Goal: Information Seeking & Learning: Compare options

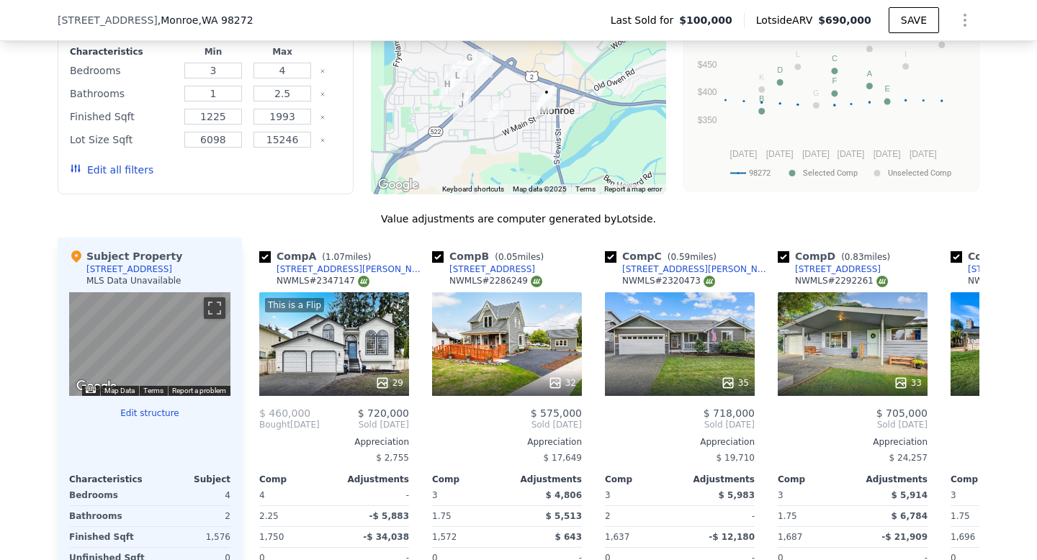
scroll to position [1227, 0]
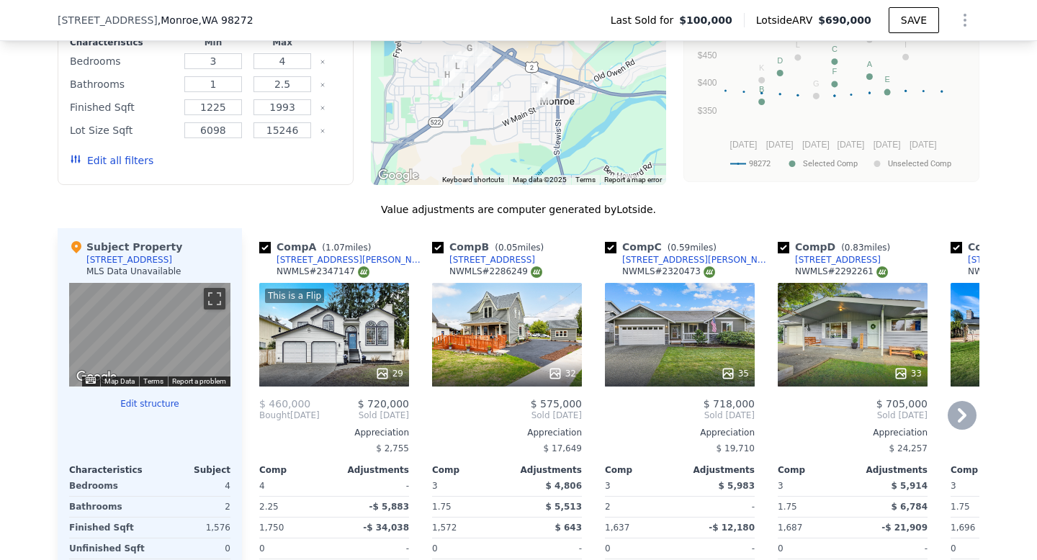
click at [511, 345] on div "32" at bounding box center [507, 335] width 150 height 104
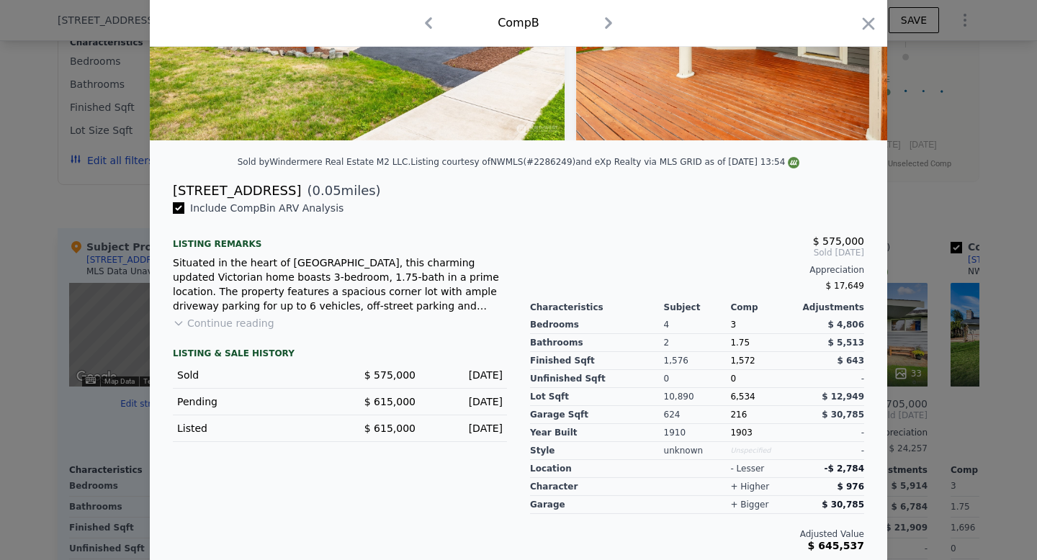
scroll to position [232, 0]
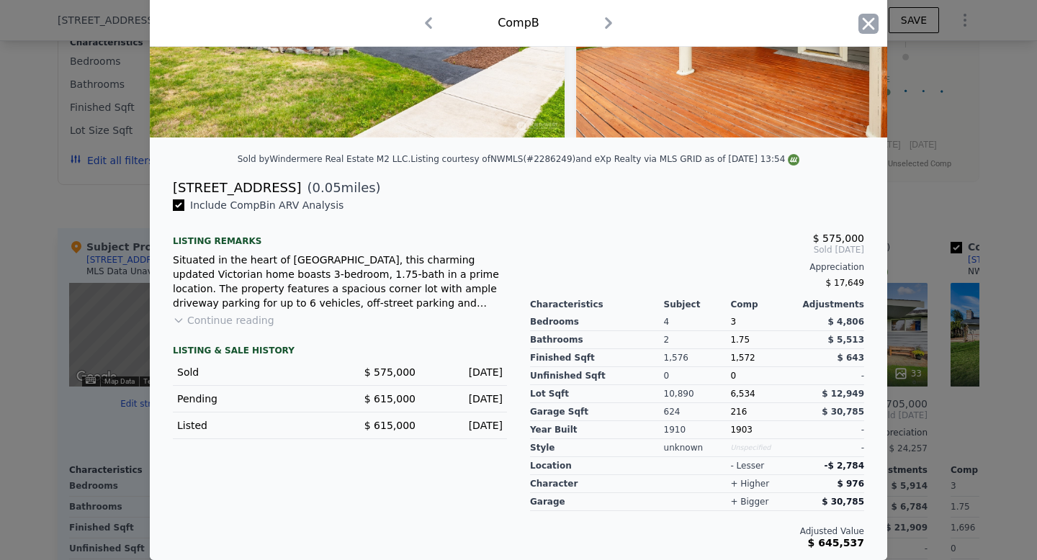
click at [873, 19] on icon "button" at bounding box center [869, 23] width 12 height 12
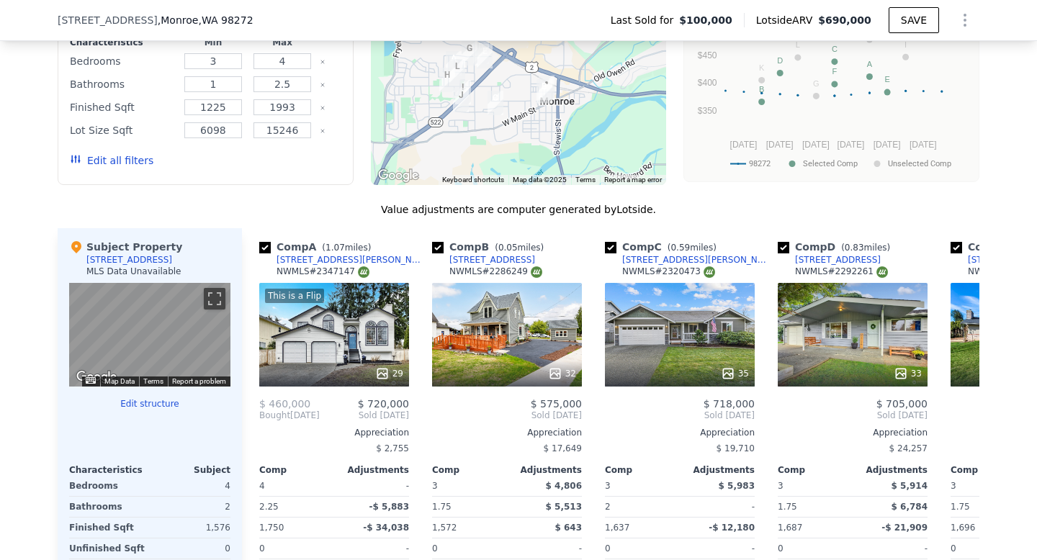
click at [133, 402] on button "Edit structure" at bounding box center [149, 404] width 161 height 12
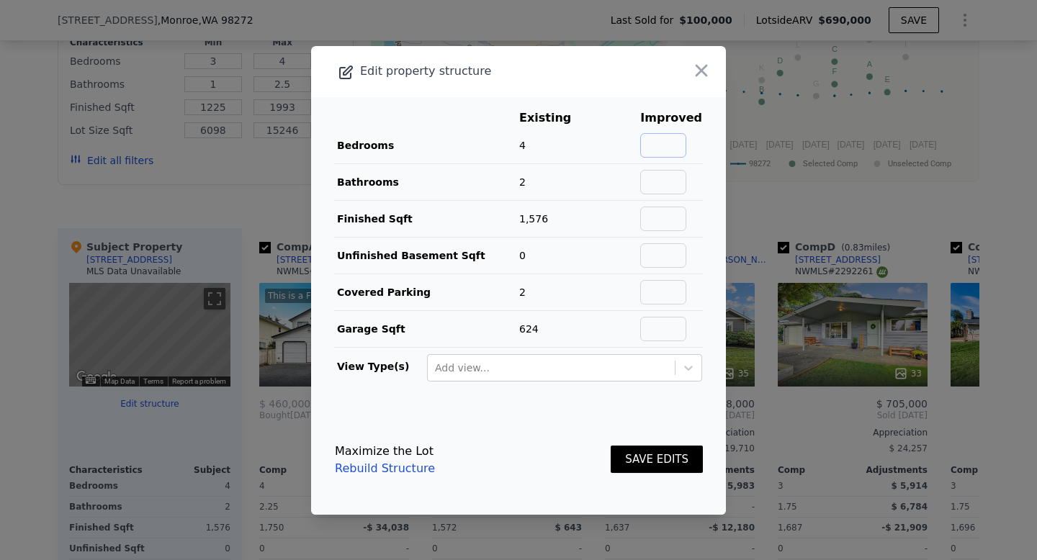
click at [677, 143] on input "text" at bounding box center [663, 145] width 46 height 24
type input "3"
click at [677, 183] on input "text" at bounding box center [663, 182] width 46 height 24
type input "1"
click at [677, 213] on input "text" at bounding box center [663, 219] width 46 height 24
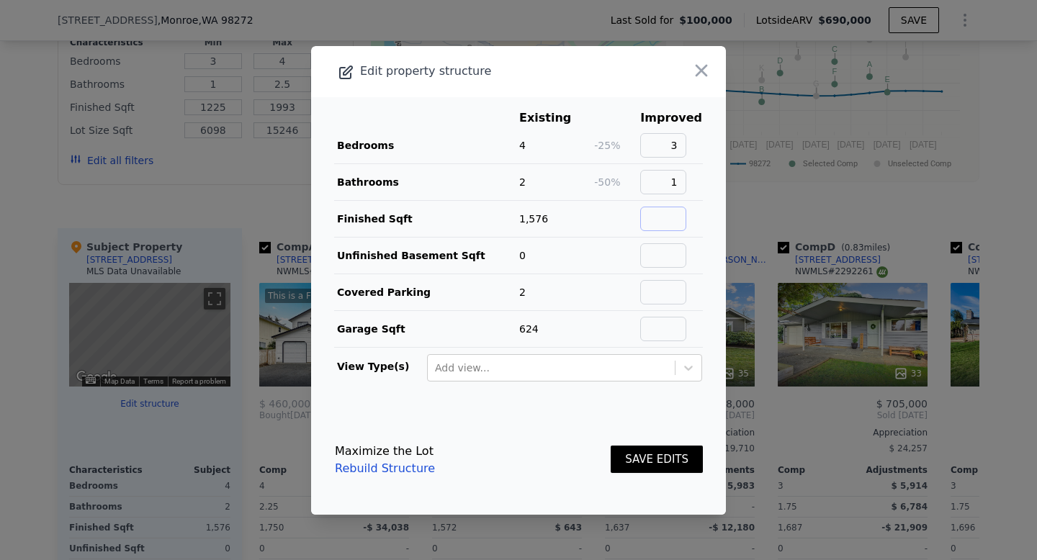
type input "1256"
click at [640, 460] on button "SAVE EDITS" at bounding box center [657, 460] width 92 height 28
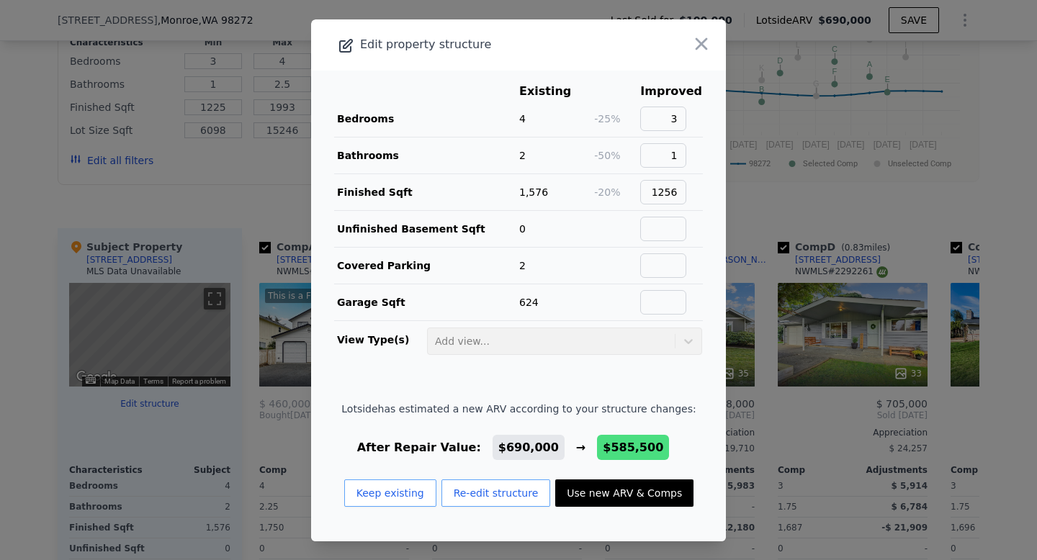
click at [601, 491] on button "Use new ARV & Comps" at bounding box center [624, 493] width 138 height 27
type input "2"
type input "2.25"
type input "1750"
type input "12197"
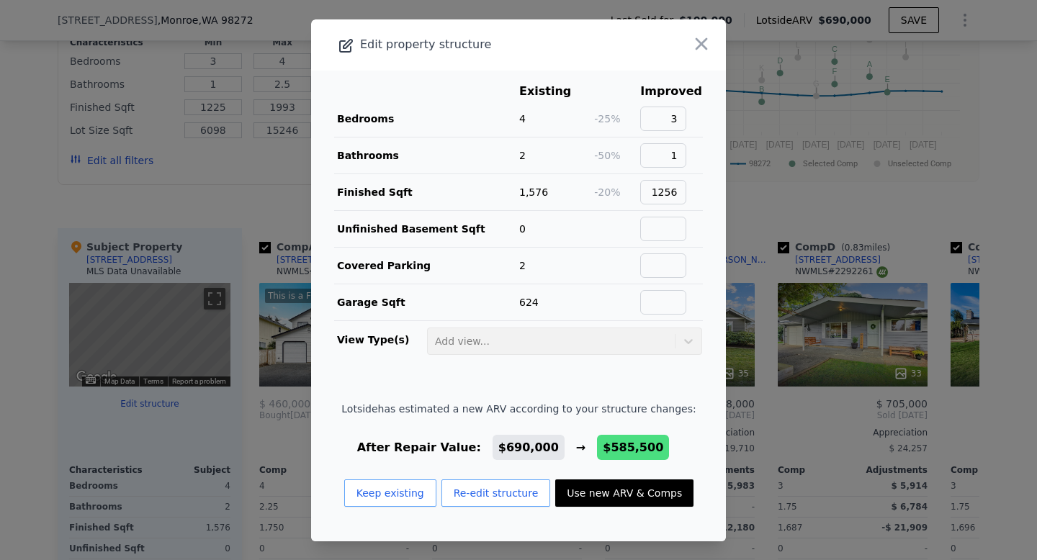
checkbox input "false"
checkbox input "true"
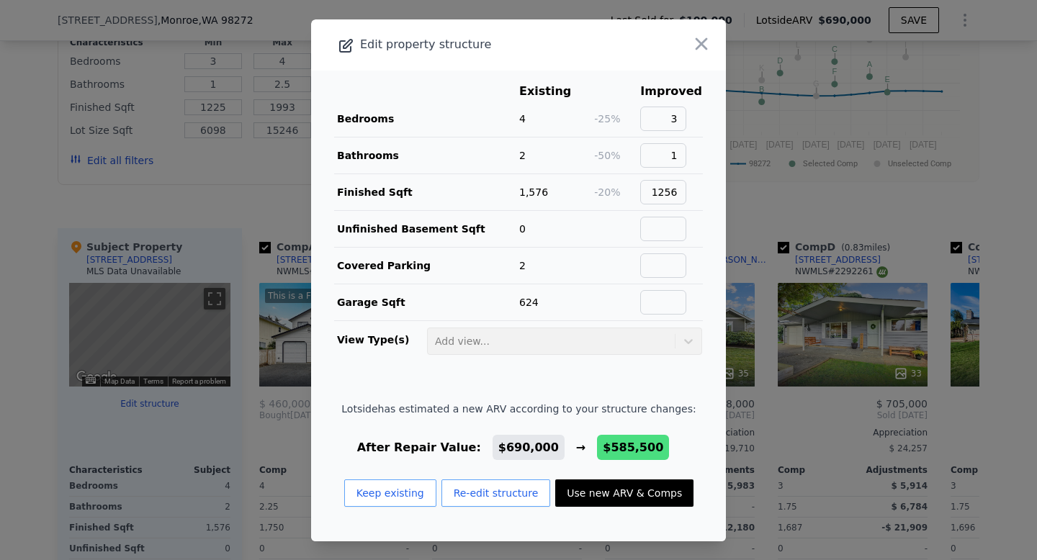
type input "$ 585,500"
type input "$ 432,134"
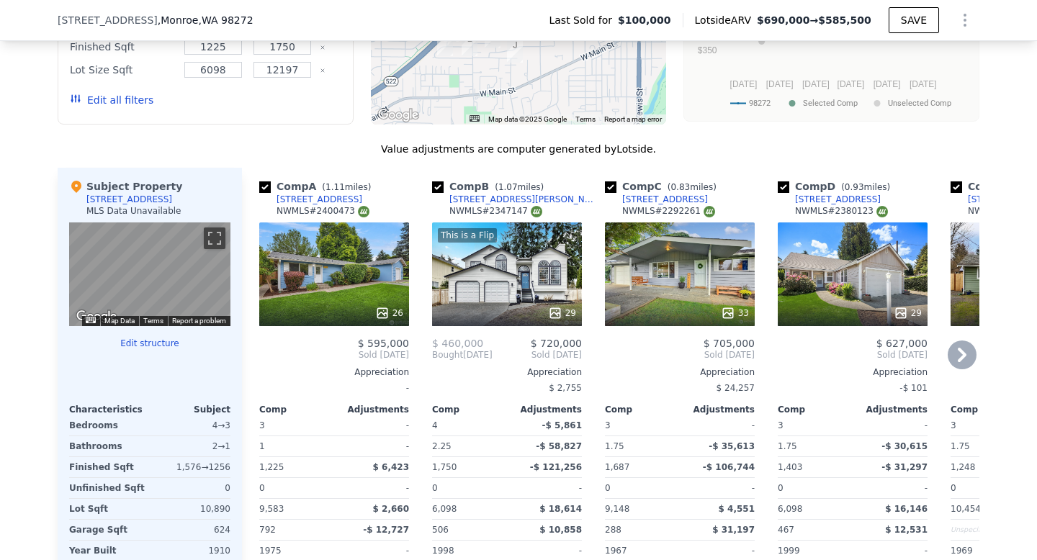
scroll to position [1289, 0]
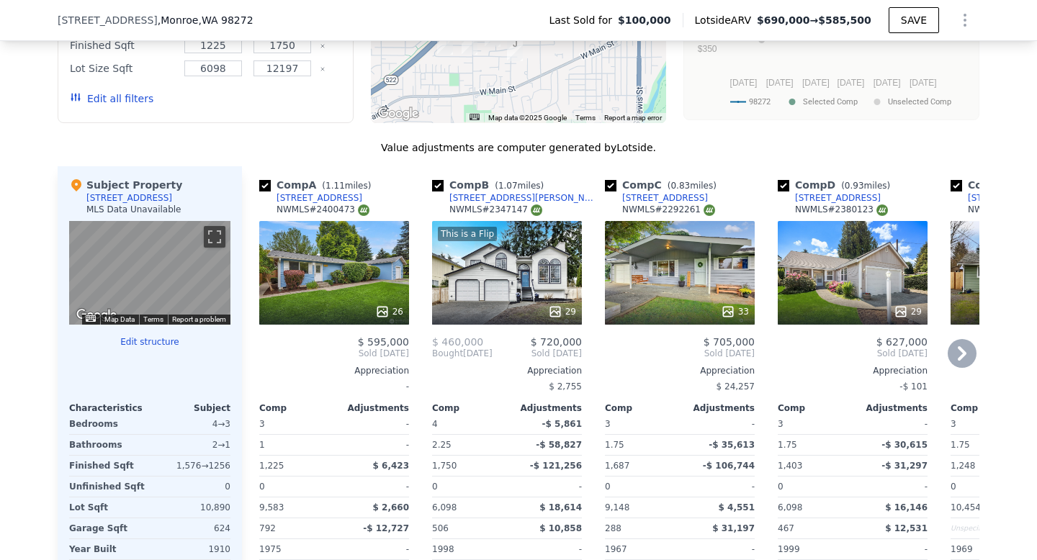
click at [966, 349] on icon at bounding box center [962, 353] width 29 height 29
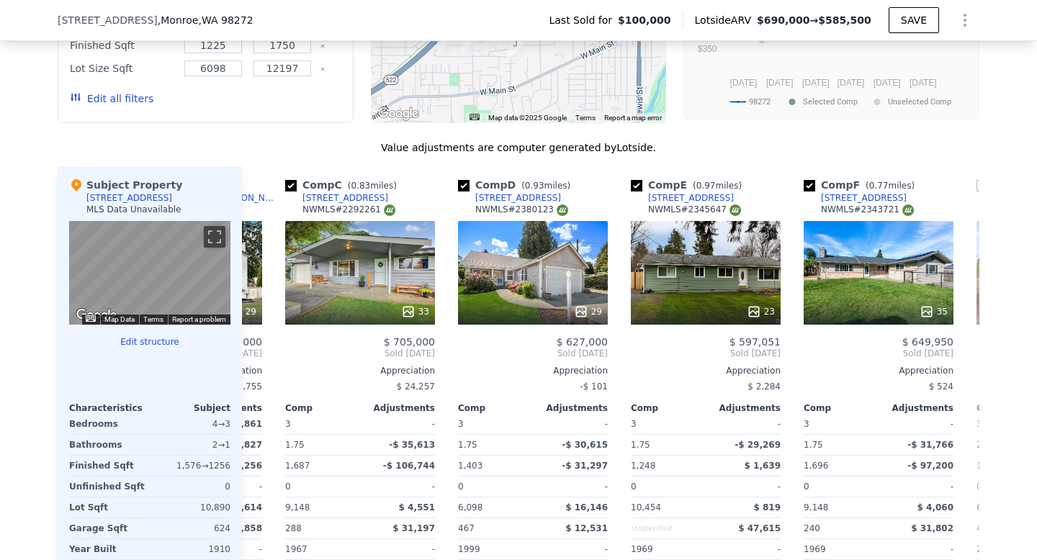
scroll to position [0, 346]
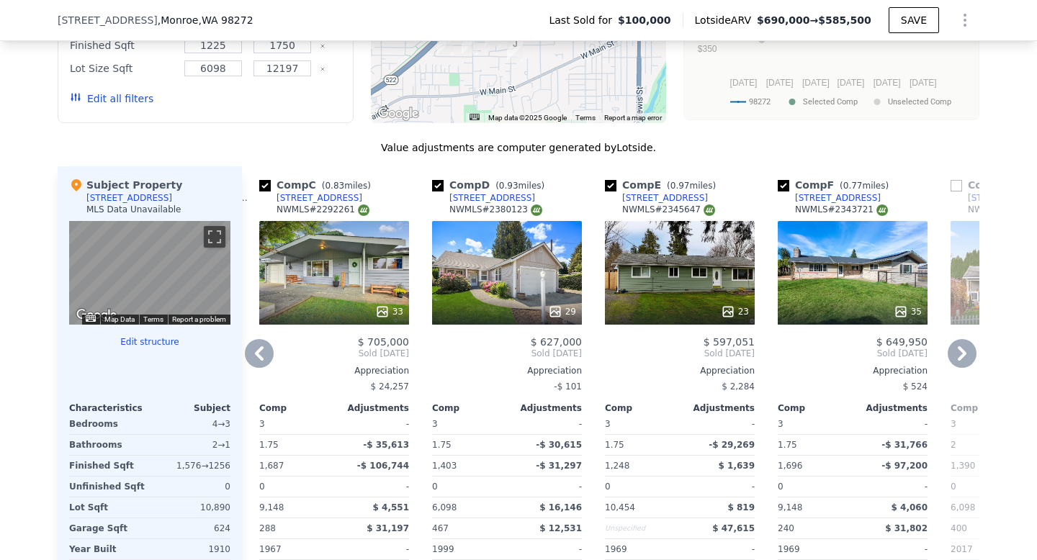
click at [965, 351] on icon at bounding box center [962, 353] width 29 height 29
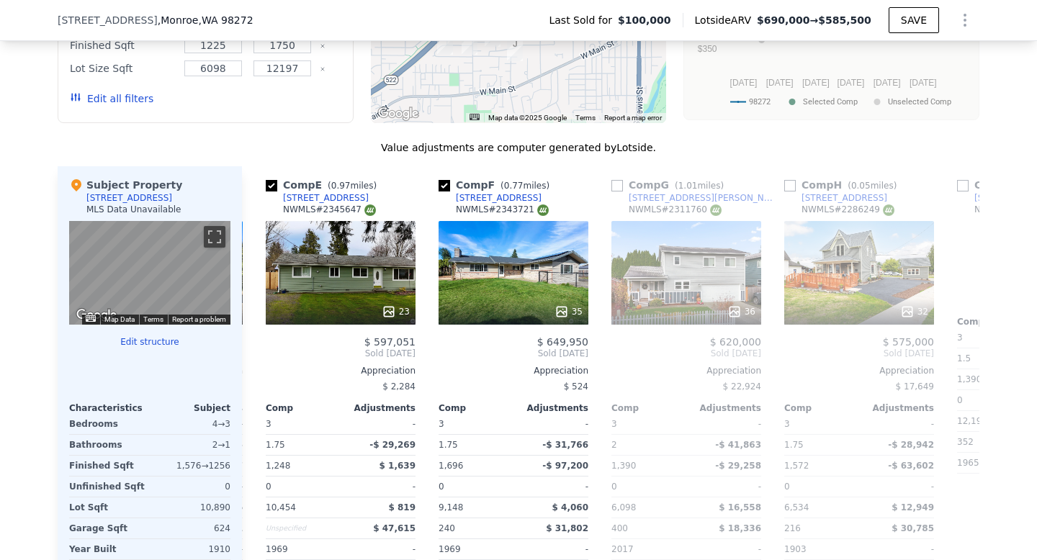
scroll to position [0, 691]
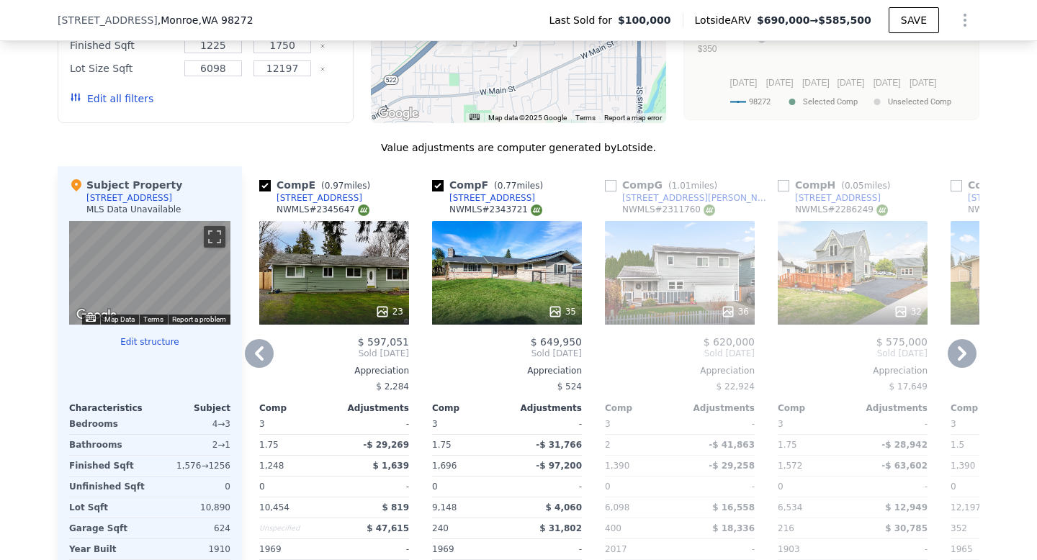
click at [856, 294] on div "32" at bounding box center [853, 273] width 150 height 104
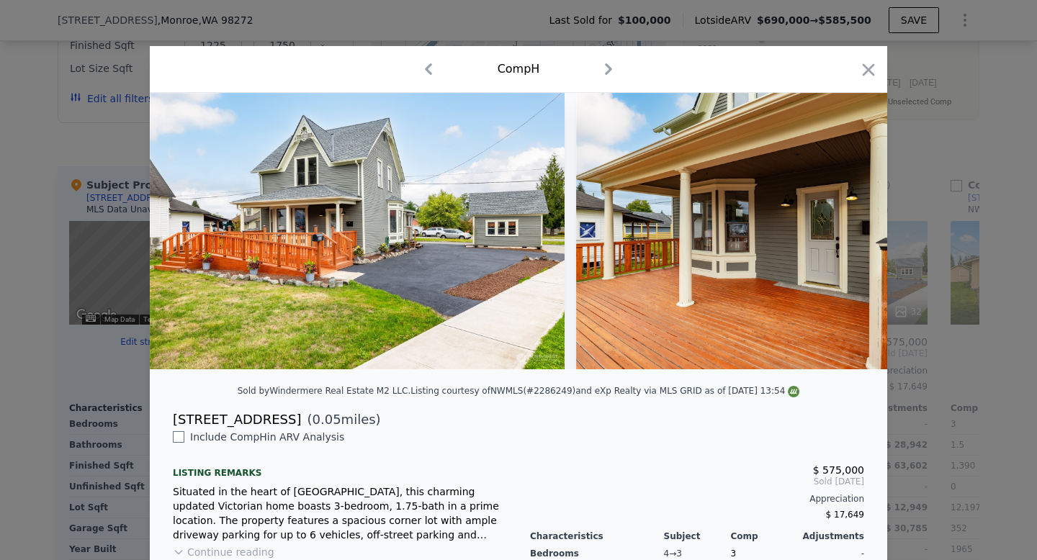
click at [868, 72] on icon "button" at bounding box center [869, 70] width 20 height 20
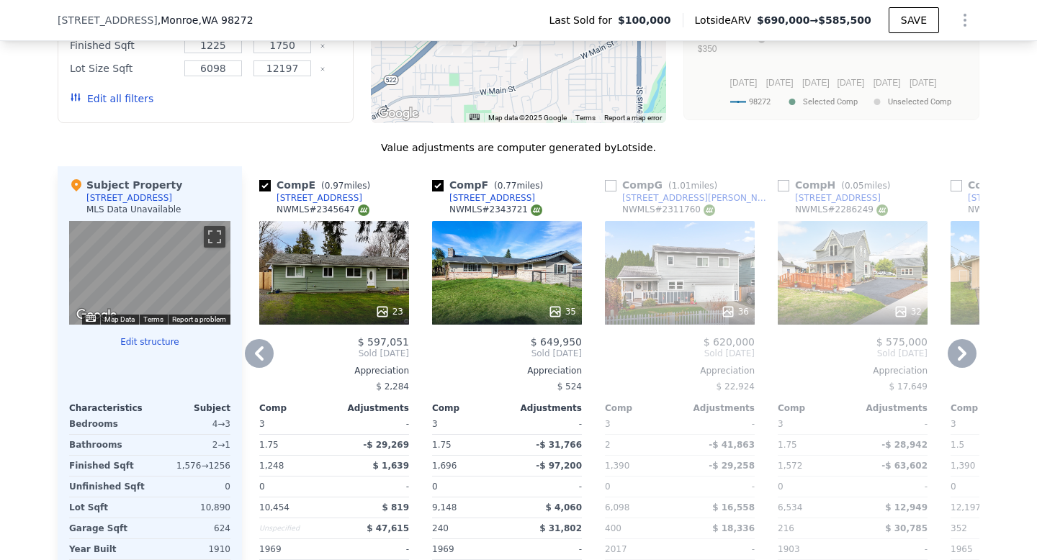
click at [964, 357] on icon at bounding box center [962, 353] width 29 height 29
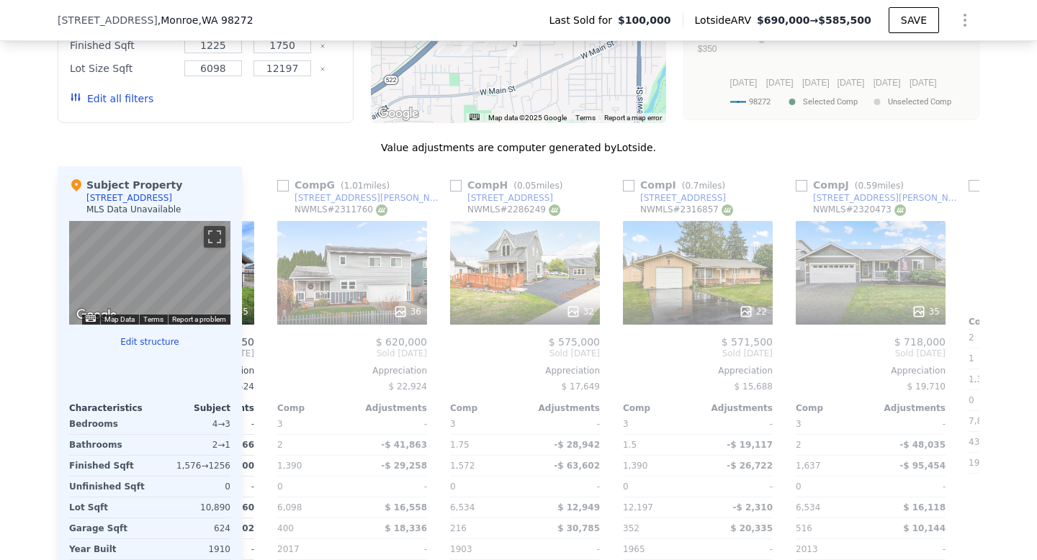
scroll to position [0, 1037]
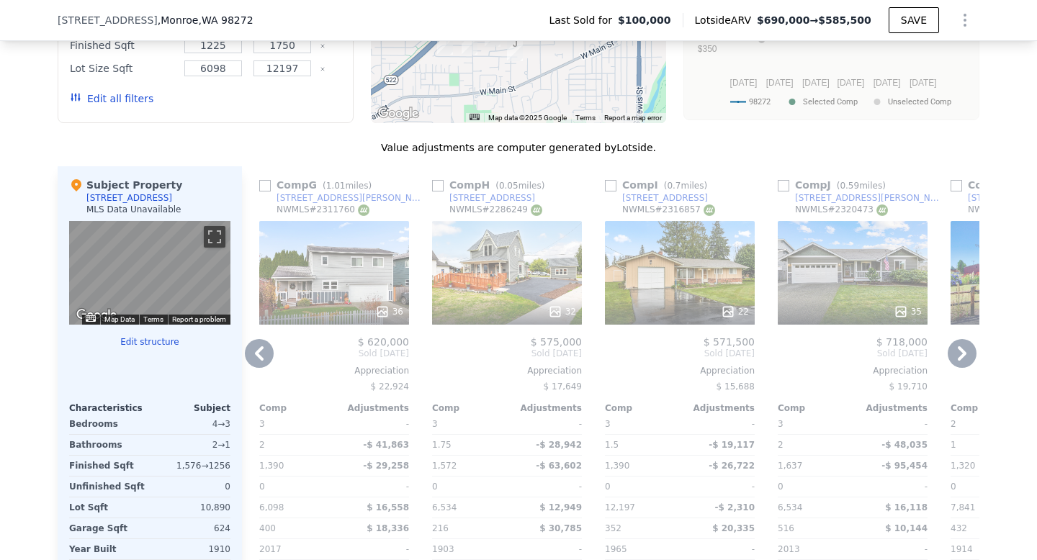
click at [964, 356] on icon at bounding box center [962, 353] width 29 height 29
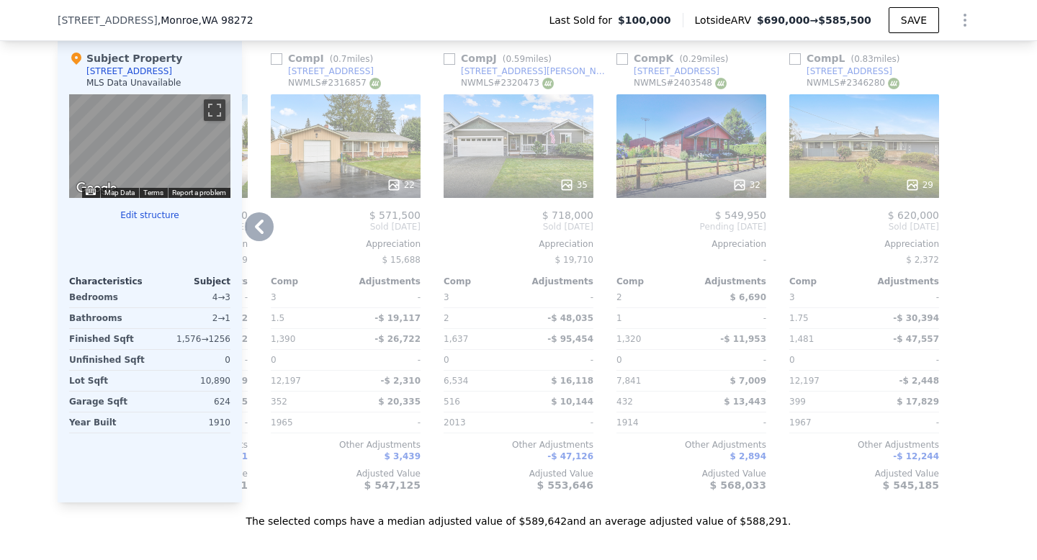
scroll to position [1422, 0]
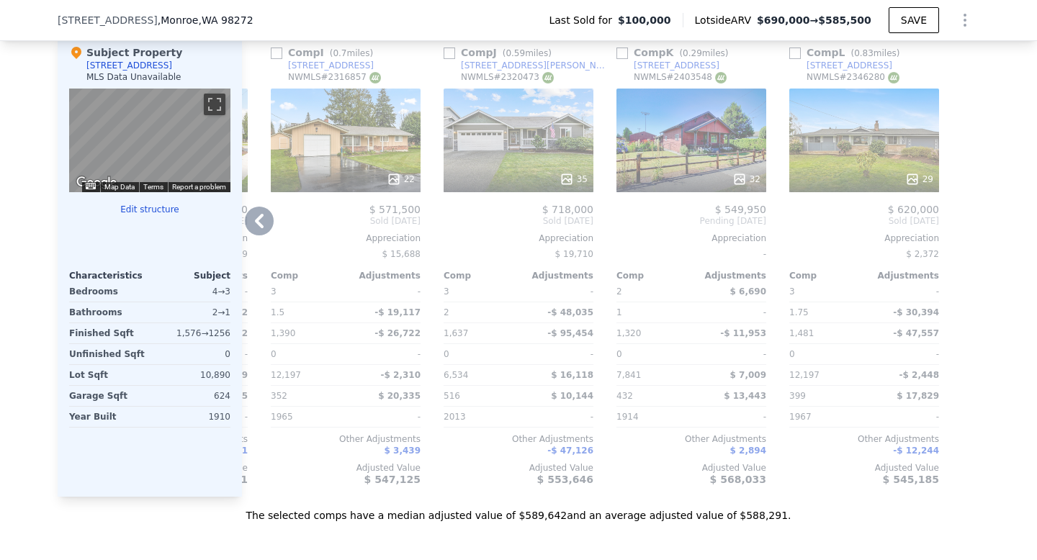
click at [710, 146] on div "32" at bounding box center [692, 141] width 150 height 104
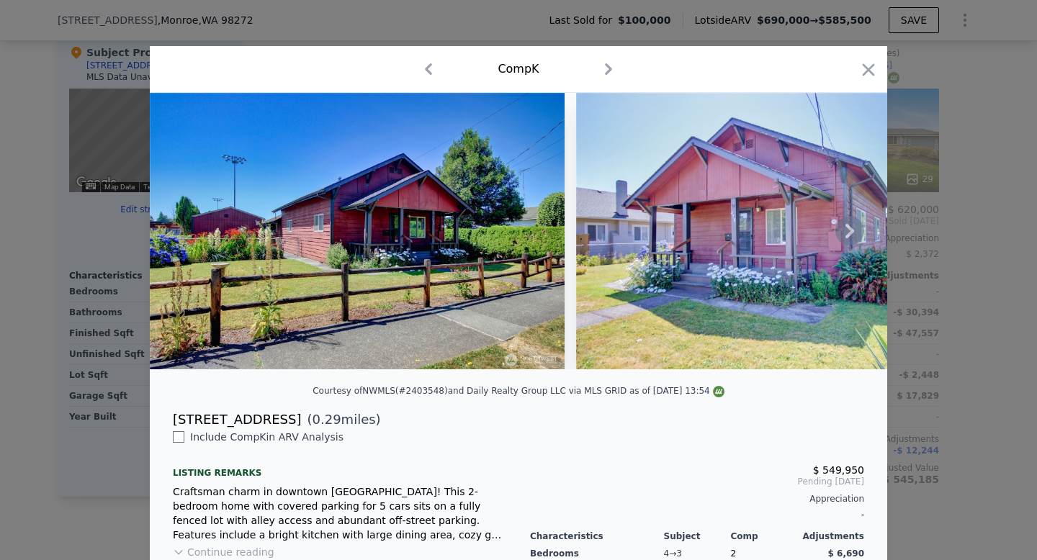
click at [843, 233] on icon at bounding box center [850, 231] width 29 height 29
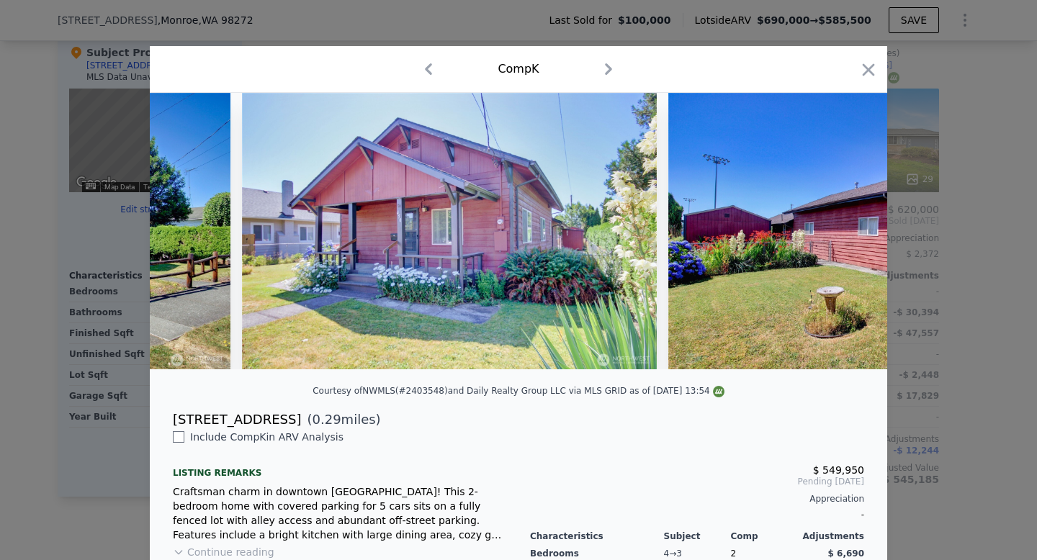
scroll to position [0, 346]
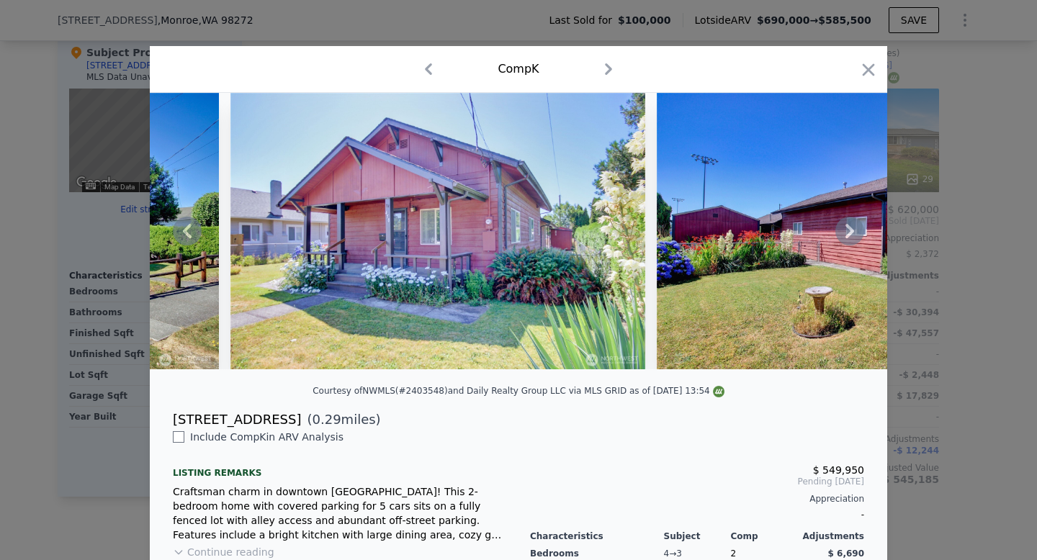
click at [843, 233] on div at bounding box center [519, 231] width 738 height 277
click at [847, 231] on icon at bounding box center [850, 231] width 29 height 29
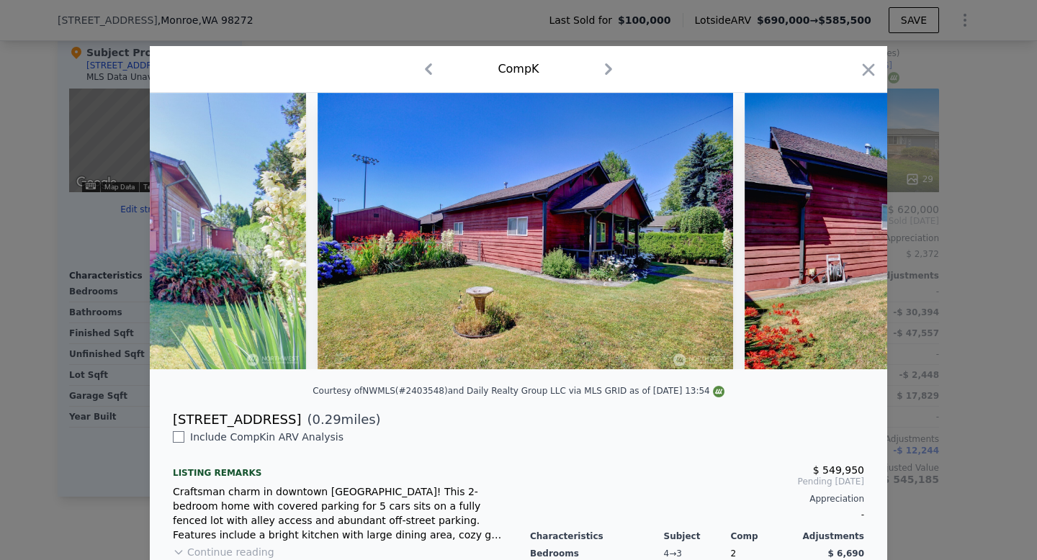
scroll to position [0, 691]
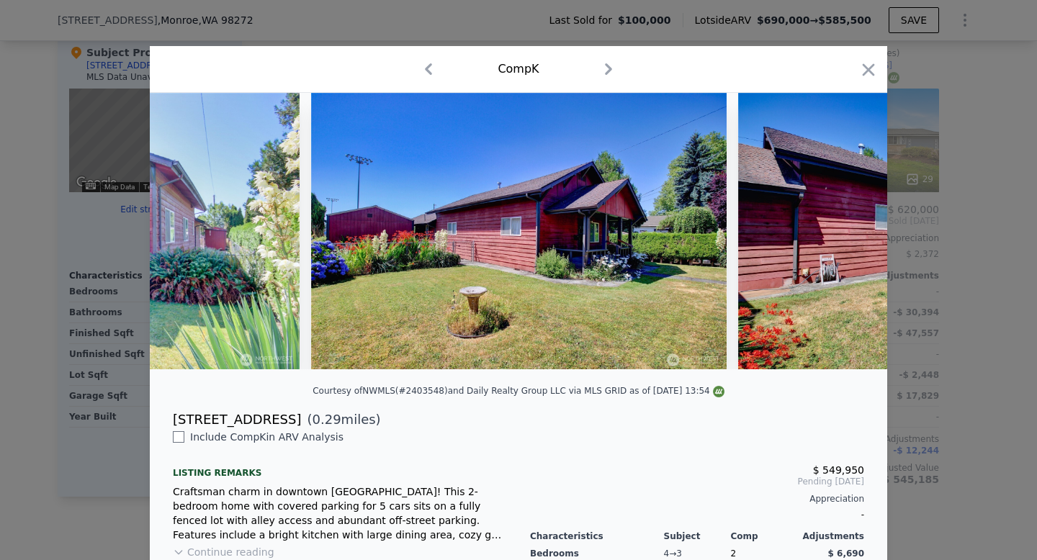
click at [848, 232] on div at bounding box center [519, 231] width 738 height 277
click at [848, 232] on icon at bounding box center [850, 231] width 29 height 29
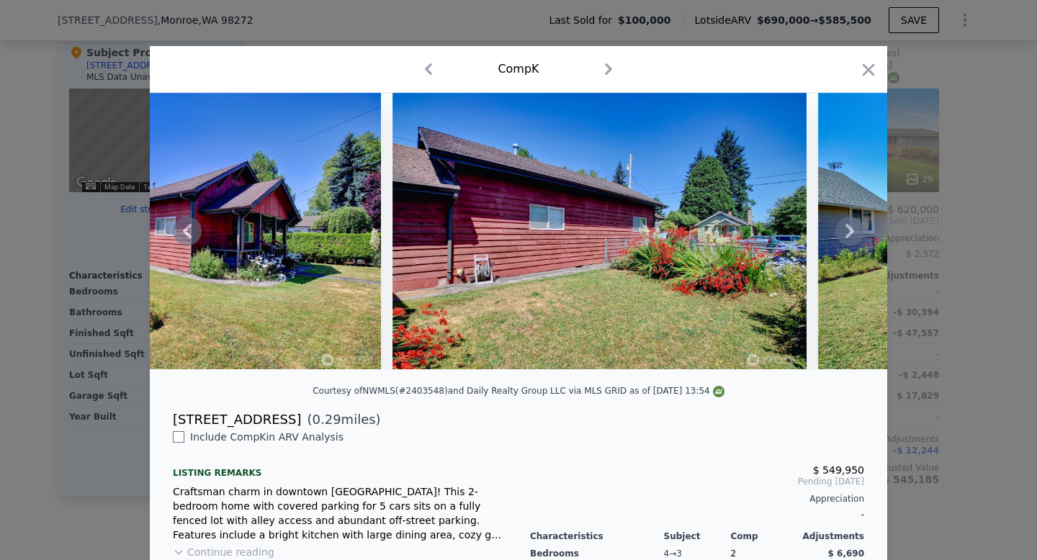
click at [848, 232] on icon at bounding box center [850, 231] width 29 height 29
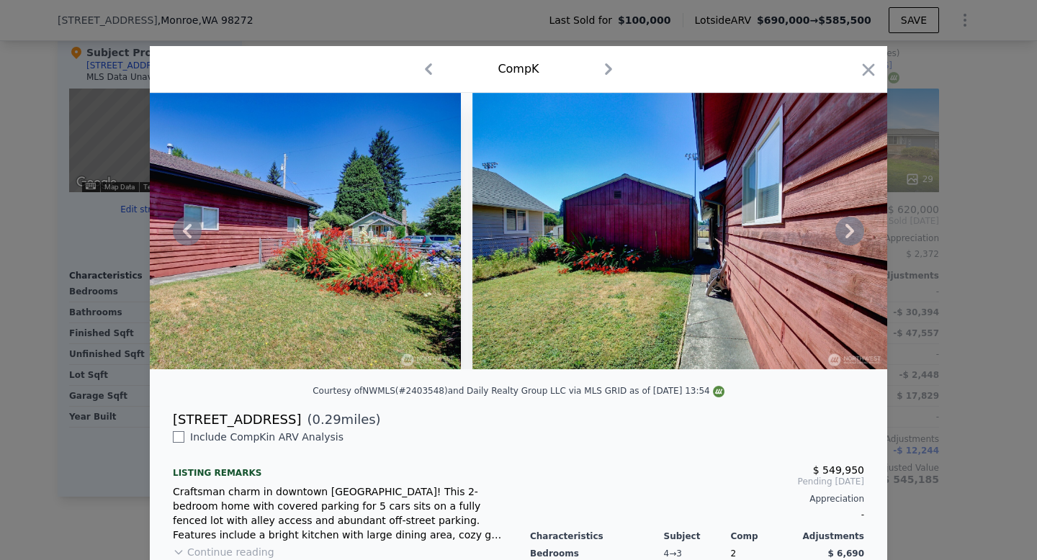
click at [848, 232] on icon at bounding box center [850, 231] width 29 height 29
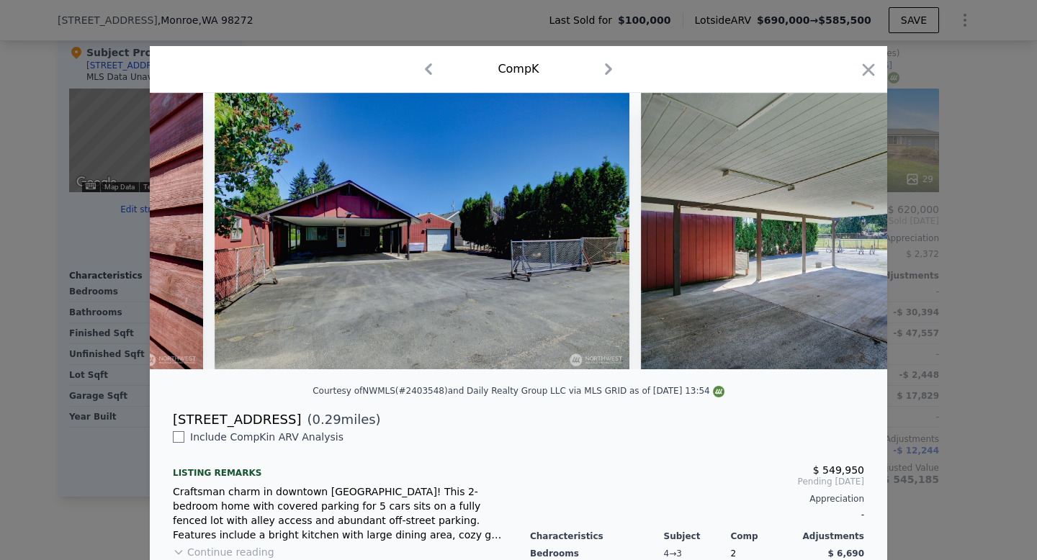
scroll to position [0, 2074]
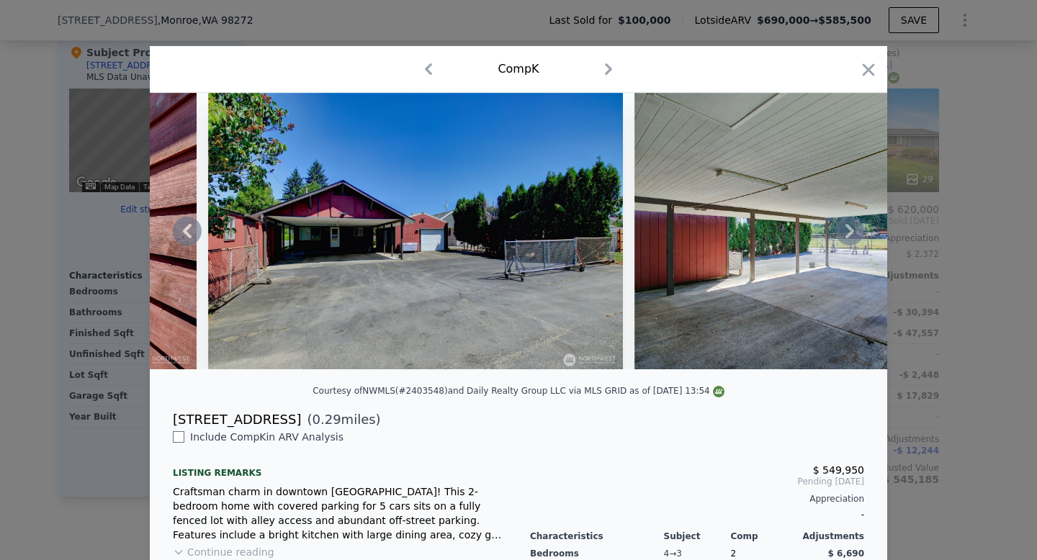
click at [848, 232] on icon at bounding box center [850, 231] width 29 height 29
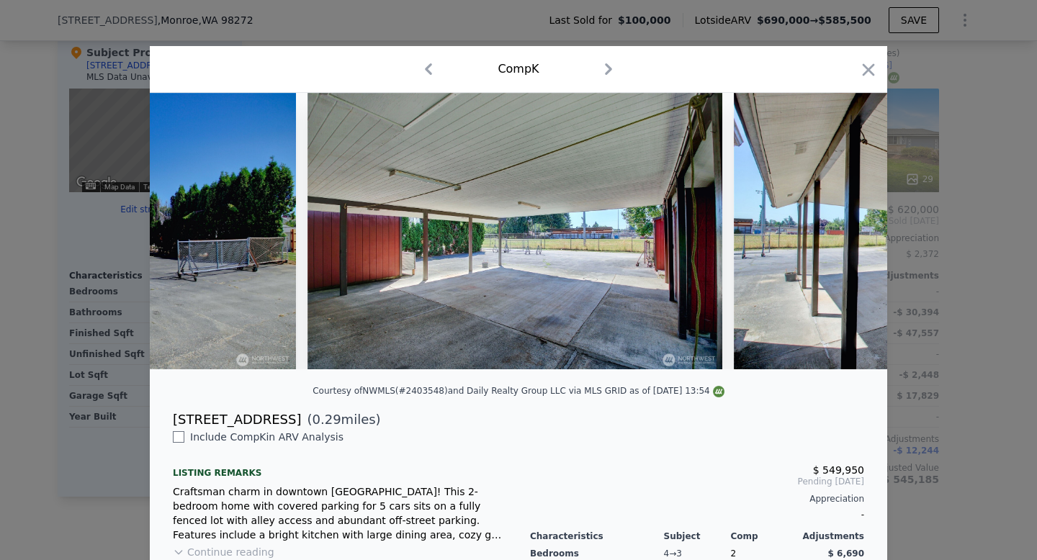
scroll to position [0, 2420]
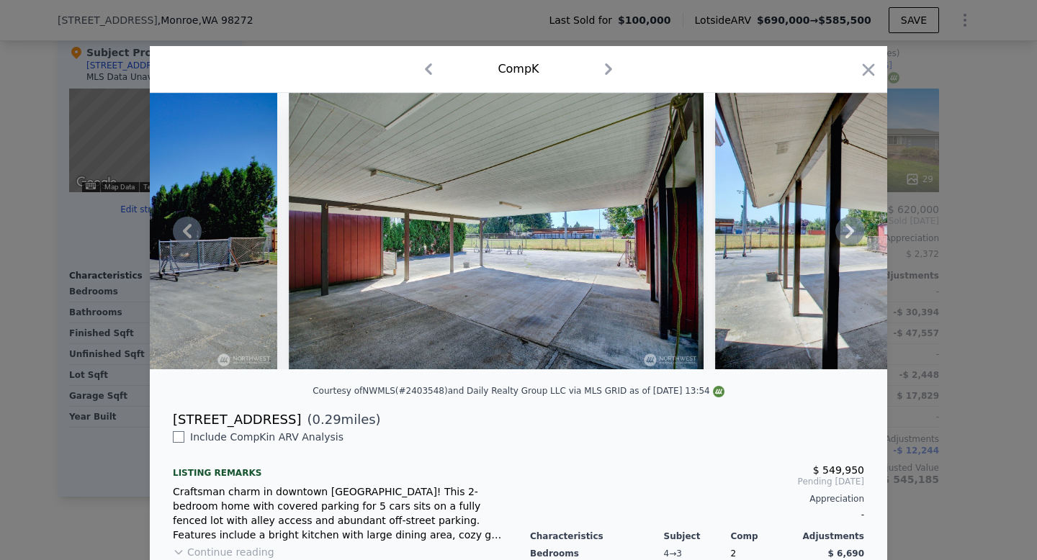
click at [849, 232] on icon at bounding box center [850, 231] width 29 height 29
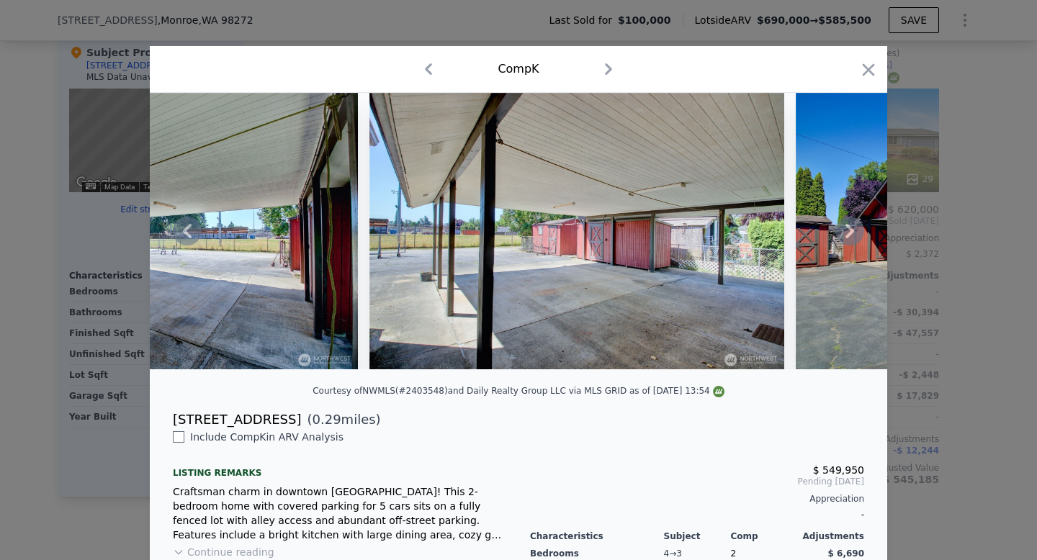
click at [849, 232] on icon at bounding box center [850, 231] width 29 height 29
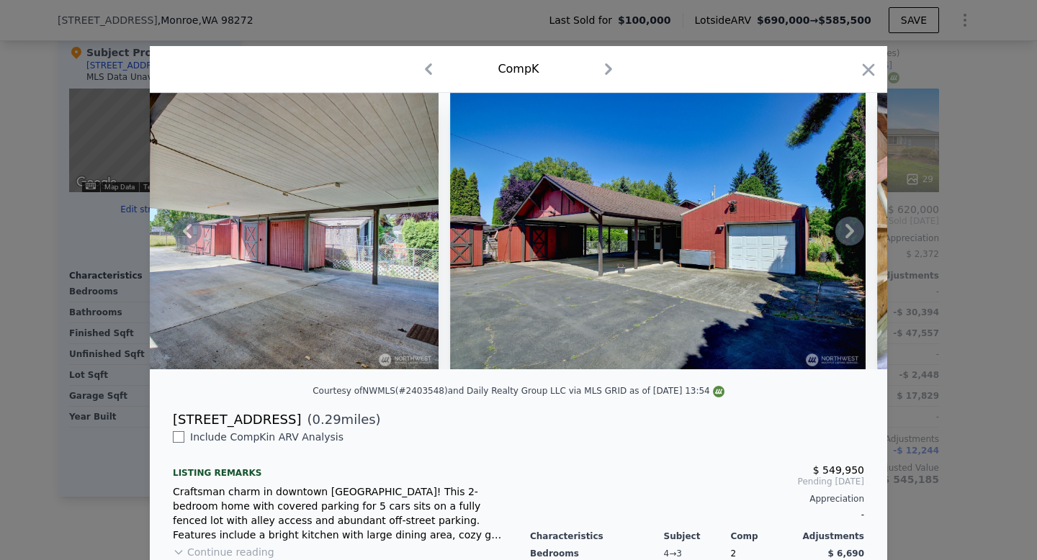
click at [849, 232] on icon at bounding box center [850, 231] width 29 height 29
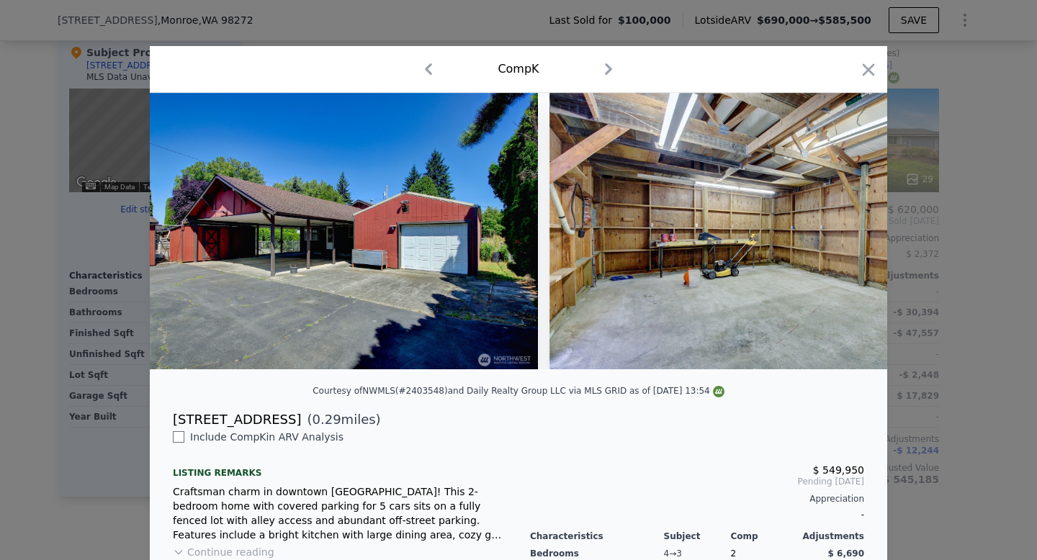
scroll to position [0, 3457]
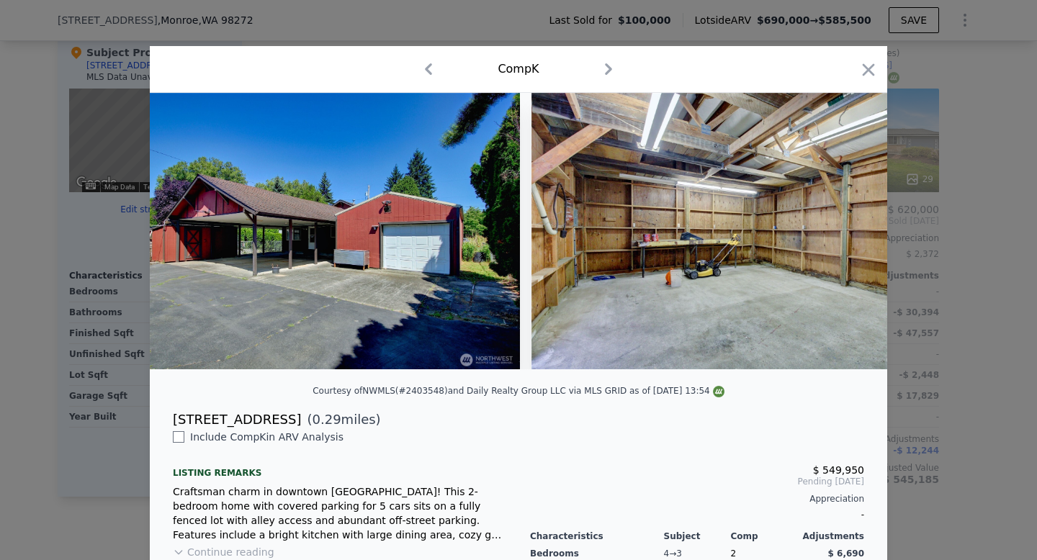
click at [849, 232] on img at bounding box center [739, 231] width 415 height 277
click at [849, 232] on icon at bounding box center [850, 231] width 29 height 29
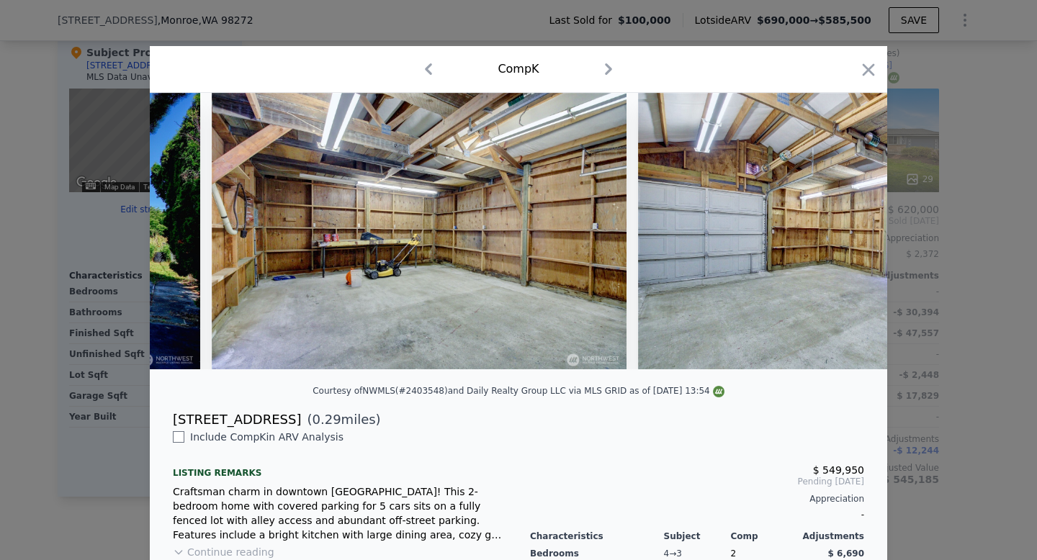
scroll to position [0, 3803]
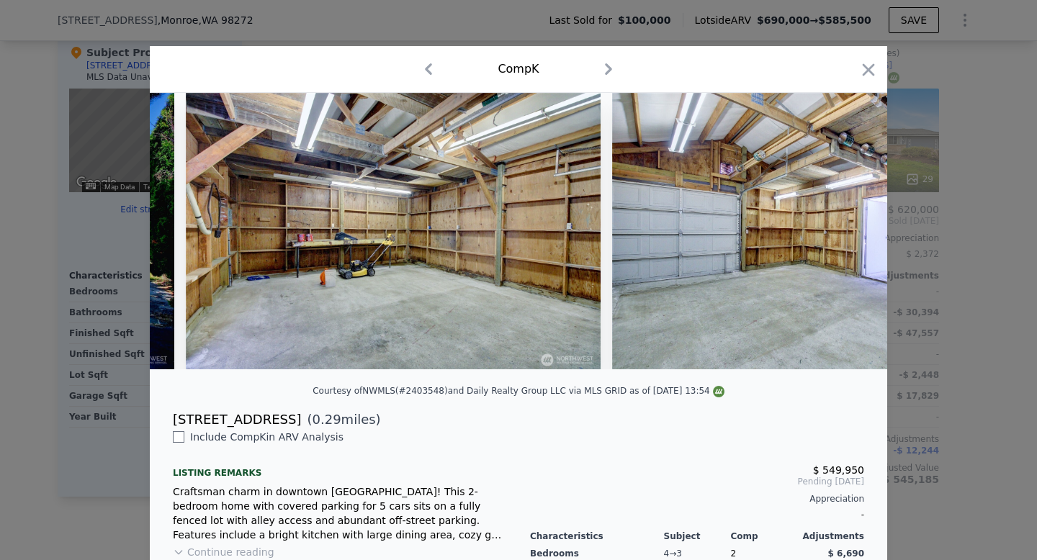
click at [849, 232] on div at bounding box center [519, 231] width 738 height 277
click at [849, 232] on icon at bounding box center [850, 231] width 29 height 29
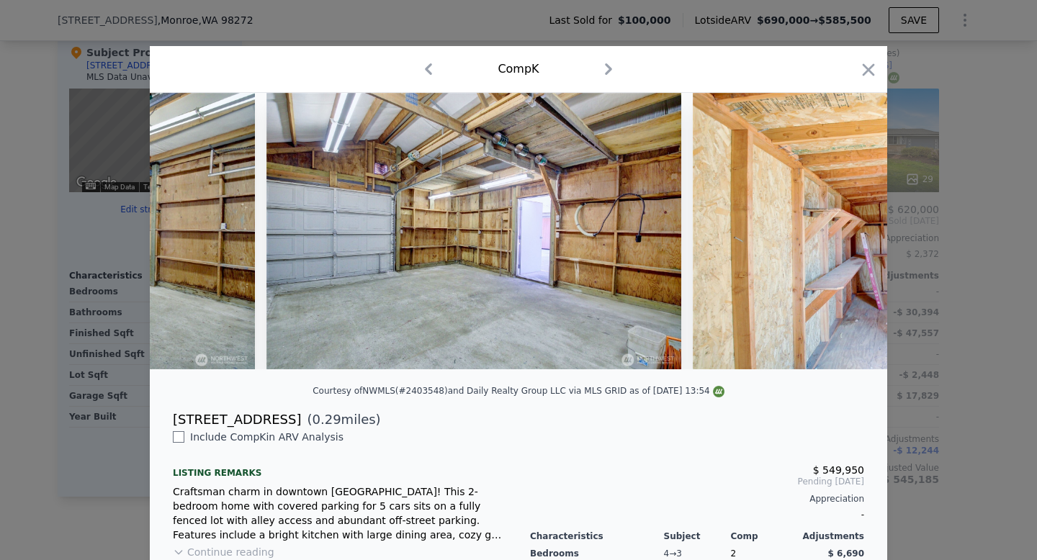
click at [849, 232] on img at bounding box center [900, 231] width 415 height 277
click at [849, 232] on icon at bounding box center [850, 231] width 29 height 29
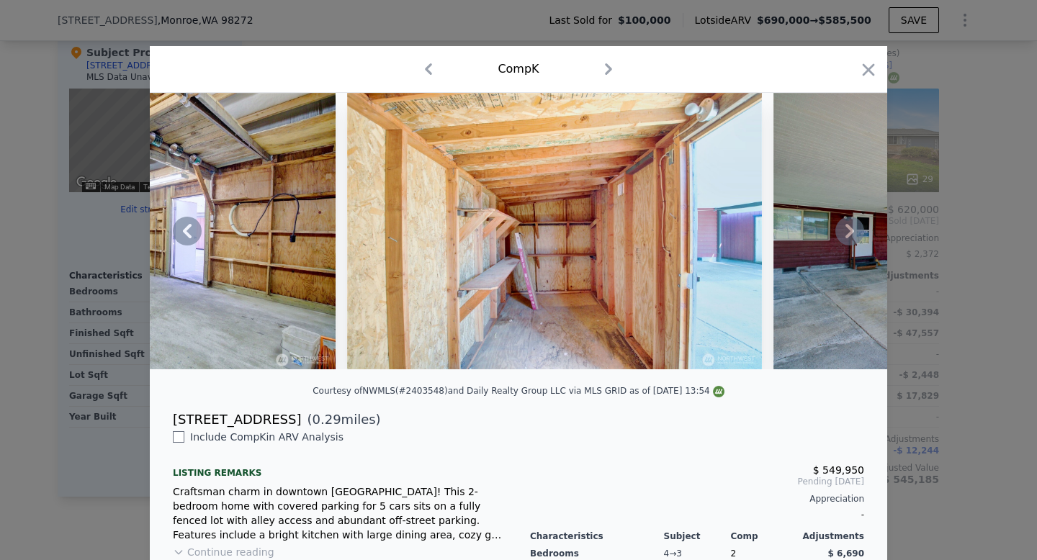
click at [849, 232] on icon at bounding box center [850, 231] width 29 height 29
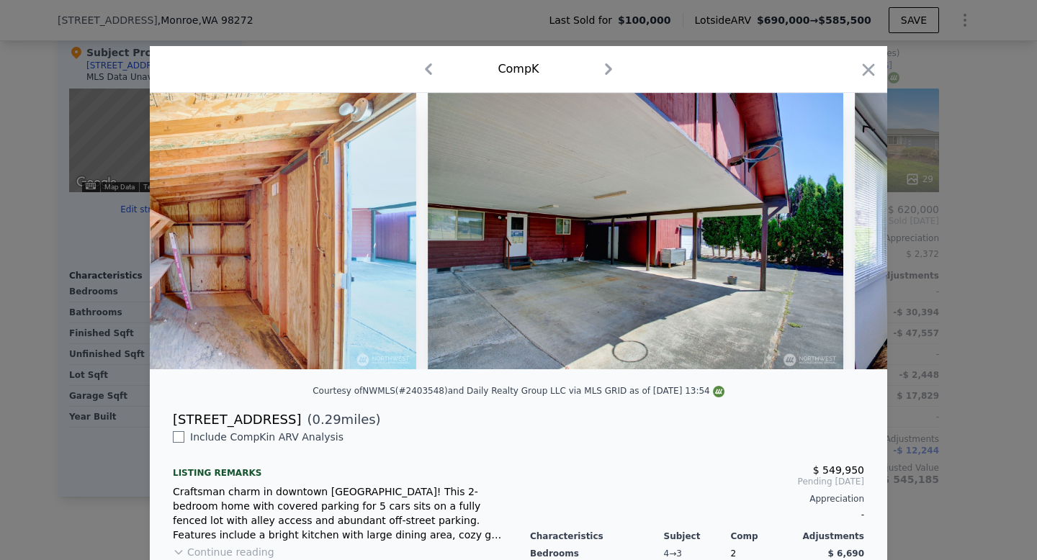
click at [849, 232] on div at bounding box center [519, 231] width 738 height 277
click at [849, 232] on icon at bounding box center [850, 231] width 29 height 29
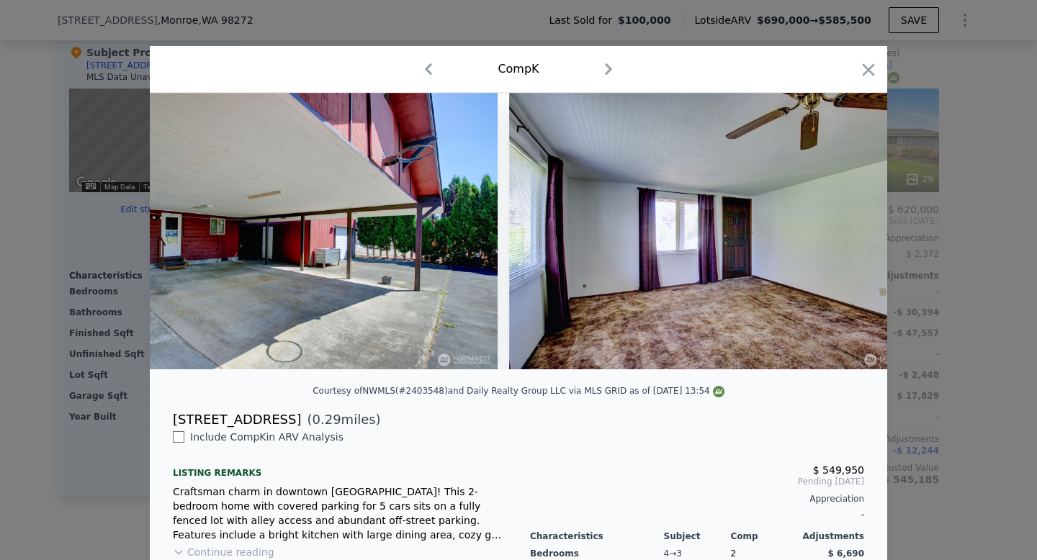
click at [849, 232] on div at bounding box center [519, 231] width 738 height 277
click at [849, 232] on icon at bounding box center [850, 231] width 29 height 29
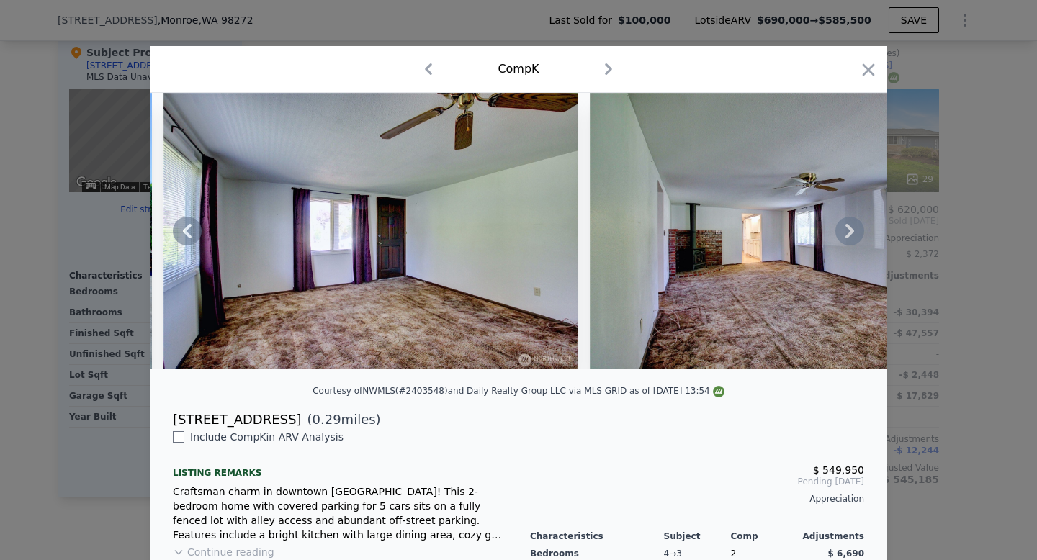
click at [849, 232] on icon at bounding box center [850, 231] width 29 height 29
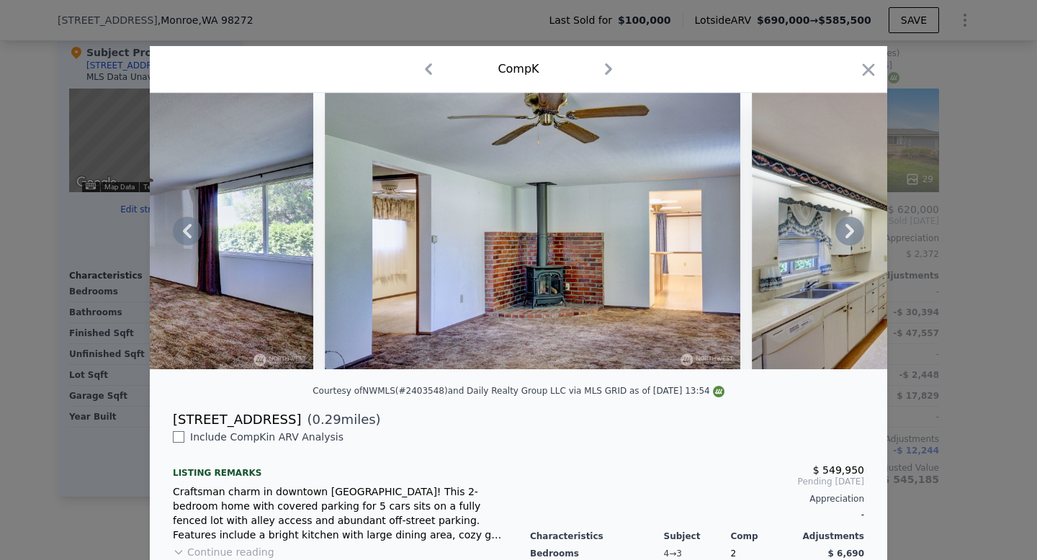
click at [849, 232] on icon at bounding box center [850, 231] width 29 height 29
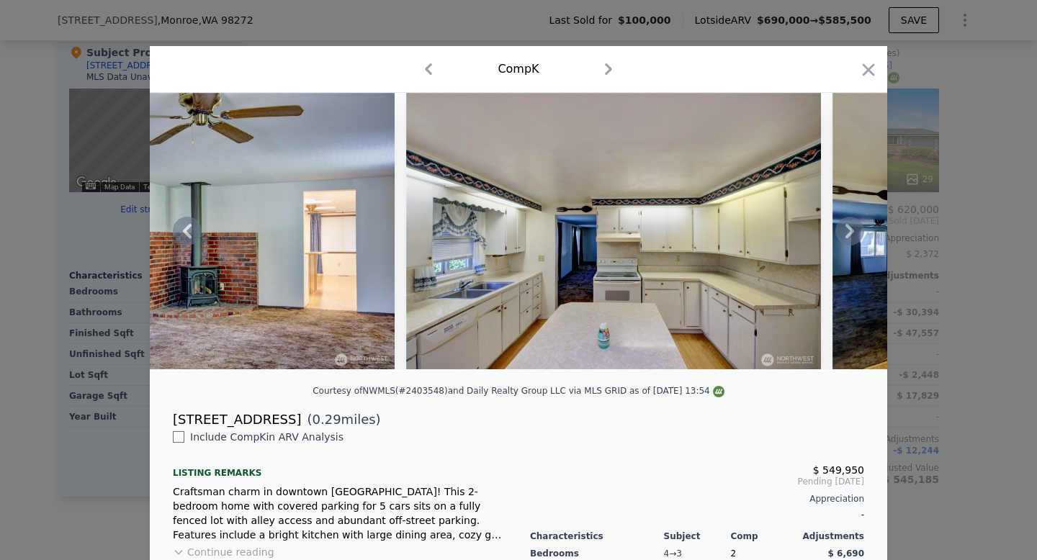
click at [849, 232] on icon at bounding box center [850, 231] width 29 height 29
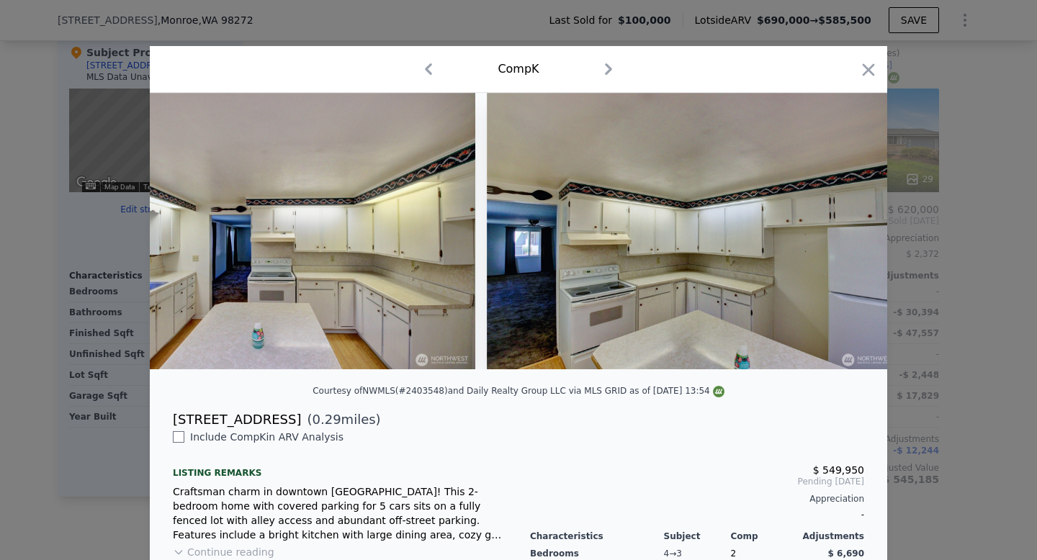
click at [849, 232] on div at bounding box center [519, 231] width 738 height 277
click at [849, 232] on icon at bounding box center [850, 231] width 29 height 29
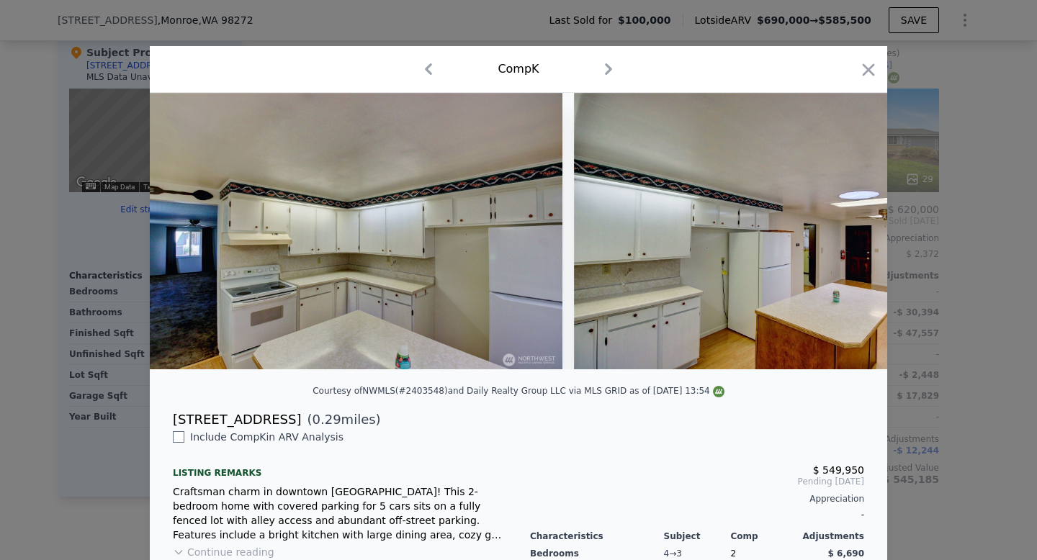
scroll to position [0, 7261]
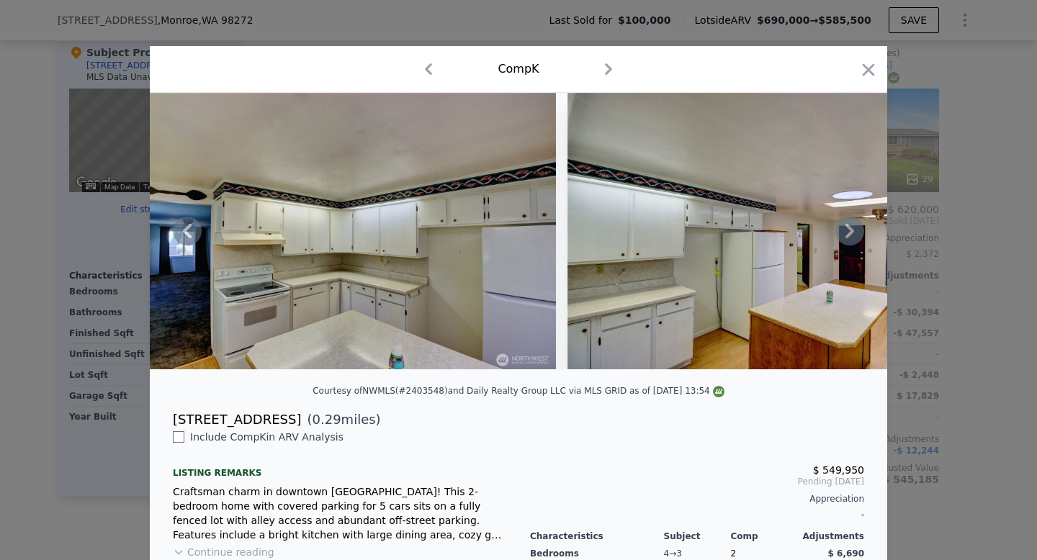
click at [849, 232] on div at bounding box center [519, 231] width 738 height 277
click at [849, 232] on icon at bounding box center [850, 231] width 29 height 29
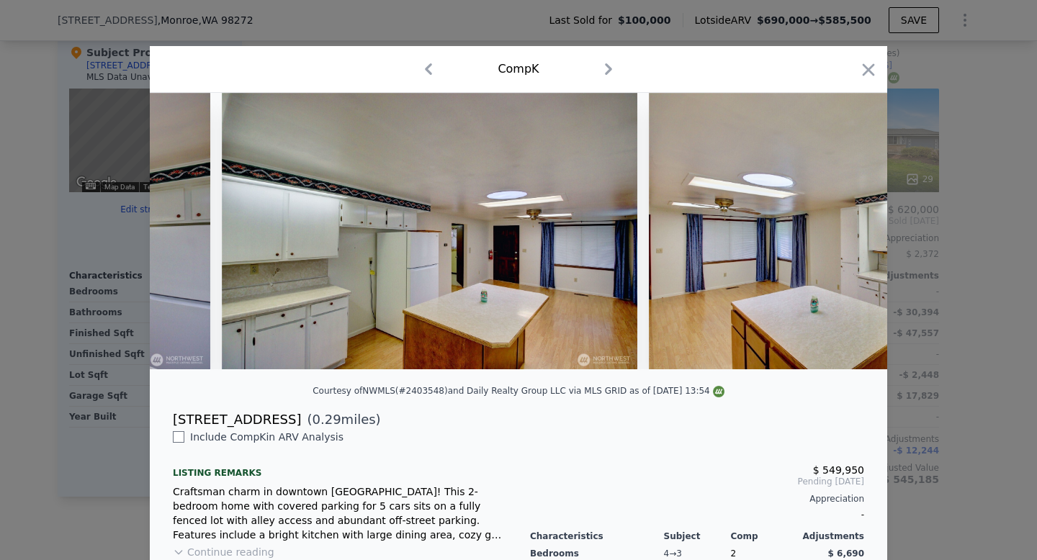
click at [849, 232] on div at bounding box center [519, 231] width 738 height 277
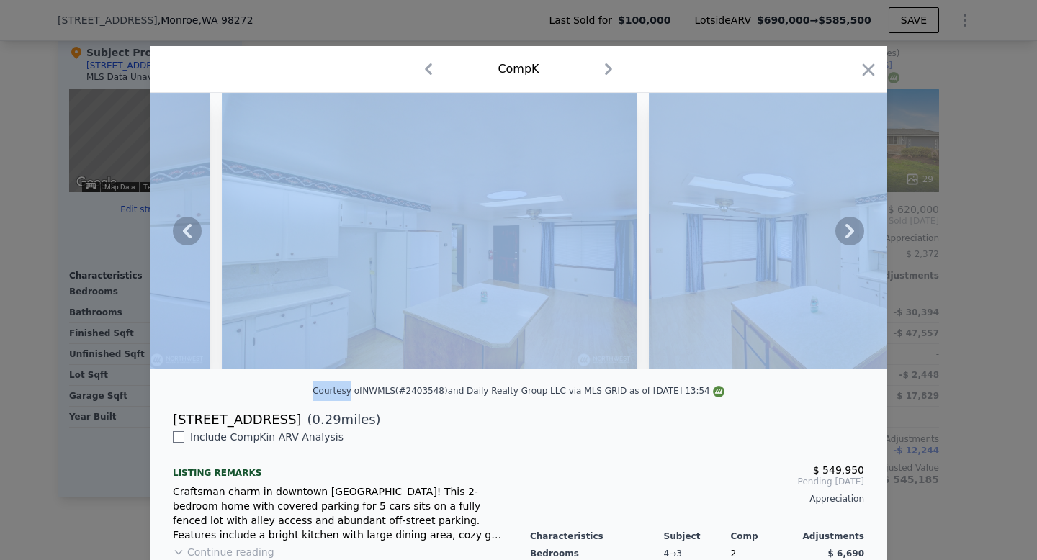
click at [849, 232] on icon at bounding box center [850, 231] width 29 height 29
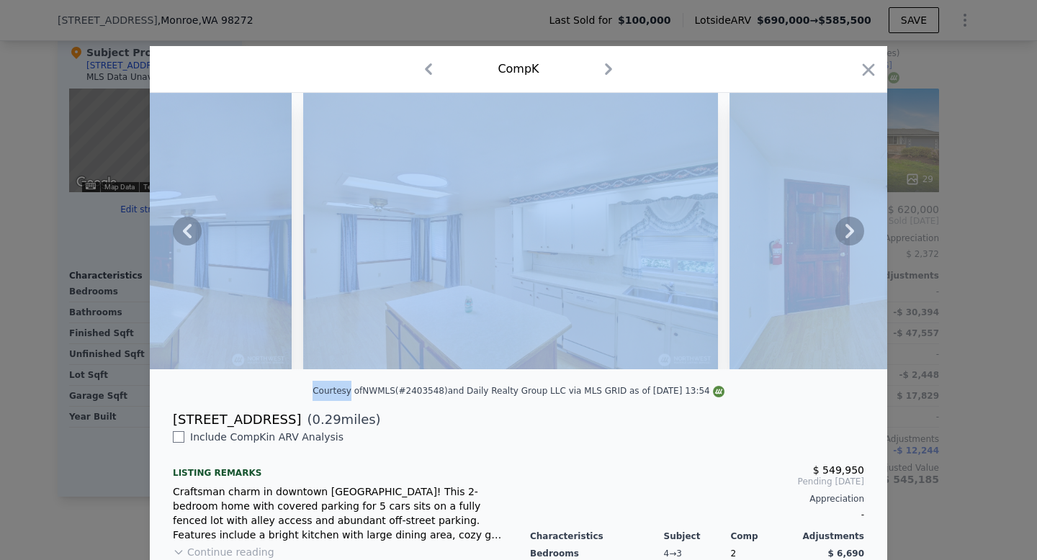
click at [849, 232] on icon at bounding box center [850, 231] width 29 height 29
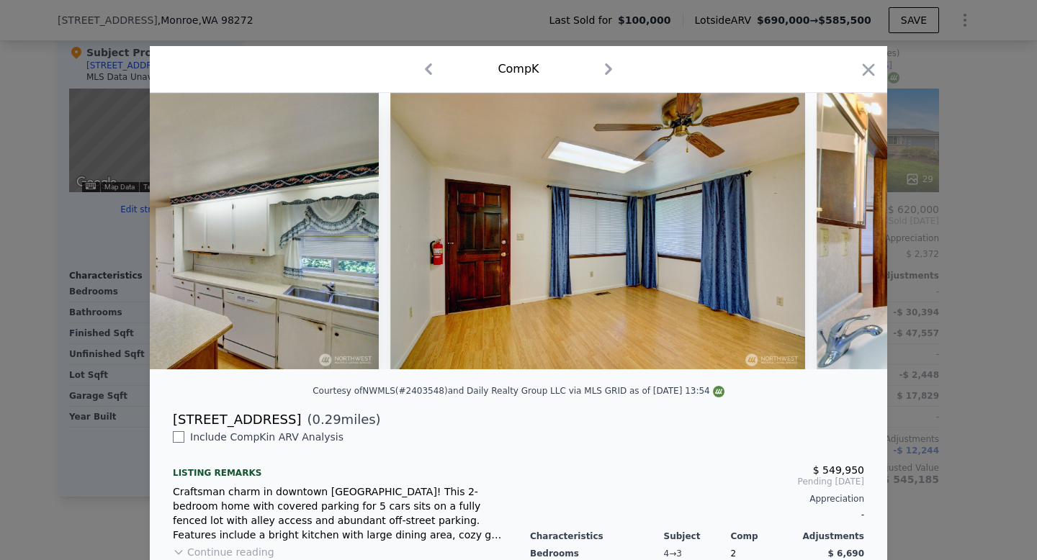
scroll to position [0, 8298]
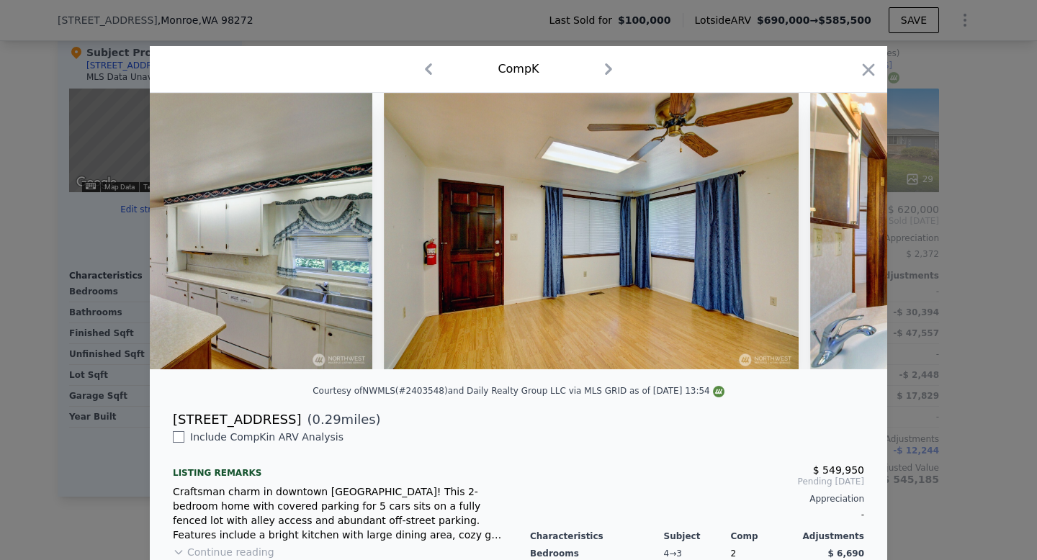
click at [849, 232] on div at bounding box center [519, 231] width 738 height 277
click at [849, 232] on icon at bounding box center [850, 231] width 29 height 29
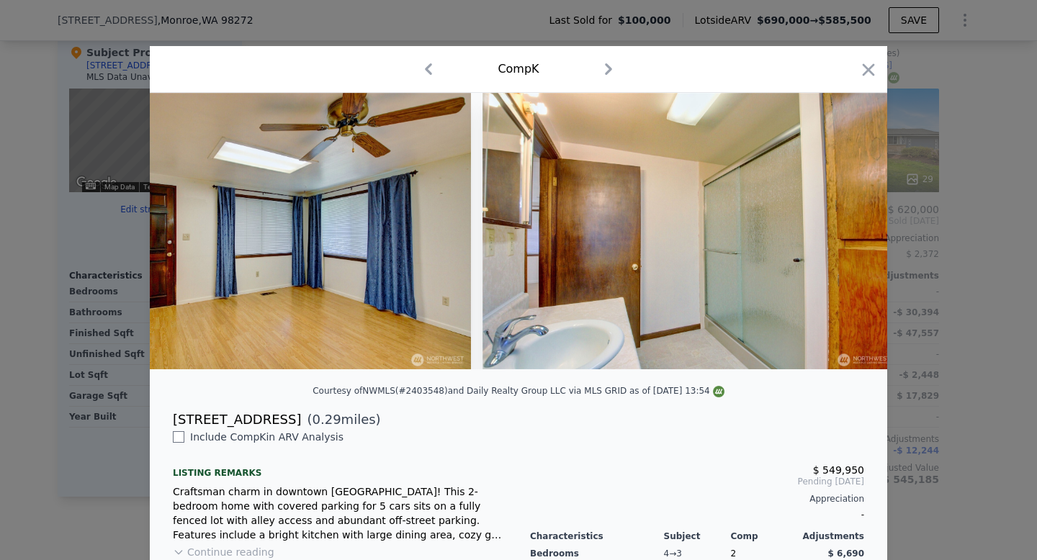
scroll to position [0, 8644]
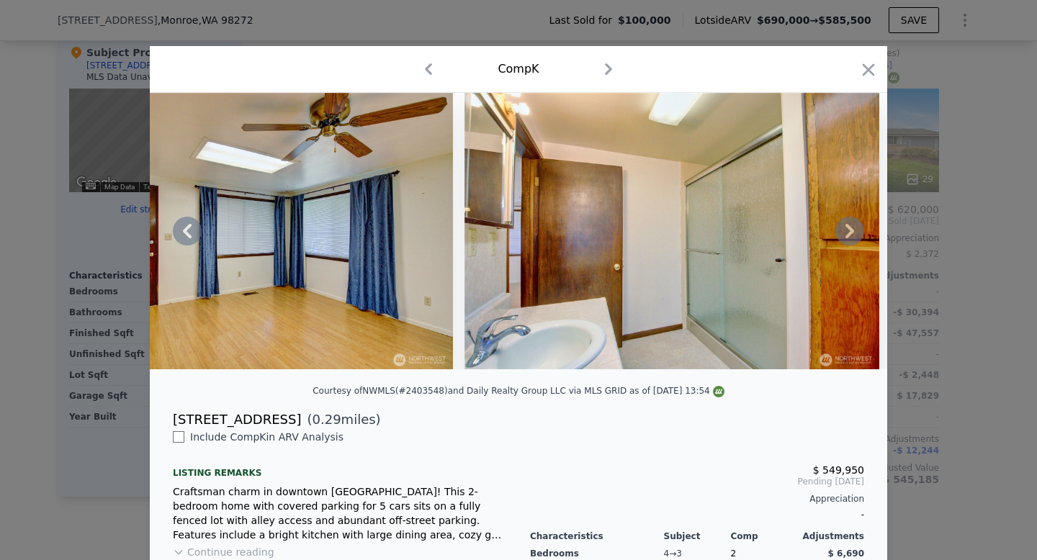
click at [849, 232] on div at bounding box center [519, 231] width 738 height 277
click at [849, 232] on icon at bounding box center [850, 231] width 29 height 29
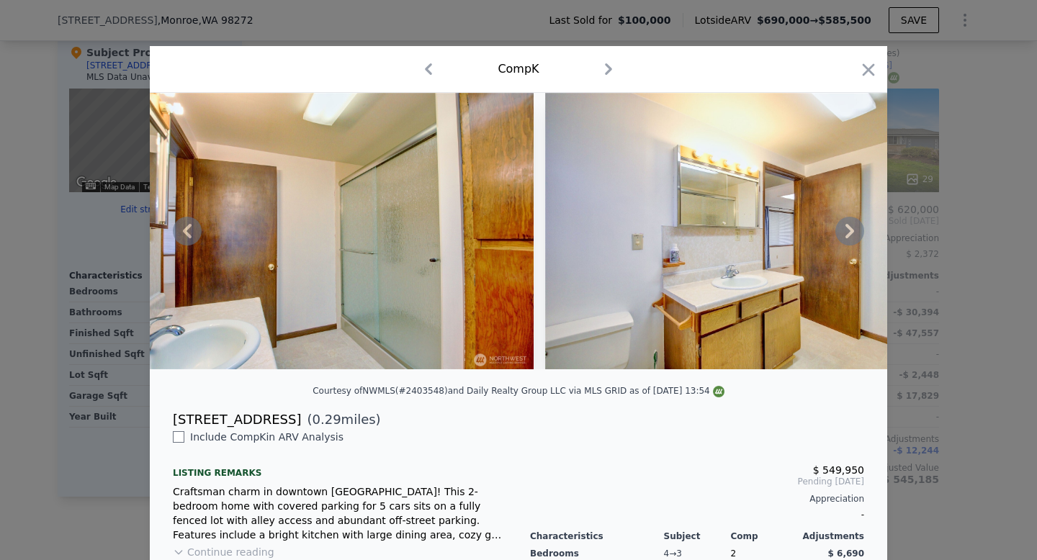
click at [849, 232] on icon at bounding box center [850, 231] width 29 height 29
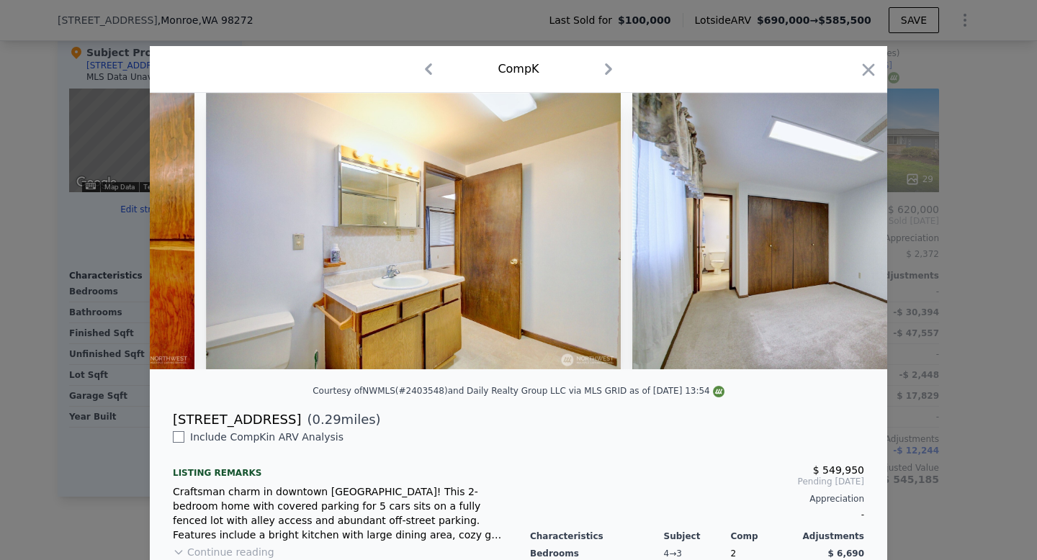
scroll to position [0, 9335]
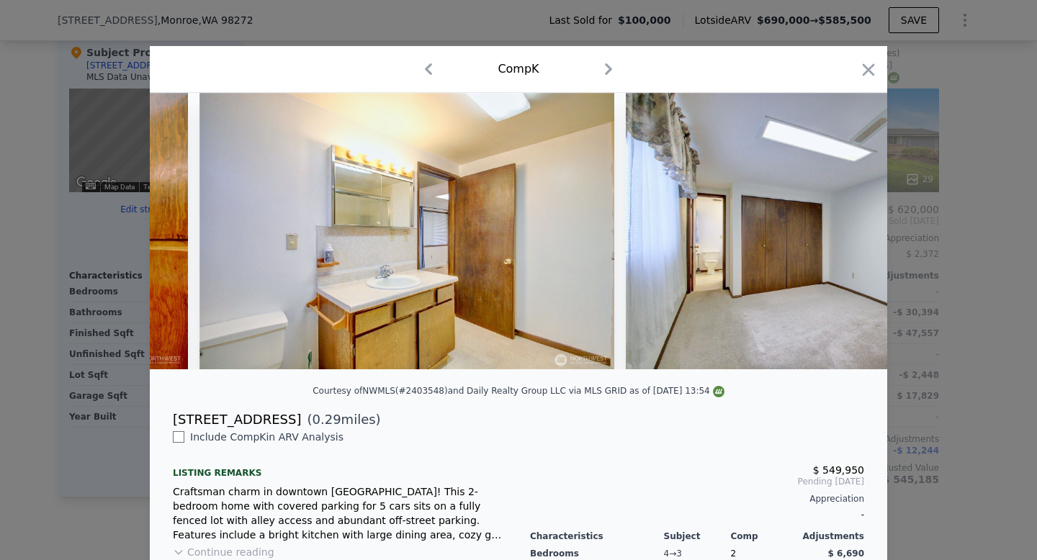
click at [849, 232] on div at bounding box center [519, 231] width 738 height 277
click at [849, 232] on icon at bounding box center [850, 231] width 29 height 29
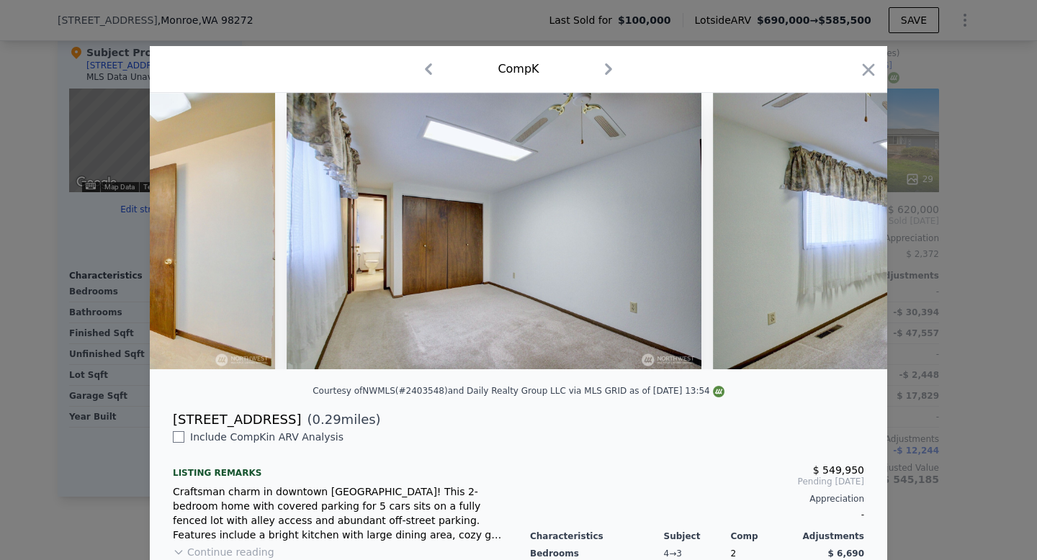
scroll to position [0, 9681]
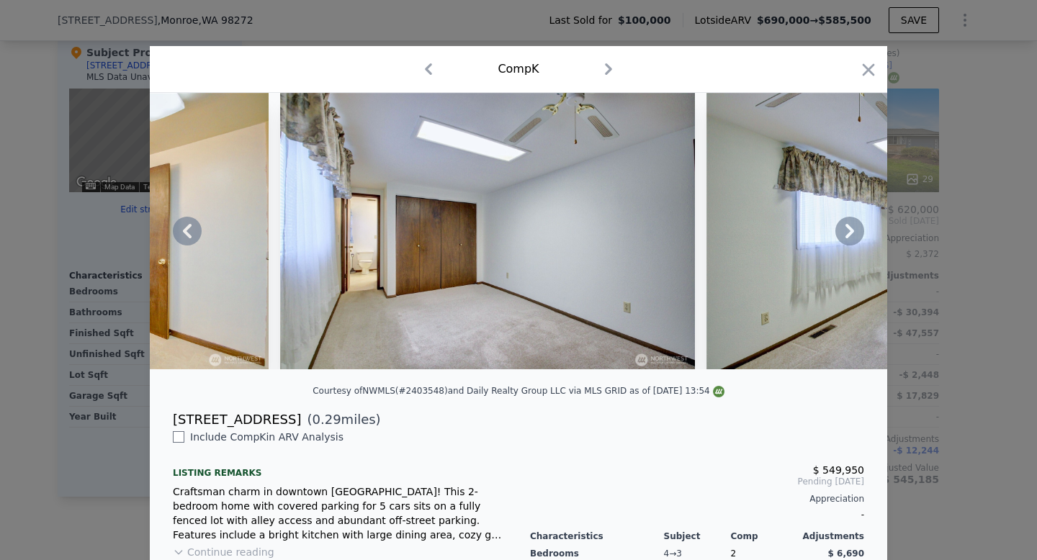
click at [849, 232] on div at bounding box center [519, 231] width 738 height 277
click at [849, 232] on icon at bounding box center [850, 231] width 29 height 29
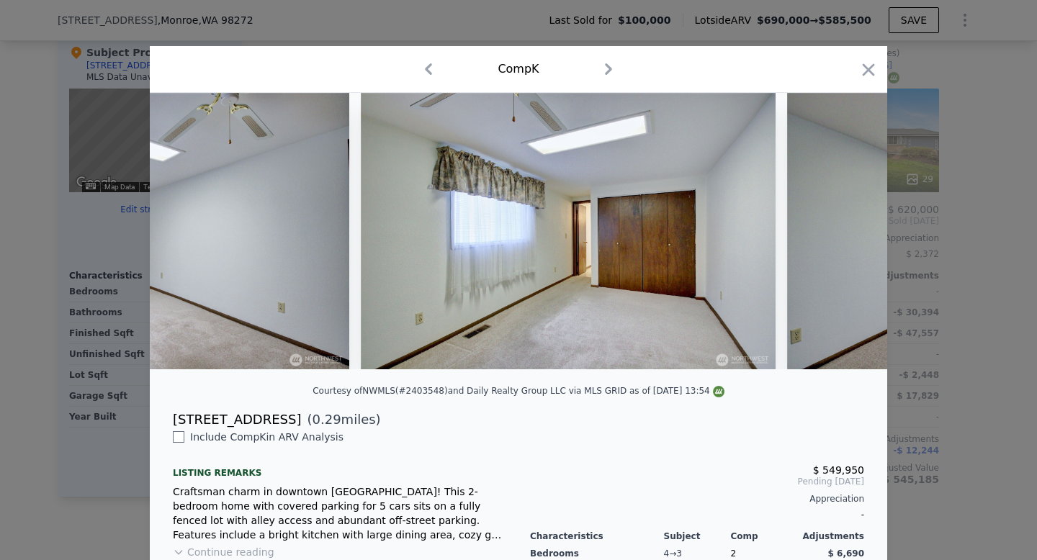
click at [849, 232] on img at bounding box center [994, 231] width 415 height 277
click at [849, 232] on icon at bounding box center [850, 231] width 29 height 29
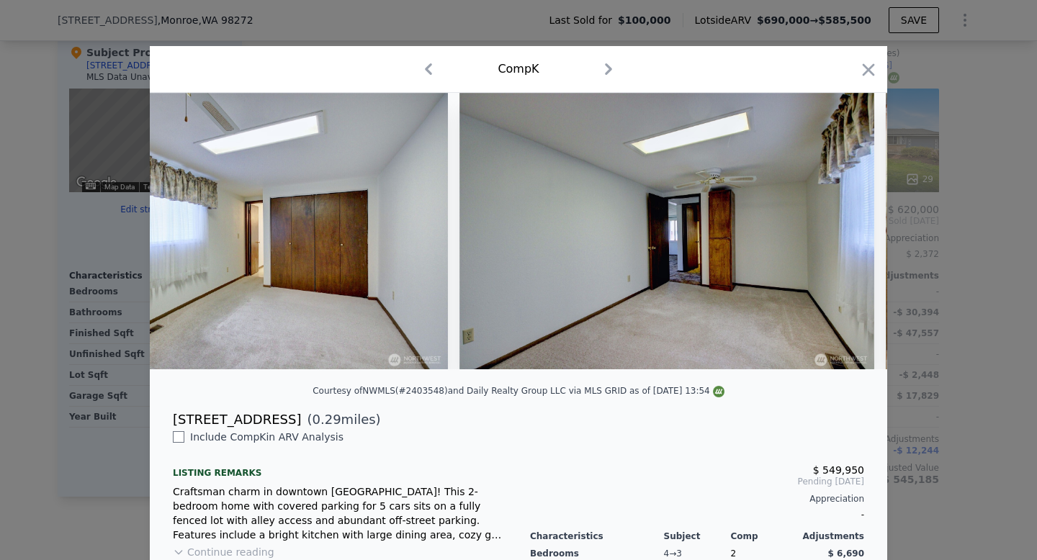
scroll to position [0, 10372]
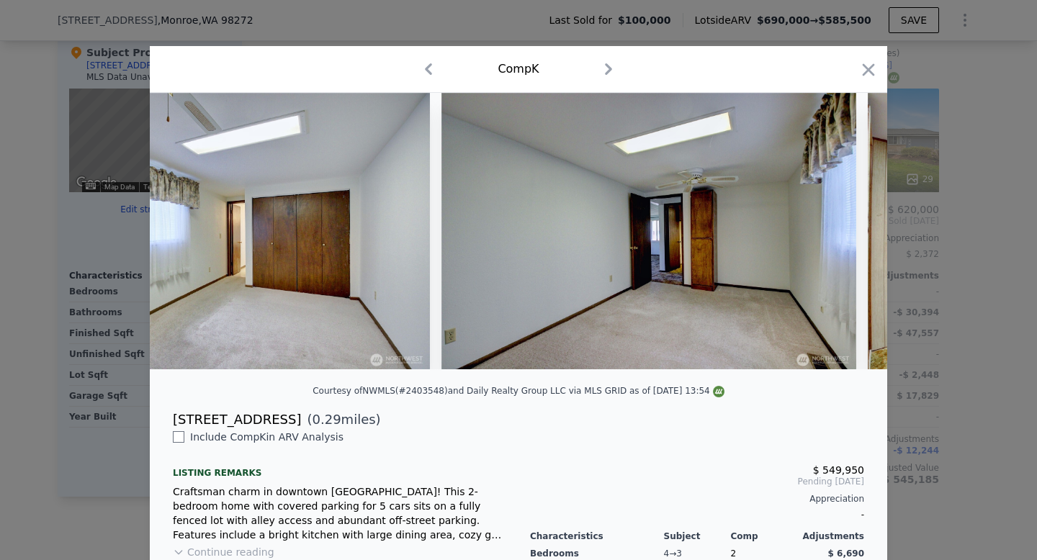
click at [849, 232] on div at bounding box center [519, 231] width 738 height 277
click at [849, 232] on icon at bounding box center [850, 231] width 29 height 29
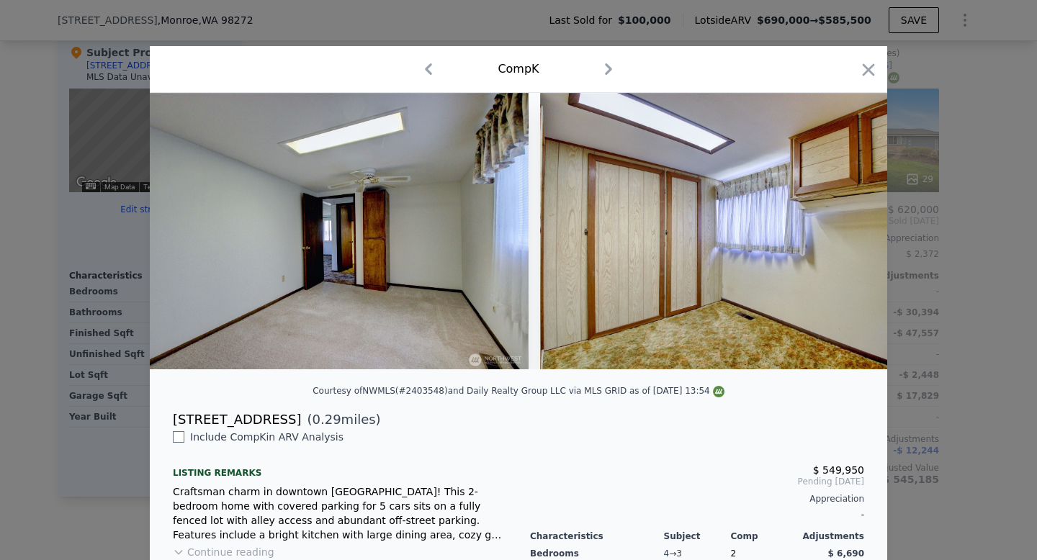
scroll to position [0, 10718]
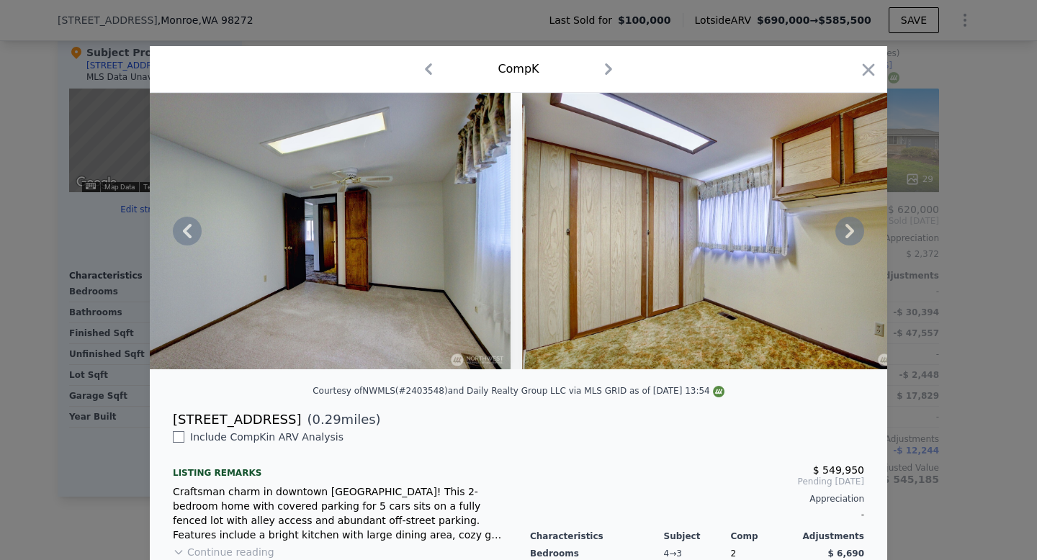
click at [849, 232] on div at bounding box center [519, 231] width 738 height 277
click at [849, 232] on icon at bounding box center [850, 231] width 29 height 29
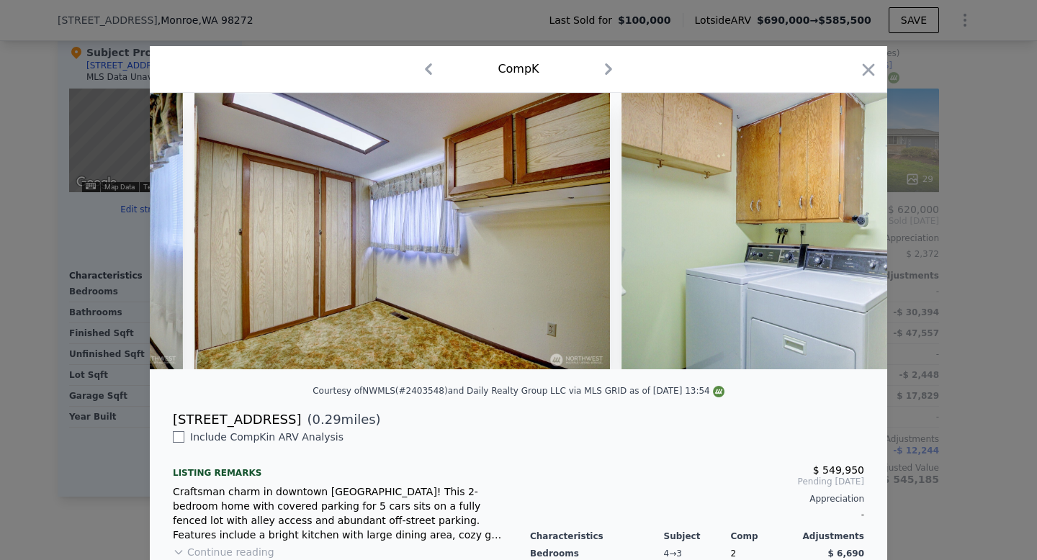
scroll to position [0, 11064]
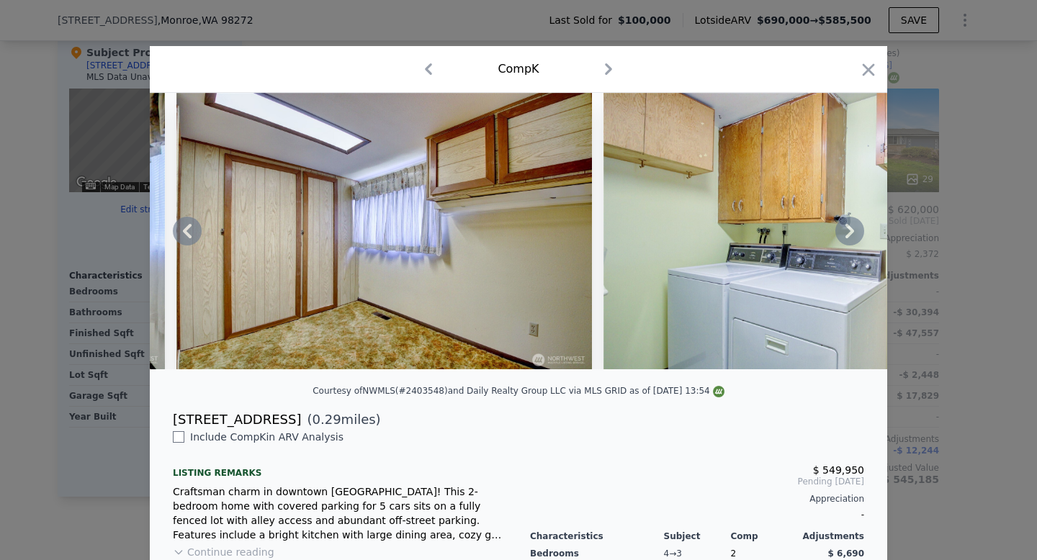
click at [849, 232] on icon at bounding box center [850, 231] width 29 height 29
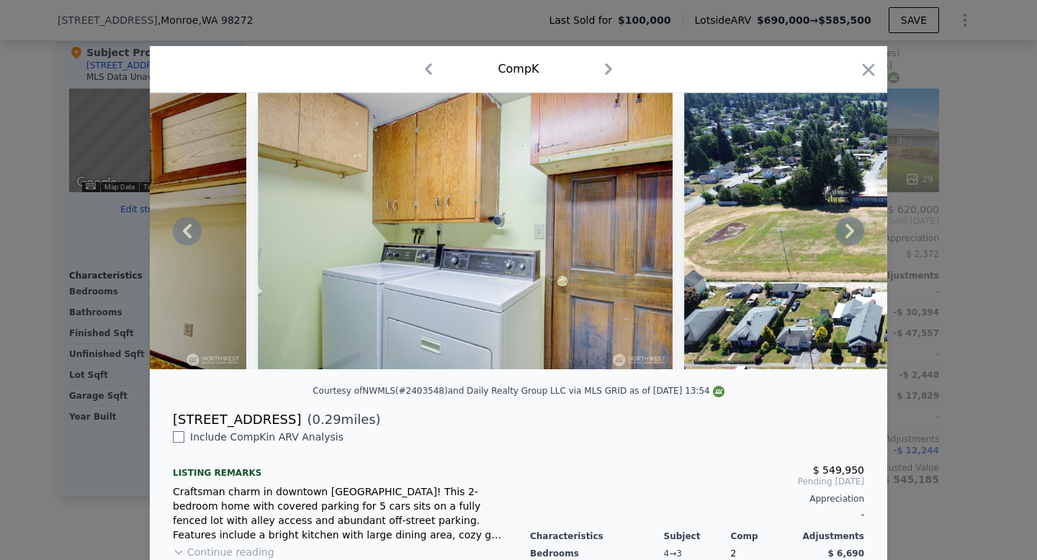
click at [849, 232] on icon at bounding box center [850, 231] width 29 height 29
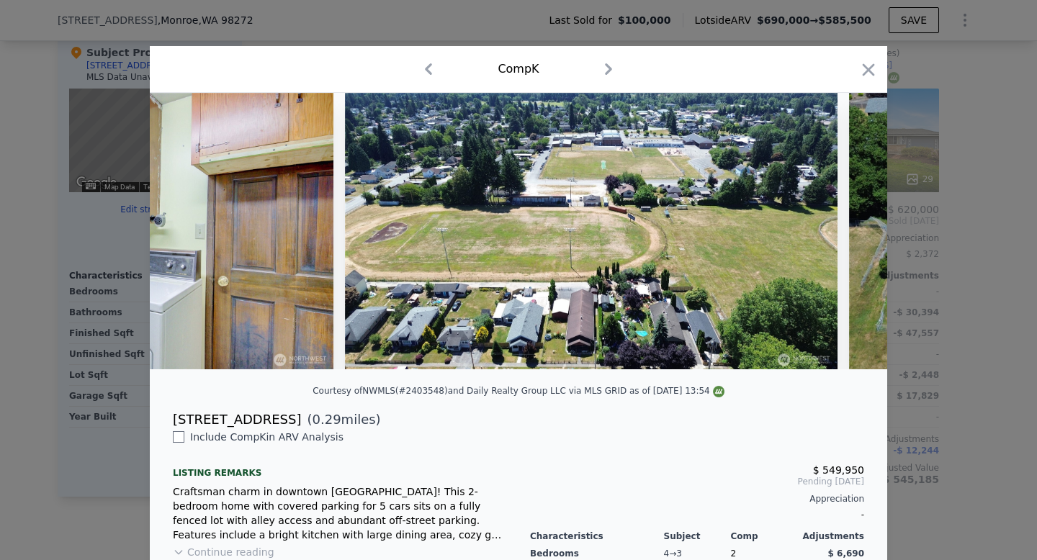
scroll to position [0, 11755]
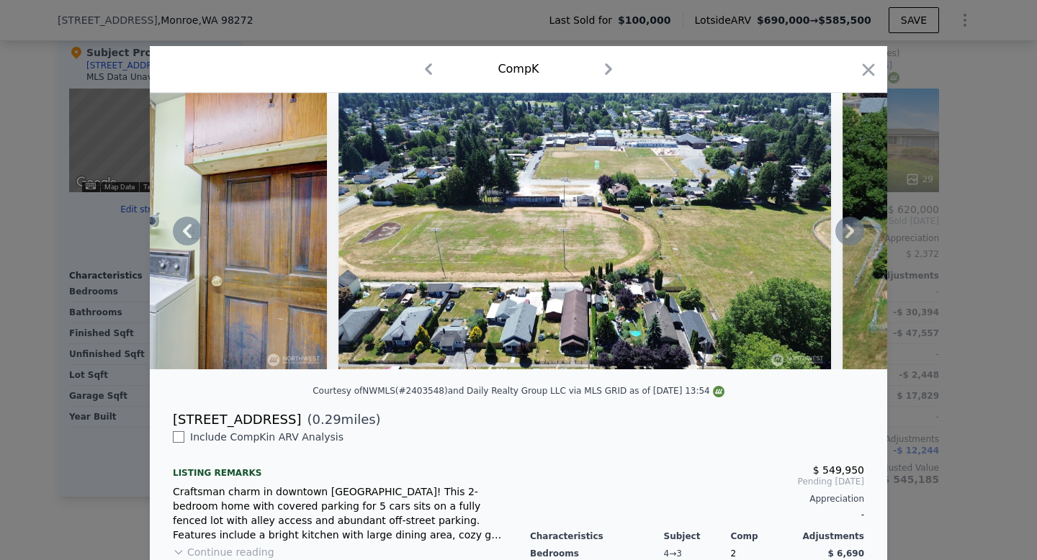
click at [849, 232] on icon at bounding box center [850, 231] width 29 height 29
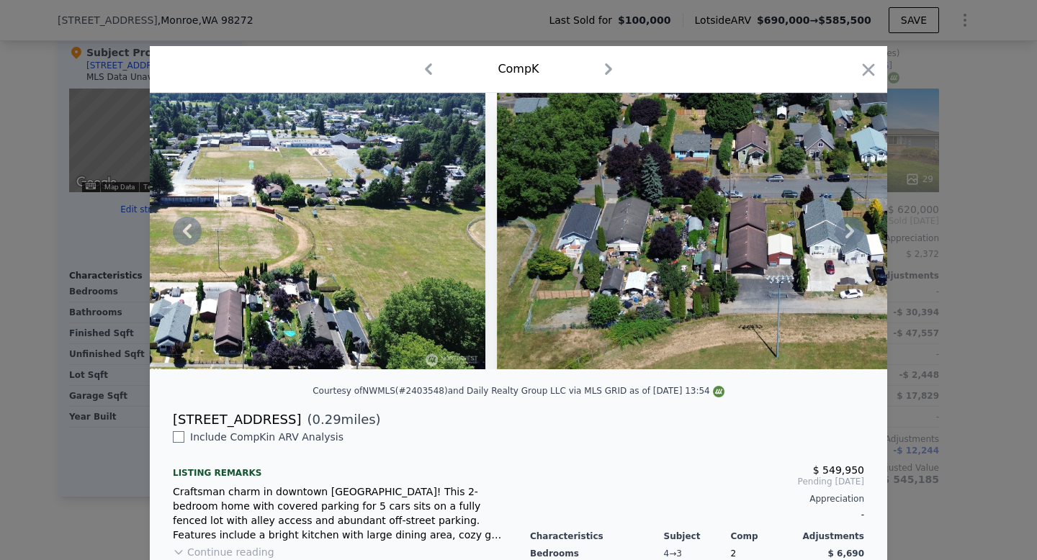
click at [849, 232] on icon at bounding box center [850, 231] width 29 height 29
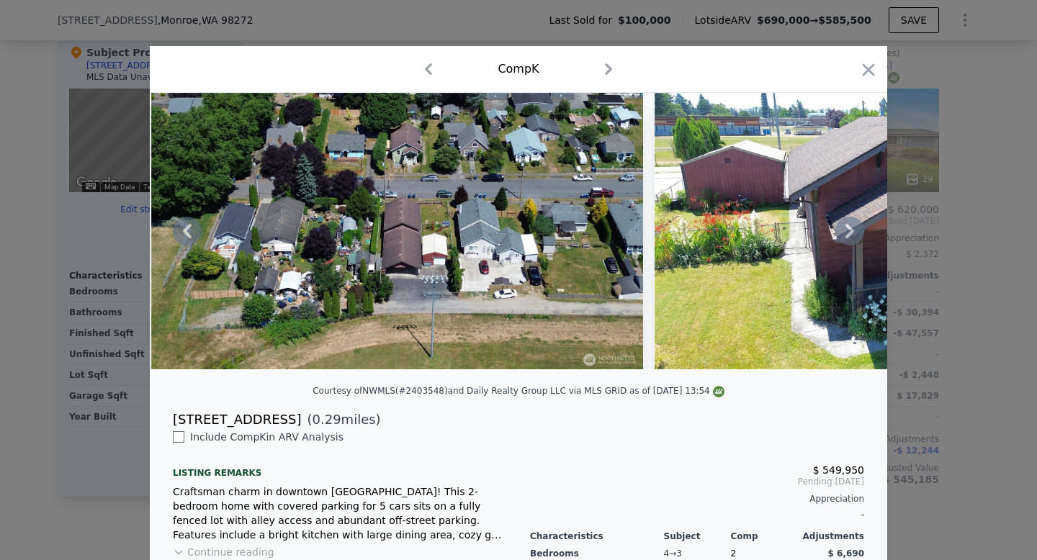
click at [849, 233] on icon at bounding box center [850, 231] width 29 height 29
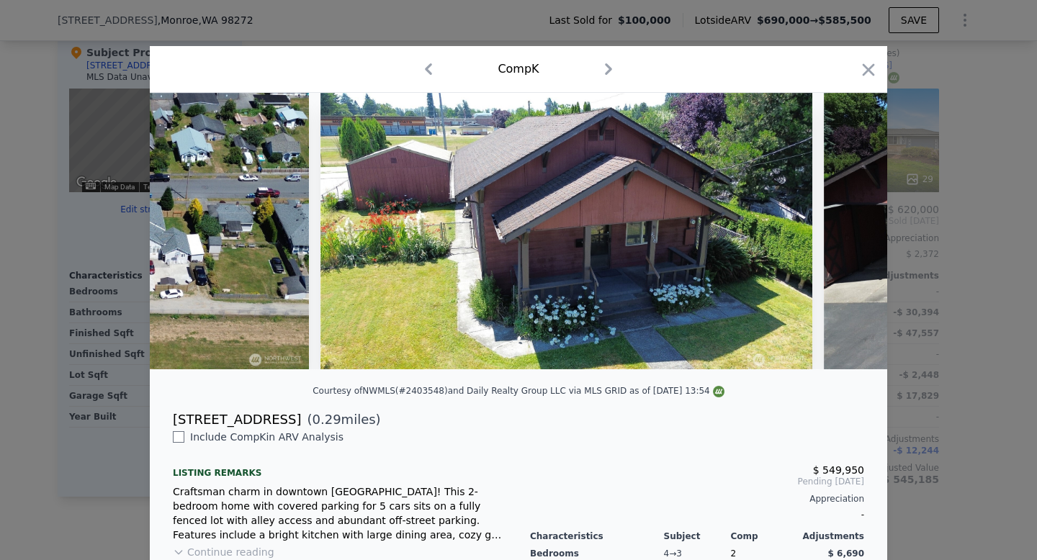
scroll to position [0, 12793]
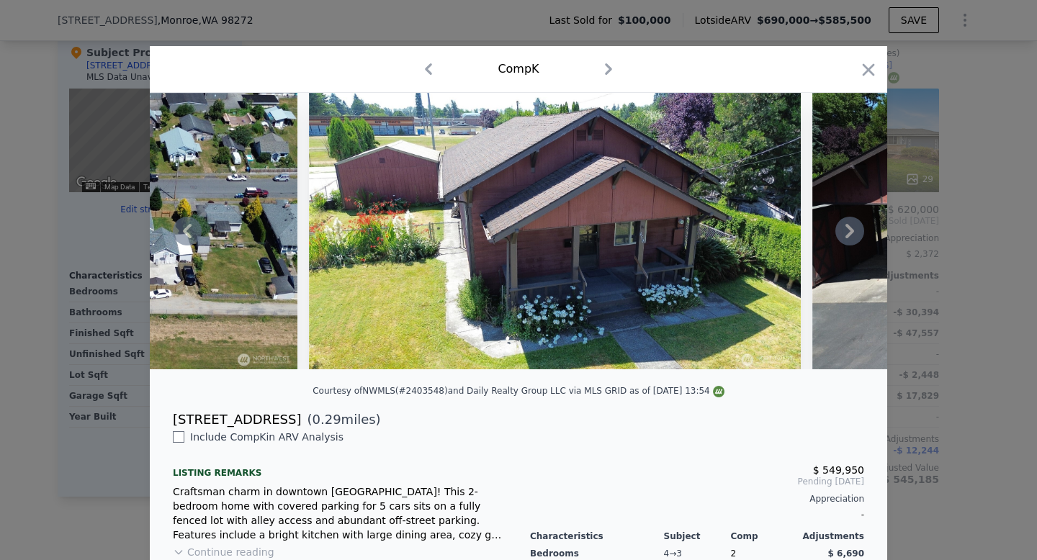
click at [849, 233] on icon at bounding box center [850, 231] width 29 height 29
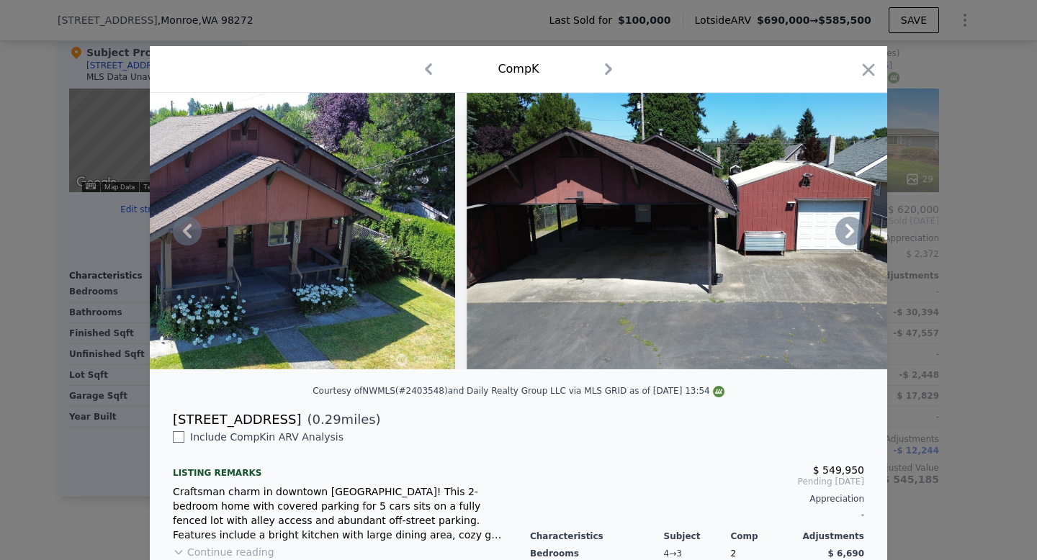
click at [849, 233] on icon at bounding box center [850, 231] width 9 height 14
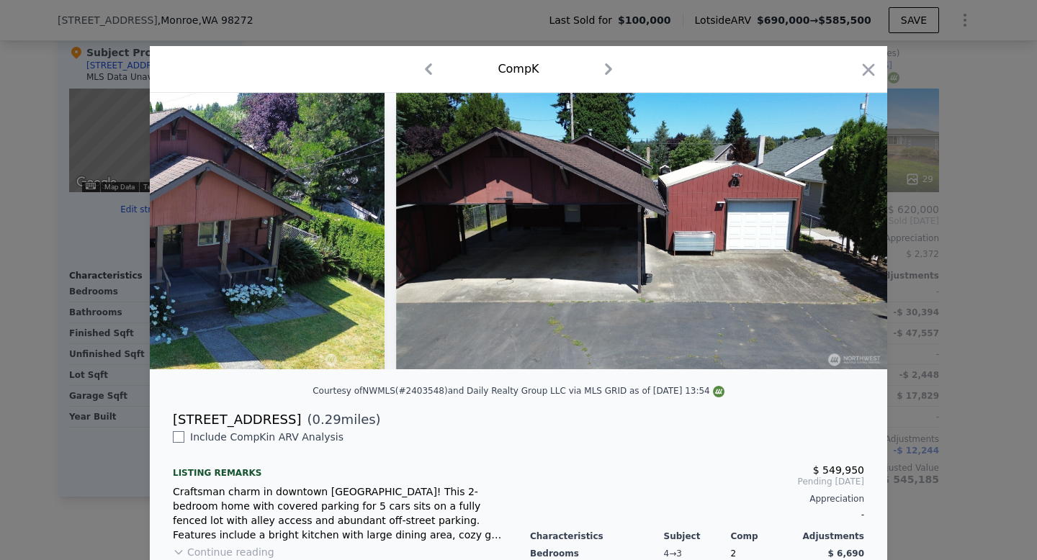
scroll to position [0, 13210]
click at [869, 66] on icon "button" at bounding box center [869, 70] width 20 height 20
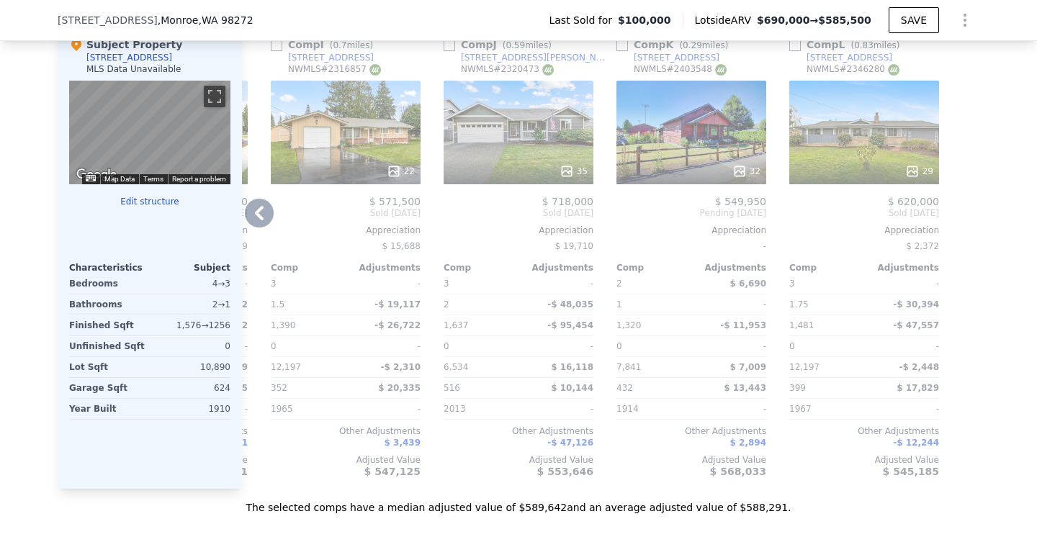
scroll to position [1429, 0]
click at [259, 218] on icon at bounding box center [259, 214] width 29 height 29
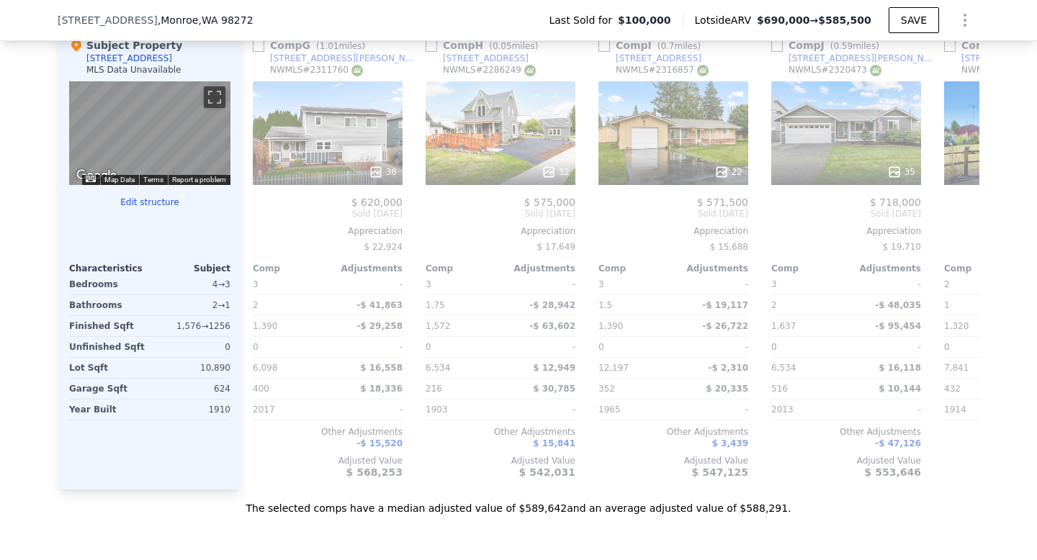
scroll to position [0, 1026]
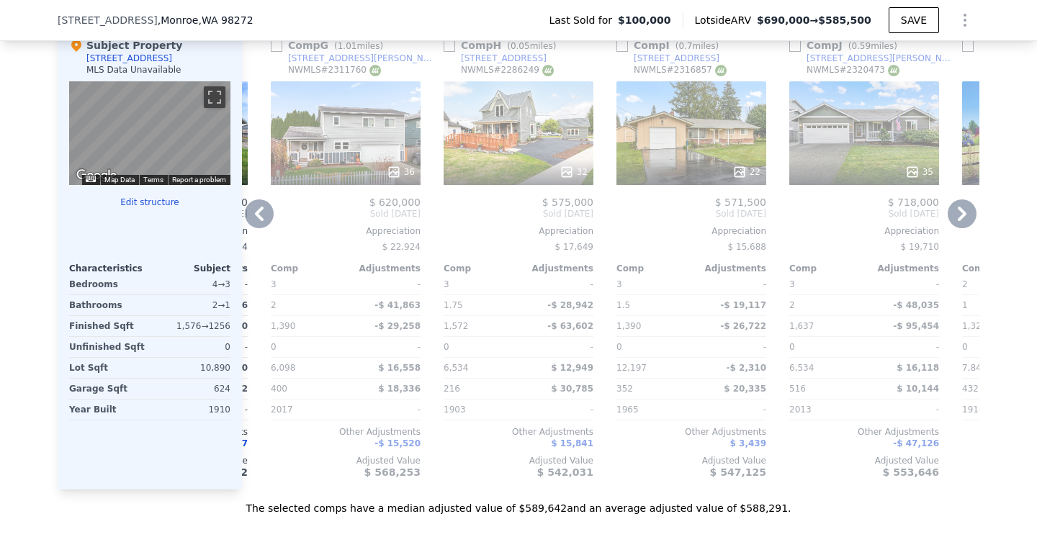
click at [264, 217] on icon at bounding box center [259, 214] width 29 height 29
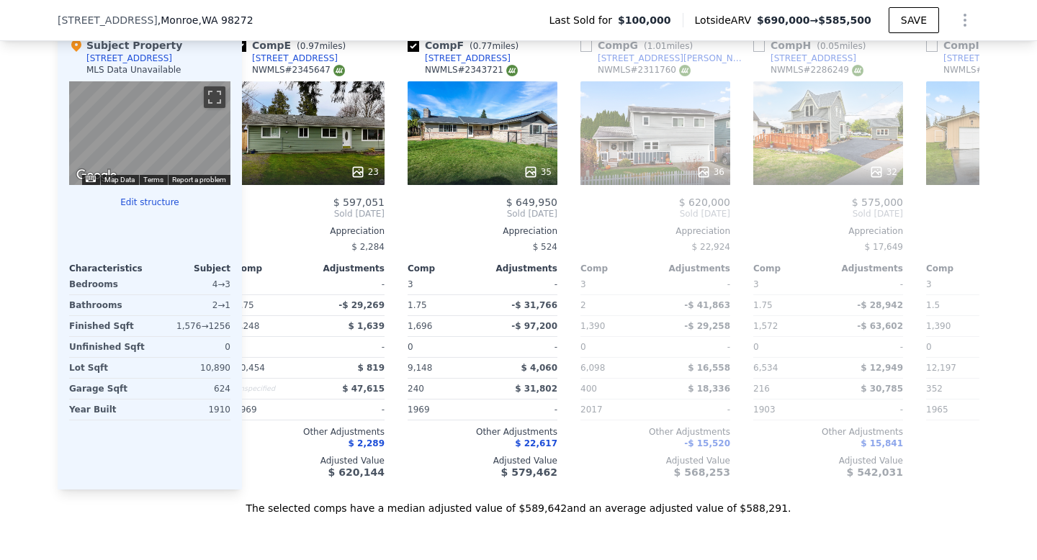
scroll to position [0, 680]
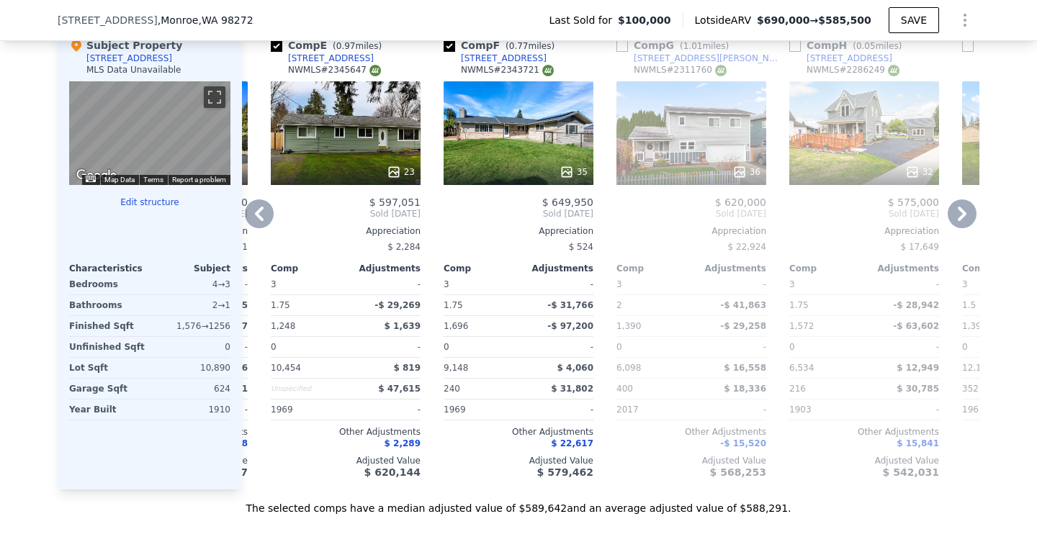
click at [264, 217] on icon at bounding box center [259, 214] width 29 height 29
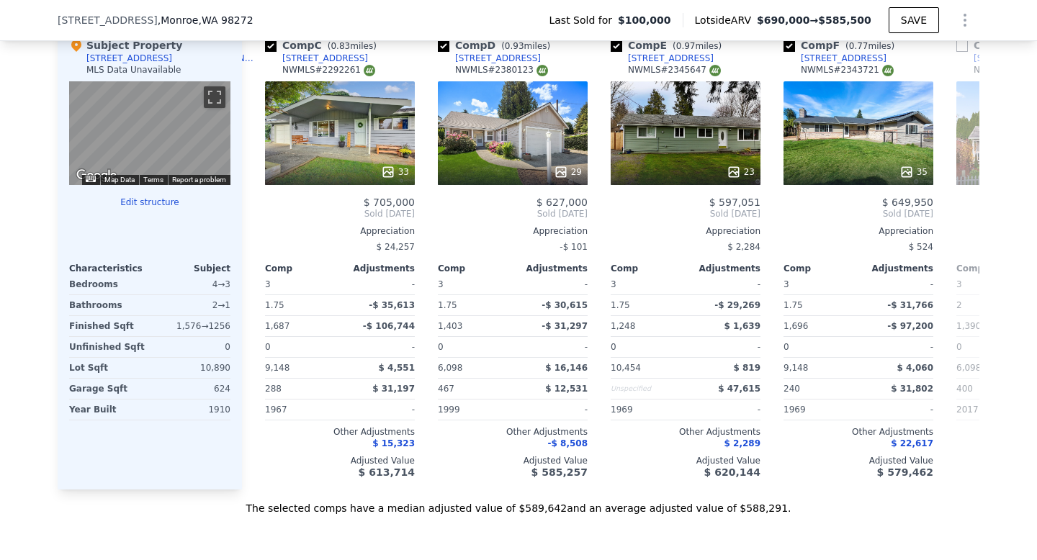
scroll to position [0, 334]
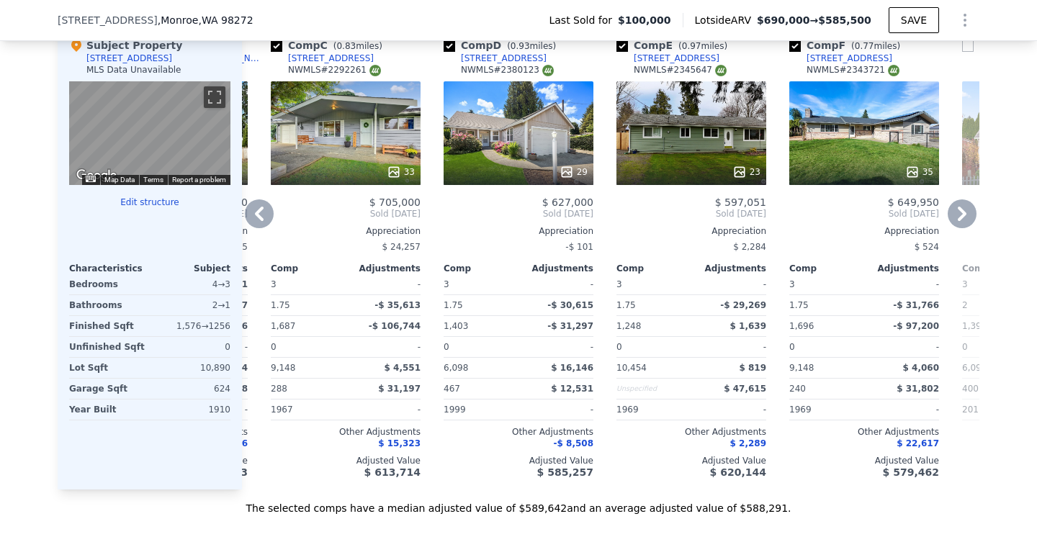
click at [264, 217] on icon at bounding box center [259, 214] width 29 height 29
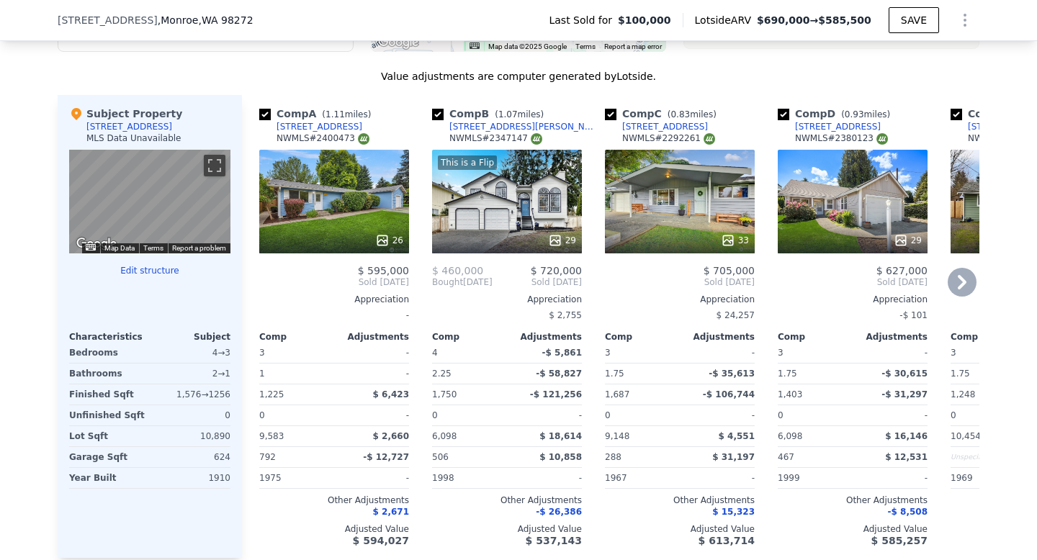
scroll to position [1358, 0]
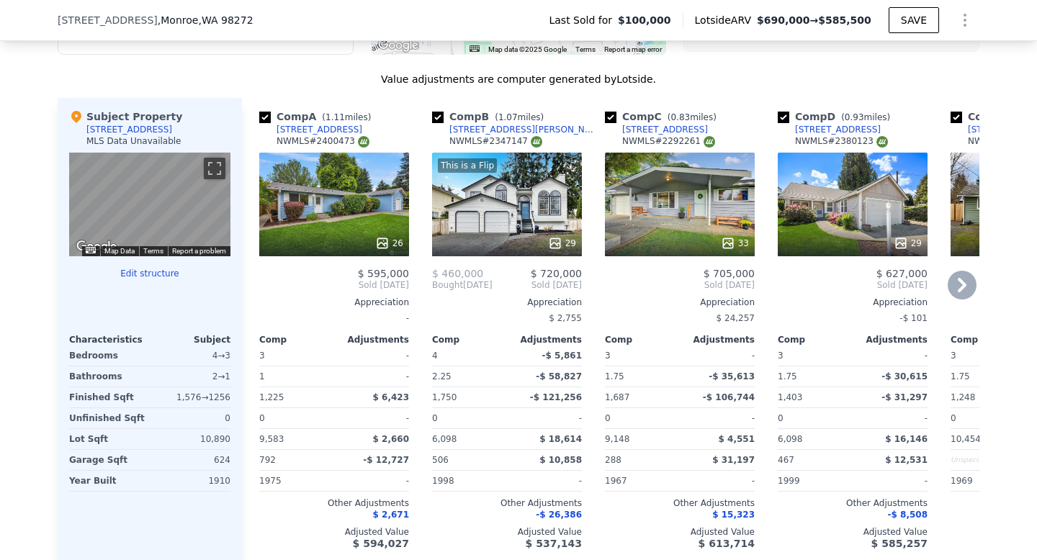
click at [264, 116] on input "checkbox" at bounding box center [265, 118] width 12 height 12
checkbox input "false"
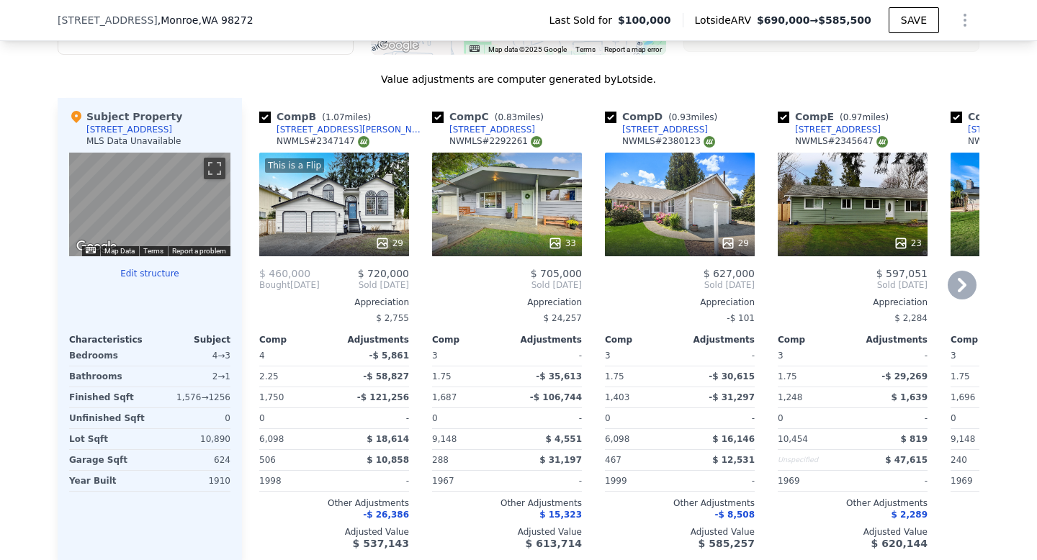
click at [262, 117] on input "checkbox" at bounding box center [265, 118] width 12 height 12
checkbox input "false"
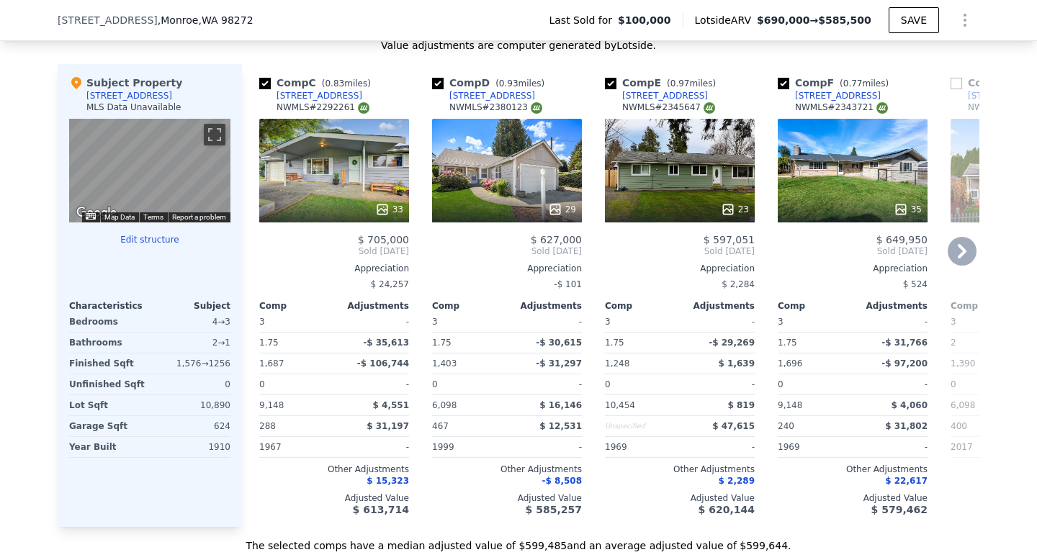
scroll to position [1392, 0]
click at [362, 181] on div "33" at bounding box center [334, 170] width 150 height 104
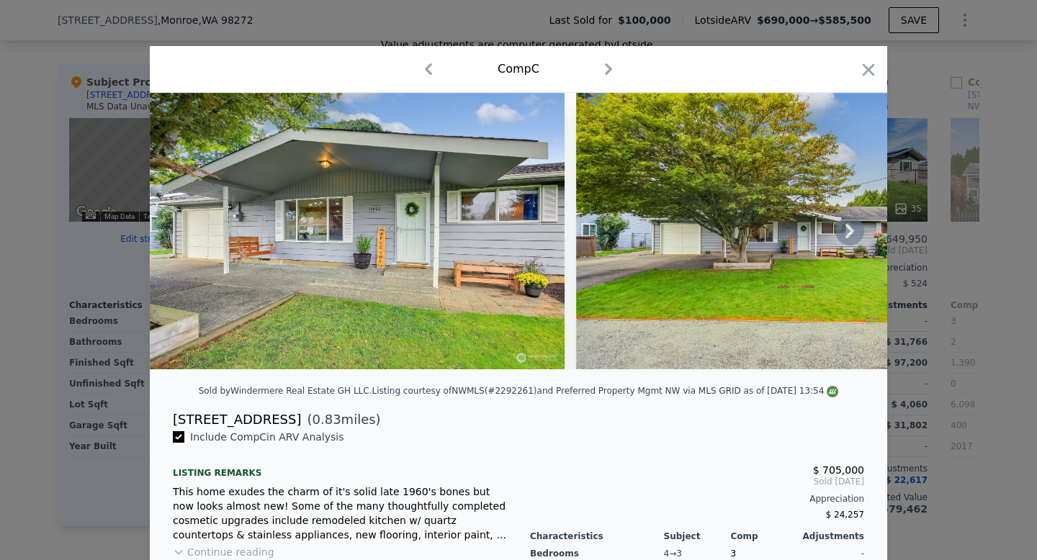
click at [850, 231] on icon at bounding box center [850, 231] width 29 height 29
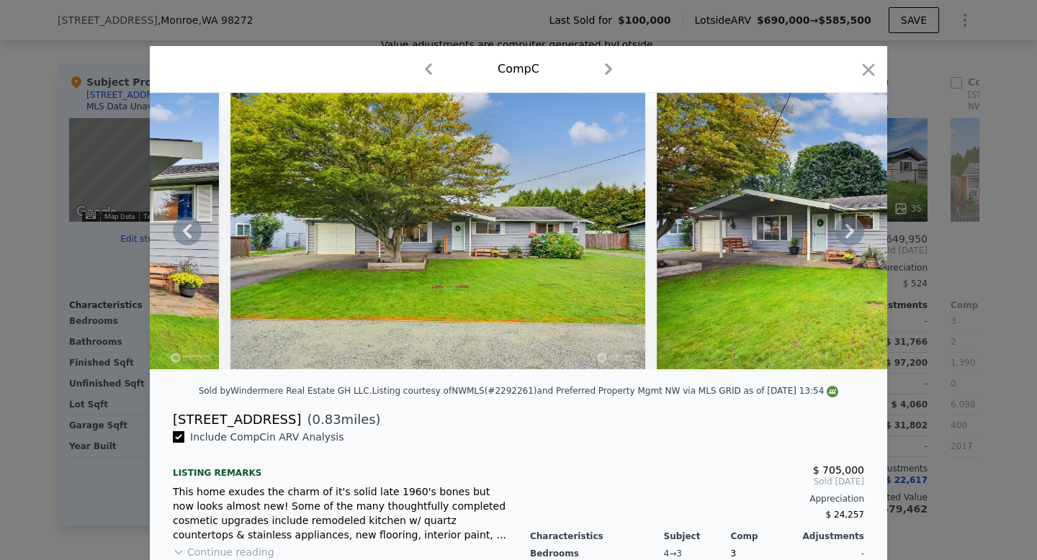
click at [850, 231] on icon at bounding box center [850, 231] width 29 height 29
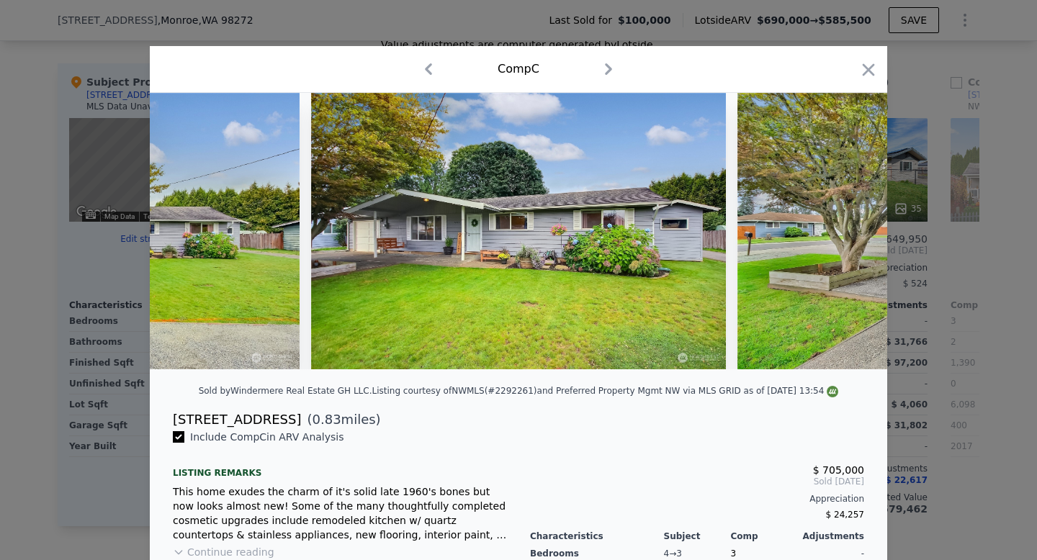
click at [850, 231] on div at bounding box center [519, 231] width 738 height 277
click at [850, 231] on icon at bounding box center [850, 231] width 29 height 29
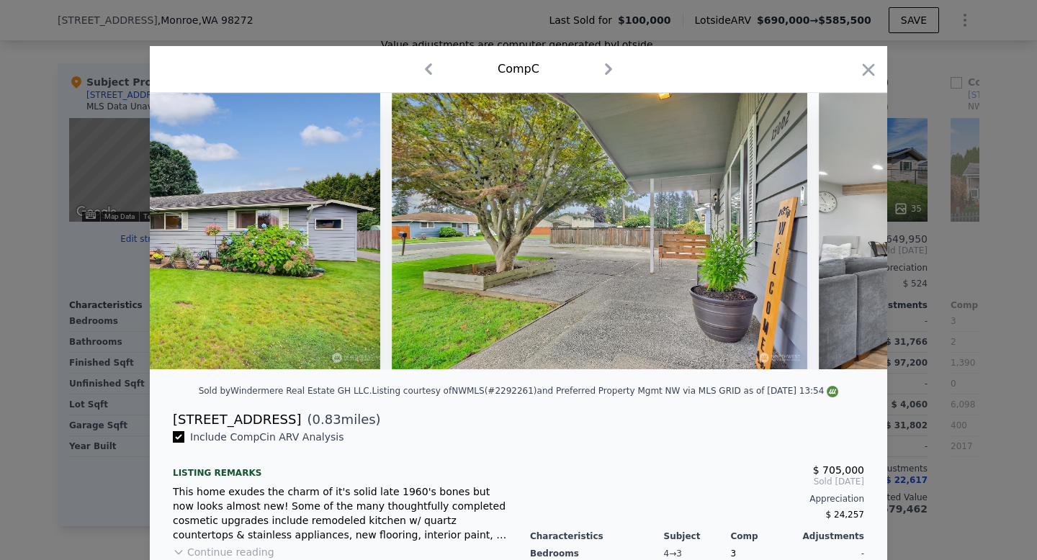
click at [850, 231] on div at bounding box center [519, 231] width 738 height 277
click at [850, 231] on icon at bounding box center [850, 231] width 29 height 29
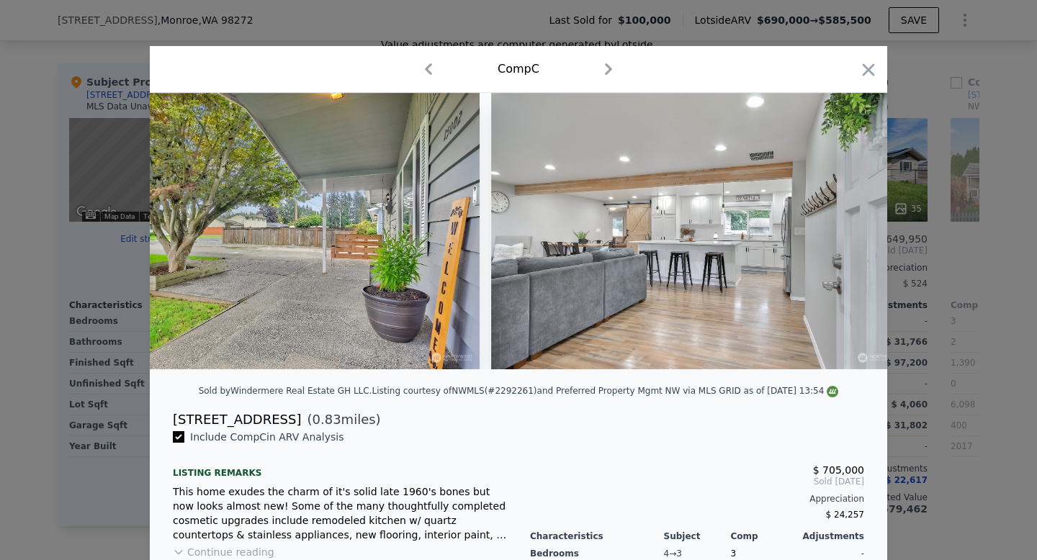
scroll to position [0, 1383]
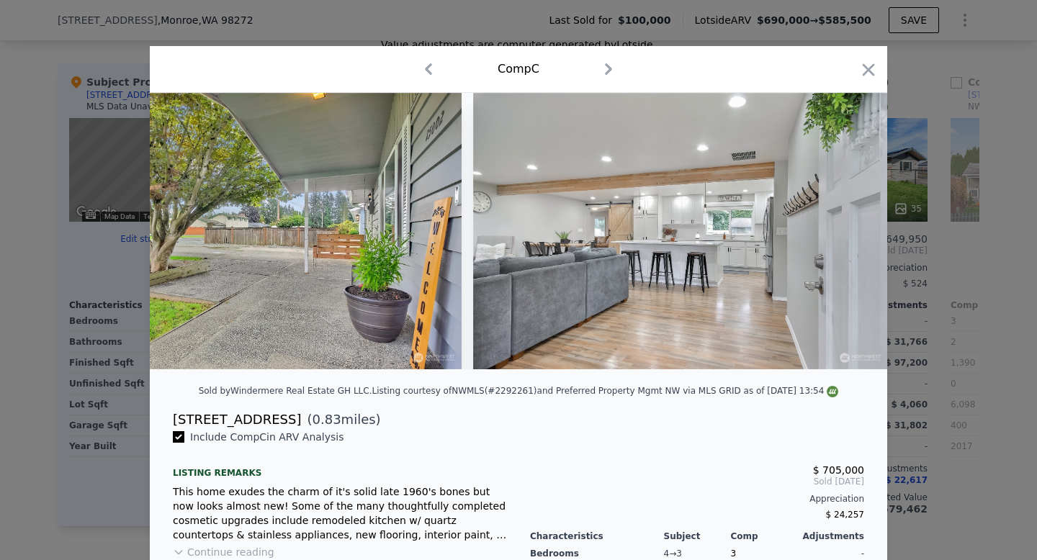
click at [850, 231] on div at bounding box center [519, 231] width 738 height 277
click at [864, 71] on icon "button" at bounding box center [869, 70] width 20 height 20
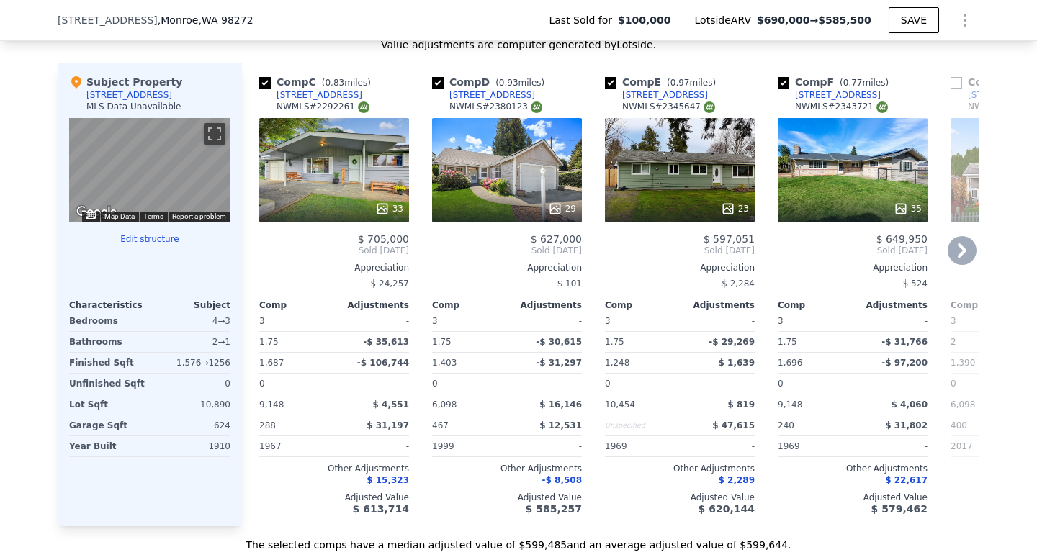
click at [533, 174] on div "29" at bounding box center [507, 170] width 150 height 104
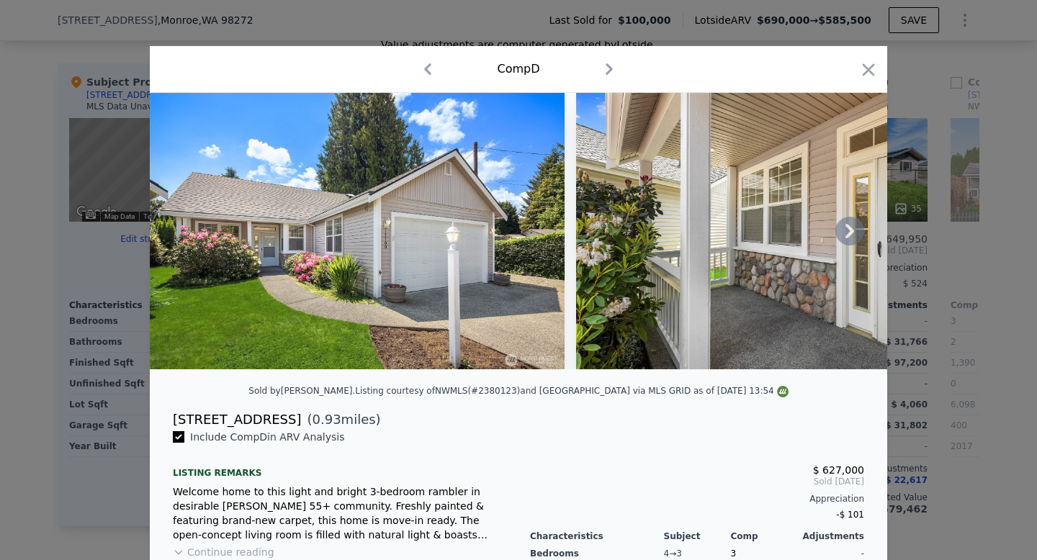
click at [846, 233] on icon at bounding box center [850, 231] width 29 height 29
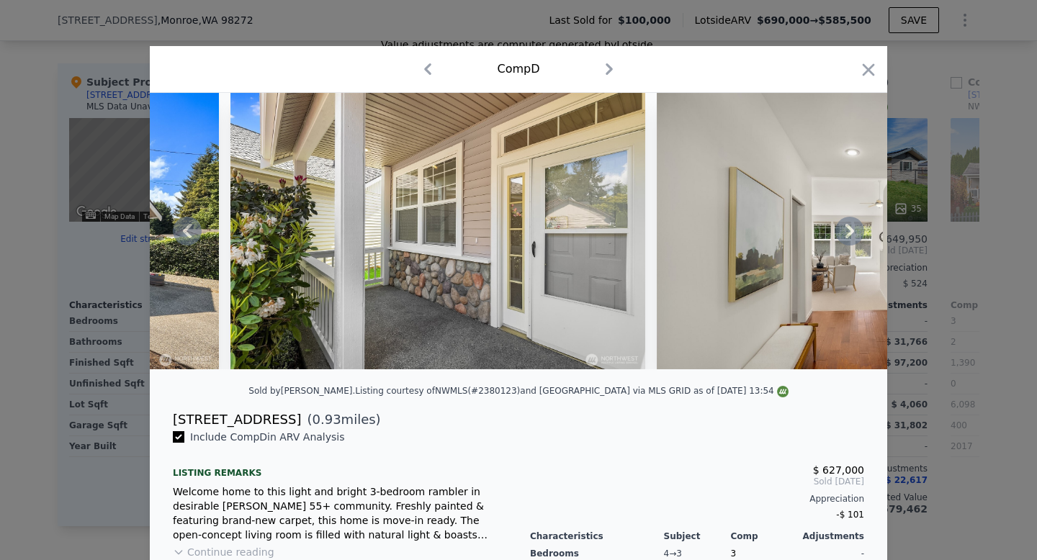
click at [846, 233] on icon at bounding box center [850, 231] width 29 height 29
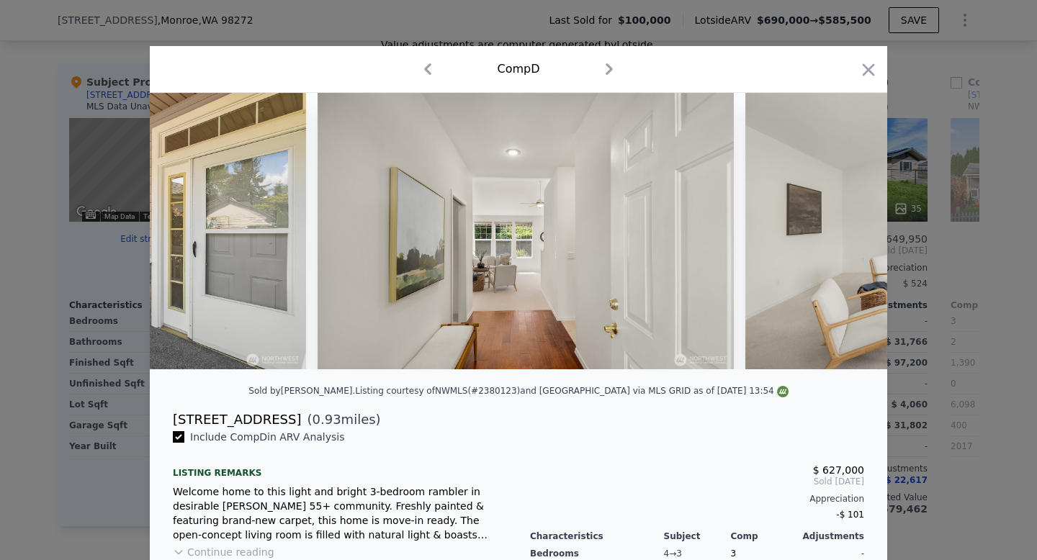
scroll to position [0, 691]
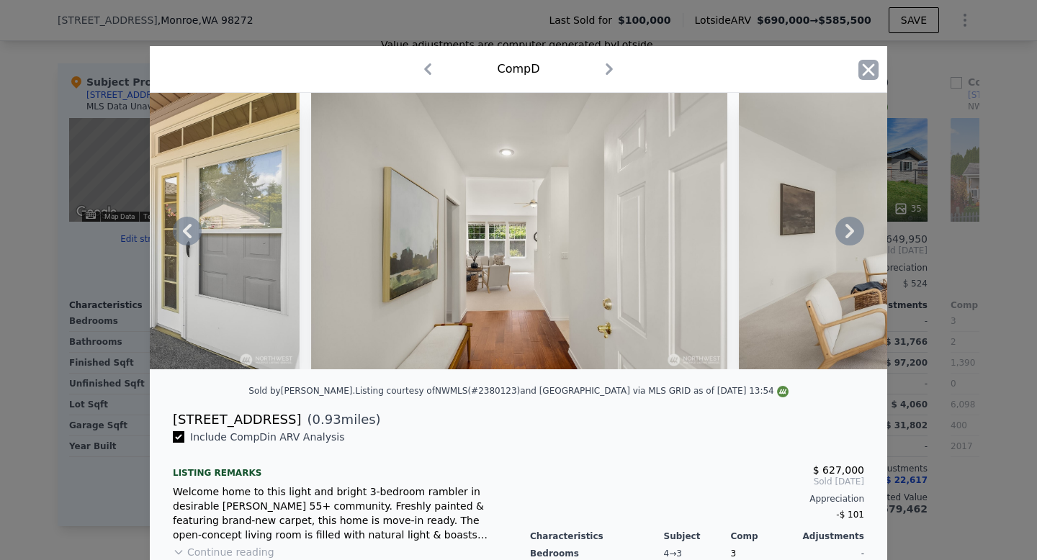
click at [866, 69] on icon "button" at bounding box center [869, 70] width 20 height 20
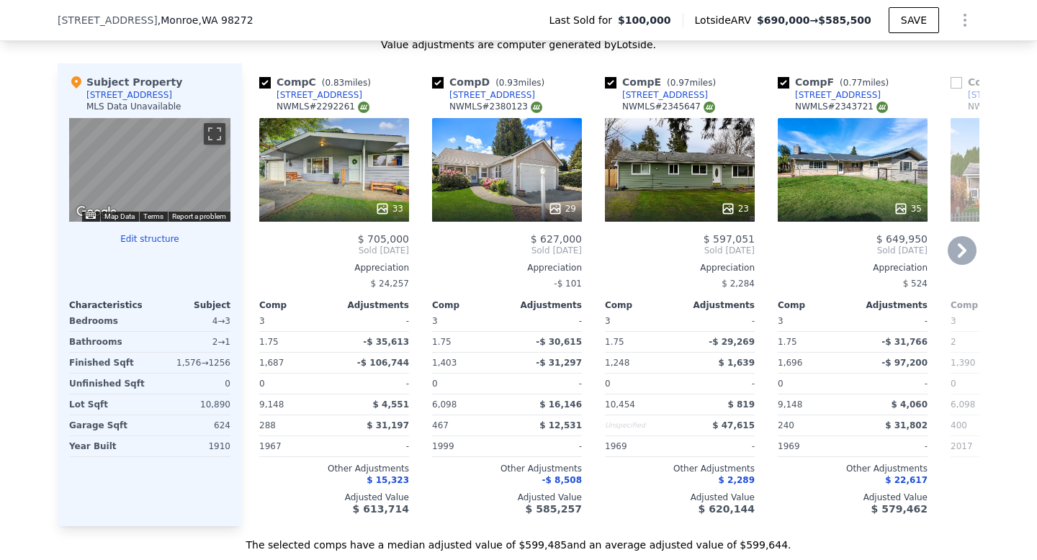
click at [686, 180] on div "23" at bounding box center [680, 170] width 150 height 104
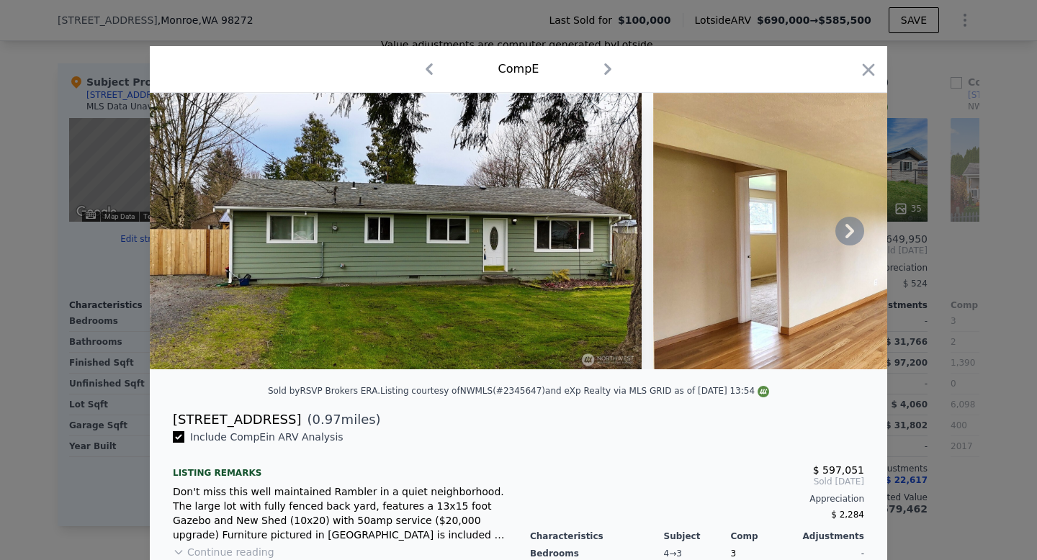
click at [850, 233] on icon at bounding box center [850, 231] width 9 height 14
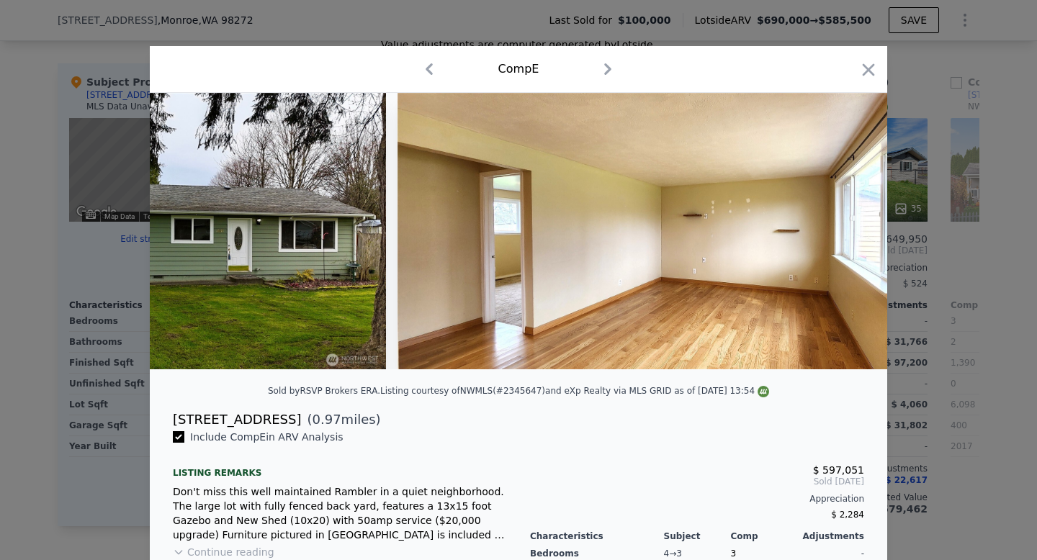
scroll to position [0, 346]
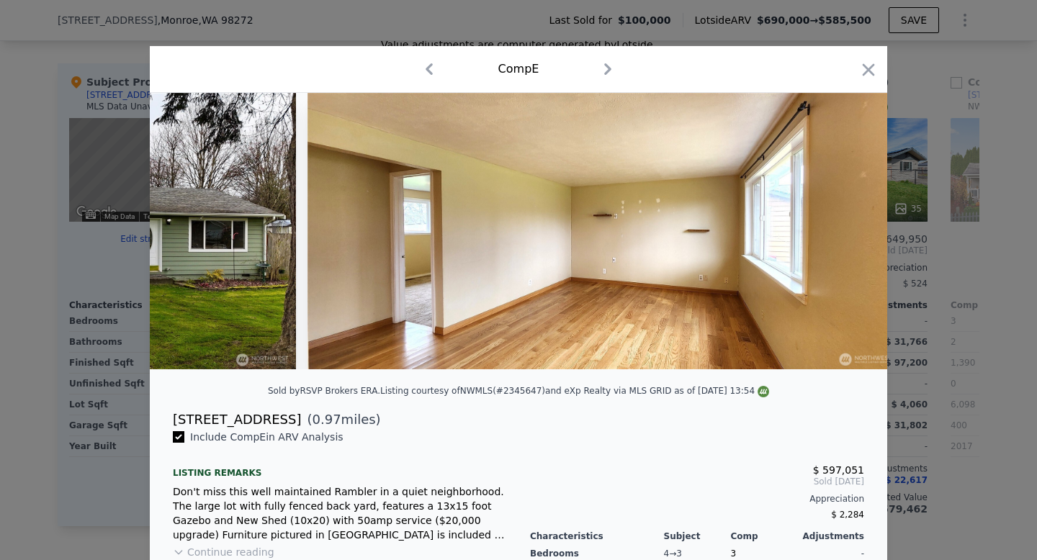
click at [850, 233] on div at bounding box center [519, 231] width 738 height 277
click at [850, 233] on icon at bounding box center [850, 231] width 9 height 14
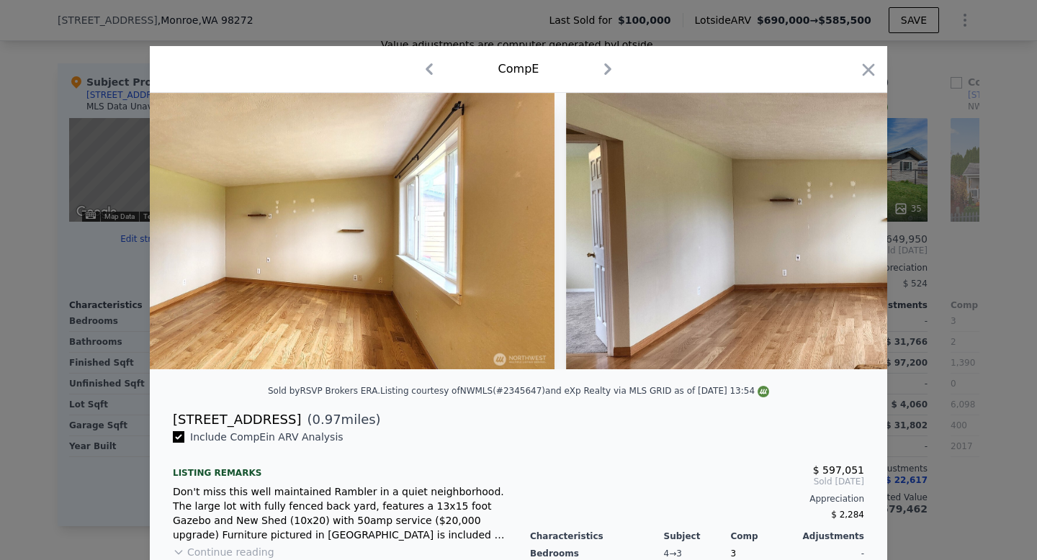
click at [850, 233] on div at bounding box center [519, 231] width 738 height 277
click at [850, 233] on icon at bounding box center [850, 231] width 9 height 14
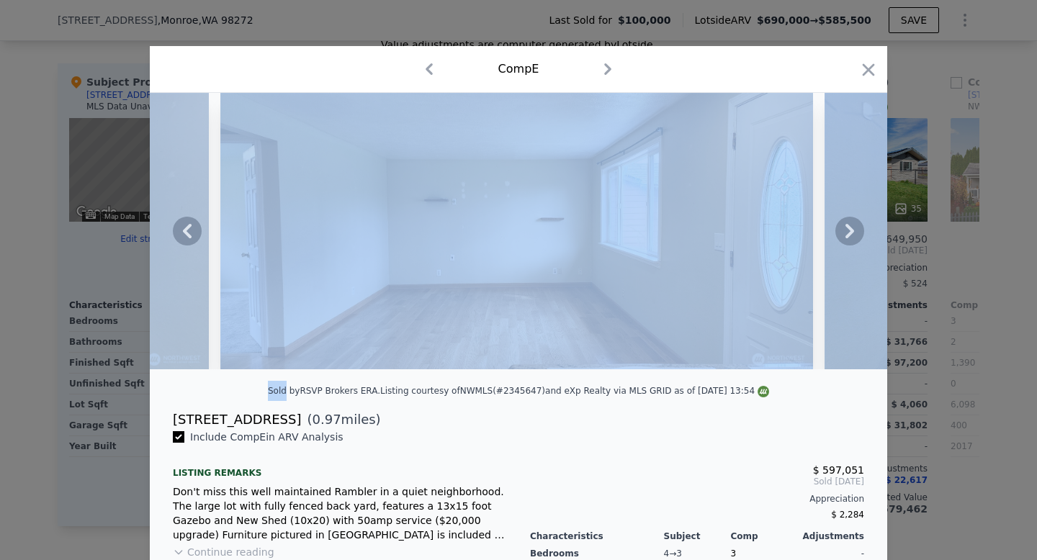
click at [850, 233] on icon at bounding box center [850, 231] width 9 height 14
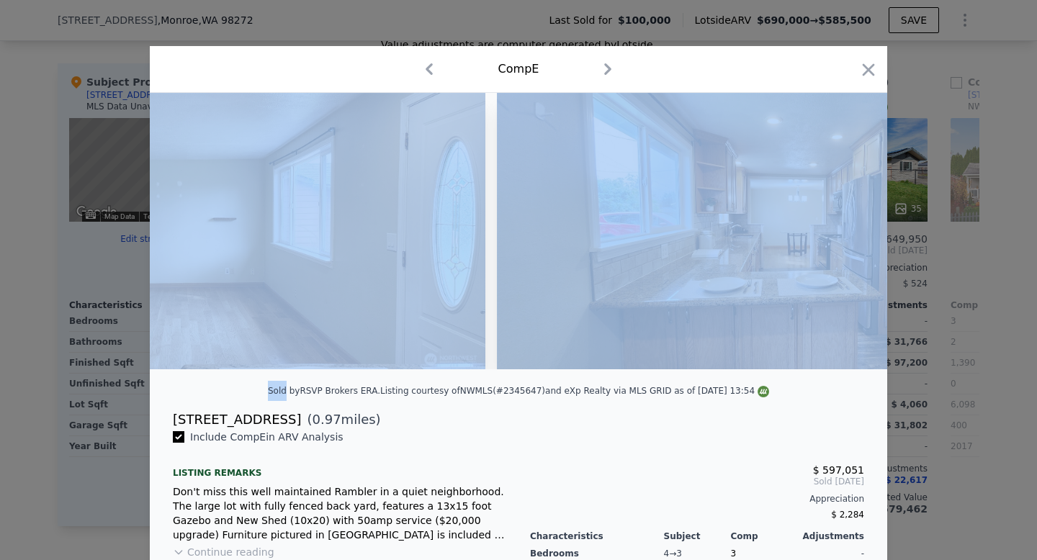
scroll to position [0, 1383]
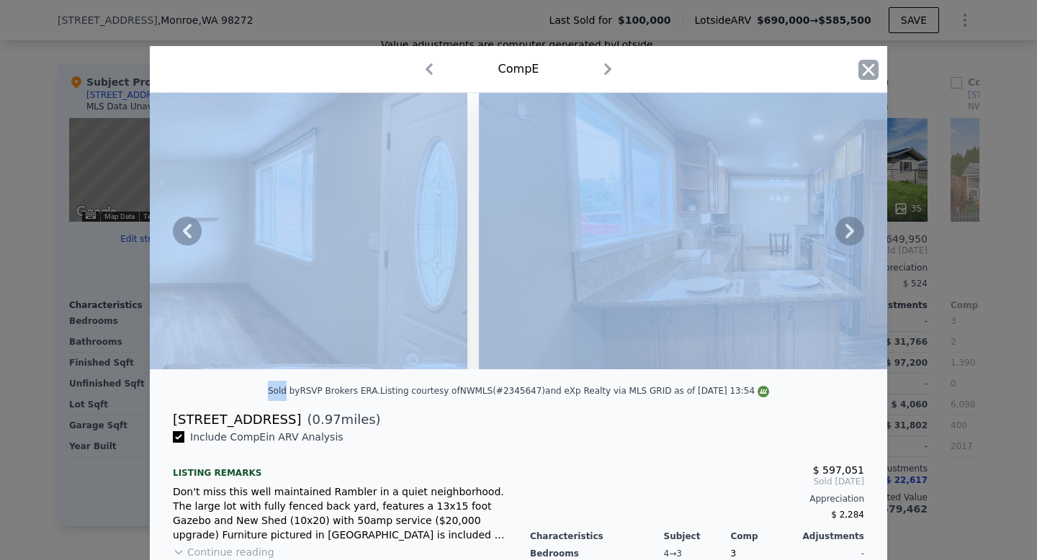
click at [867, 73] on icon "button" at bounding box center [869, 69] width 12 height 12
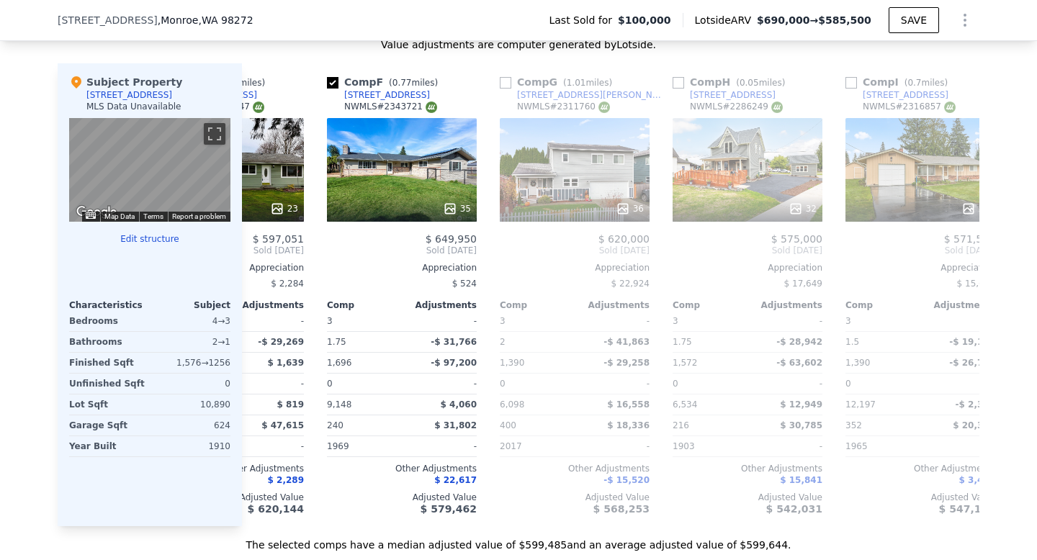
scroll to position [0, 455]
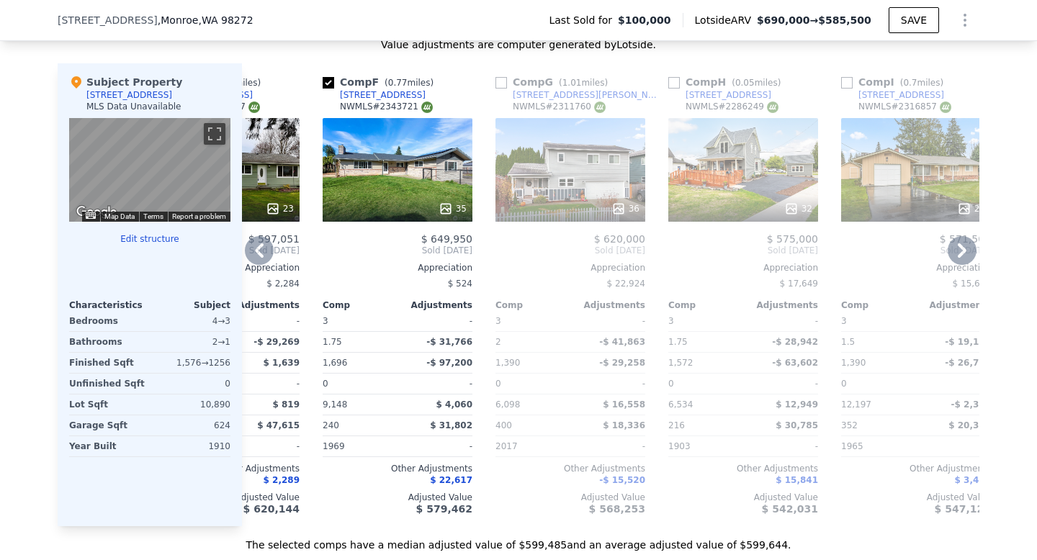
click at [588, 198] on div at bounding box center [571, 209] width 150 height 26
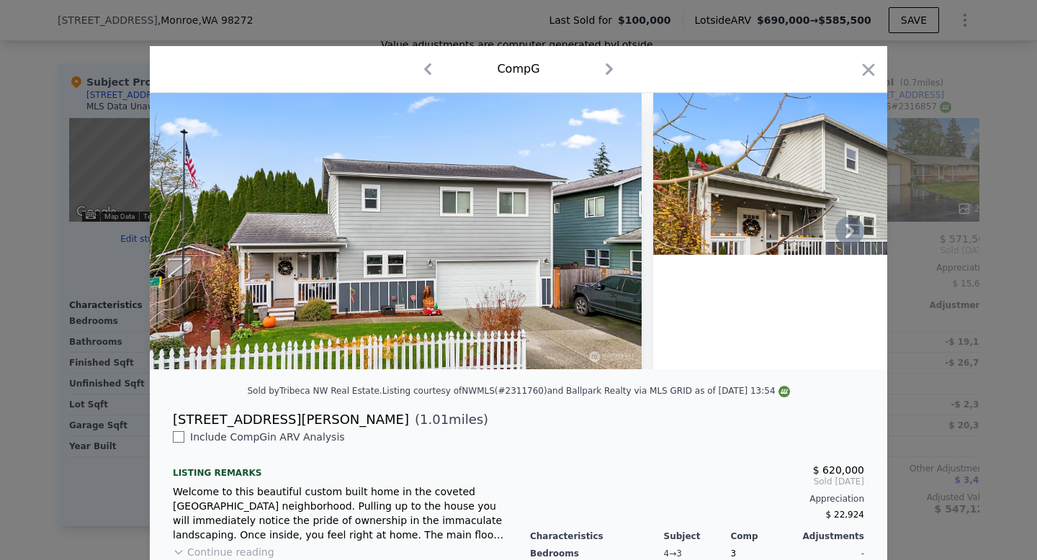
click at [855, 232] on icon at bounding box center [850, 231] width 29 height 29
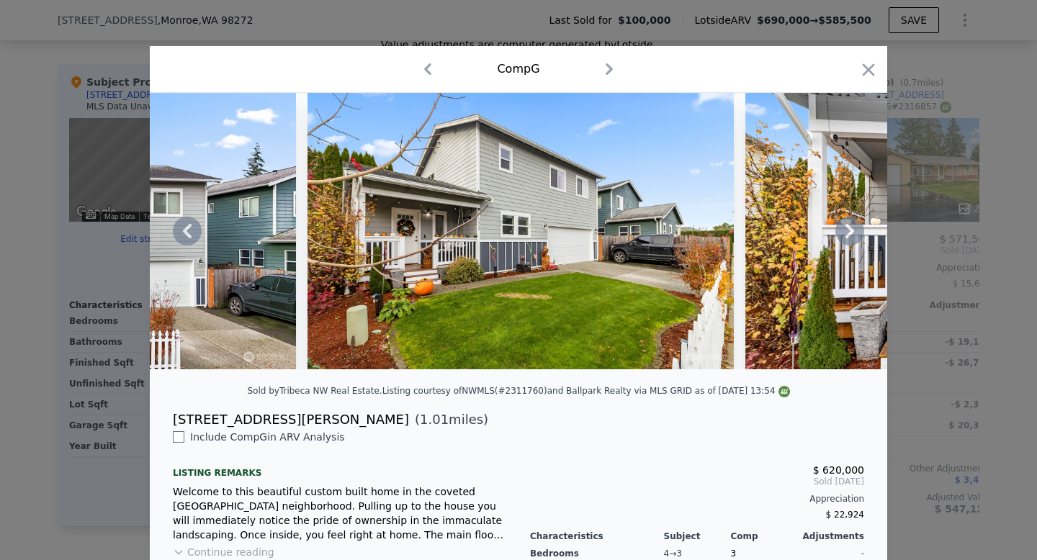
click at [855, 232] on icon at bounding box center [850, 231] width 29 height 29
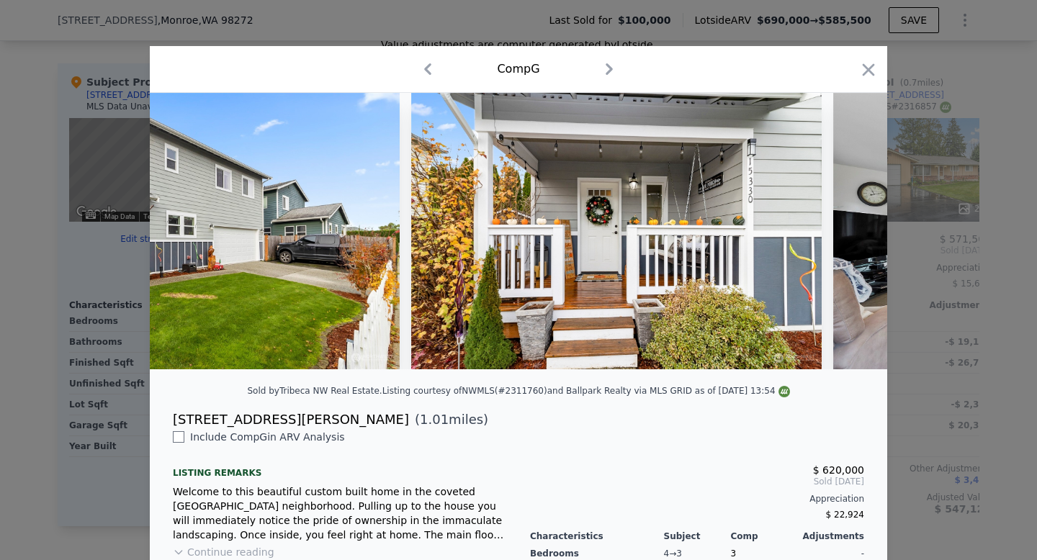
scroll to position [0, 691]
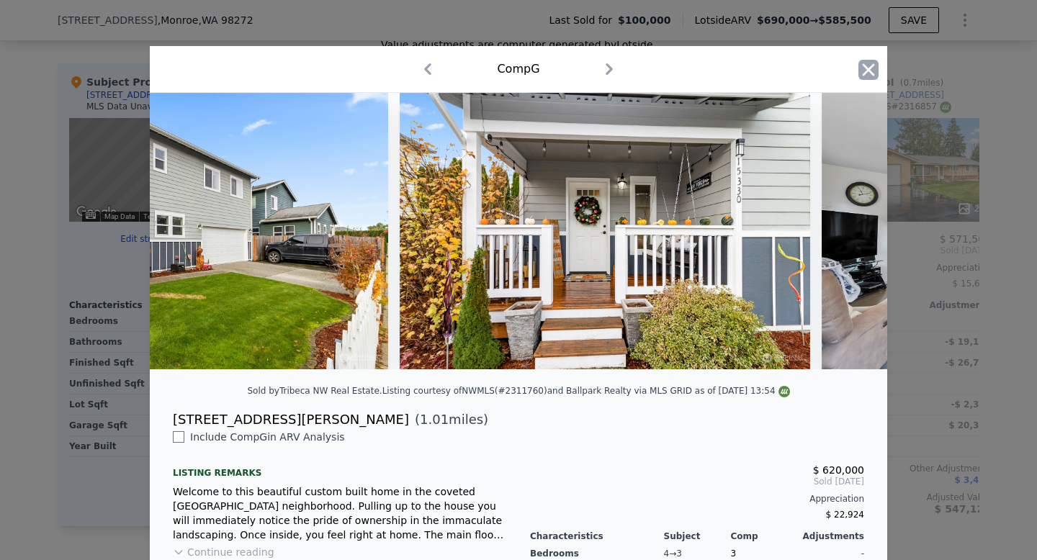
click at [864, 71] on icon "button" at bounding box center [869, 70] width 20 height 20
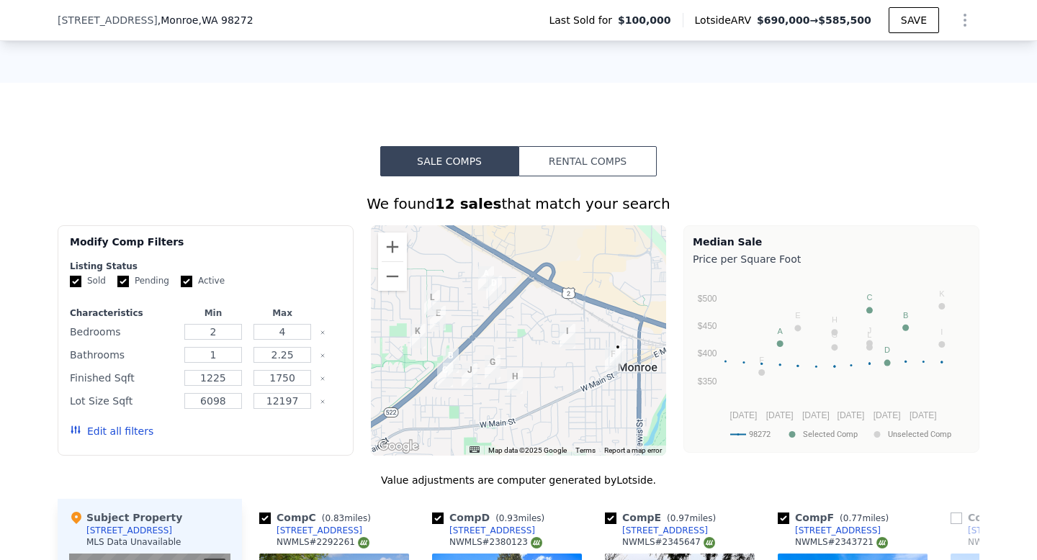
scroll to position [952, 0]
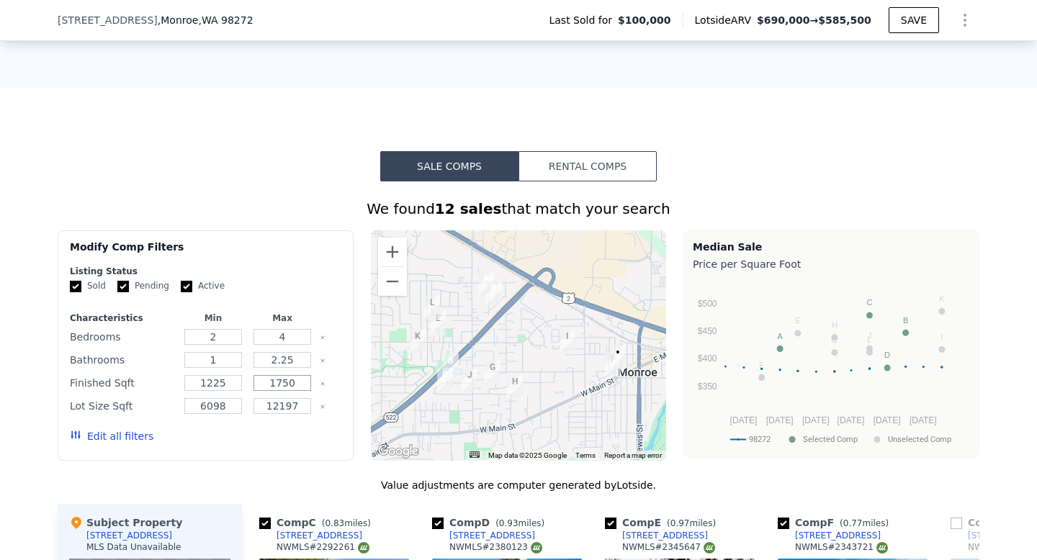
click at [297, 383] on input "1750" at bounding box center [282, 383] width 57 height 16
type input "1"
type input "2500"
click at [295, 435] on button "Update Search" at bounding box center [286, 436] width 109 height 20
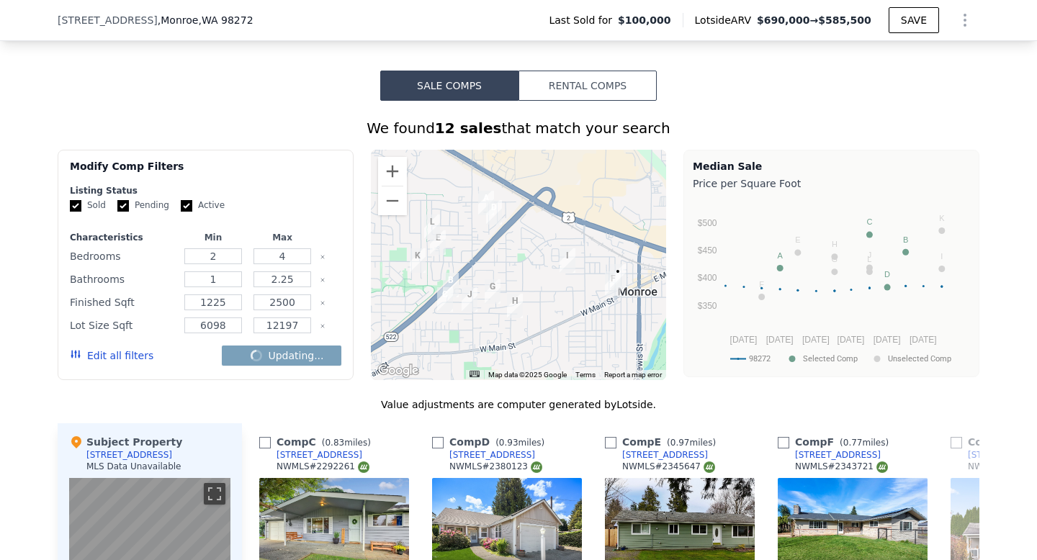
checkbox input "false"
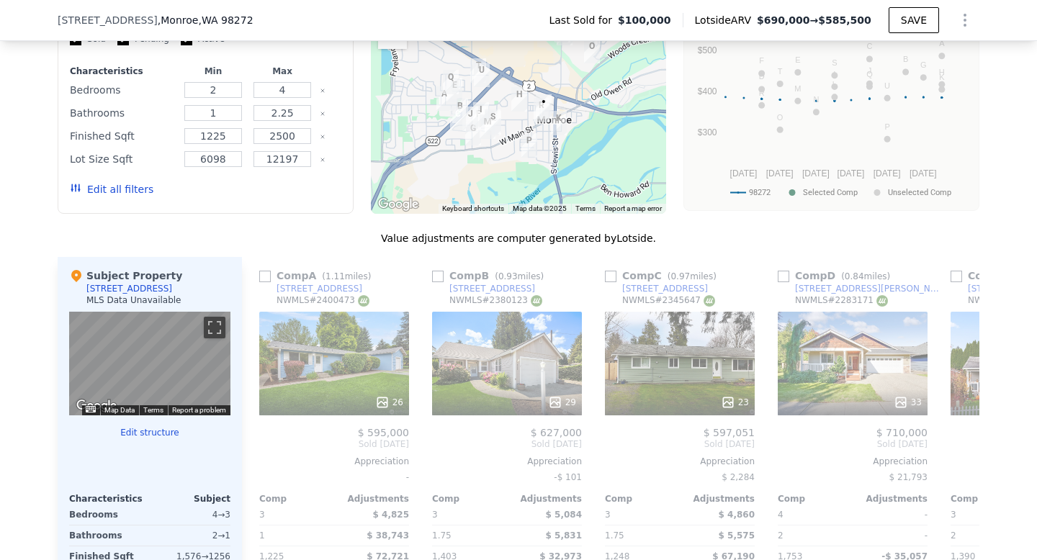
scroll to position [1201, 0]
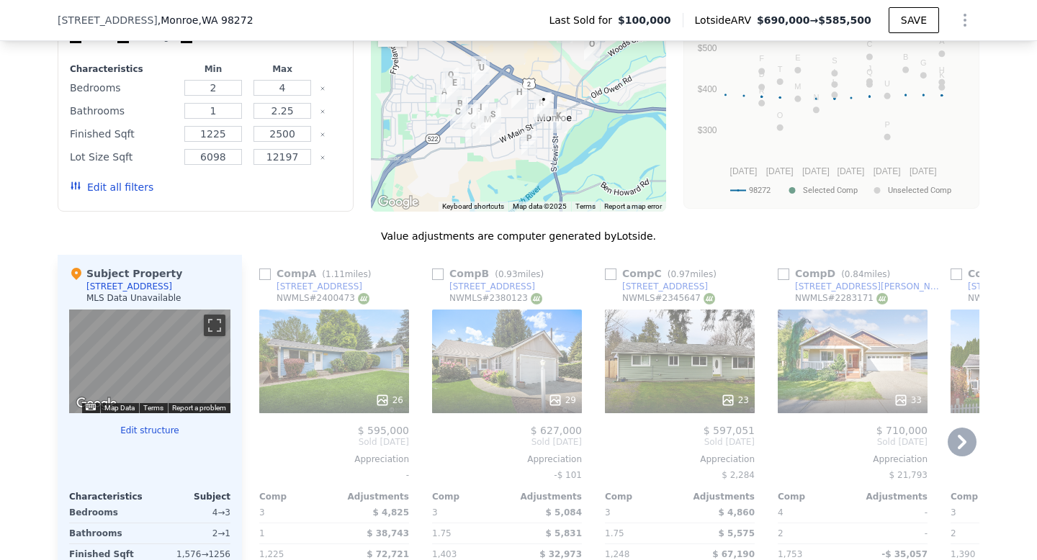
click at [955, 439] on icon at bounding box center [962, 442] width 29 height 29
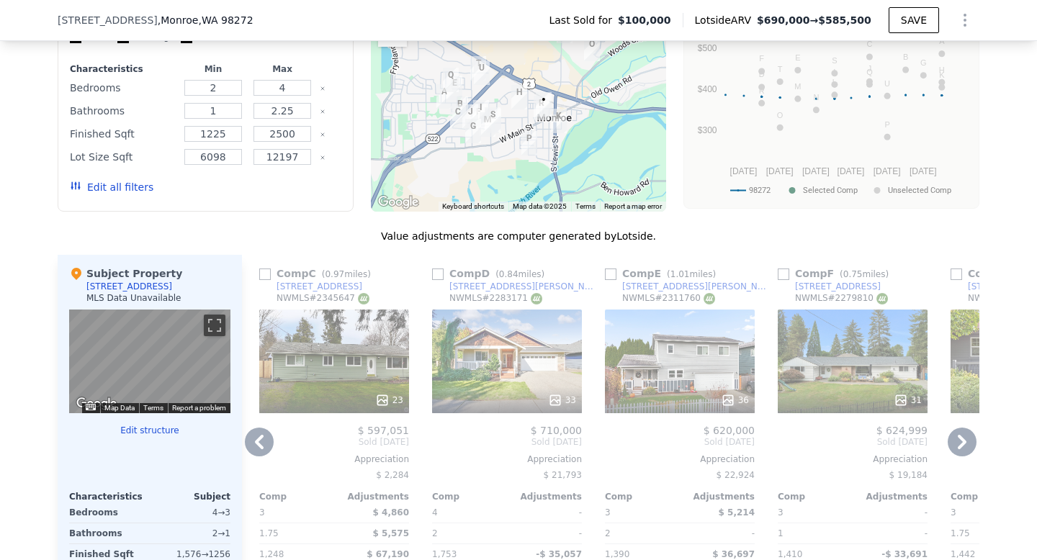
click at [955, 439] on icon at bounding box center [962, 442] width 29 height 29
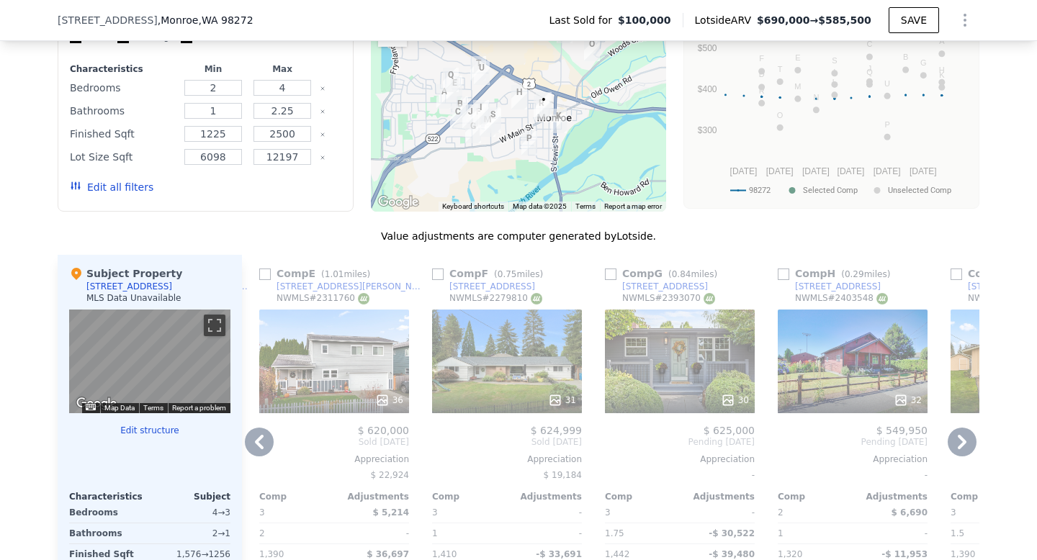
click at [960, 441] on icon at bounding box center [962, 442] width 29 height 29
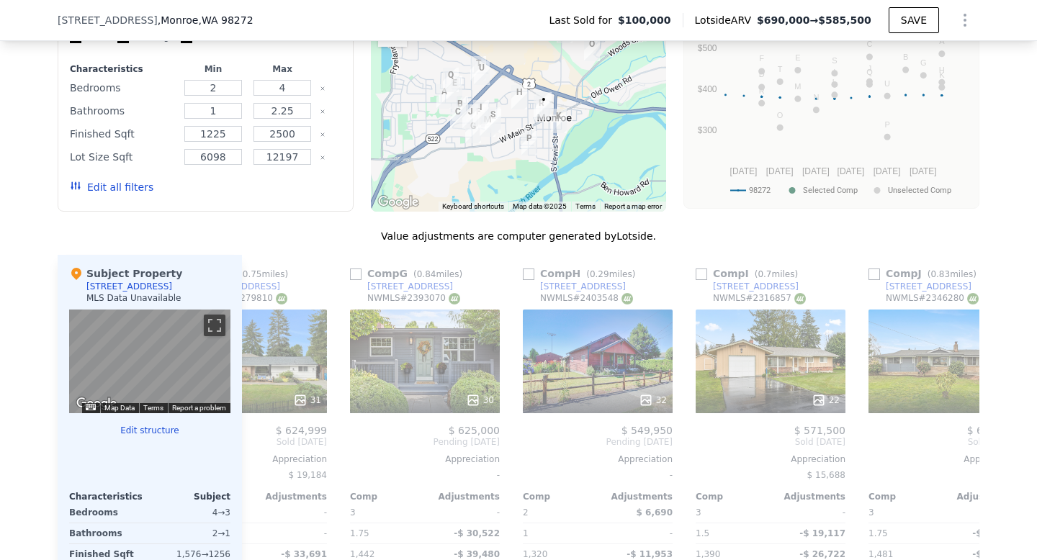
scroll to position [0, 1037]
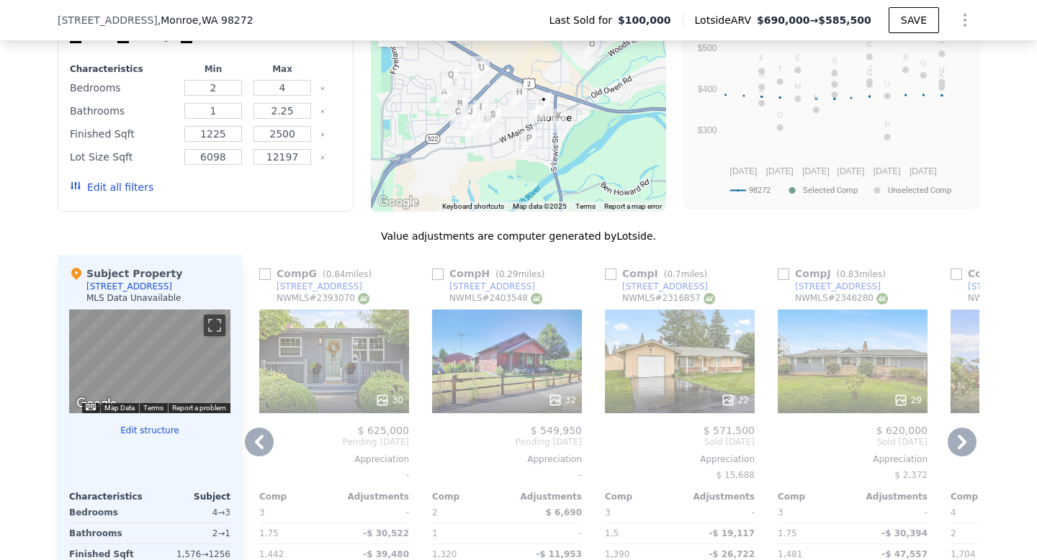
click at [341, 372] on div "30" at bounding box center [334, 362] width 150 height 104
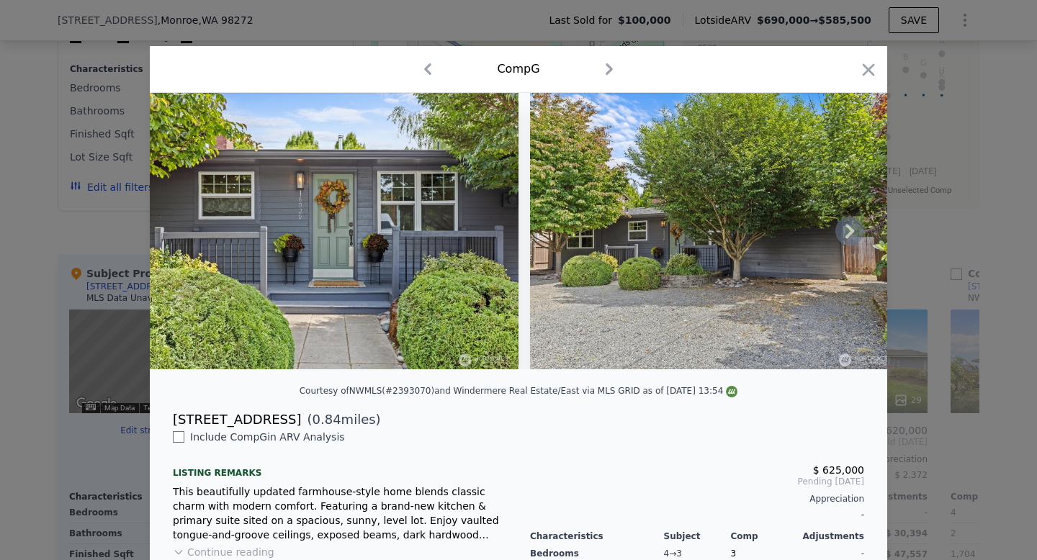
click at [848, 230] on icon at bounding box center [850, 231] width 29 height 29
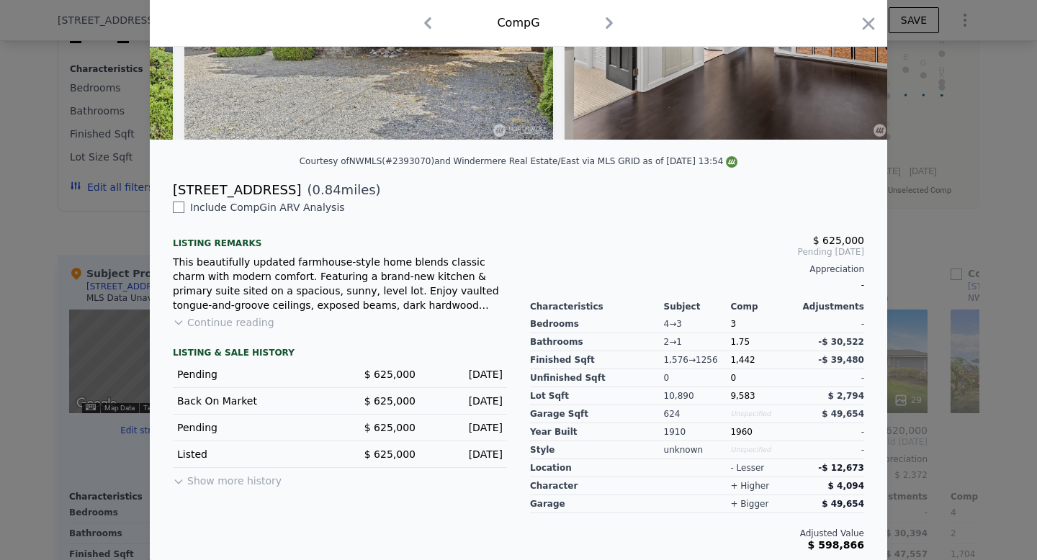
scroll to position [232, 0]
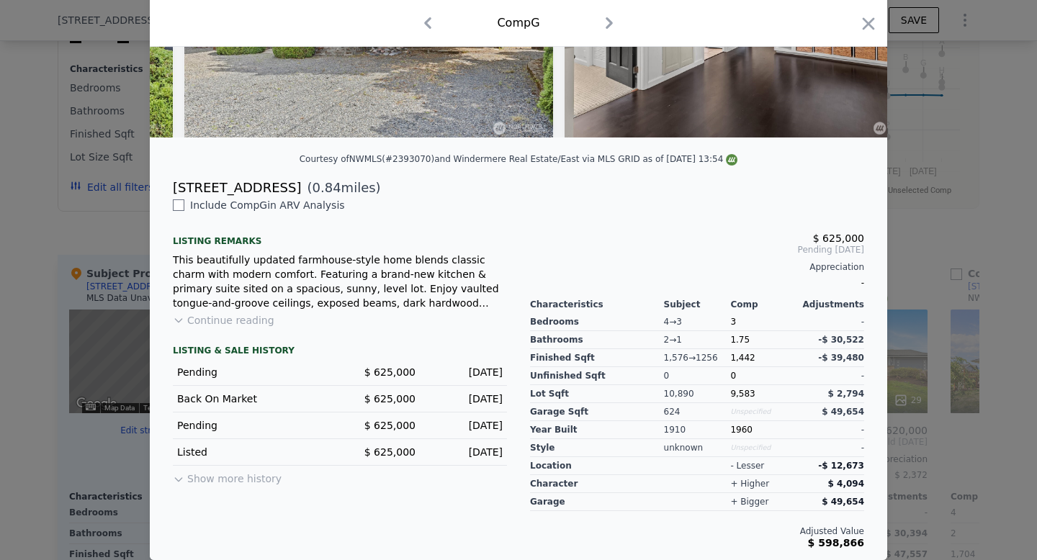
click at [258, 319] on button "Continue reading" at bounding box center [224, 320] width 102 height 14
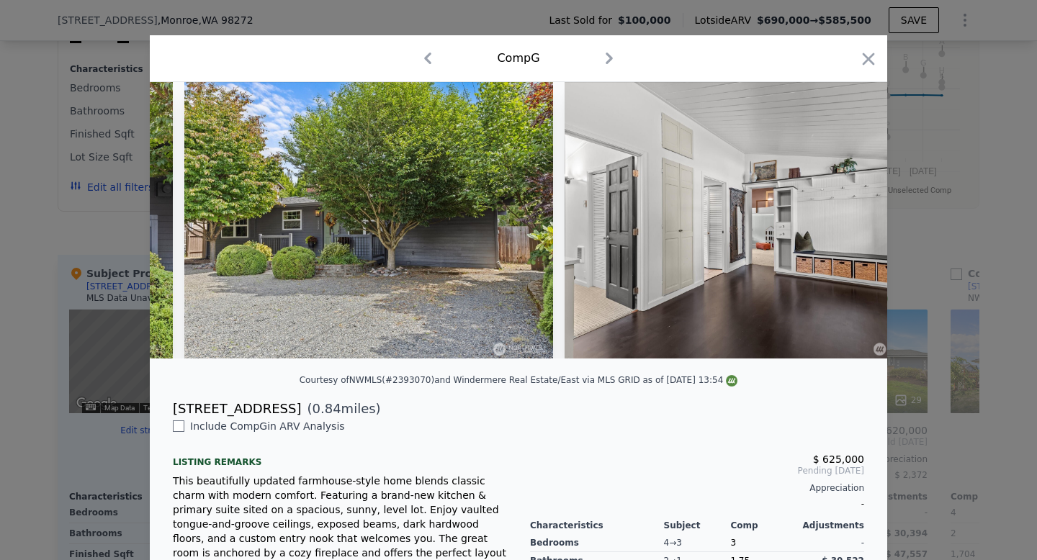
scroll to position [0, 0]
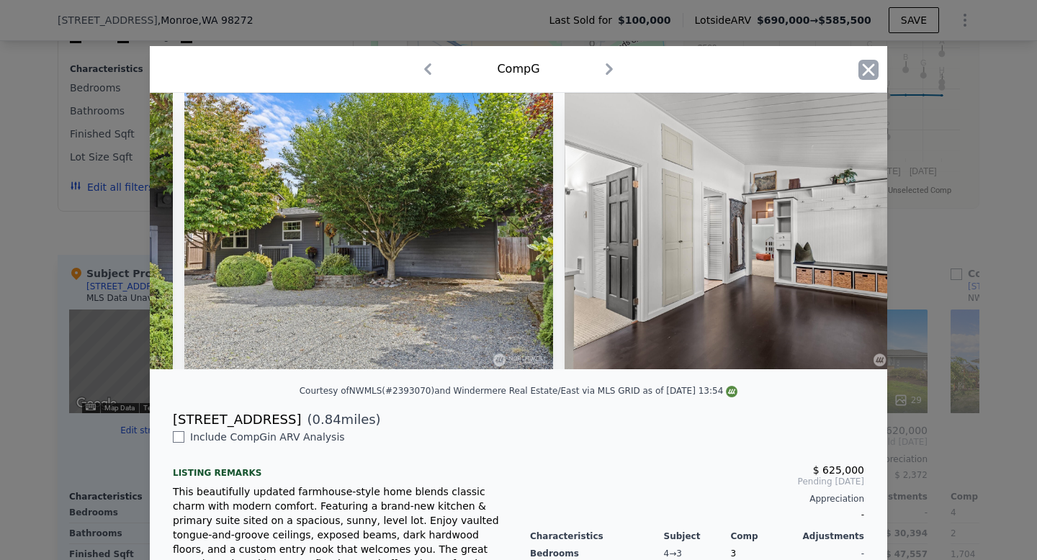
click at [871, 68] on icon "button" at bounding box center [869, 69] width 12 height 12
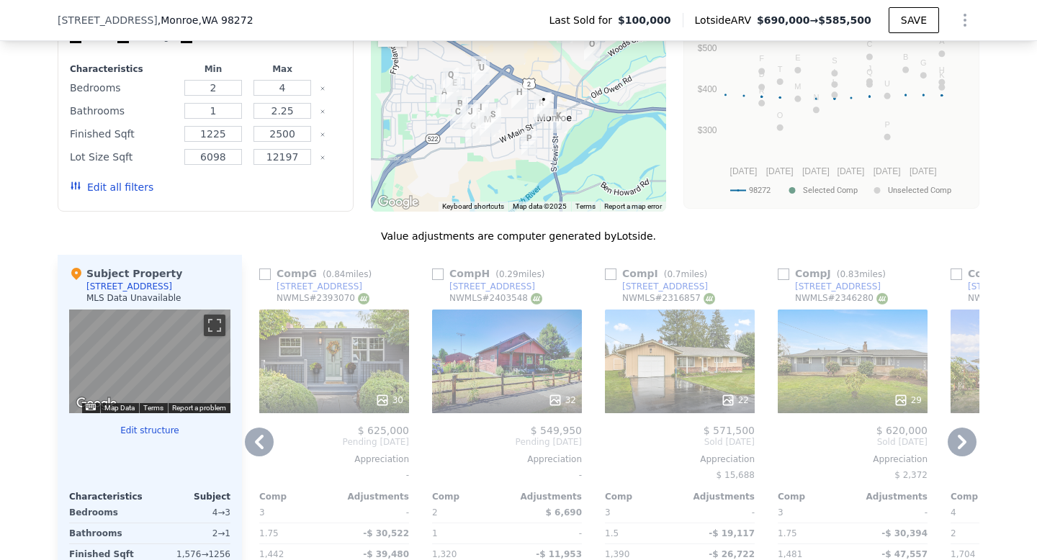
click at [956, 442] on icon at bounding box center [962, 442] width 29 height 29
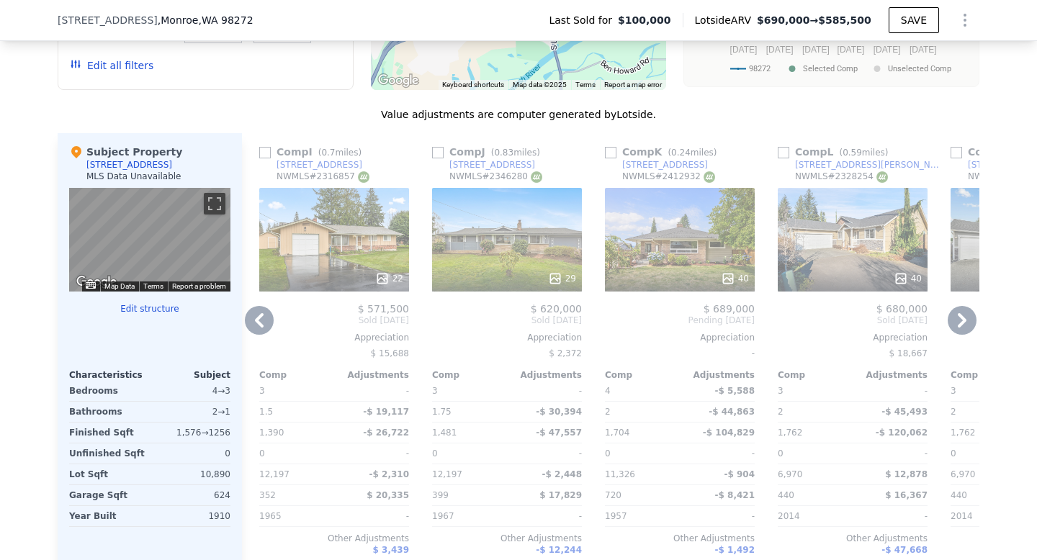
scroll to position [1324, 0]
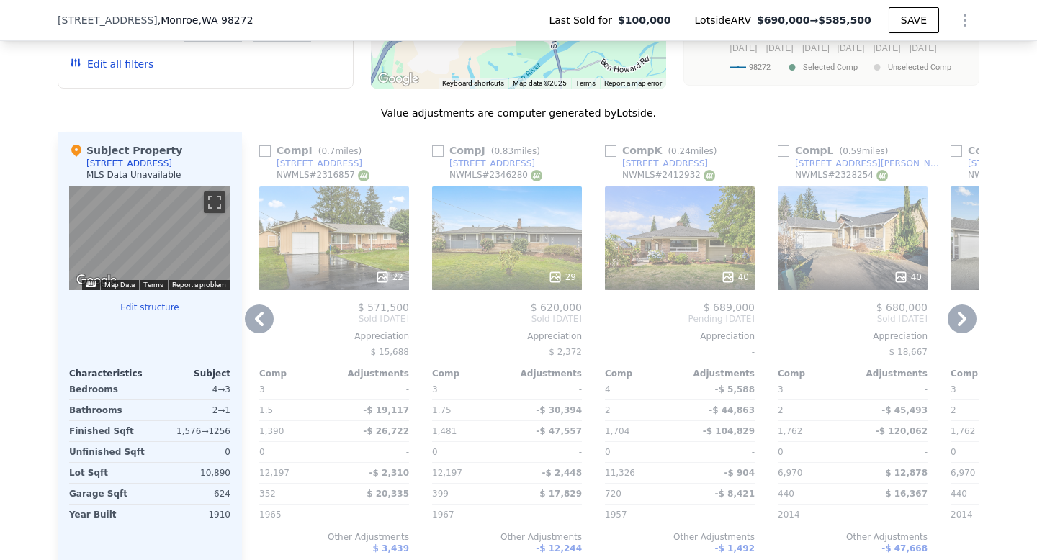
click at [684, 265] on div at bounding box center [680, 277] width 150 height 26
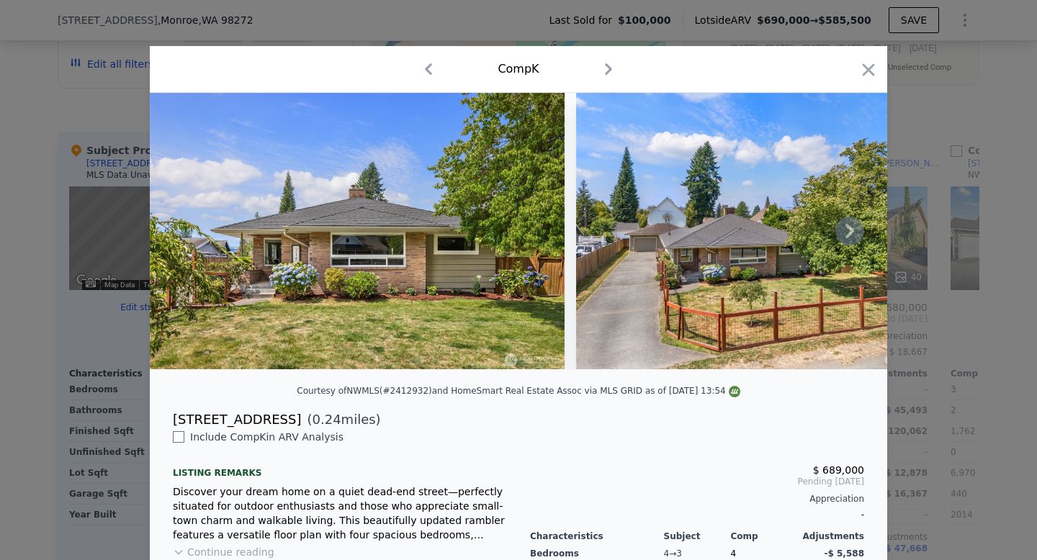
click at [853, 231] on icon at bounding box center [850, 231] width 9 height 14
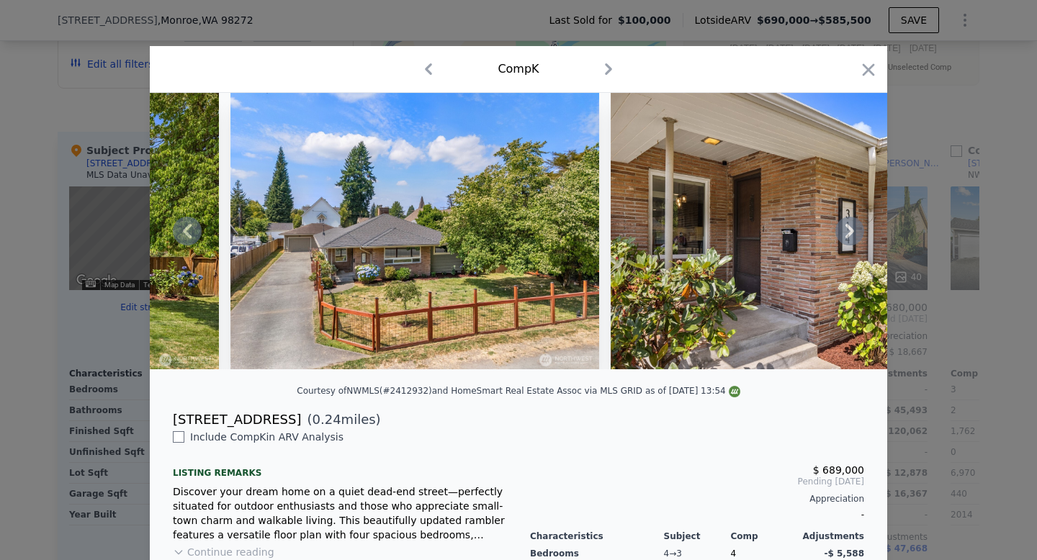
click at [853, 232] on icon at bounding box center [850, 231] width 9 height 14
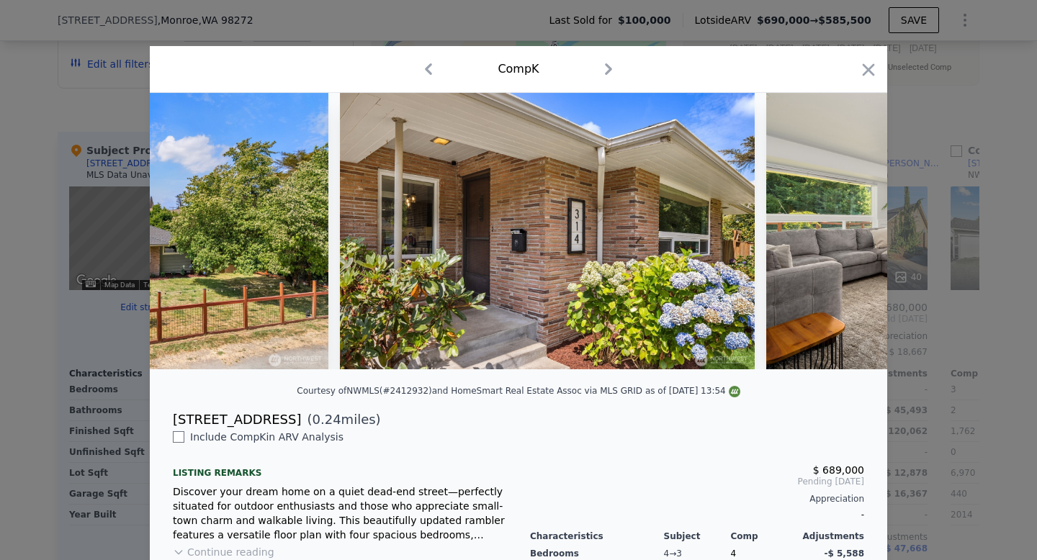
scroll to position [0, 691]
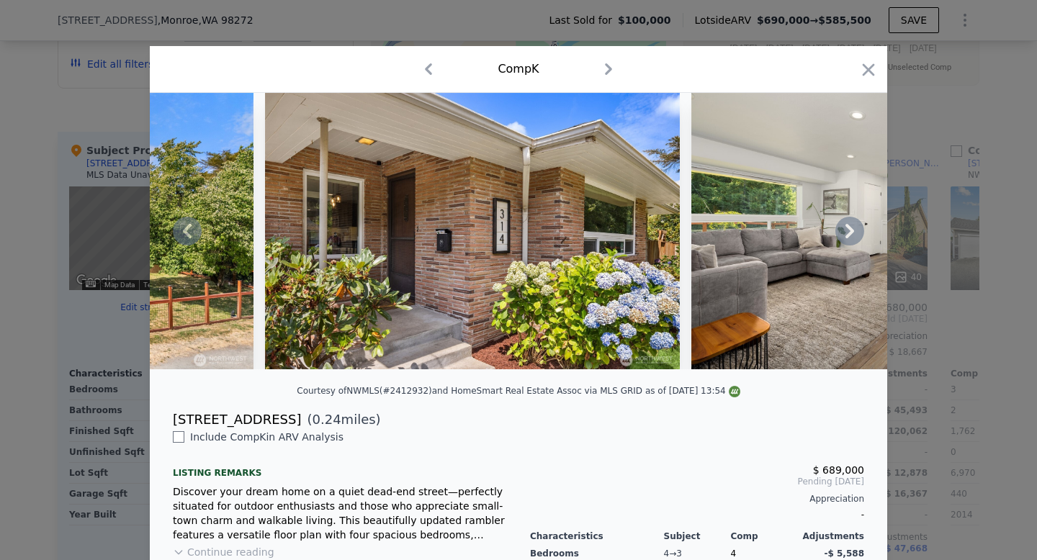
click at [853, 232] on div at bounding box center [519, 231] width 738 height 277
click at [853, 232] on icon at bounding box center [850, 231] width 9 height 14
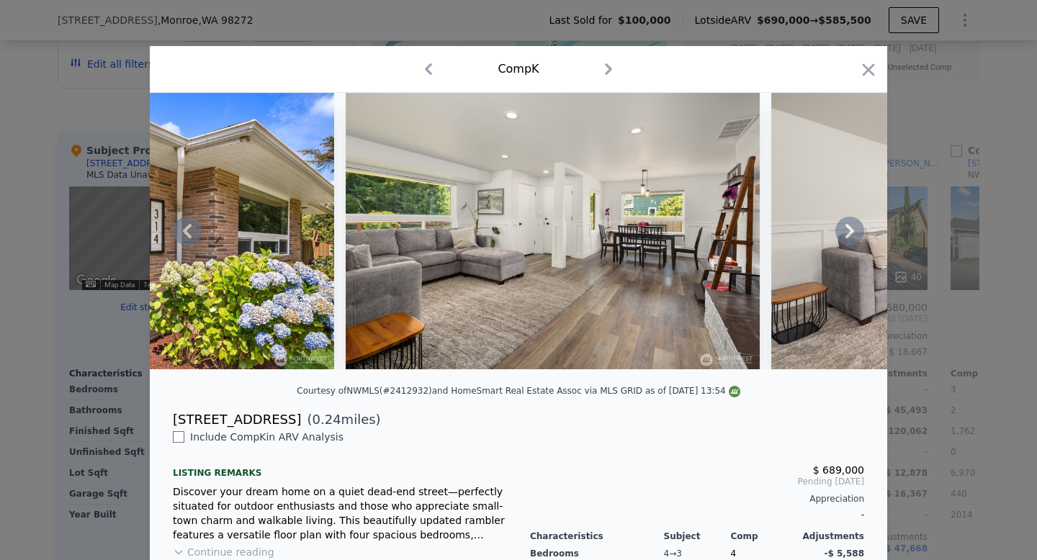
click at [853, 232] on icon at bounding box center [850, 231] width 9 height 14
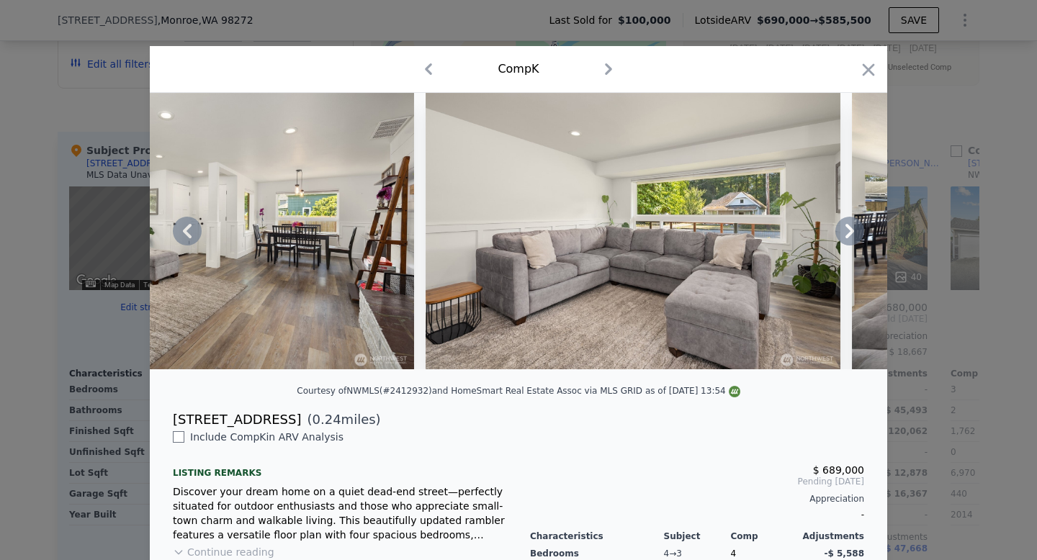
click at [851, 232] on icon at bounding box center [850, 231] width 9 height 14
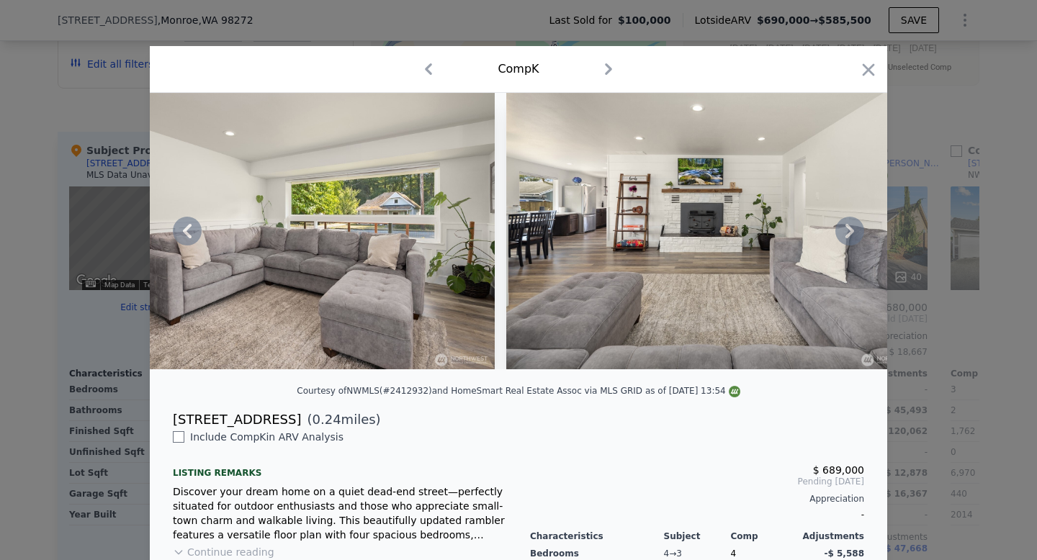
click at [851, 232] on icon at bounding box center [850, 231] width 9 height 14
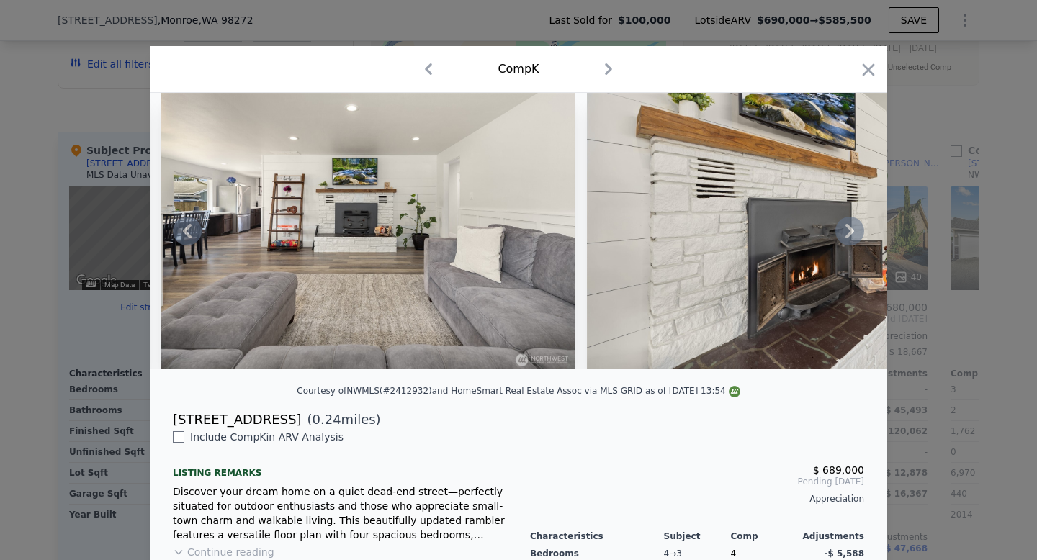
click at [851, 232] on icon at bounding box center [850, 231] width 9 height 14
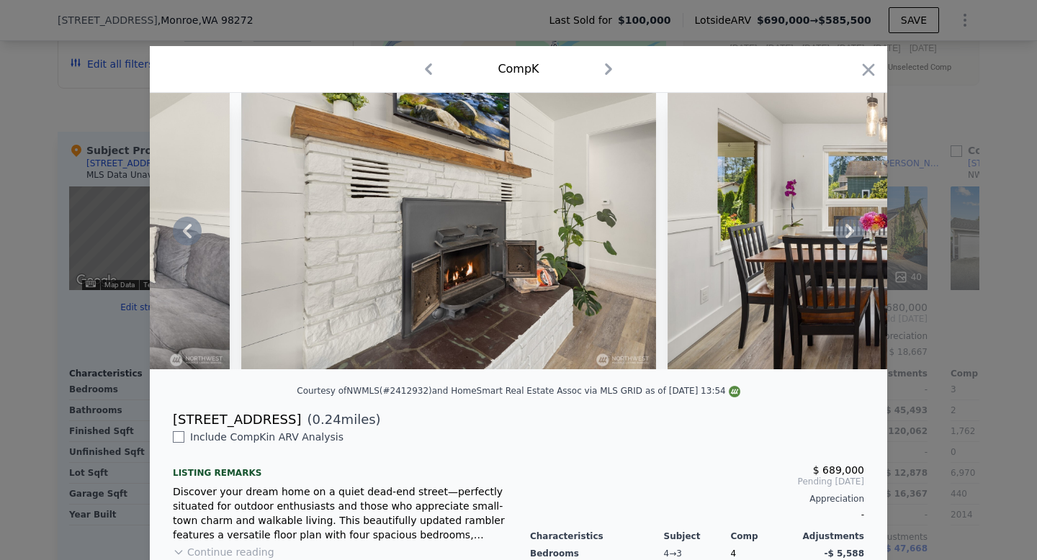
click at [849, 232] on icon at bounding box center [850, 231] width 29 height 29
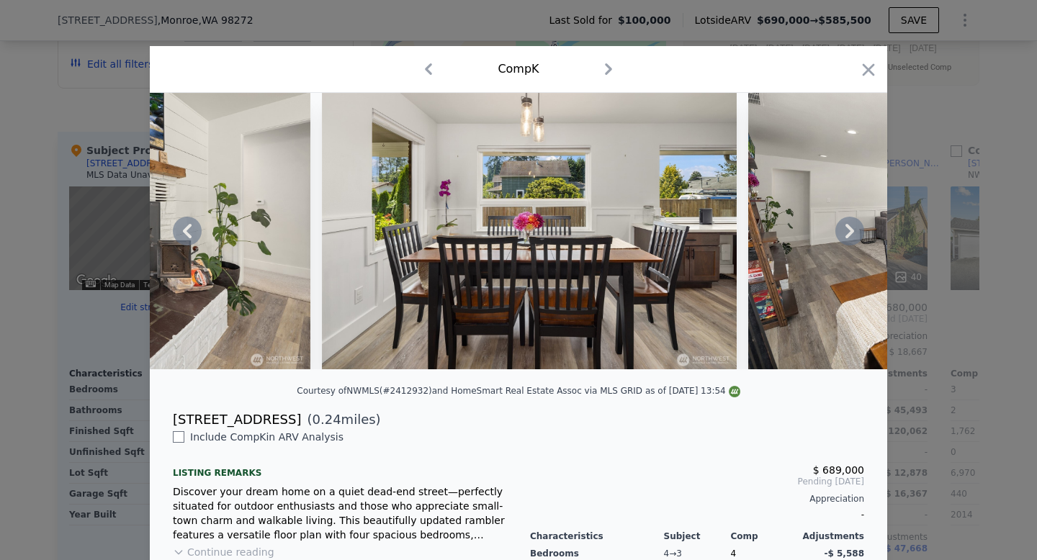
click at [846, 231] on icon at bounding box center [850, 231] width 29 height 29
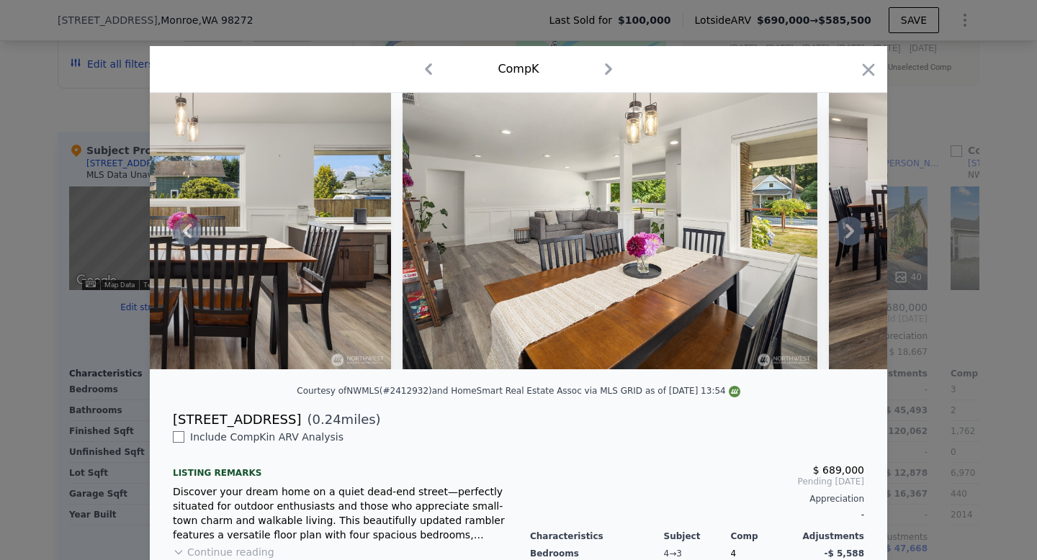
click at [846, 231] on icon at bounding box center [850, 231] width 29 height 29
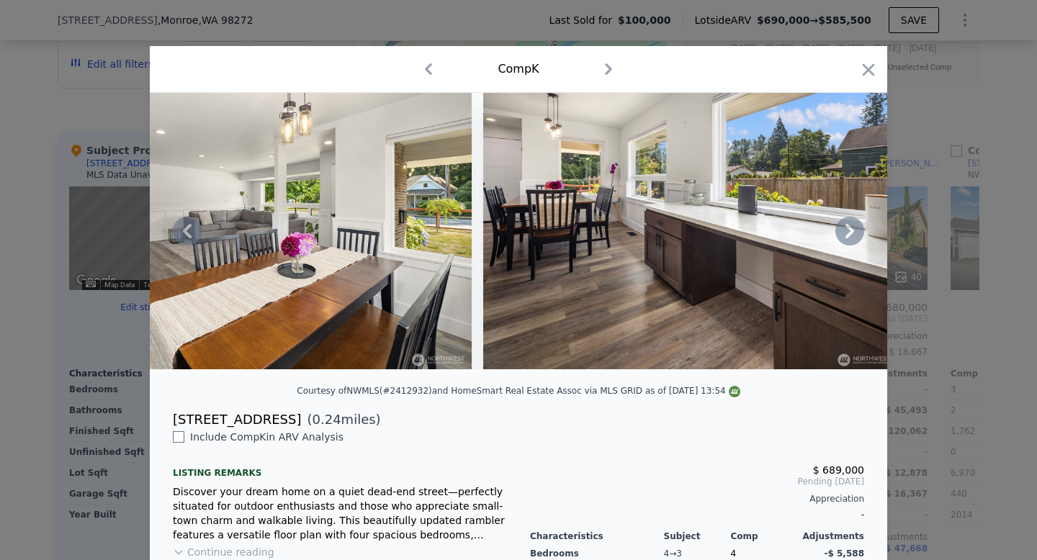
click at [846, 231] on icon at bounding box center [850, 231] width 29 height 29
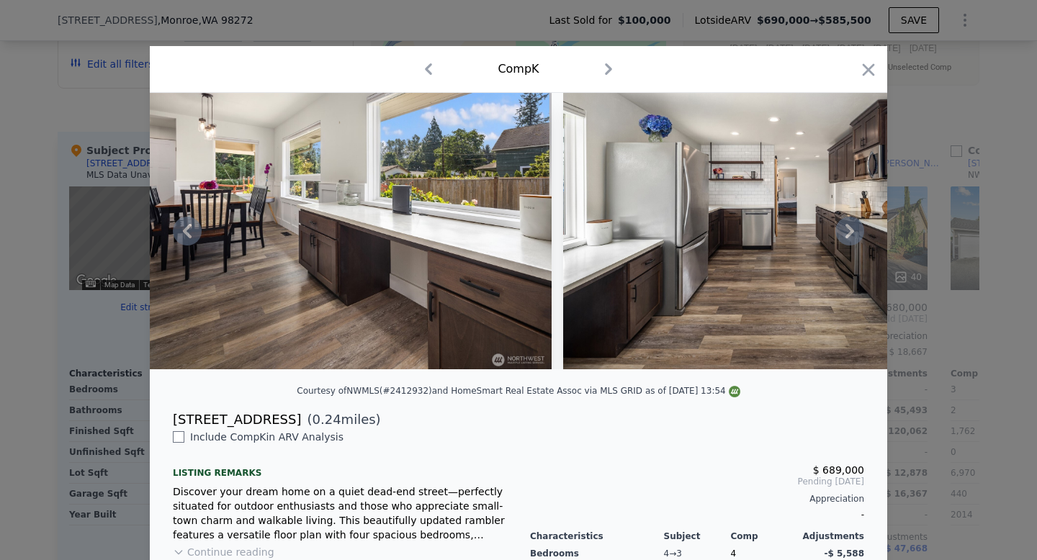
click at [846, 231] on icon at bounding box center [850, 231] width 29 height 29
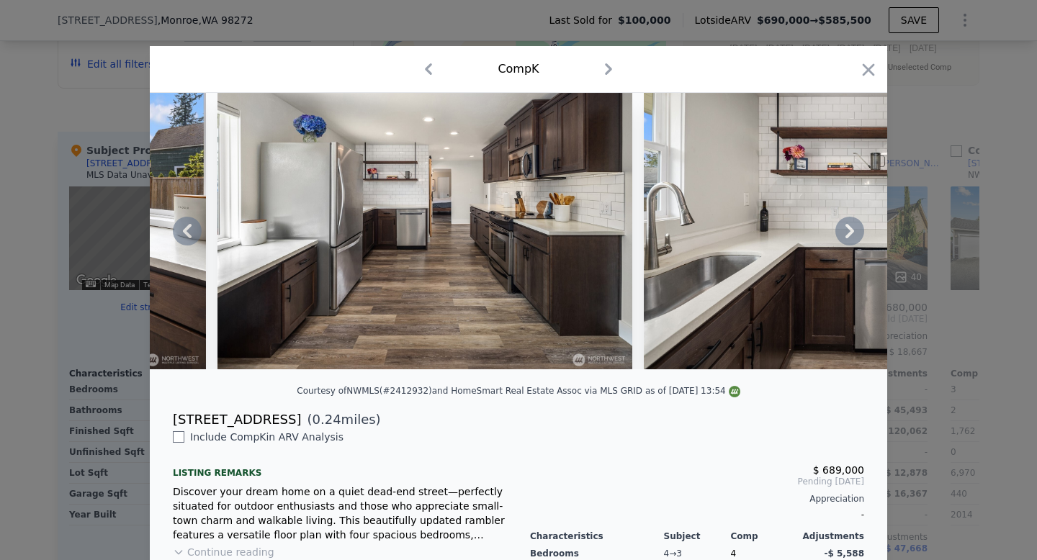
click at [846, 231] on icon at bounding box center [850, 231] width 29 height 29
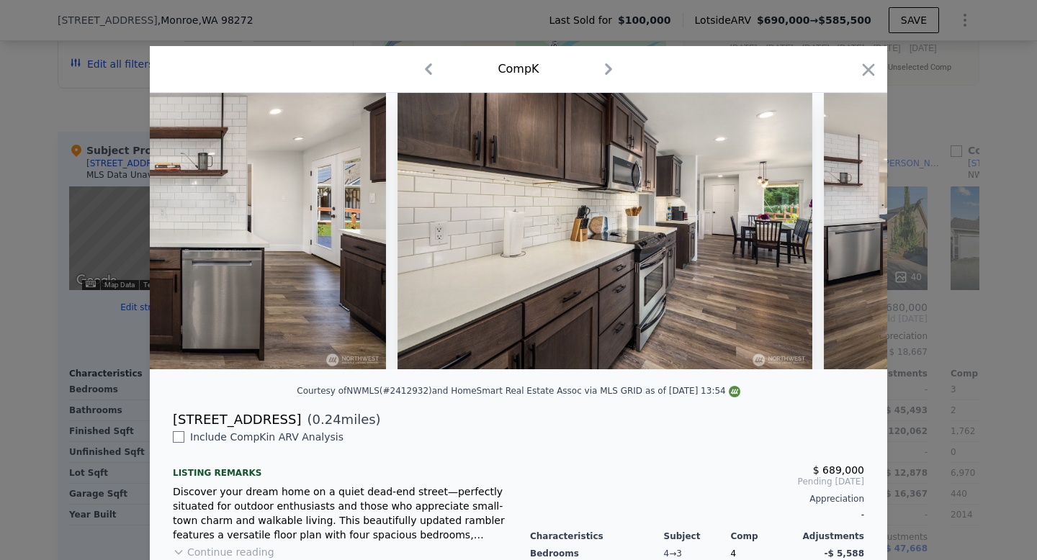
scroll to position [0, 4840]
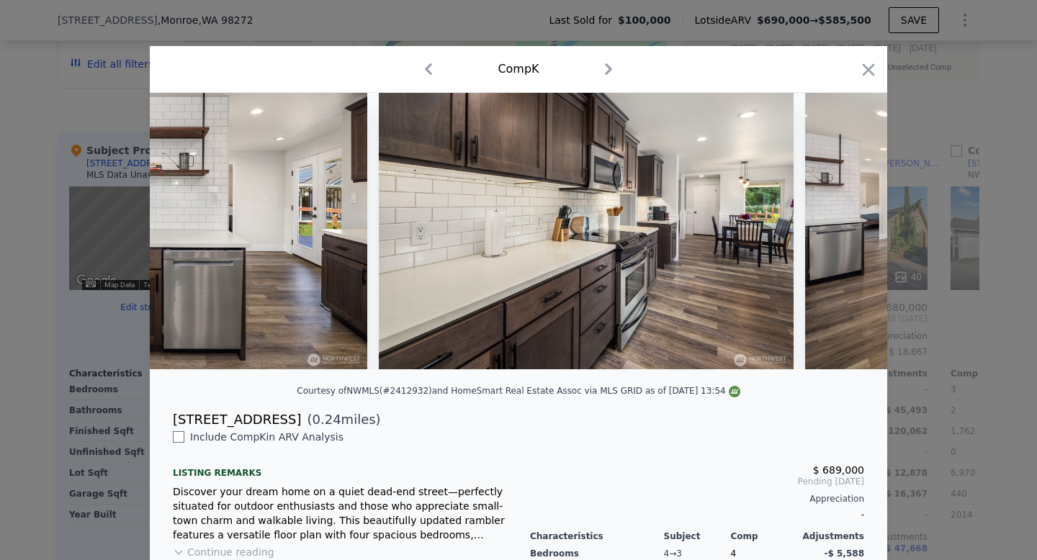
click at [846, 231] on div at bounding box center [519, 231] width 738 height 277
click at [846, 231] on icon at bounding box center [850, 231] width 29 height 29
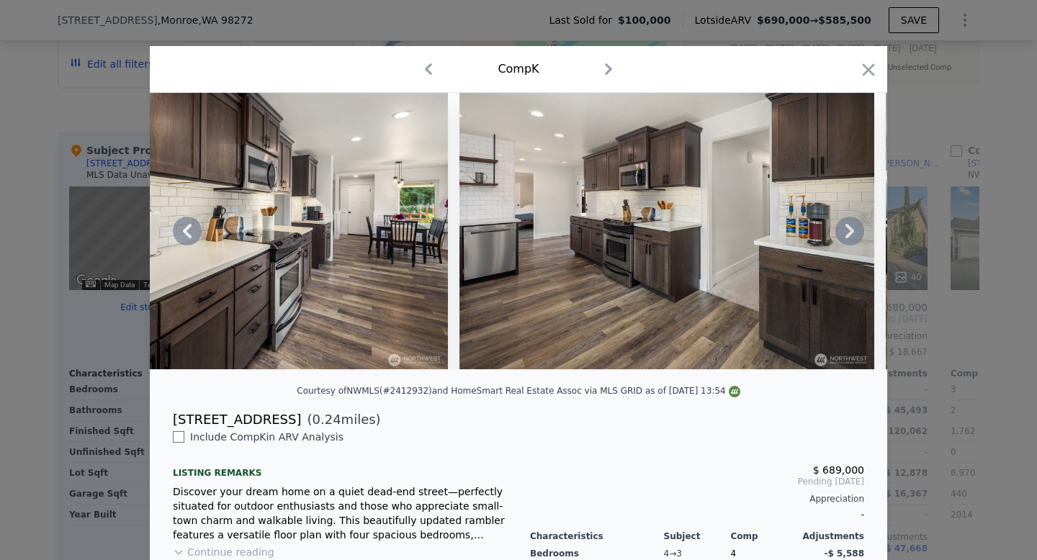
click at [846, 231] on div at bounding box center [519, 231] width 738 height 277
click at [846, 231] on icon at bounding box center [850, 231] width 29 height 29
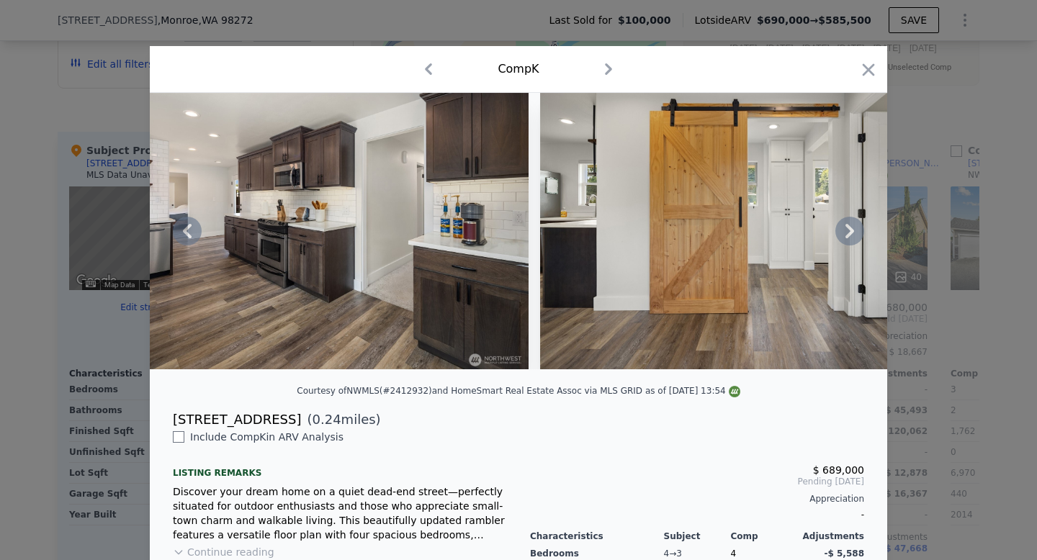
click at [846, 231] on icon at bounding box center [850, 231] width 29 height 29
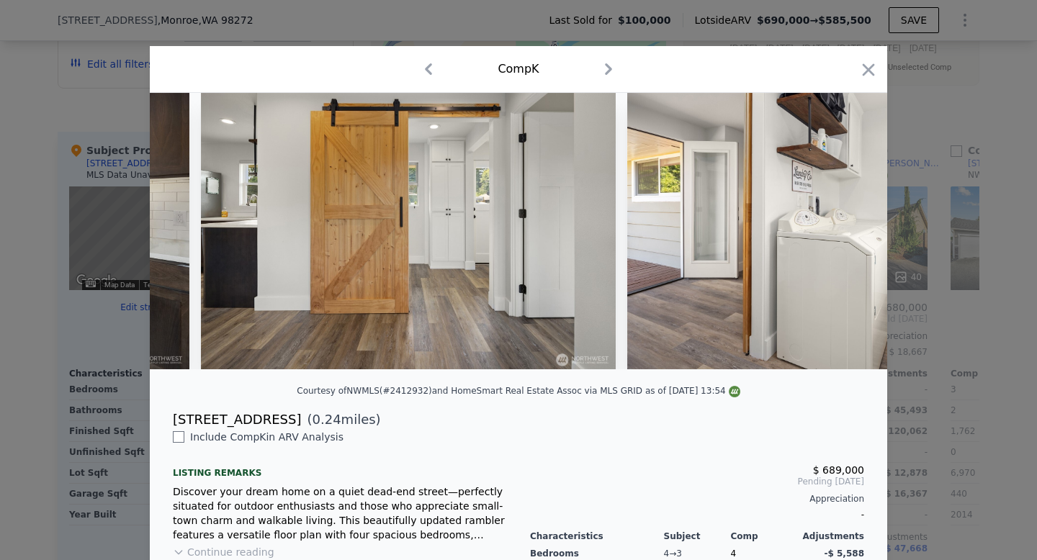
scroll to position [0, 5878]
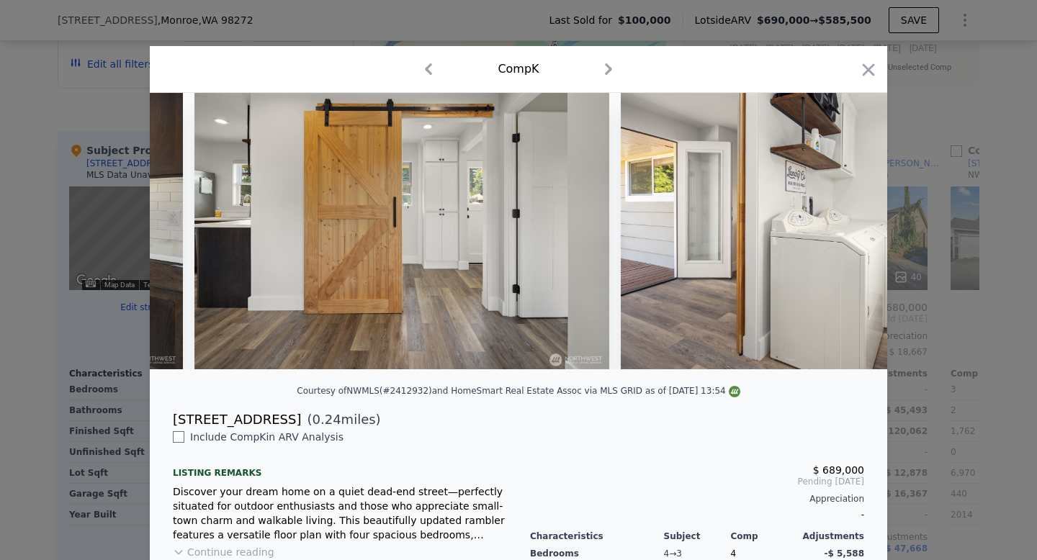
click at [846, 231] on div at bounding box center [519, 231] width 738 height 277
click at [869, 71] on icon "button" at bounding box center [869, 69] width 12 height 12
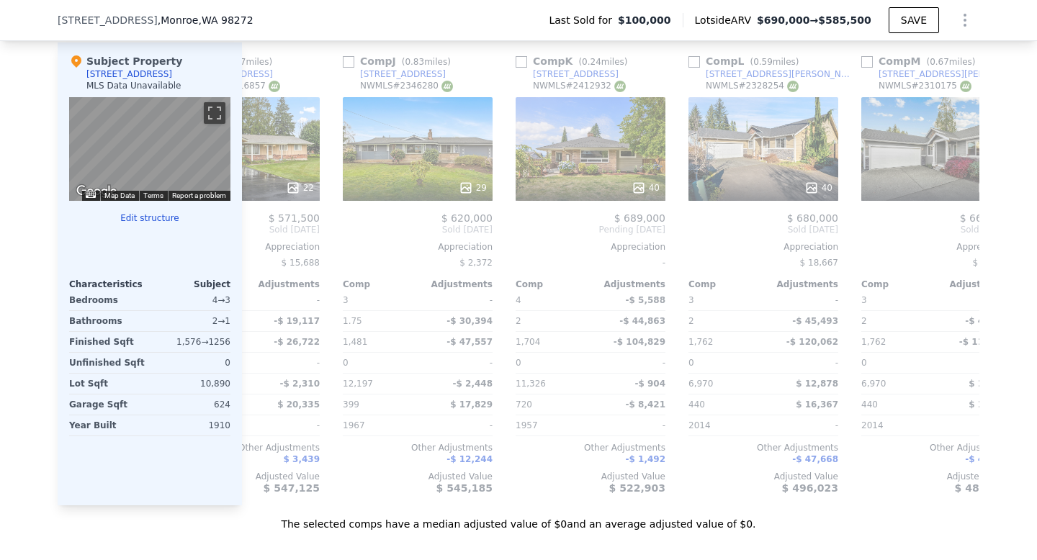
scroll to position [1318, 0]
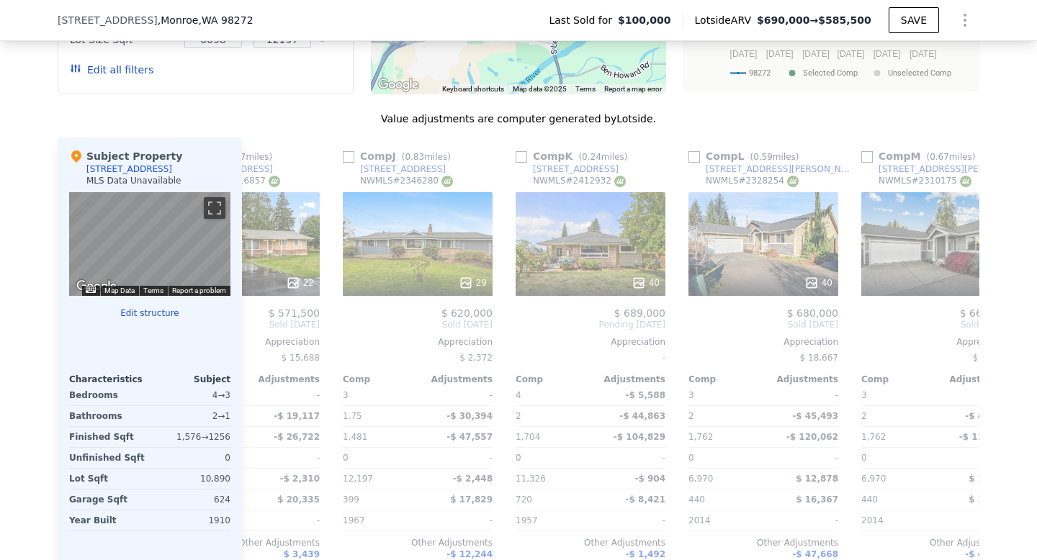
click at [151, 313] on button "Edit structure" at bounding box center [149, 314] width 161 height 12
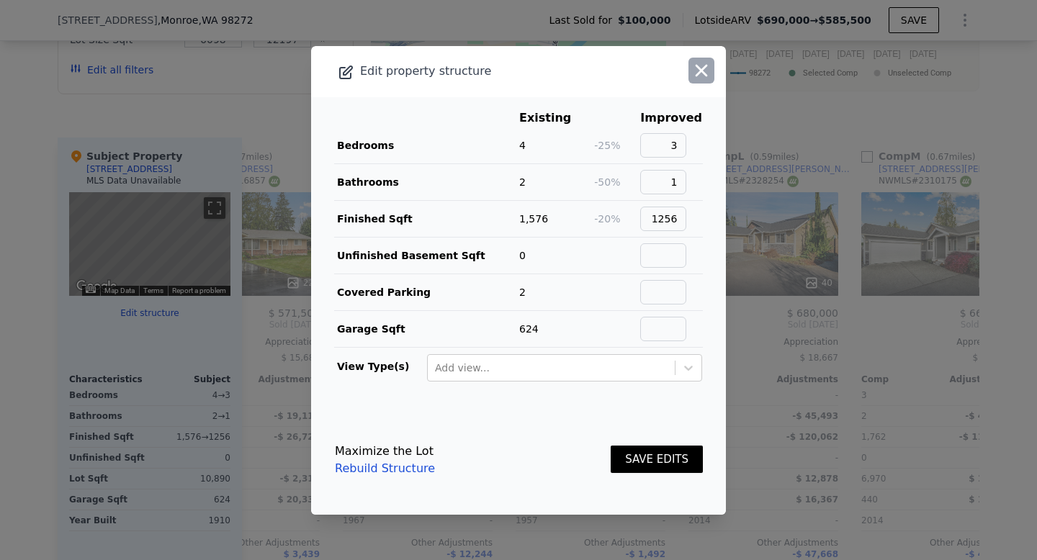
click at [699, 69] on icon "button" at bounding box center [701, 71] width 20 height 20
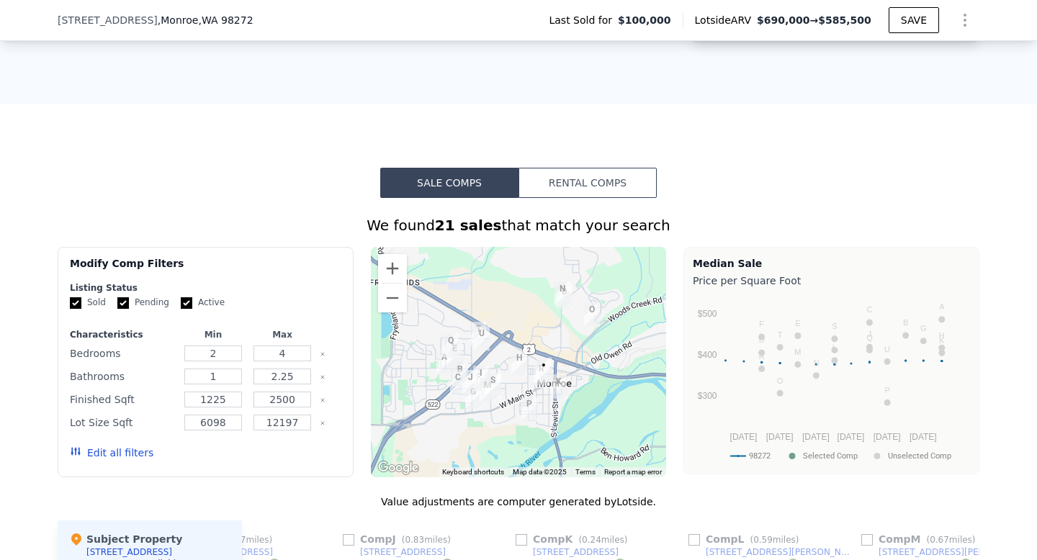
scroll to position [941, 0]
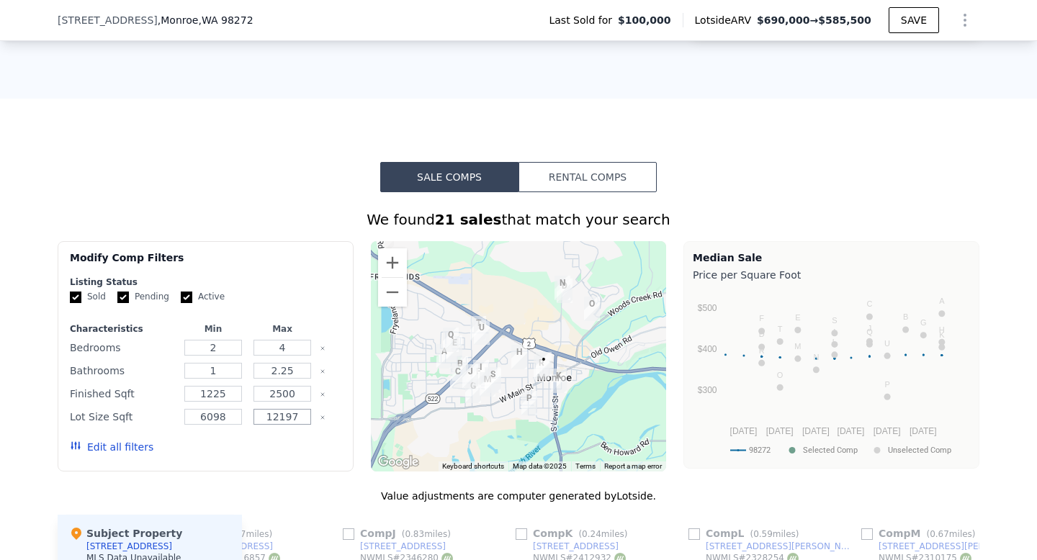
click at [279, 417] on input "12197" at bounding box center [282, 417] width 57 height 16
type input "13197"
click at [287, 446] on button "Update Search" at bounding box center [286, 447] width 109 height 20
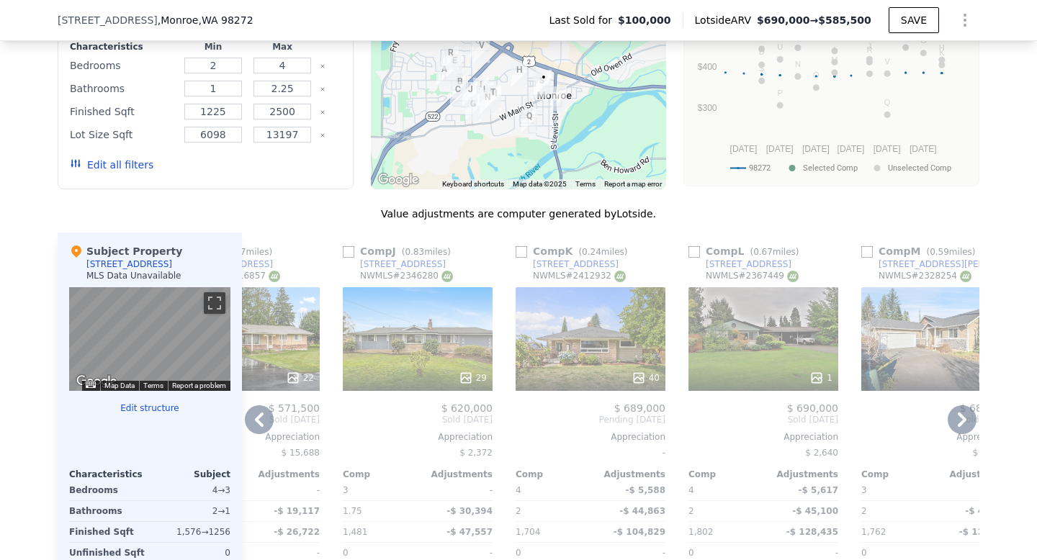
scroll to position [1232, 0]
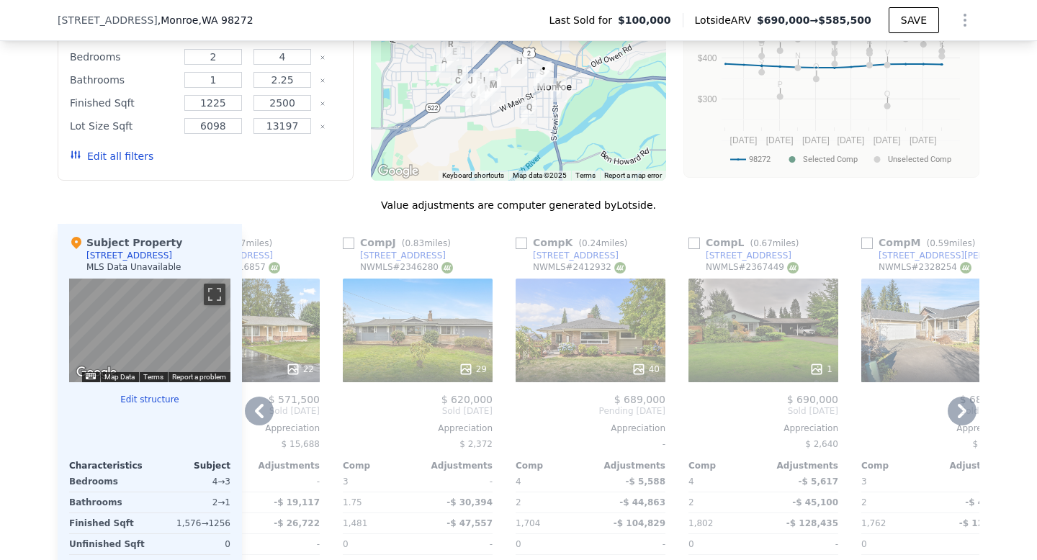
click at [969, 408] on icon at bounding box center [962, 411] width 29 height 29
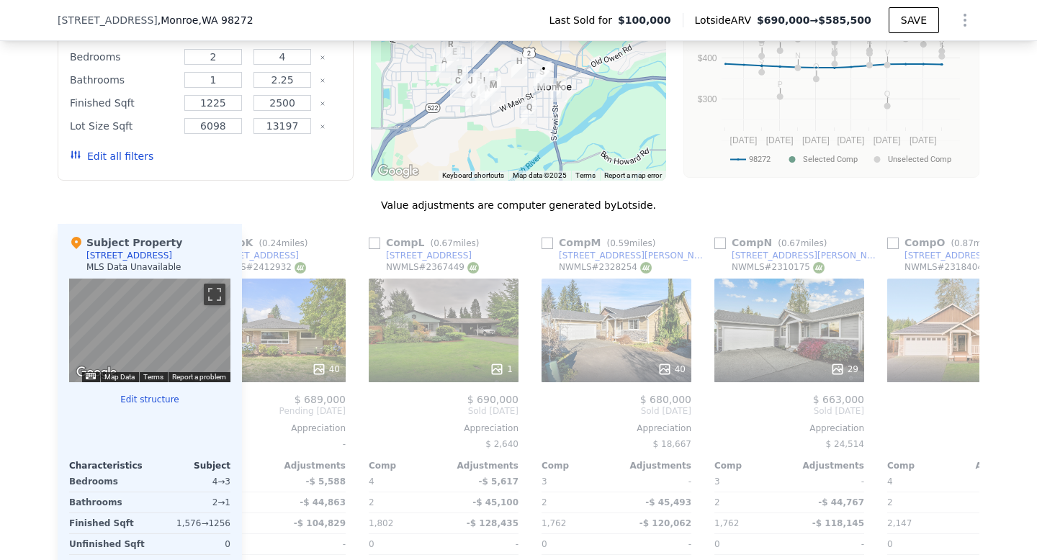
scroll to position [0, 1818]
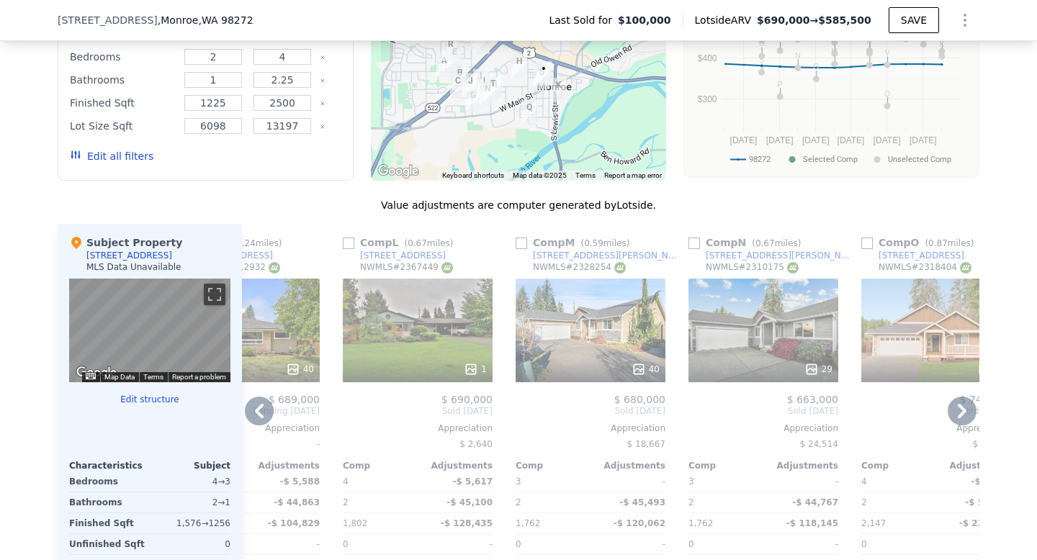
click at [954, 411] on icon at bounding box center [962, 411] width 29 height 29
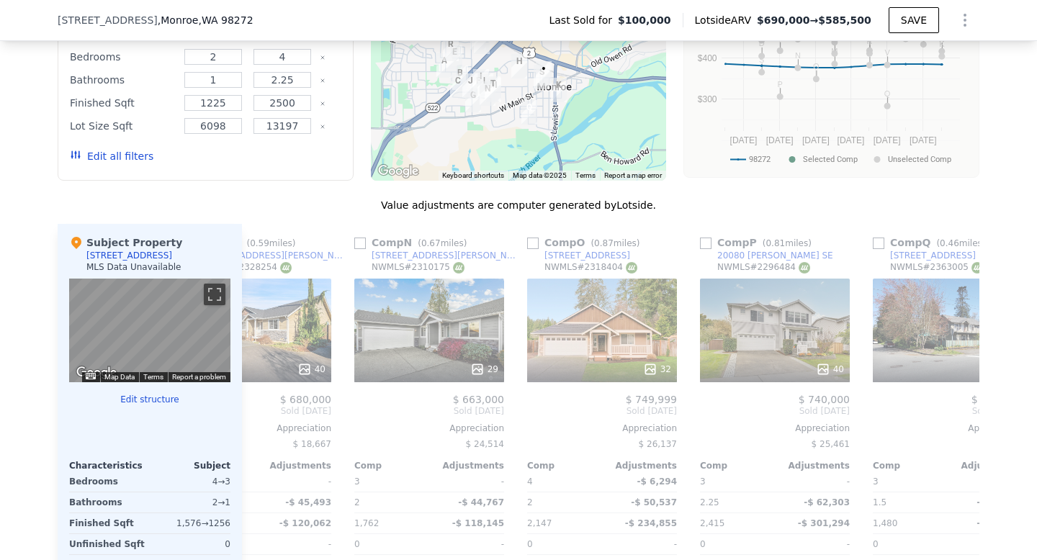
scroll to position [0, 2164]
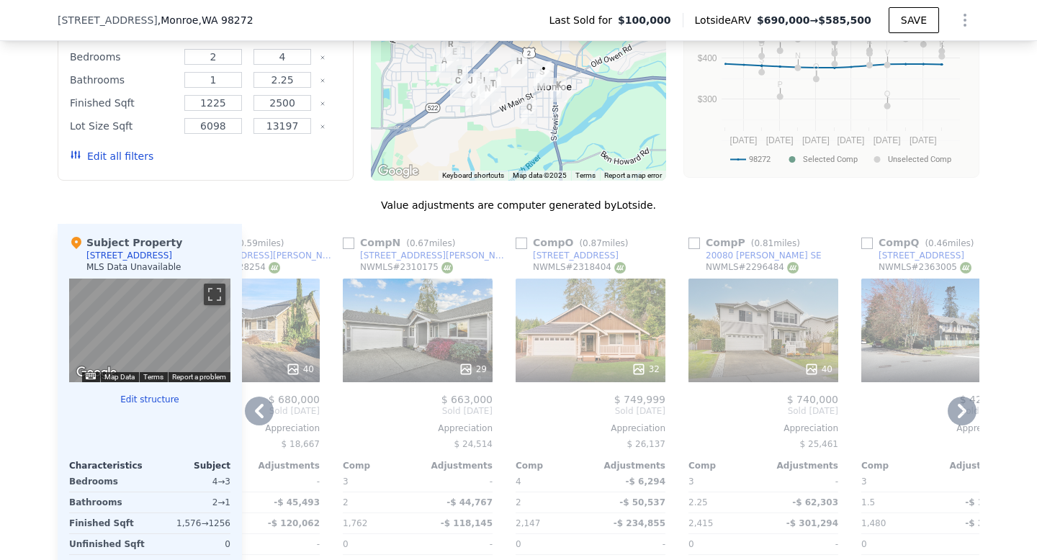
click at [959, 410] on icon at bounding box center [962, 411] width 29 height 29
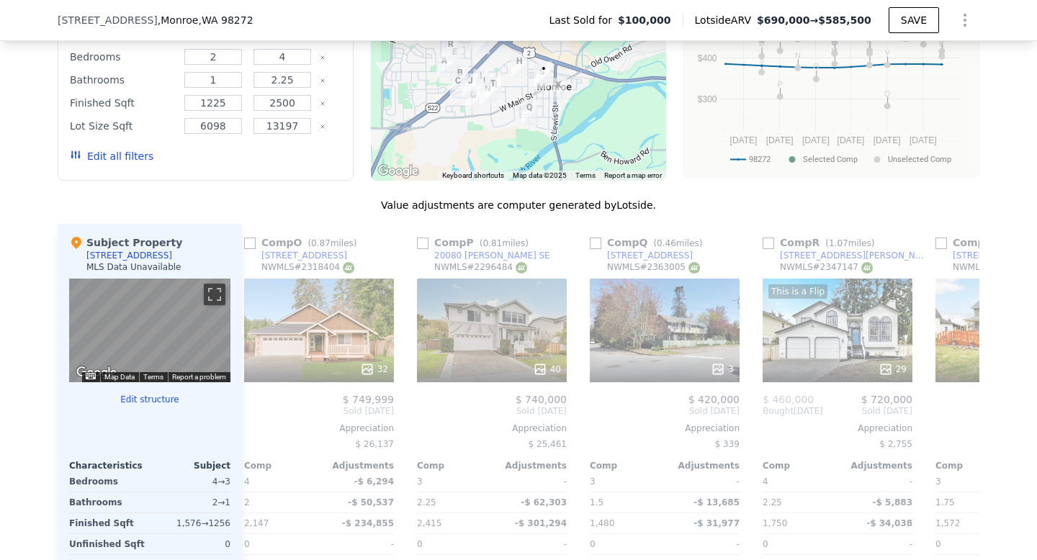
scroll to position [0, 2510]
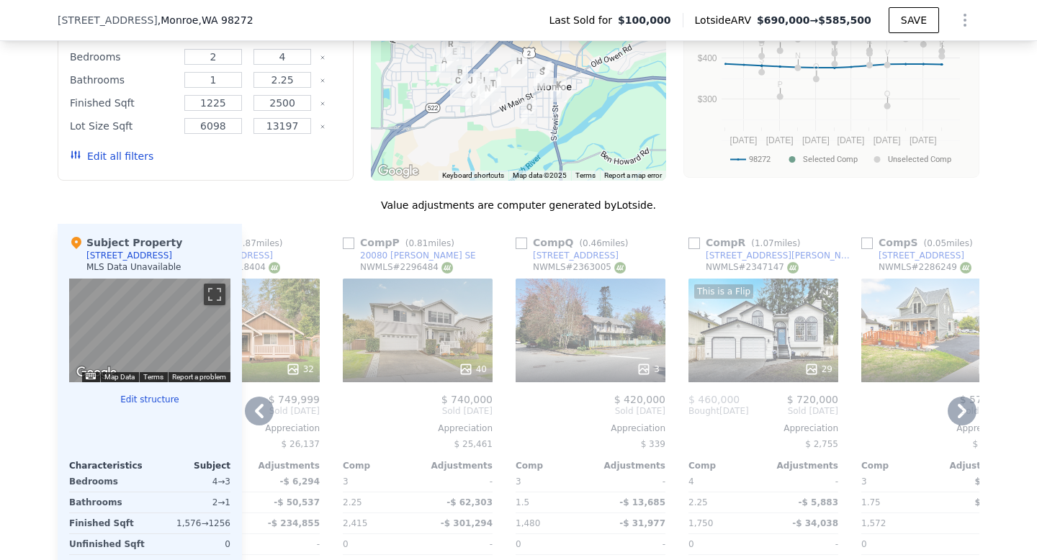
click at [962, 408] on icon at bounding box center [962, 411] width 9 height 14
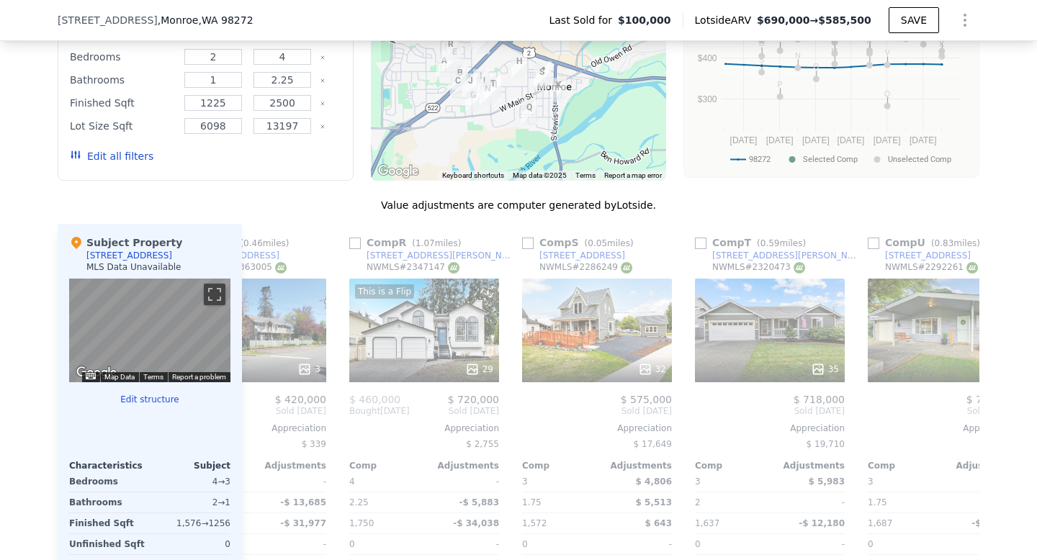
scroll to position [0, 2855]
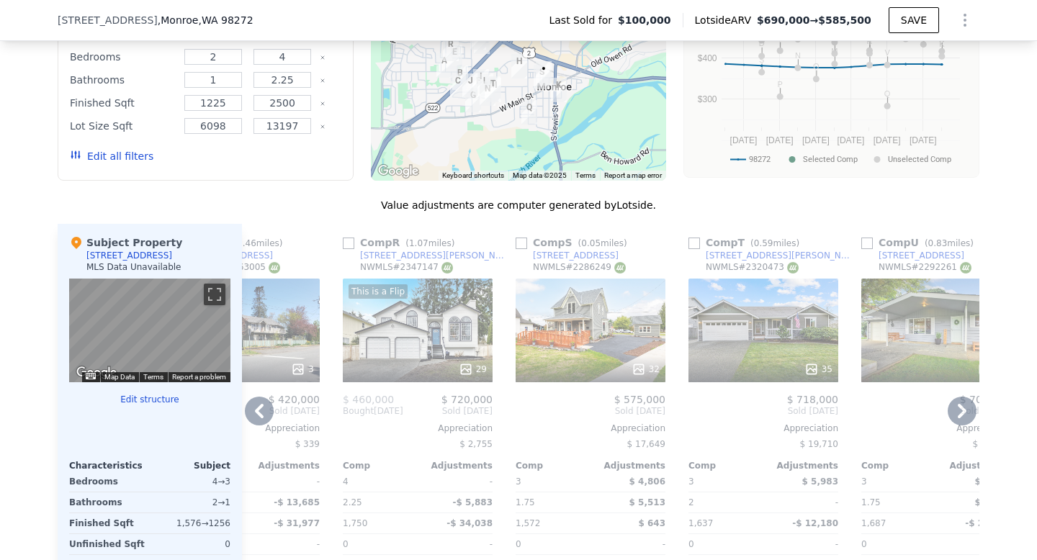
click at [962, 408] on icon at bounding box center [962, 411] width 9 height 14
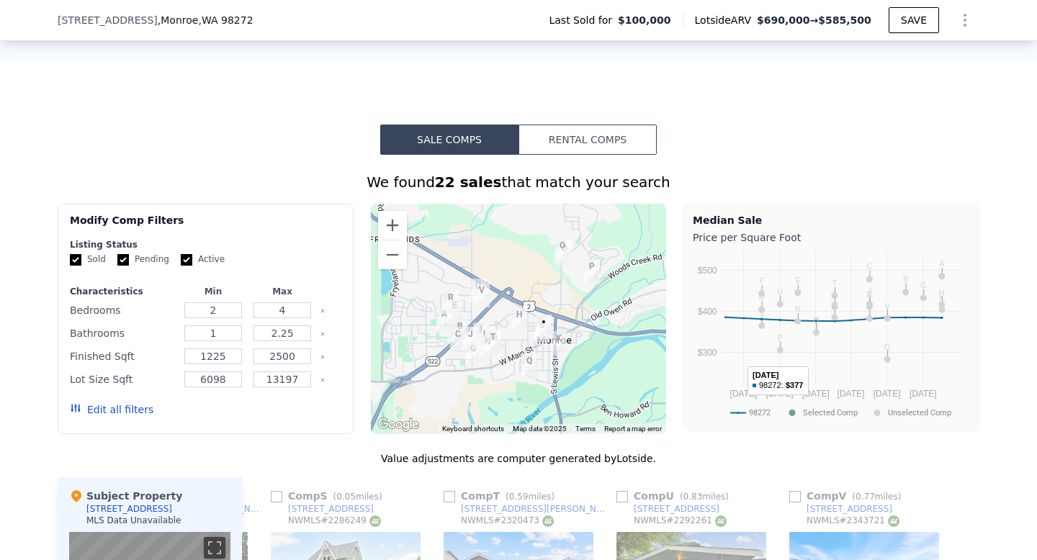
scroll to position [988, 0]
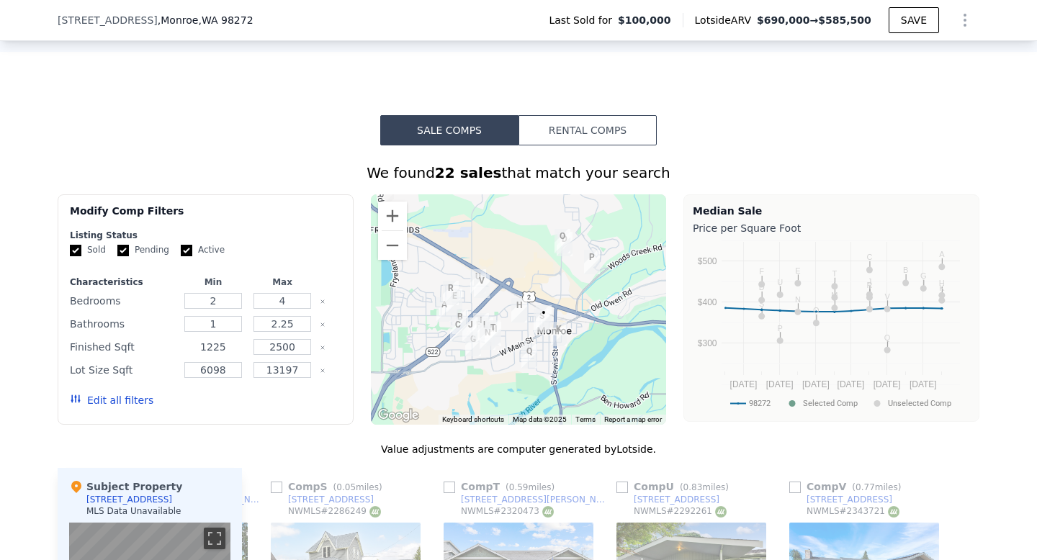
drag, startPoint x: 230, startPoint y: 346, endPoint x: 197, endPoint y: 345, distance: 33.1
click at [197, 345] on input "1225" at bounding box center [212, 347] width 57 height 16
type input "1000"
click at [117, 400] on button "Edit all filters" at bounding box center [112, 400] width 84 height 14
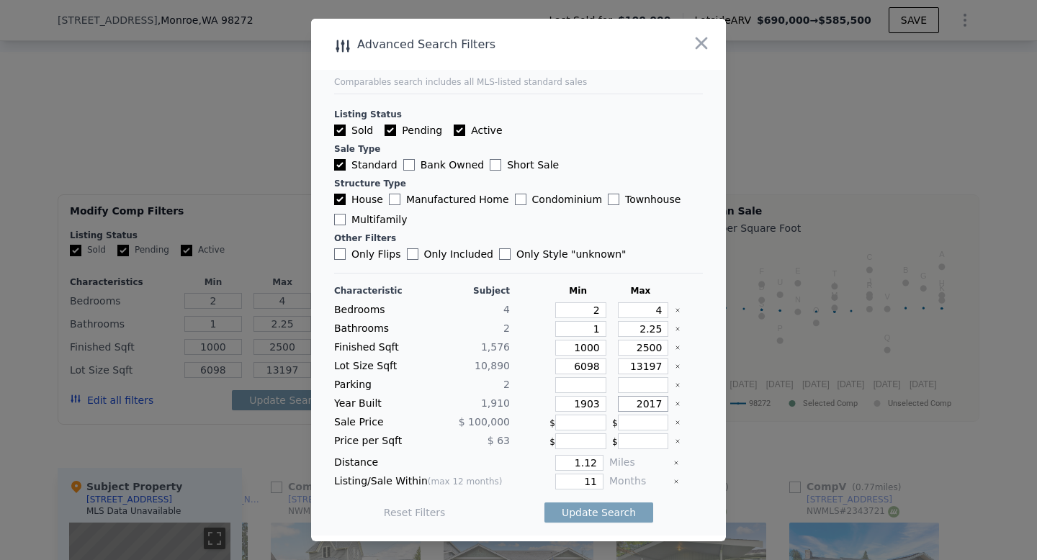
click at [664, 403] on input "2017" at bounding box center [643, 404] width 51 height 16
type input "2"
type input "1970"
click at [599, 478] on input "11" at bounding box center [579, 482] width 48 height 16
type input "1"
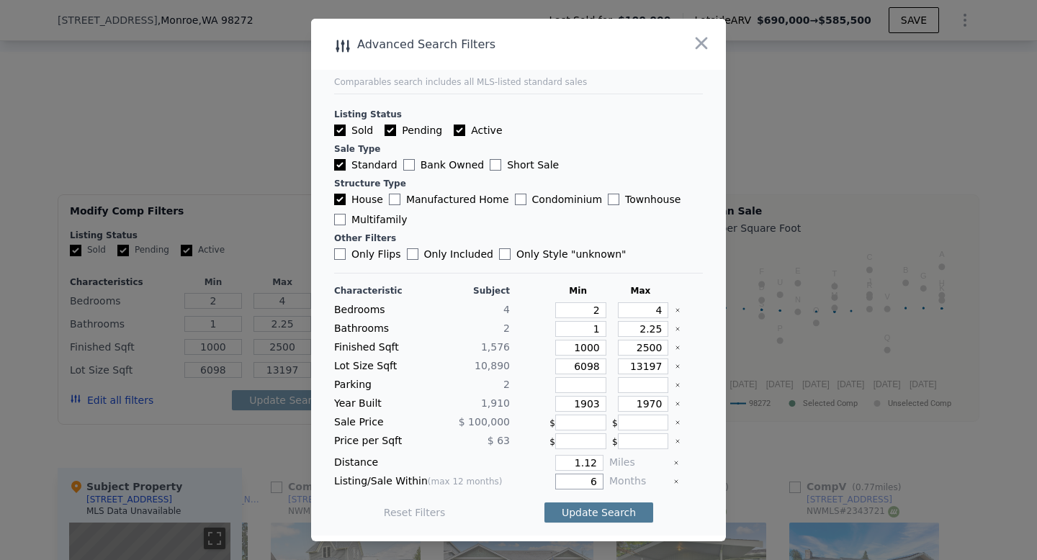
type input "6"
click at [596, 513] on button "Update Search" at bounding box center [599, 513] width 109 height 20
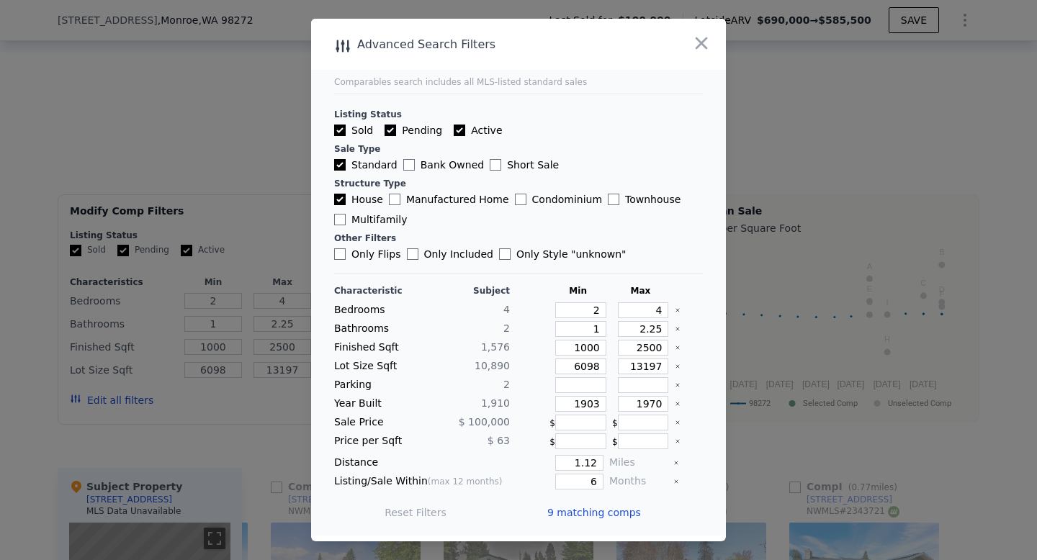
scroll to position [0, 853]
click at [712, 42] on button "button" at bounding box center [702, 43] width 26 height 26
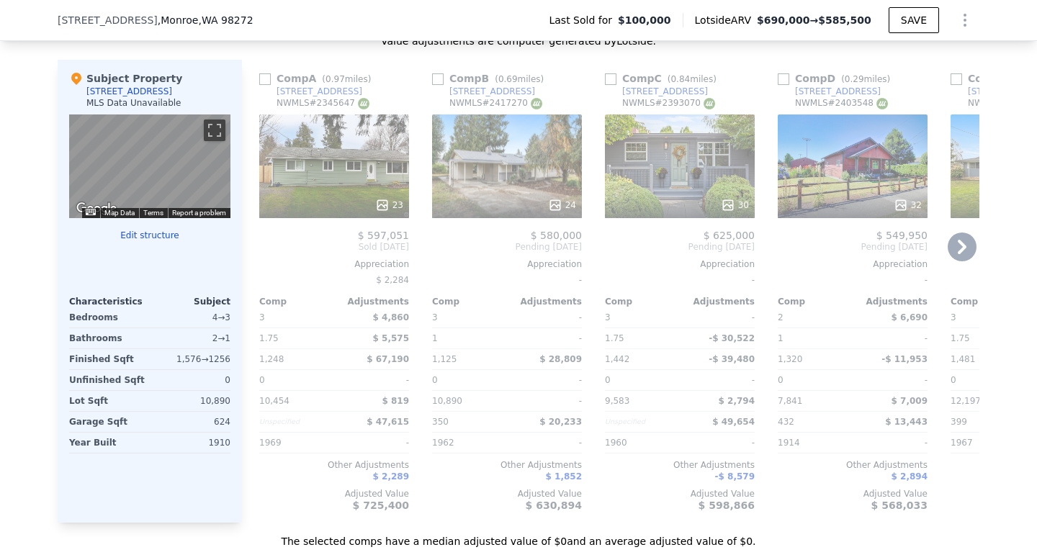
scroll to position [1402, 0]
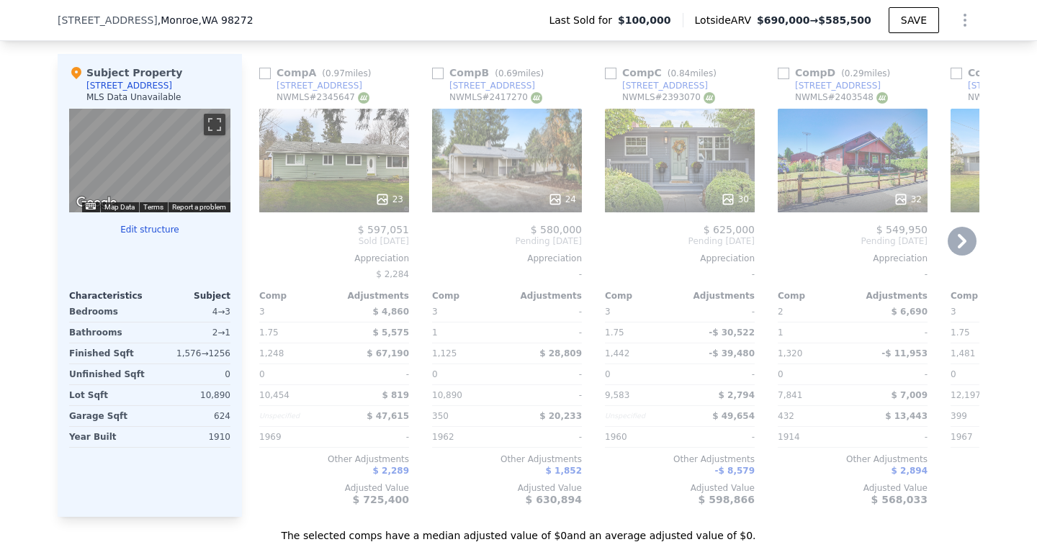
click at [848, 163] on div "32" at bounding box center [853, 161] width 150 height 104
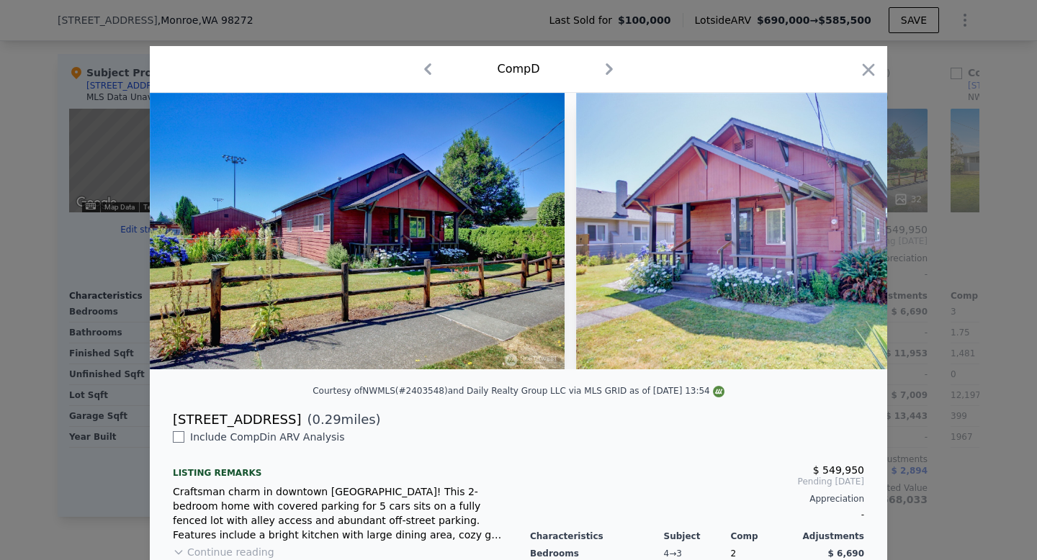
click at [609, 71] on icon "button" at bounding box center [609, 69] width 7 height 12
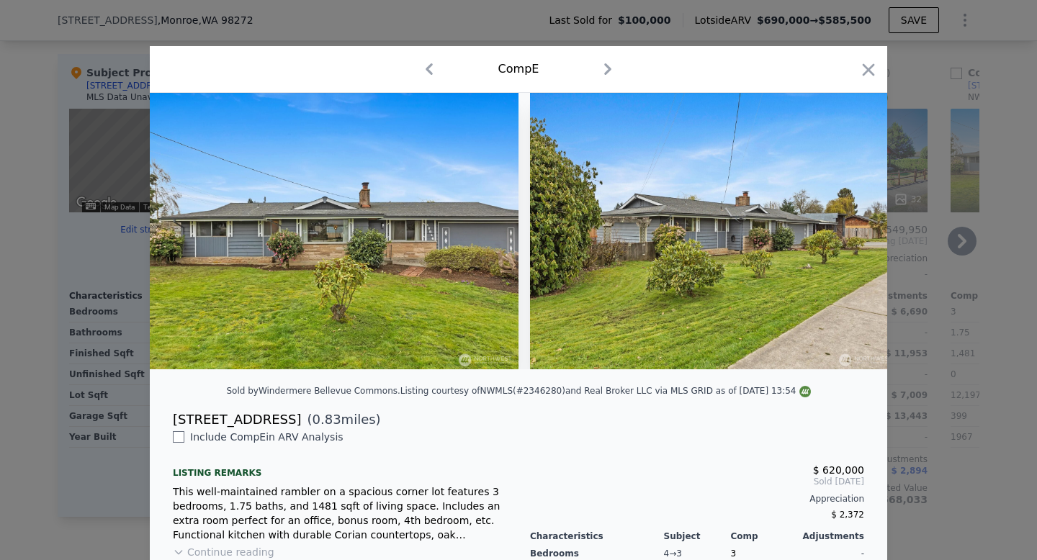
drag, startPoint x: 874, startPoint y: 63, endPoint x: 759, endPoint y: 131, distance: 133.0
click at [874, 63] on icon "button" at bounding box center [869, 70] width 20 height 20
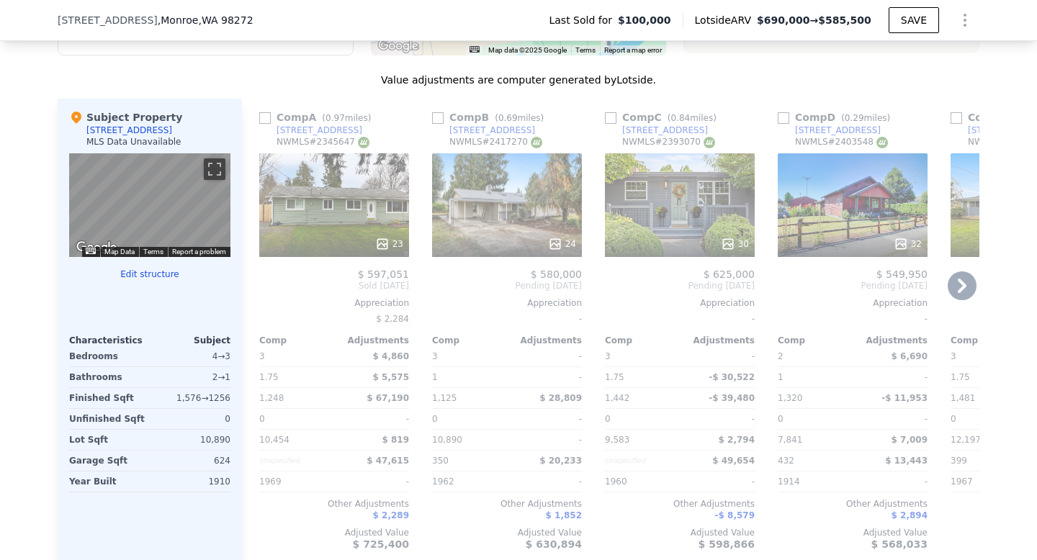
scroll to position [1356, 0]
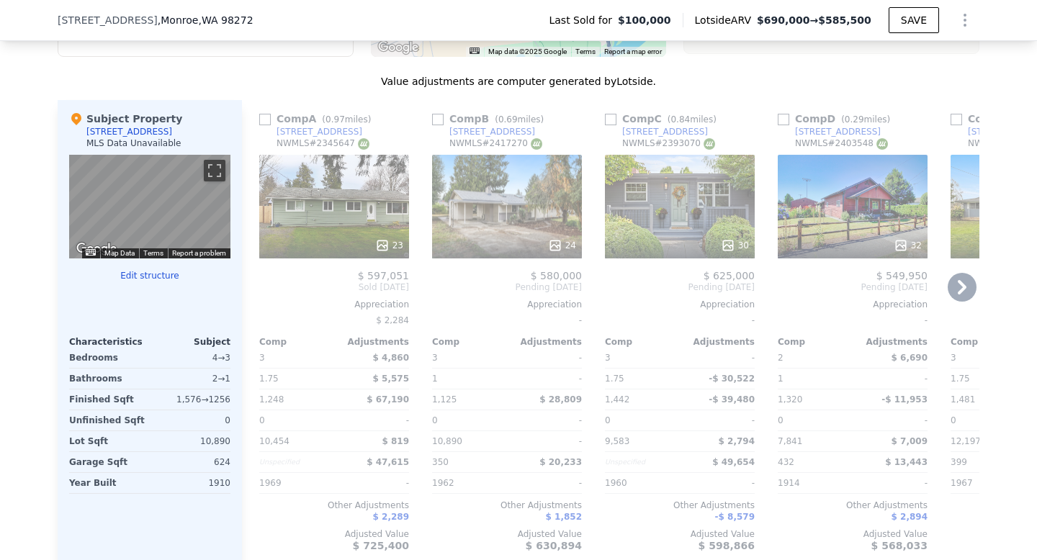
click at [962, 281] on icon at bounding box center [962, 287] width 29 height 29
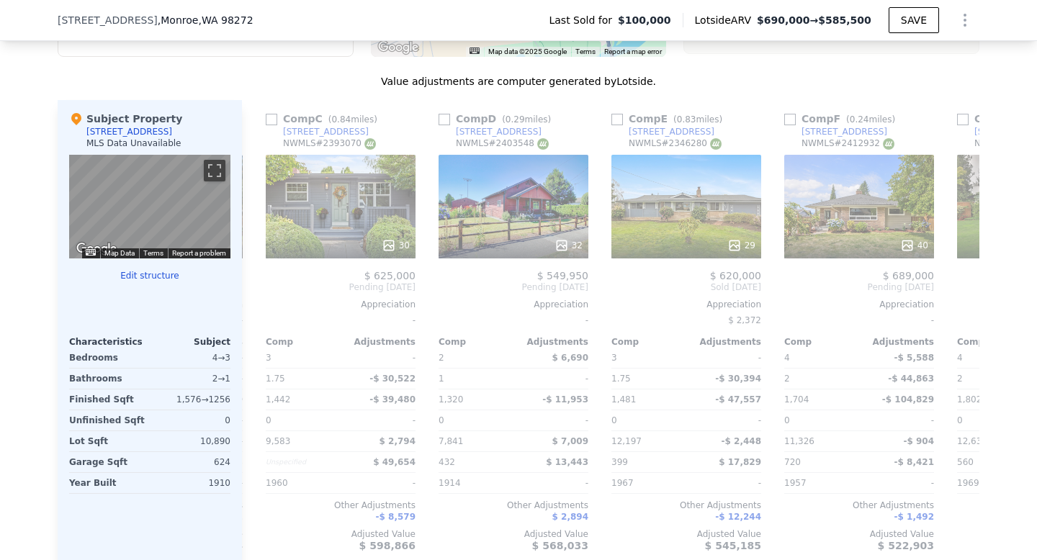
scroll to position [0, 346]
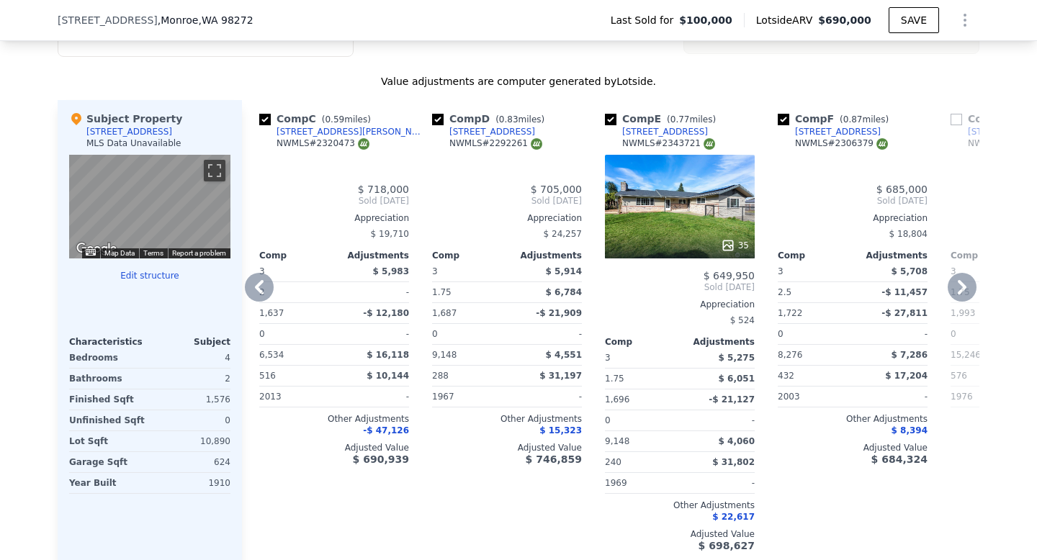
type input "3"
type input "2.5"
type input "1225"
type input "1993"
type input "15246"
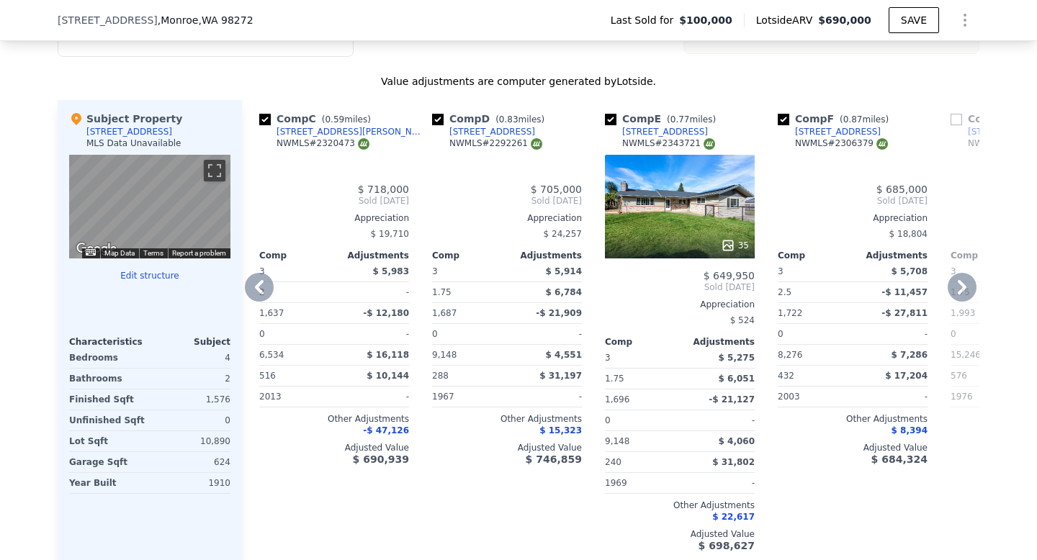
type input "$ 690,000"
type input "$ 528,993"
checkbox input "true"
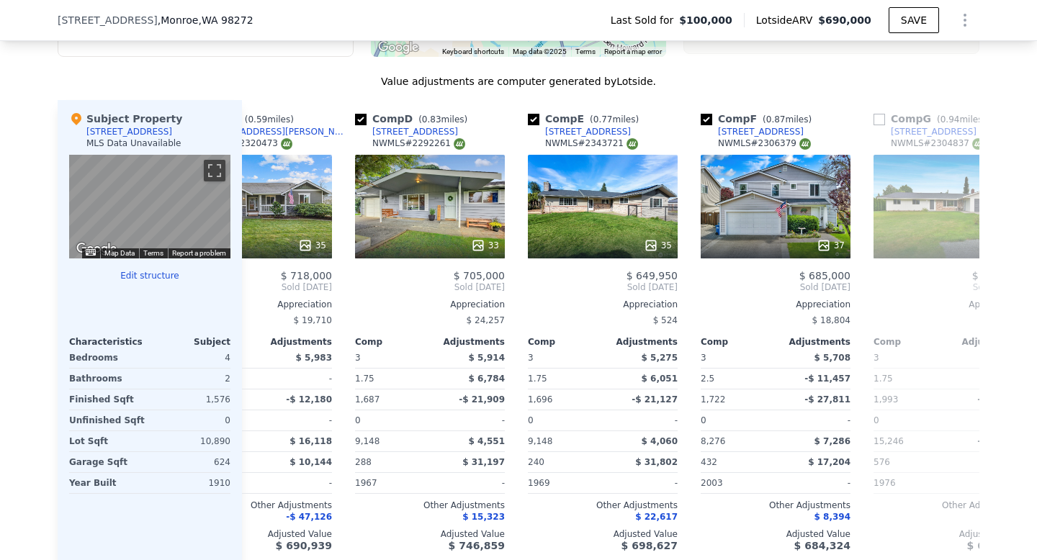
scroll to position [0, 0]
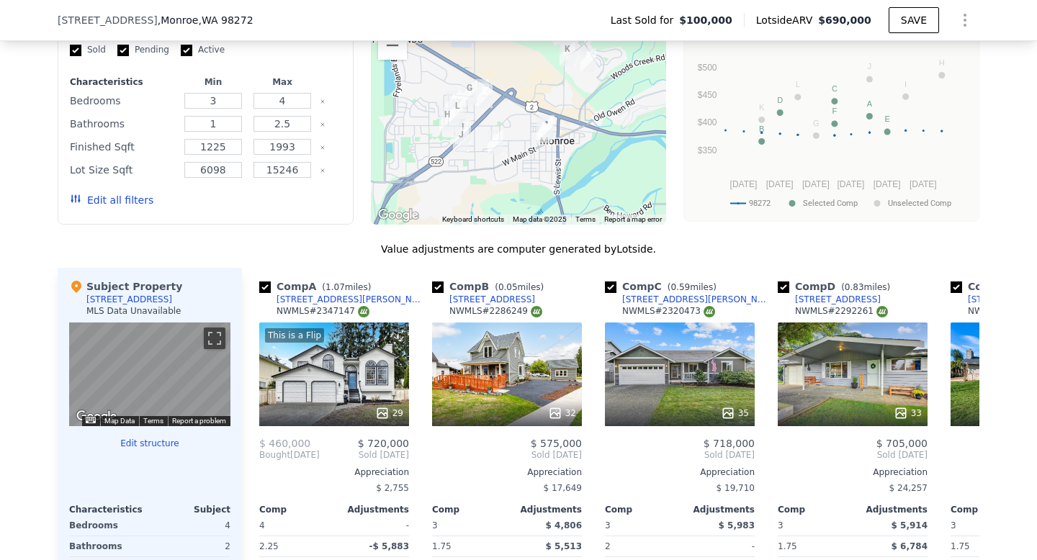
scroll to position [1195, 0]
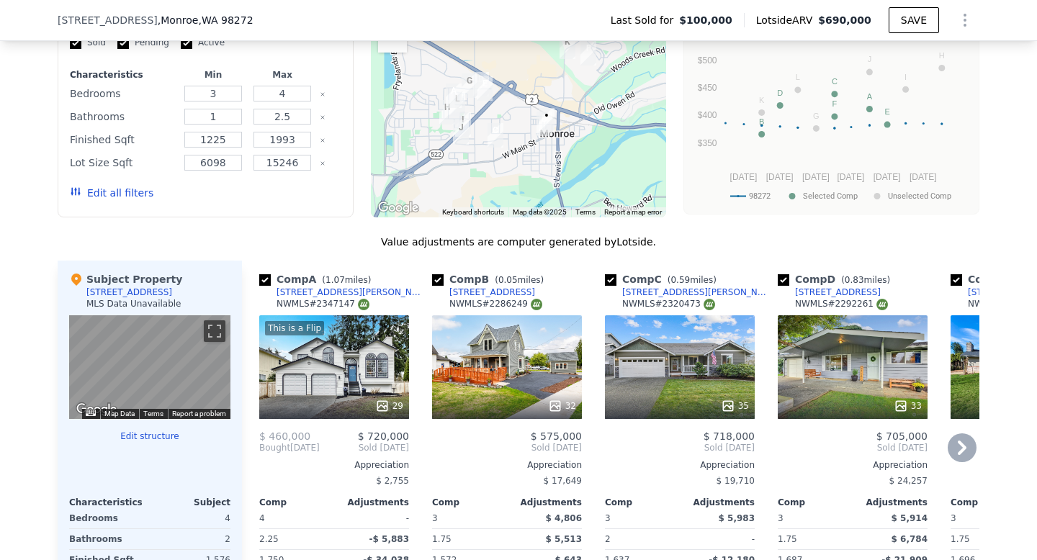
click at [265, 282] on input "checkbox" at bounding box center [265, 280] width 12 height 12
checkbox input "false"
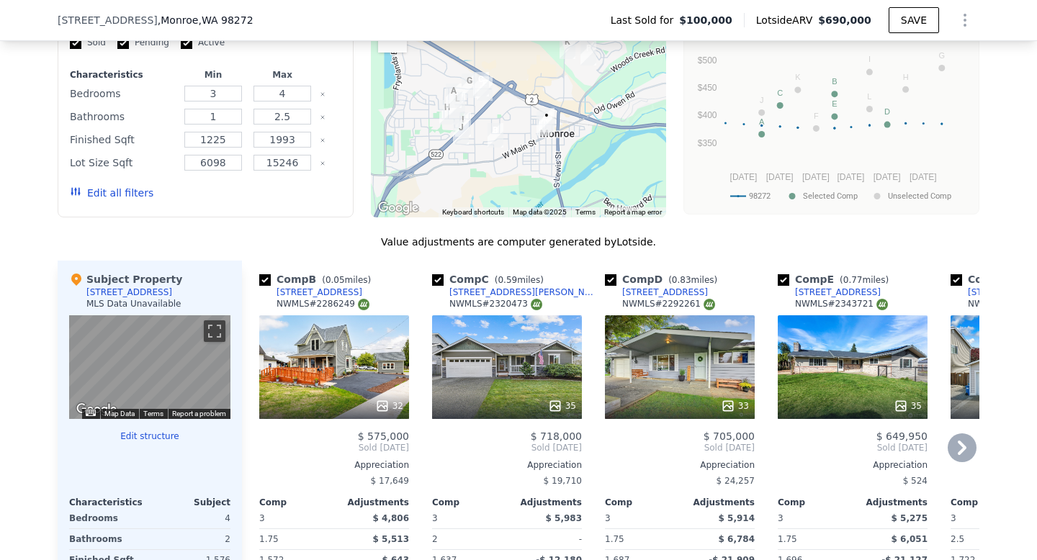
click at [439, 278] on input "checkbox" at bounding box center [438, 280] width 12 height 12
checkbox input "false"
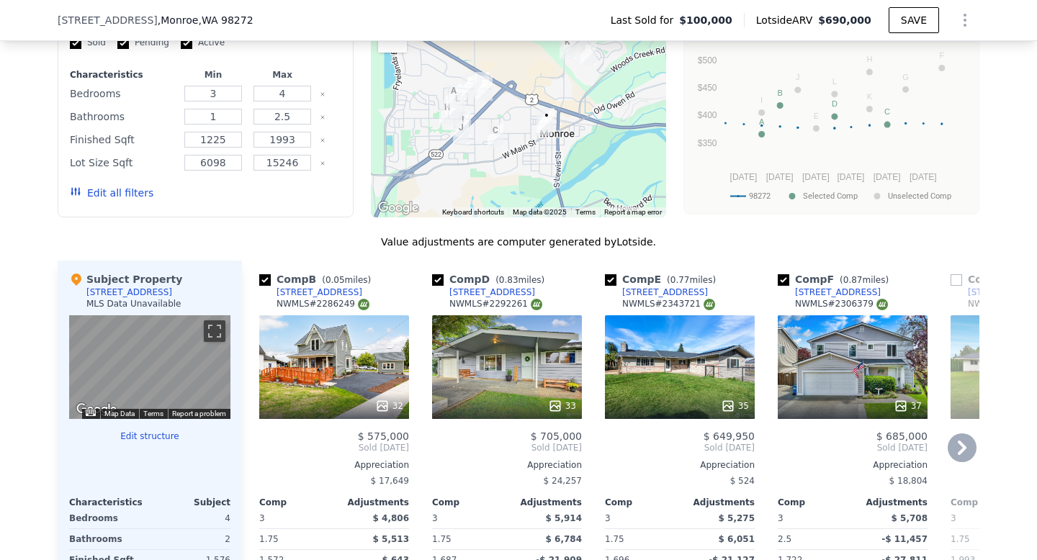
click at [613, 282] on input "checkbox" at bounding box center [611, 280] width 12 height 12
checkbox input "false"
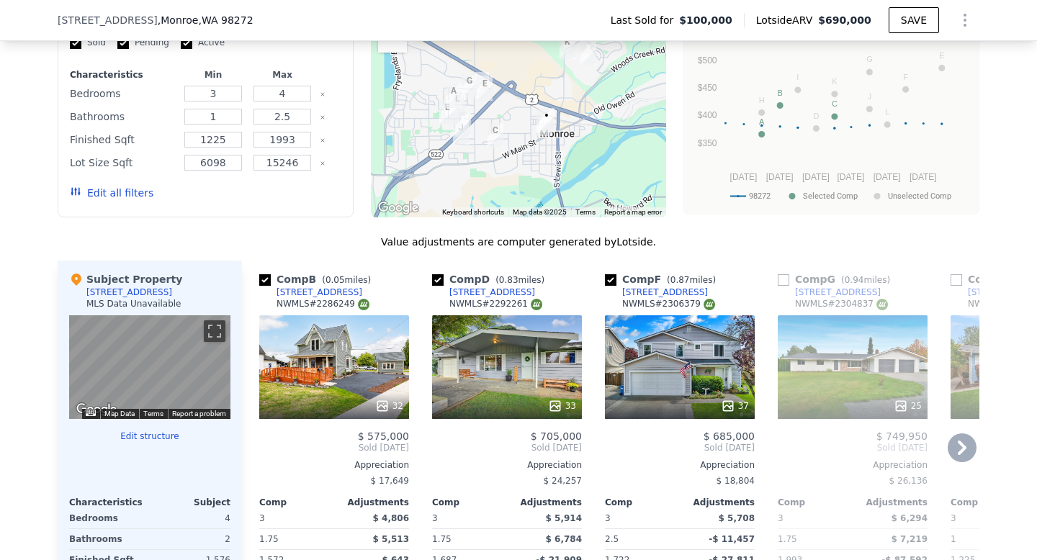
click at [612, 280] on input "checkbox" at bounding box center [611, 280] width 12 height 12
checkbox input "false"
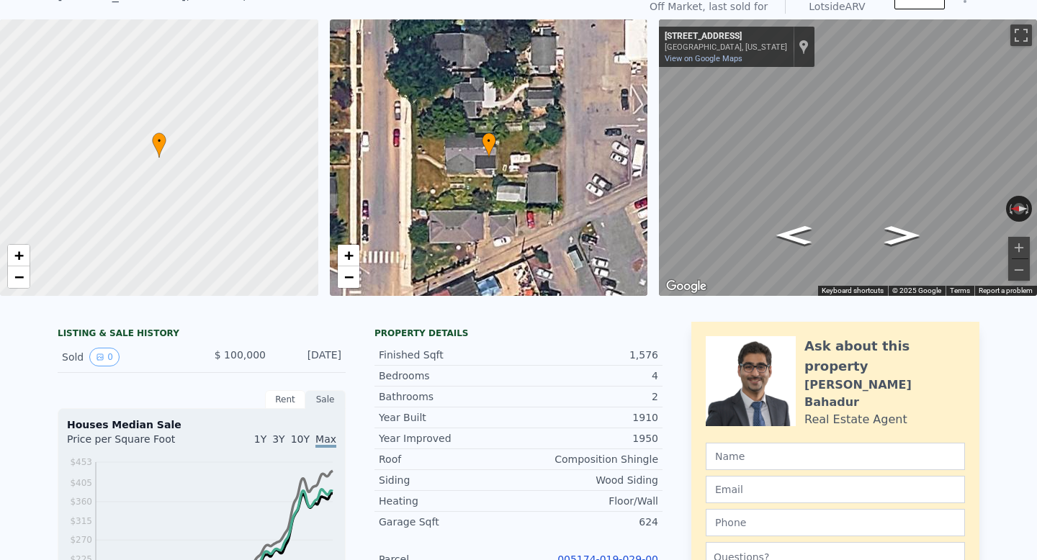
scroll to position [49, 0]
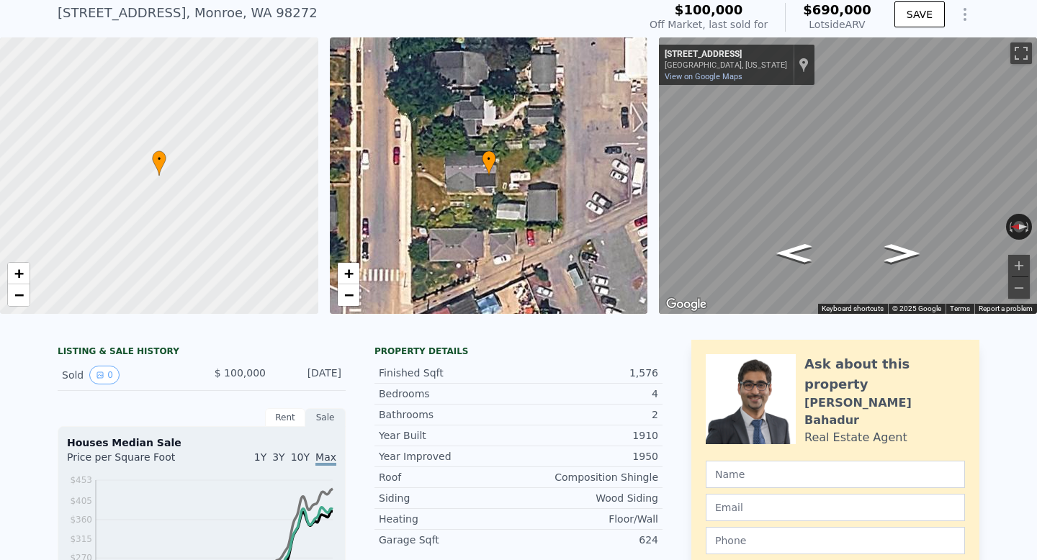
checkbox input "true"
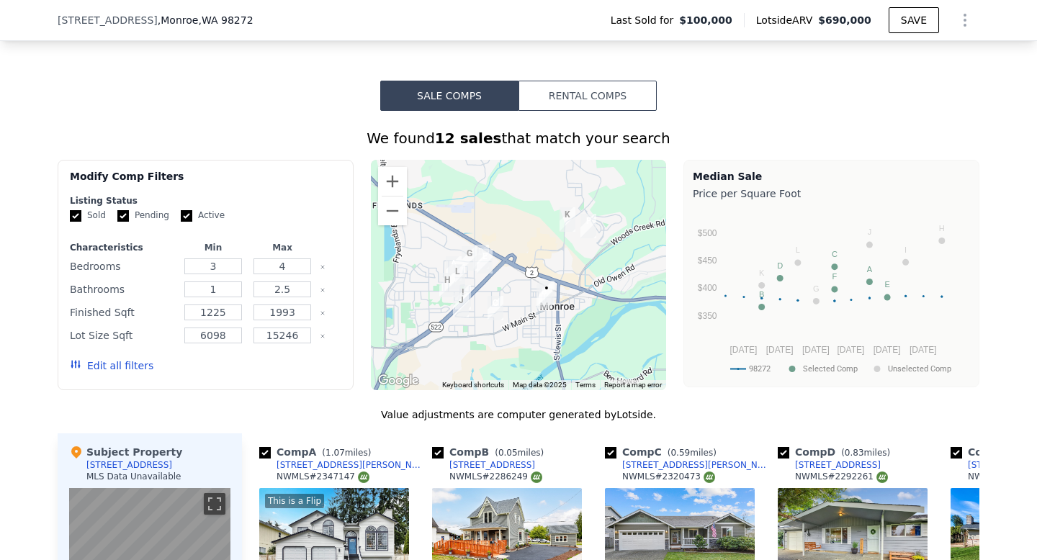
scroll to position [1025, 0]
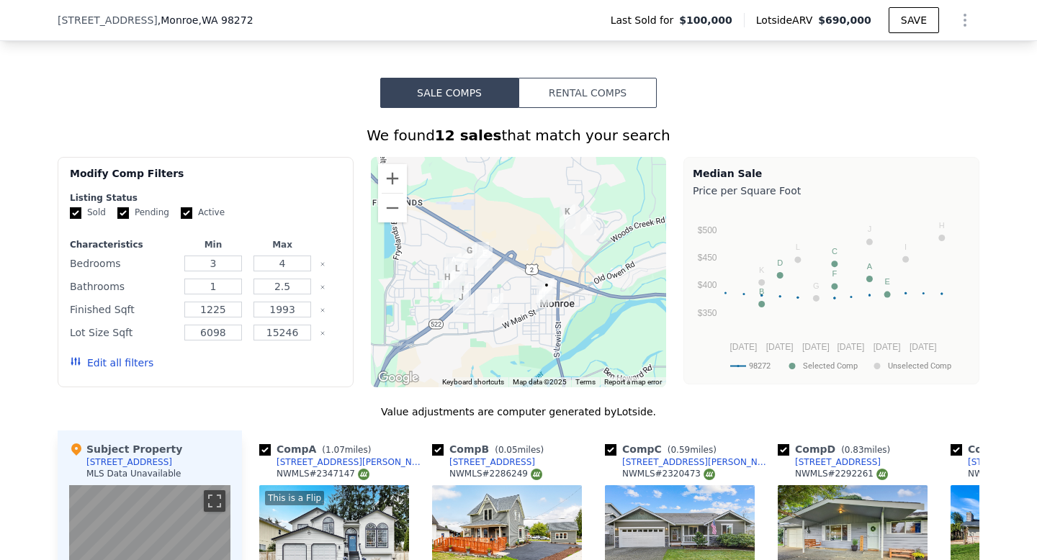
click at [132, 363] on button "Edit all filters" at bounding box center [112, 363] width 84 height 14
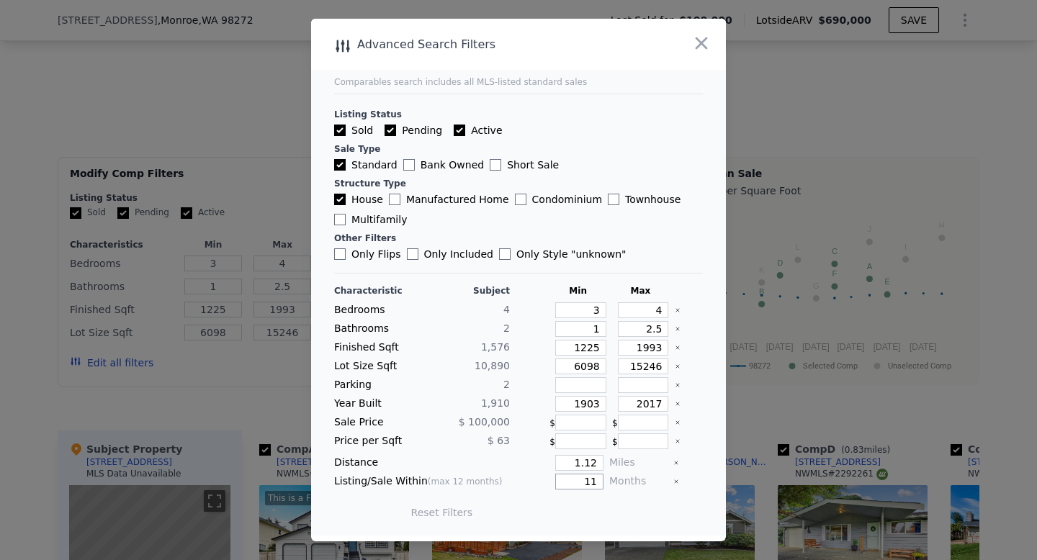
click at [599, 480] on input "11" at bounding box center [579, 482] width 48 height 16
type input "1"
type input "3"
click at [664, 405] on input "2017" at bounding box center [643, 404] width 51 height 16
type input "2"
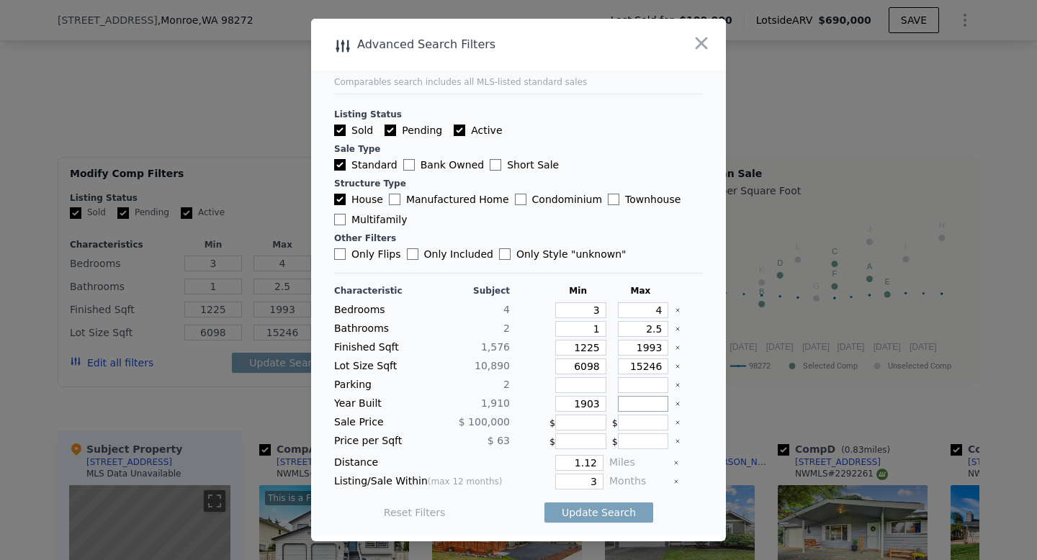
type input "2"
click at [623, 513] on button "Update Search" at bounding box center [599, 513] width 109 height 20
click at [657, 403] on input "1950" at bounding box center [643, 404] width 51 height 16
type input "1970"
click at [629, 511] on button "Update Search" at bounding box center [599, 513] width 109 height 20
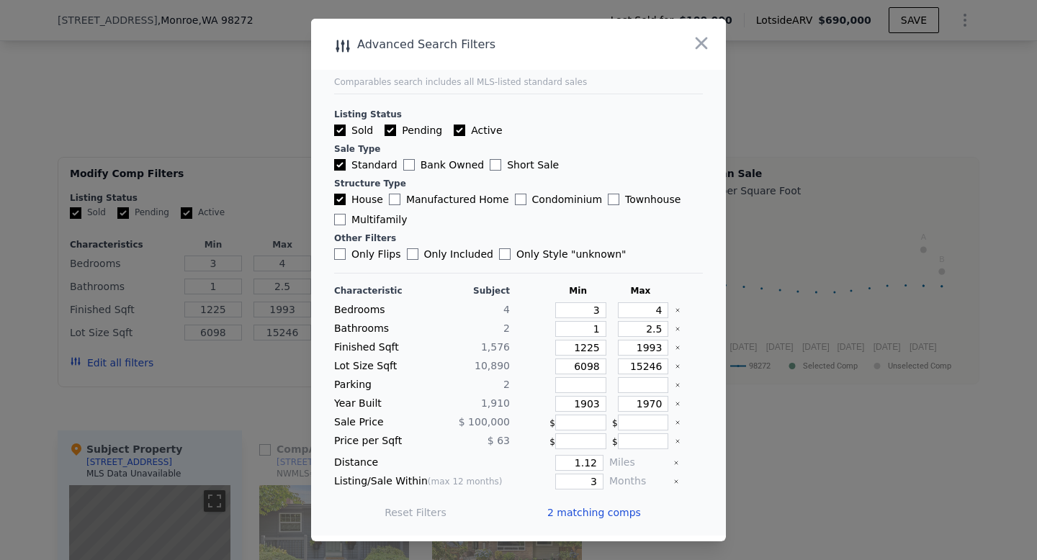
click at [758, 490] on div at bounding box center [518, 280] width 1037 height 560
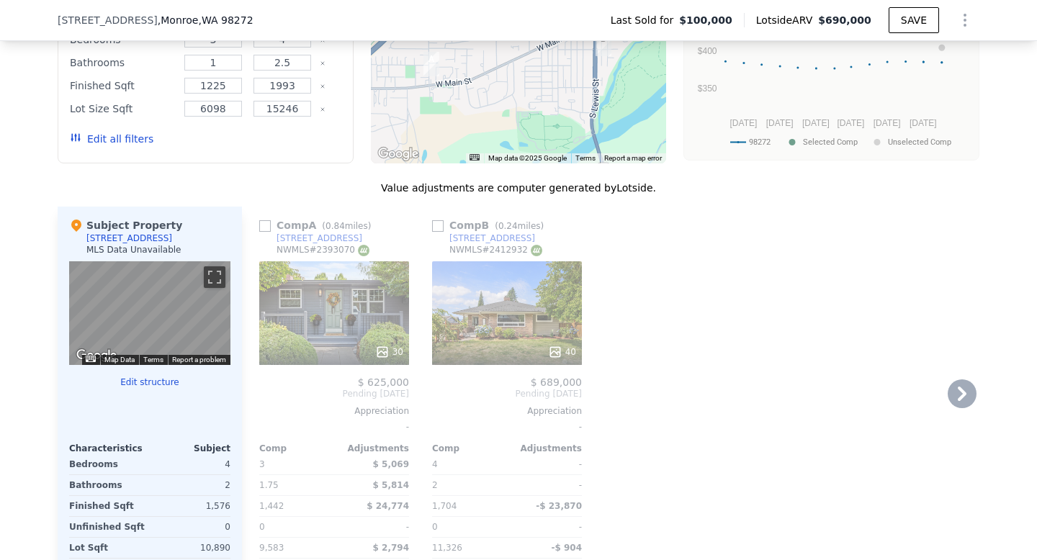
scroll to position [1248, 0]
click at [140, 143] on button "Edit all filters" at bounding box center [112, 140] width 84 height 14
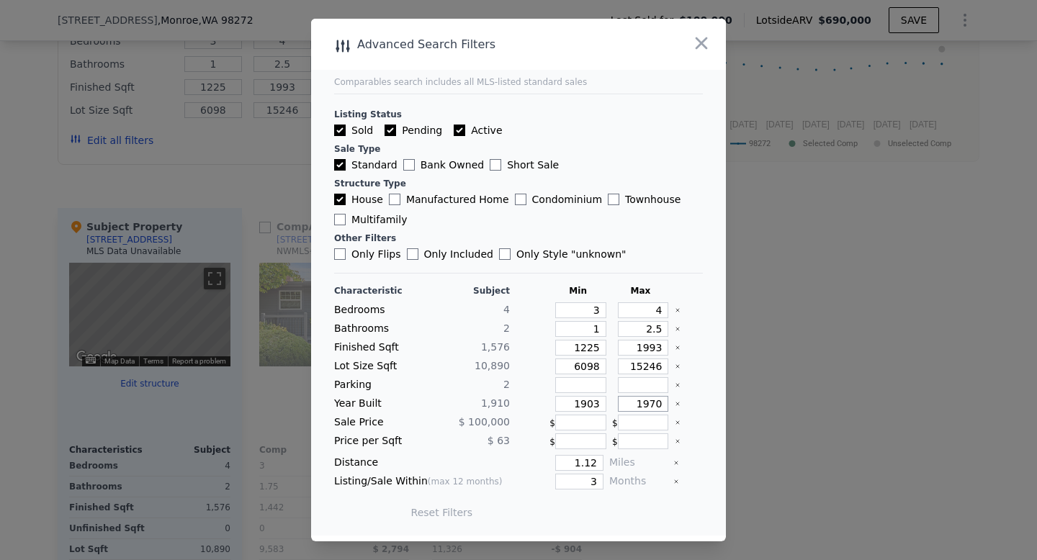
click at [657, 403] on input "1970" at bounding box center [643, 404] width 51 height 16
type input "1980"
click at [622, 511] on button "Update Search" at bounding box center [599, 513] width 109 height 20
click at [869, 272] on div at bounding box center [518, 280] width 1037 height 560
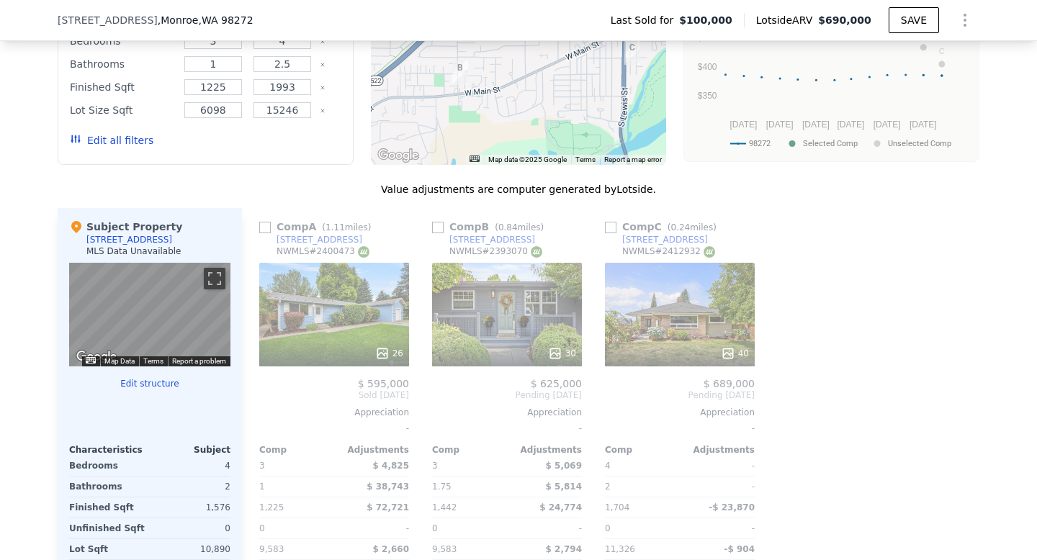
click at [140, 142] on button "Edit all filters" at bounding box center [112, 140] width 84 height 14
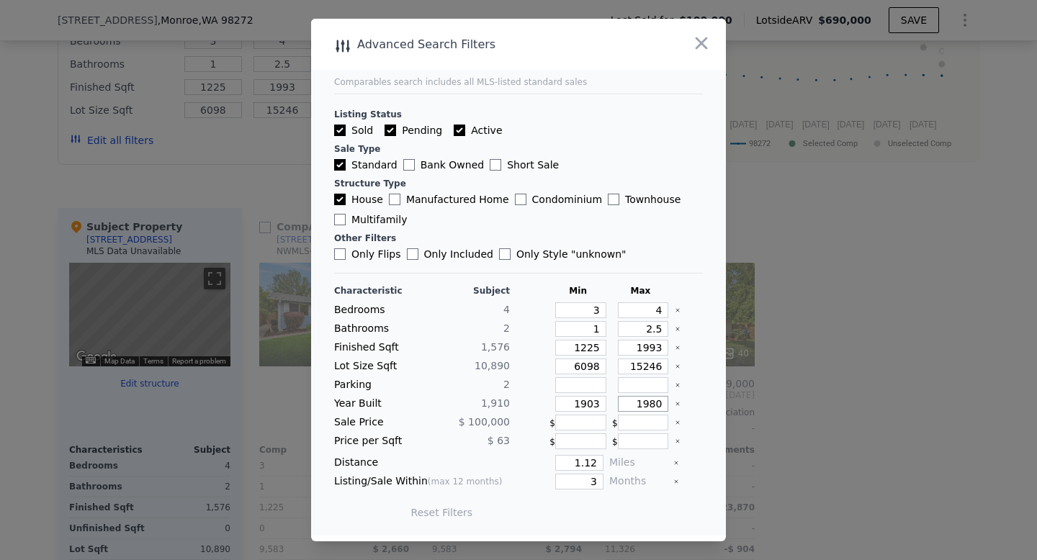
click at [656, 404] on input "1980" at bounding box center [643, 404] width 51 height 16
type input "1970"
drag, startPoint x: 665, startPoint y: 347, endPoint x: 648, endPoint y: 347, distance: 17.3
click at [647, 347] on input "1993" at bounding box center [643, 348] width 51 height 16
click at [662, 347] on input "1993" at bounding box center [643, 348] width 51 height 16
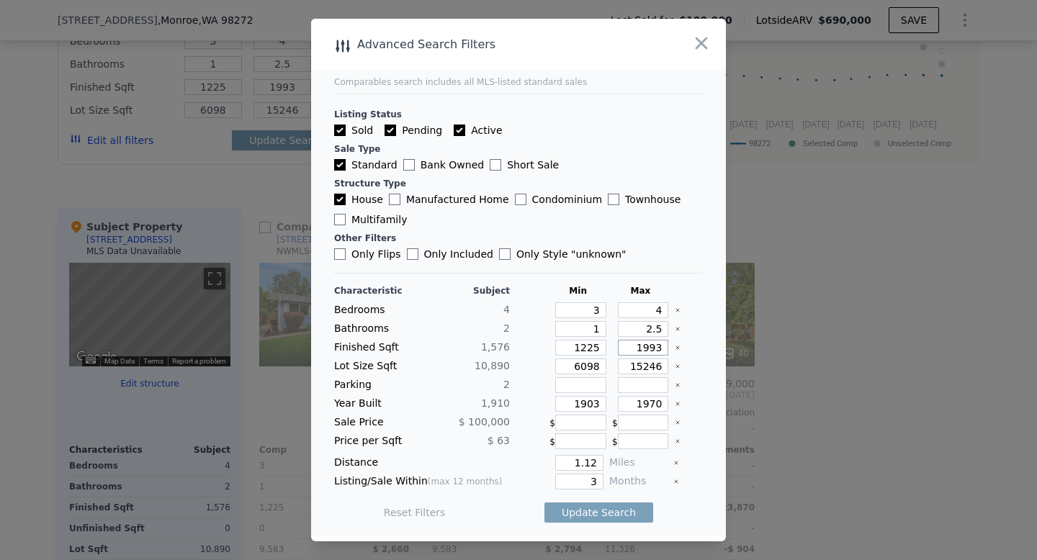
drag, startPoint x: 662, startPoint y: 347, endPoint x: 635, endPoint y: 347, distance: 27.4
click at [635, 347] on input "1993" at bounding box center [643, 348] width 51 height 16
type input "2"
type input "20"
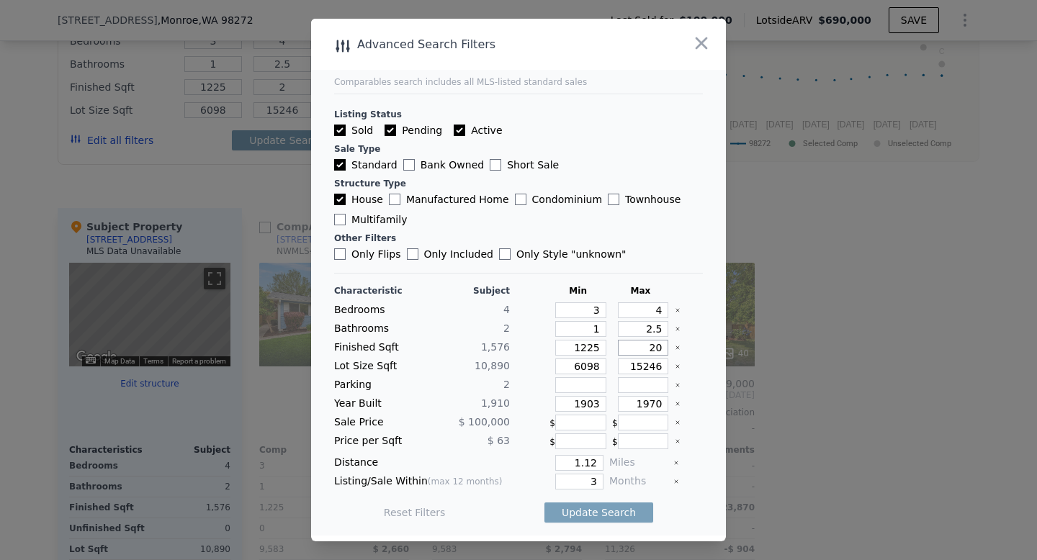
type input "20"
type input "2"
type input "210"
type input "21"
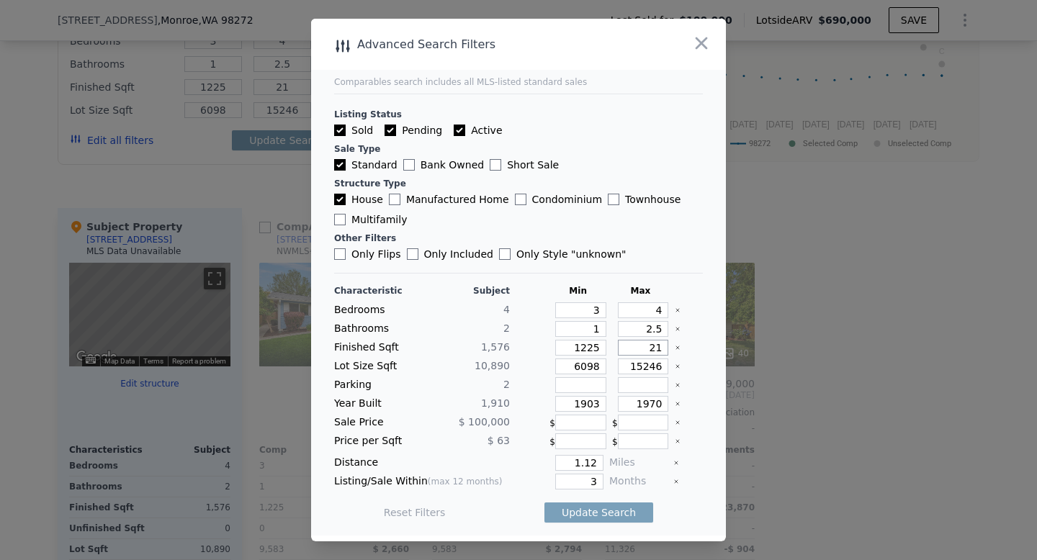
type input "210"
type input "2100"
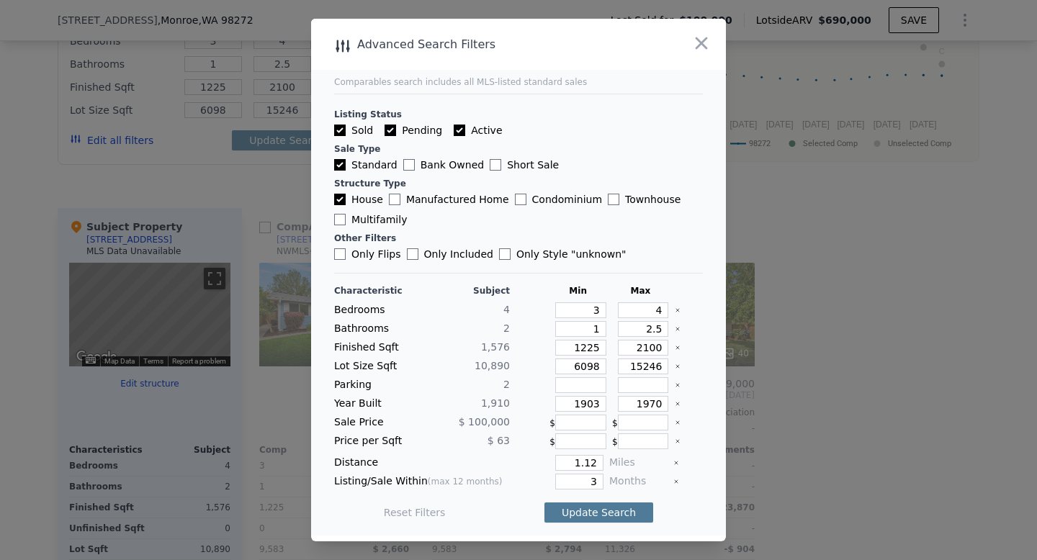
click at [607, 511] on button "Update Search" at bounding box center [599, 513] width 109 height 20
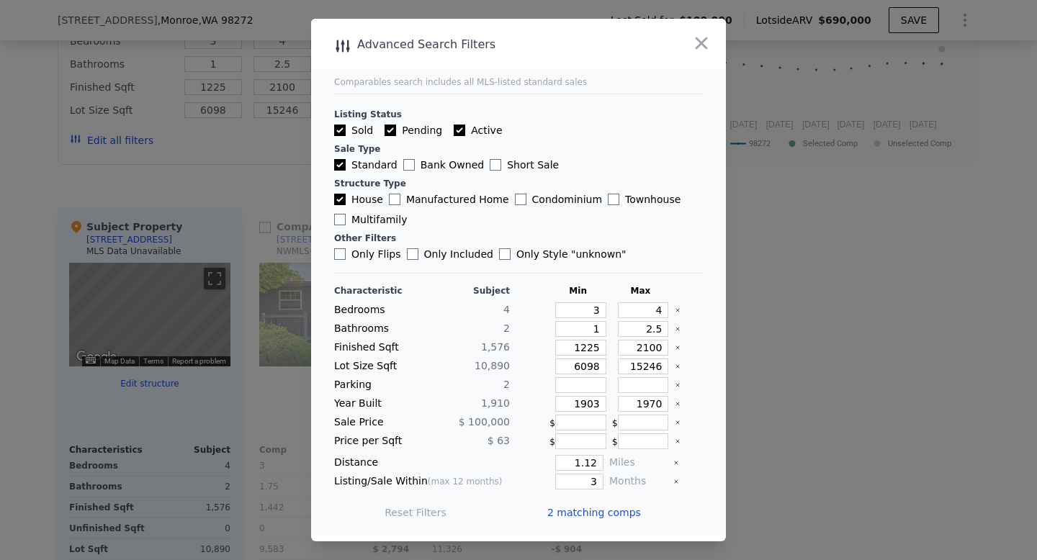
click at [778, 446] on div at bounding box center [518, 280] width 1037 height 560
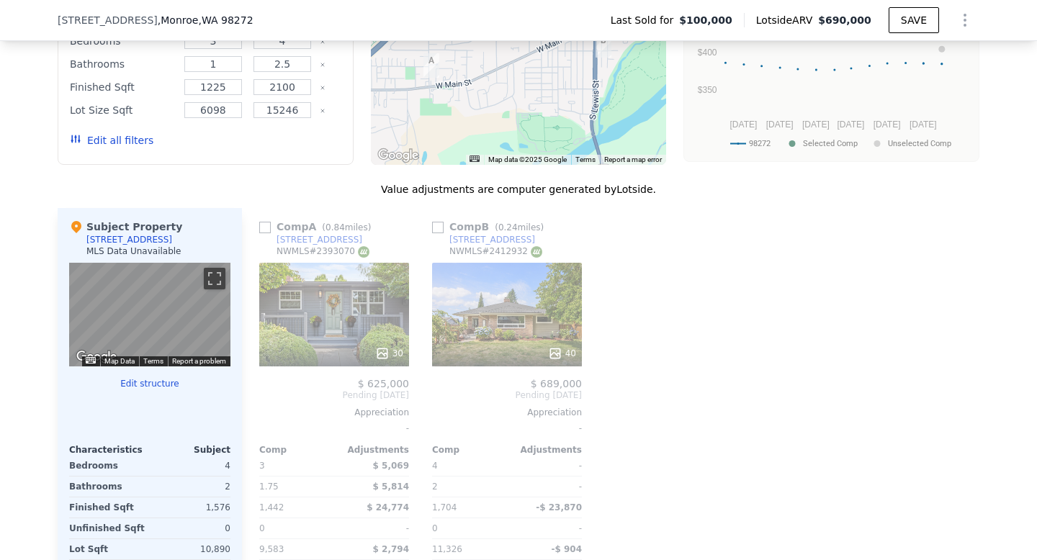
click at [140, 141] on button "Edit all filters" at bounding box center [112, 140] width 84 height 14
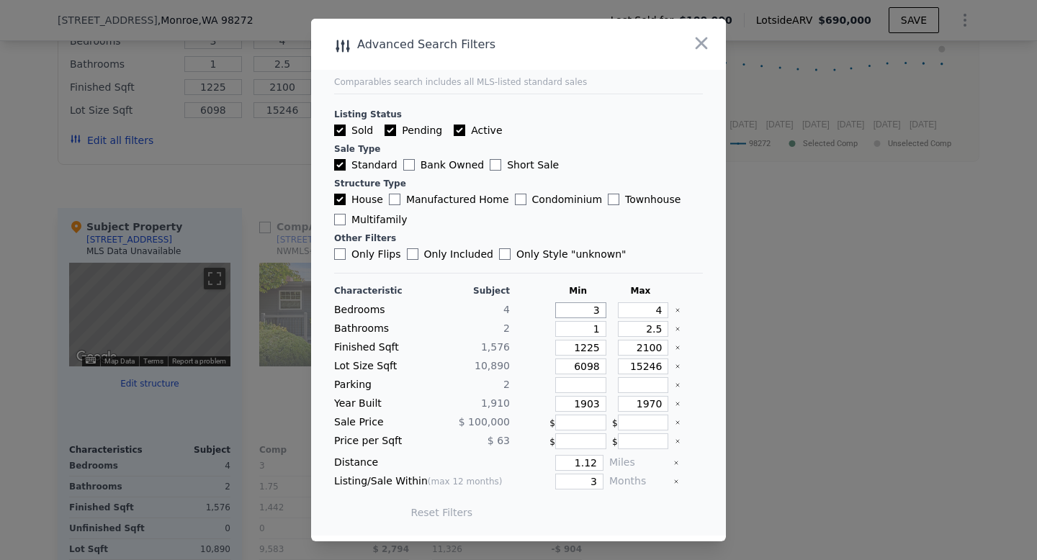
click at [601, 312] on input "3" at bounding box center [580, 311] width 51 height 16
type input "2"
click at [604, 512] on button "Update Search" at bounding box center [599, 513] width 109 height 20
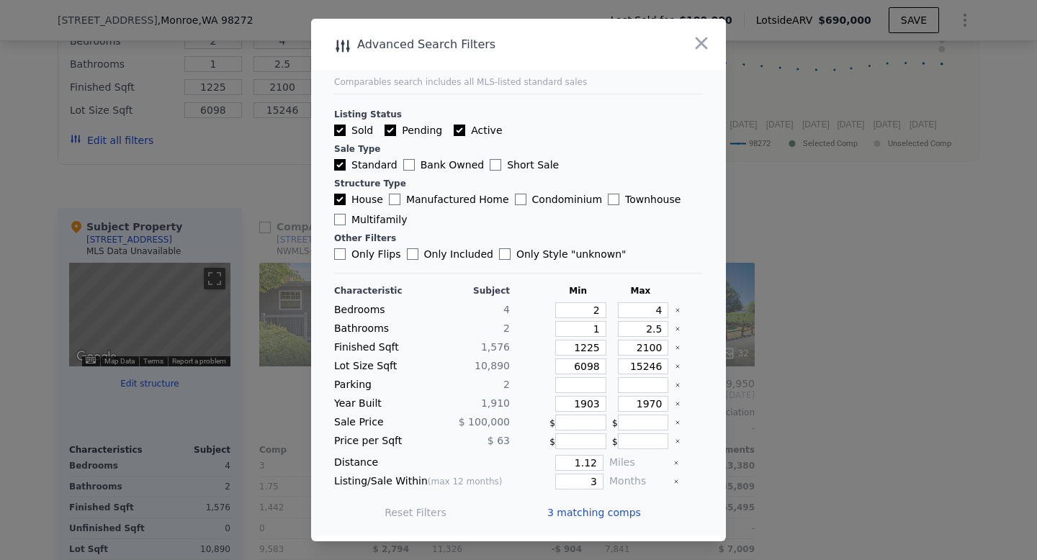
click at [588, 513] on span "3 matching comps" at bounding box center [594, 513] width 94 height 14
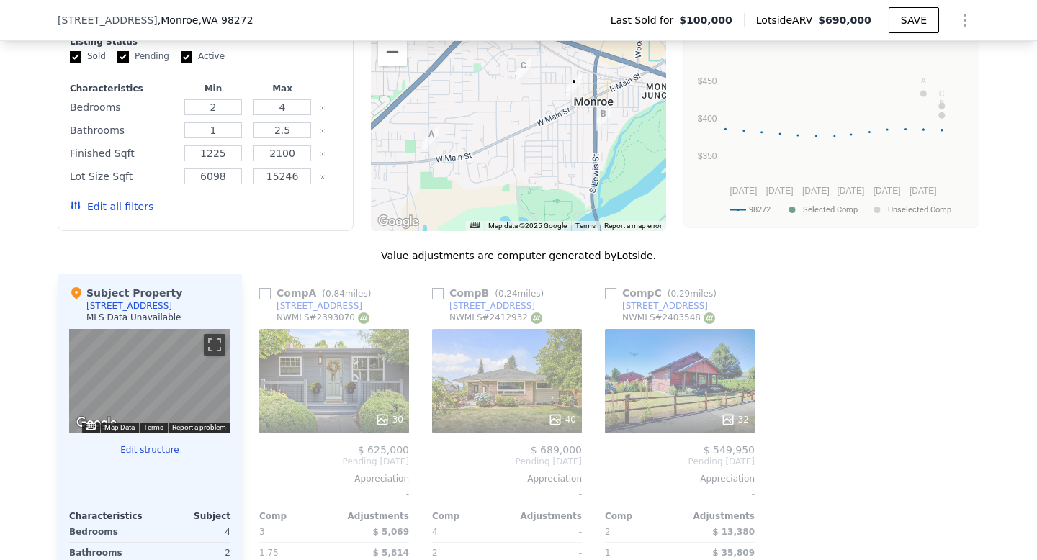
scroll to position [1170, 0]
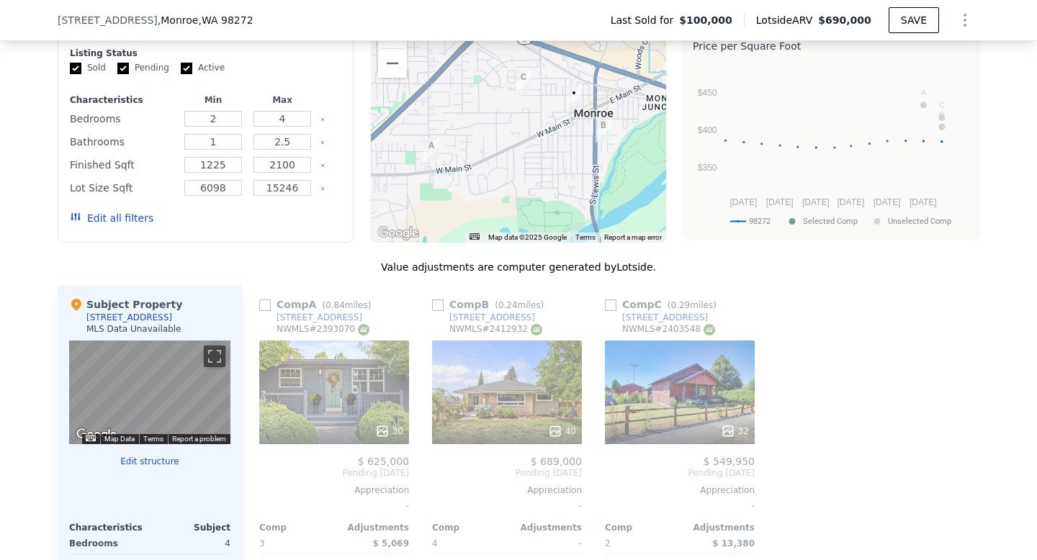
click at [133, 220] on button "Edit all filters" at bounding box center [112, 218] width 84 height 14
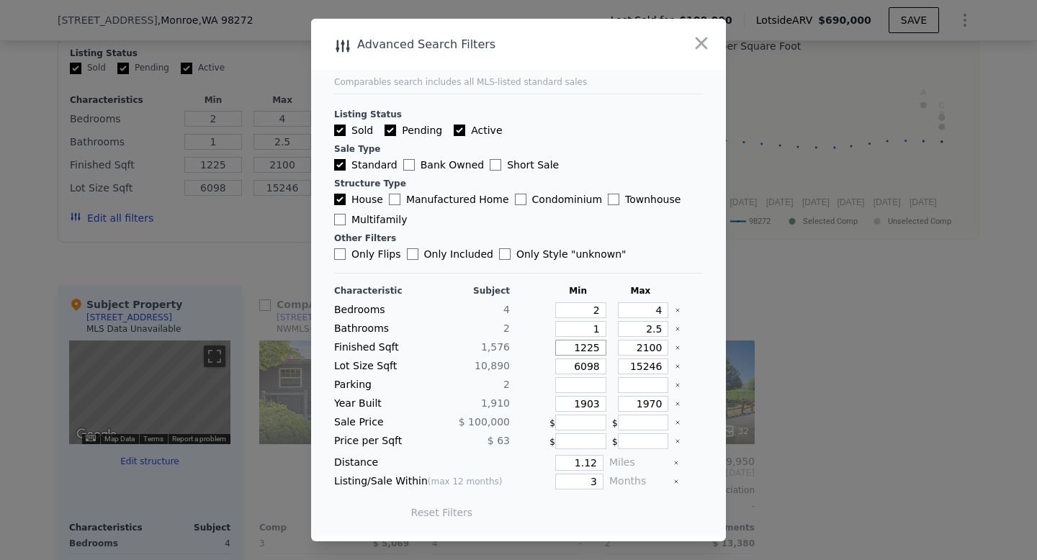
click at [604, 349] on input "1225" at bounding box center [580, 348] width 51 height 16
drag, startPoint x: 604, startPoint y: 349, endPoint x: 576, endPoint y: 350, distance: 27.4
click at [576, 350] on input "1225" at bounding box center [580, 348] width 51 height 16
click at [699, 39] on icon "button" at bounding box center [702, 43] width 12 height 12
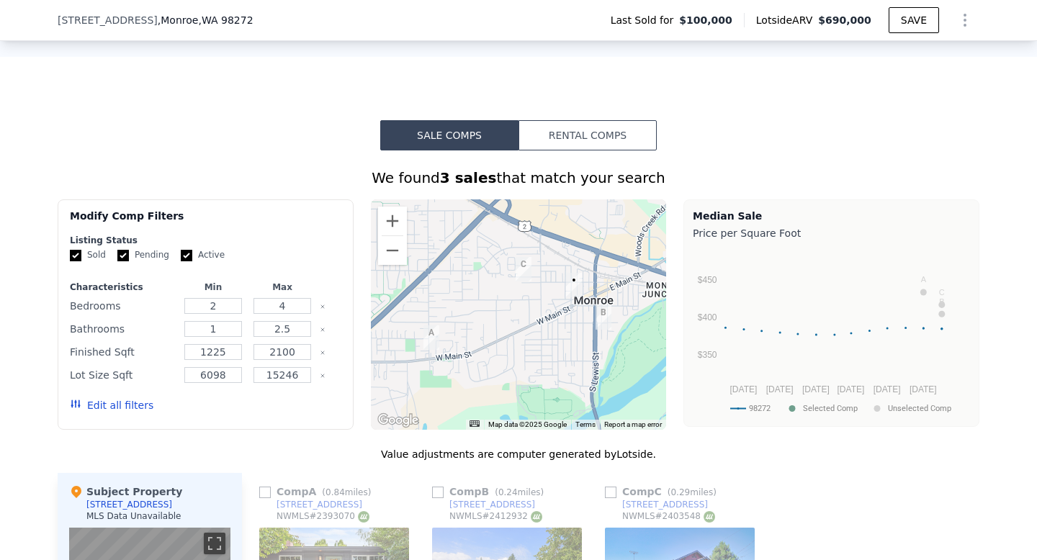
scroll to position [978, 0]
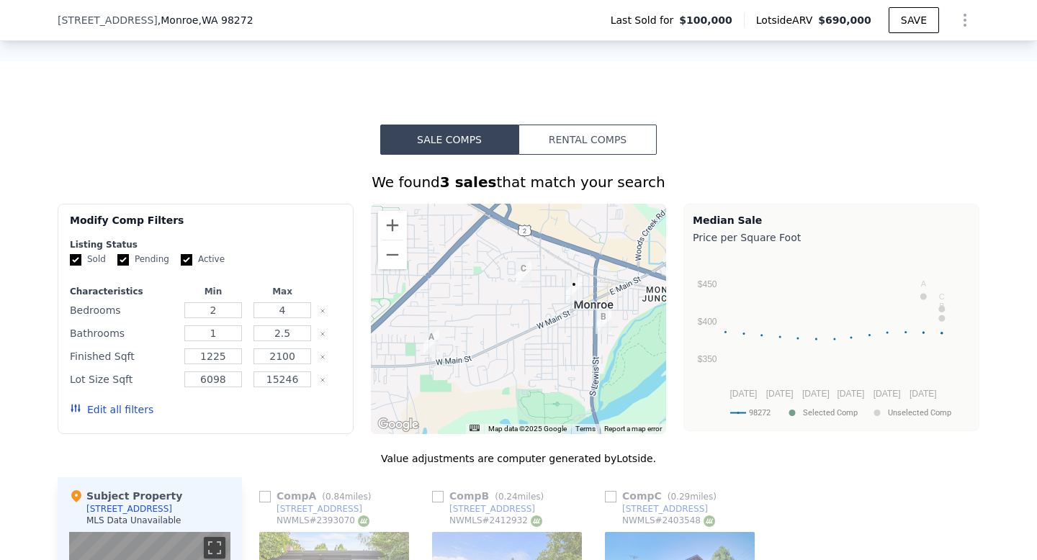
click at [125, 411] on button "Edit all filters" at bounding box center [112, 410] width 84 height 14
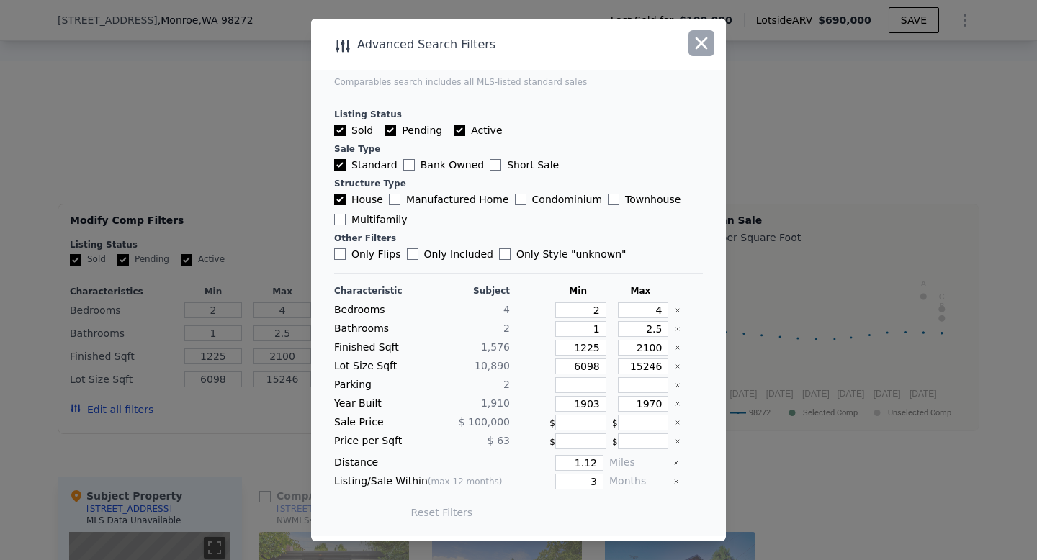
click at [701, 40] on icon "button" at bounding box center [701, 43] width 20 height 20
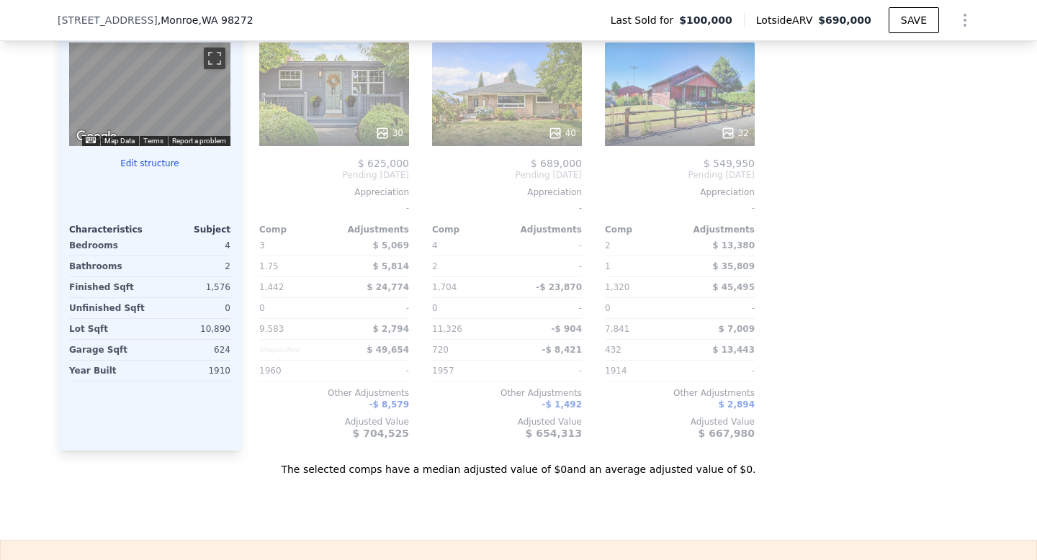
scroll to position [1440, 0]
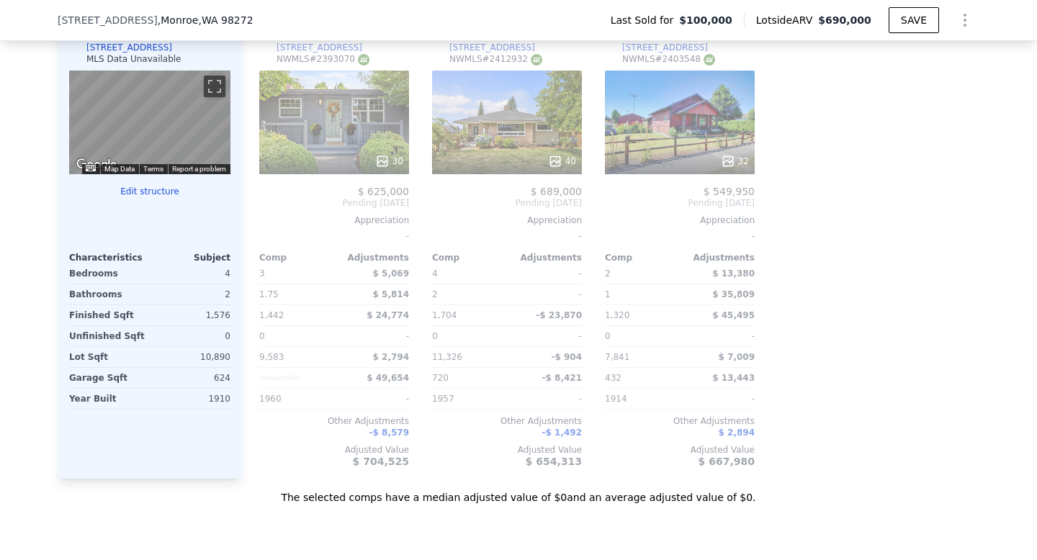
click at [132, 192] on button "Edit structure" at bounding box center [149, 192] width 161 height 12
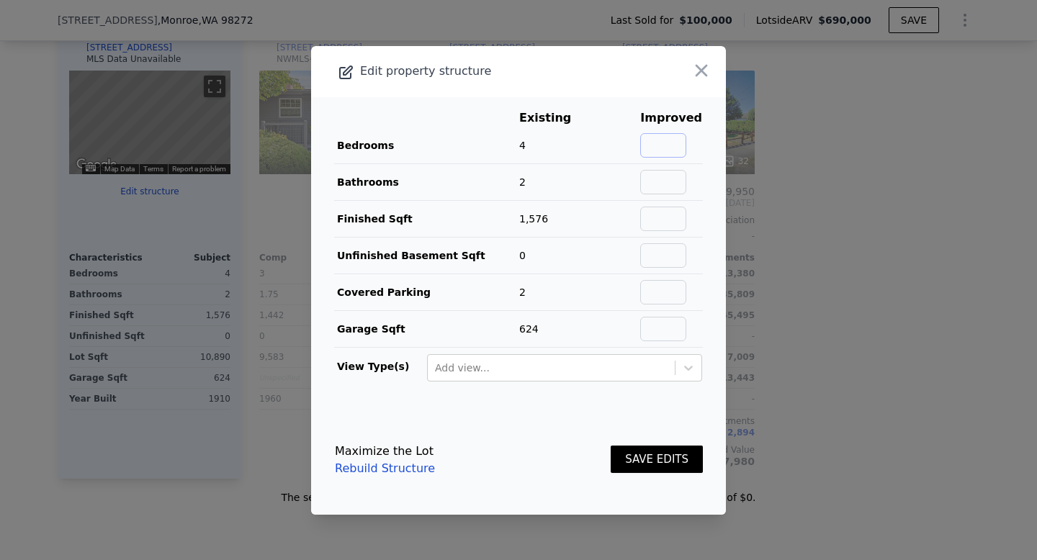
click at [661, 140] on input "text" at bounding box center [663, 145] width 46 height 24
type input "3"
click at [682, 178] on input "text" at bounding box center [663, 182] width 46 height 24
type input "1"
click at [671, 217] on input "text" at bounding box center [663, 219] width 46 height 24
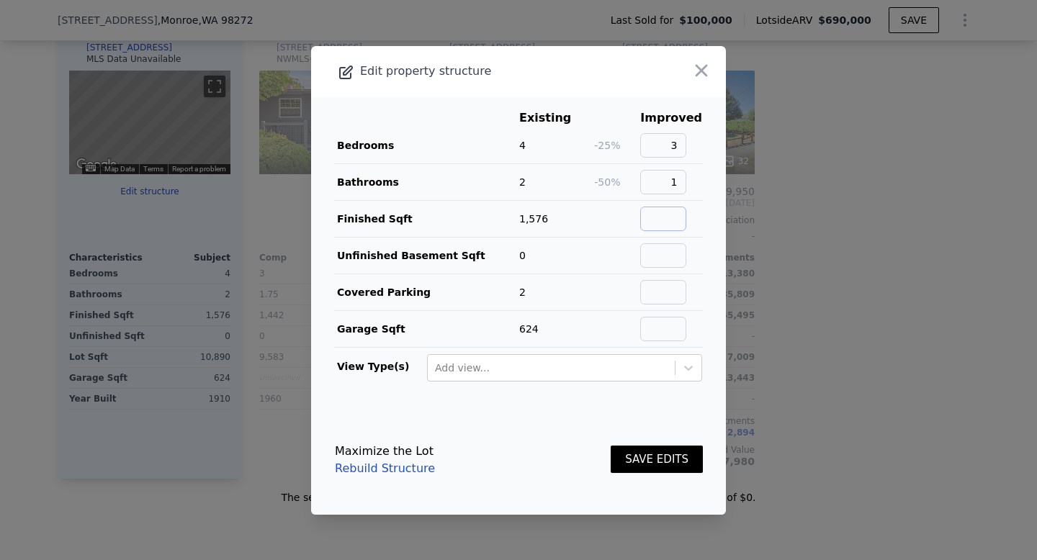
type input "1256"
click at [668, 259] on input "text" at bounding box center [663, 255] width 46 height 24
click at [663, 215] on input "1256" at bounding box center [663, 219] width 46 height 24
click at [661, 259] on input "text" at bounding box center [663, 255] width 46 height 24
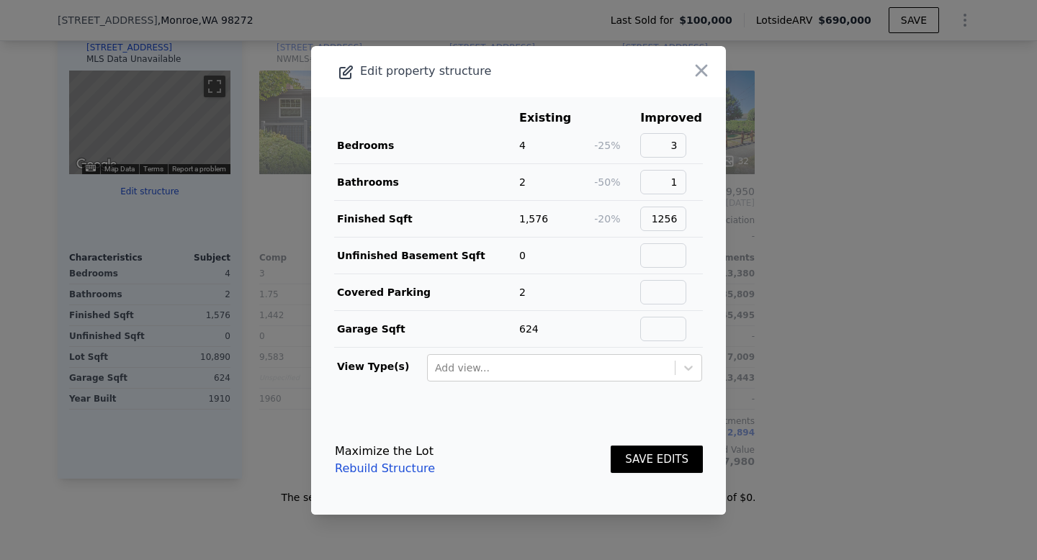
click at [797, 274] on div at bounding box center [518, 280] width 1037 height 560
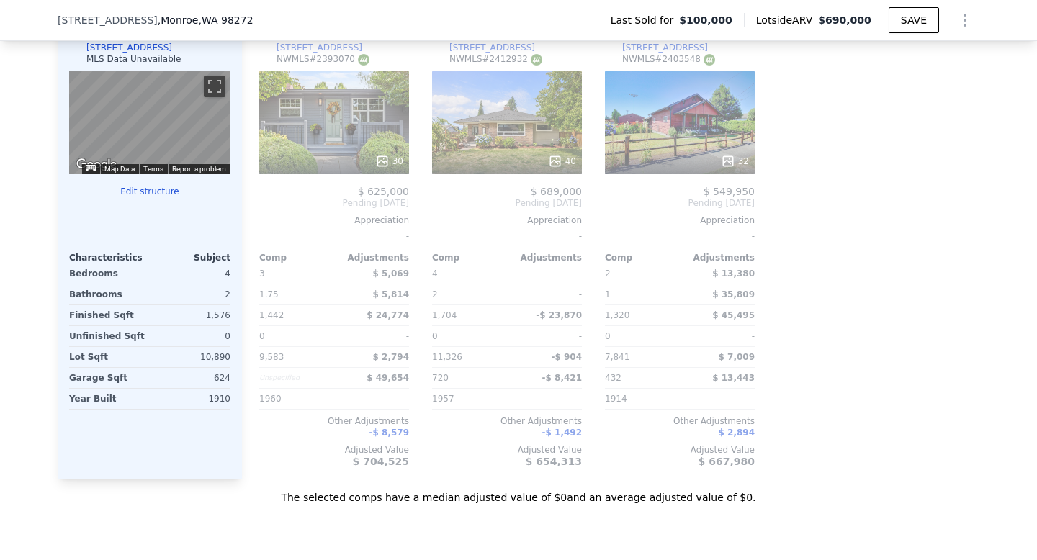
click at [142, 192] on button "Edit structure" at bounding box center [149, 192] width 161 height 12
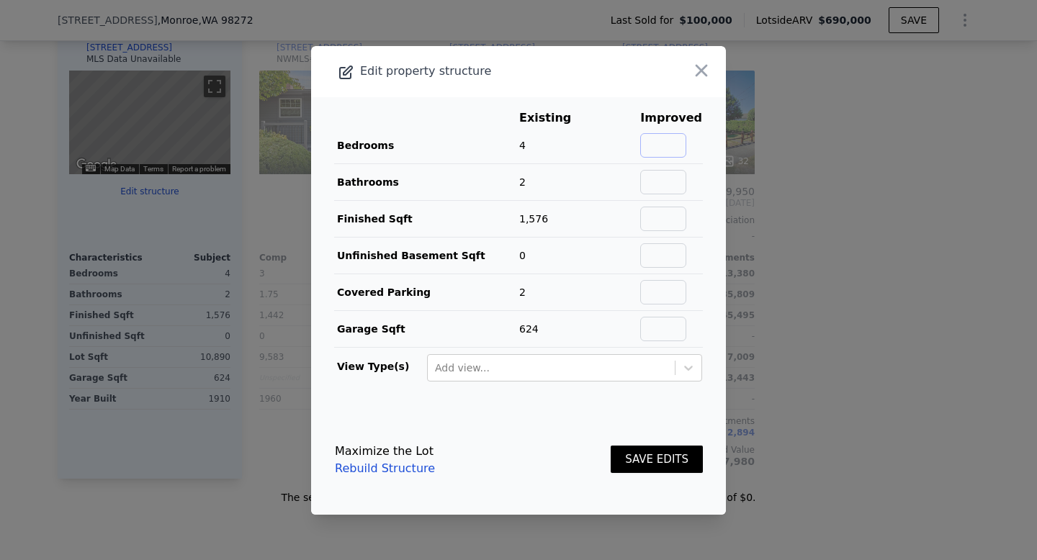
click at [668, 148] on input "text" at bounding box center [663, 145] width 46 height 24
type input "3"
click at [671, 181] on input "text" at bounding box center [663, 182] width 46 height 24
type input "1"
click at [671, 220] on input "text" at bounding box center [663, 219] width 46 height 24
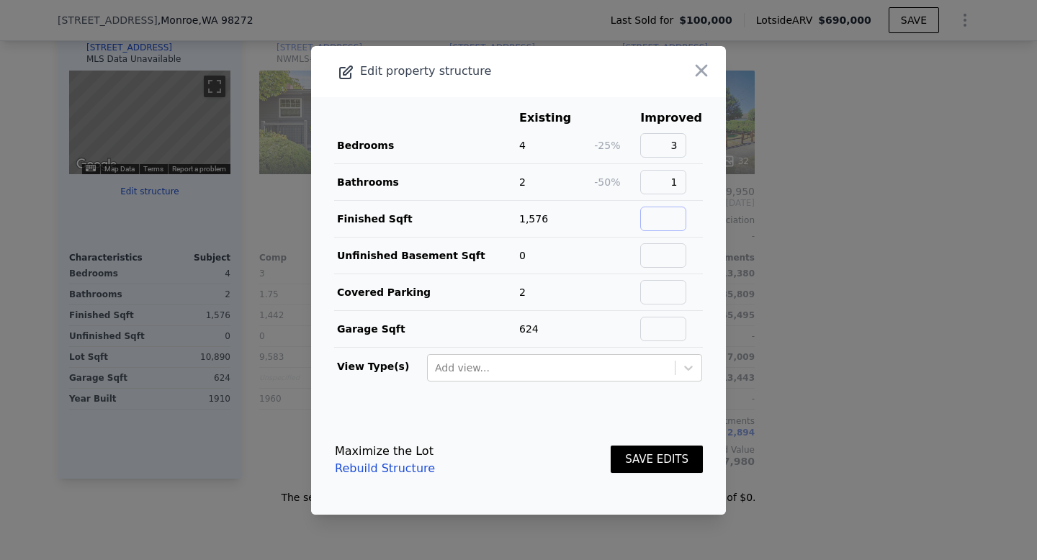
type input "1256"
click at [654, 460] on button "SAVE EDITS" at bounding box center [657, 460] width 92 height 28
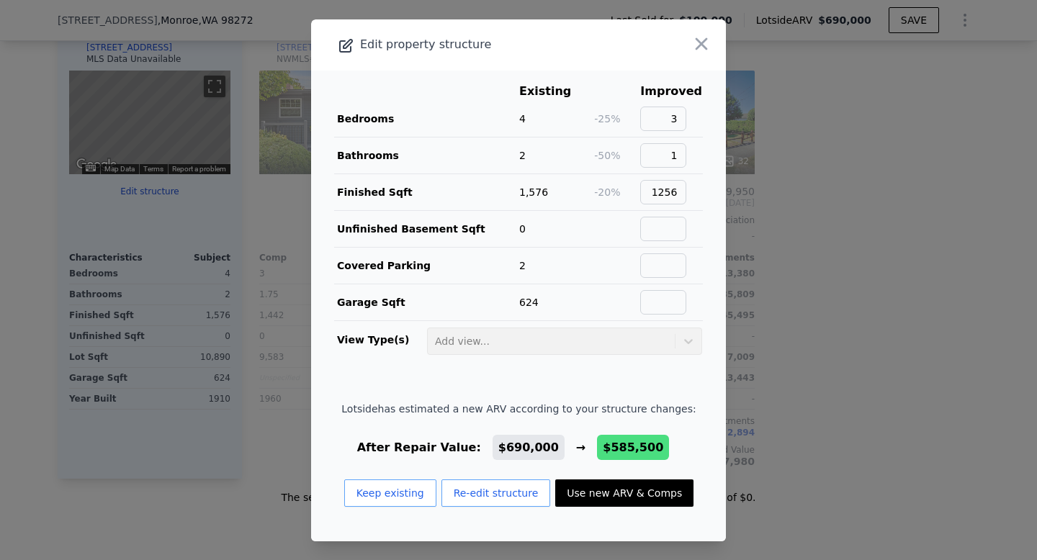
click at [643, 491] on button "Use new ARV & Comps" at bounding box center [624, 493] width 138 height 27
type input "2.25"
type input "1750"
type input "12197"
type input "$ 585,500"
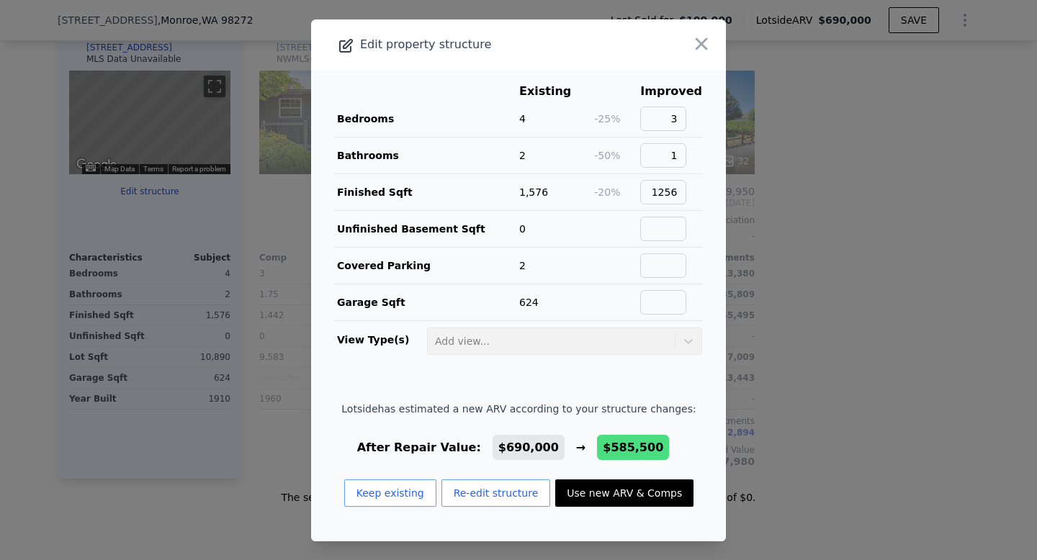
type input "$ 432,134"
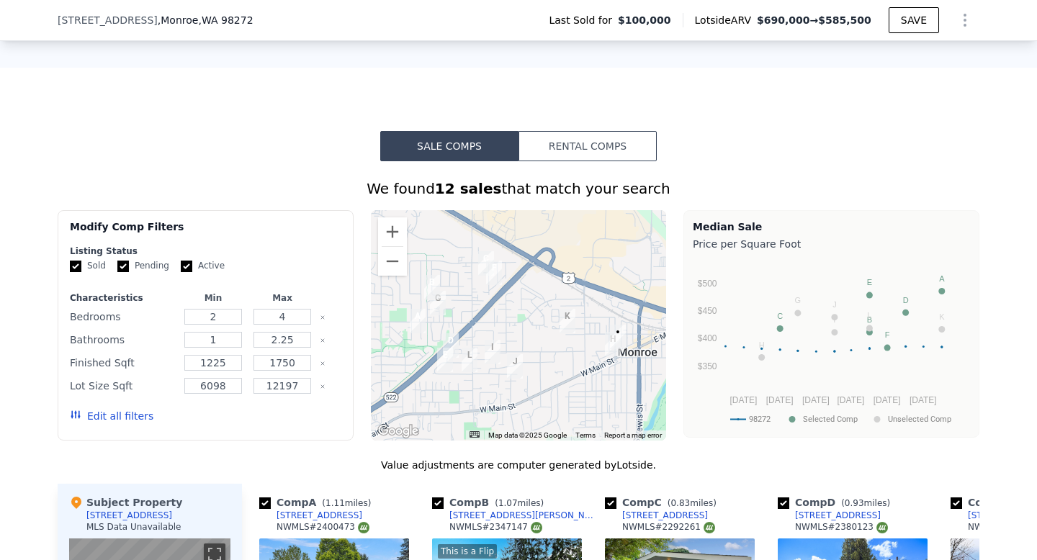
scroll to position [964, 0]
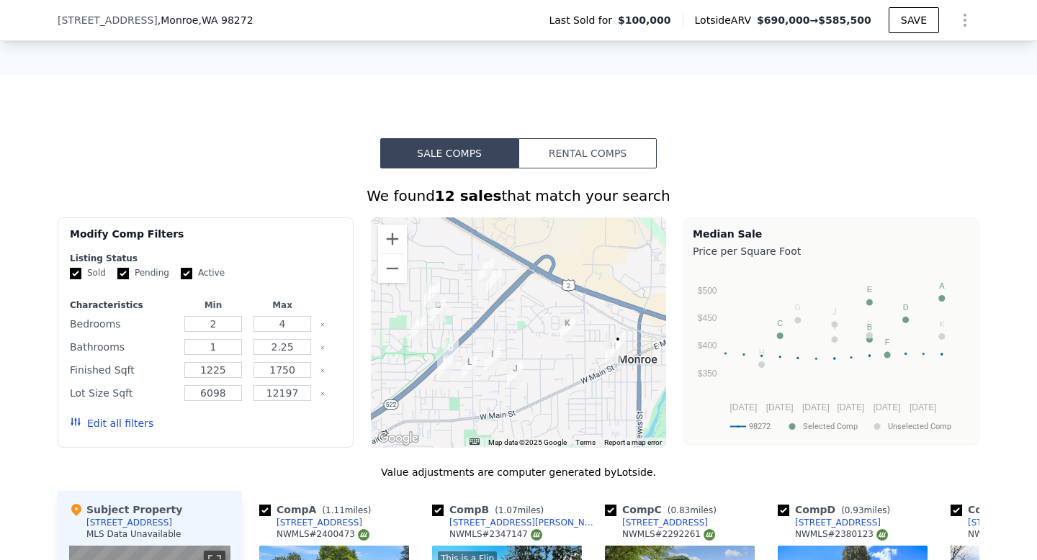
click at [133, 426] on button "Edit all filters" at bounding box center [112, 423] width 84 height 14
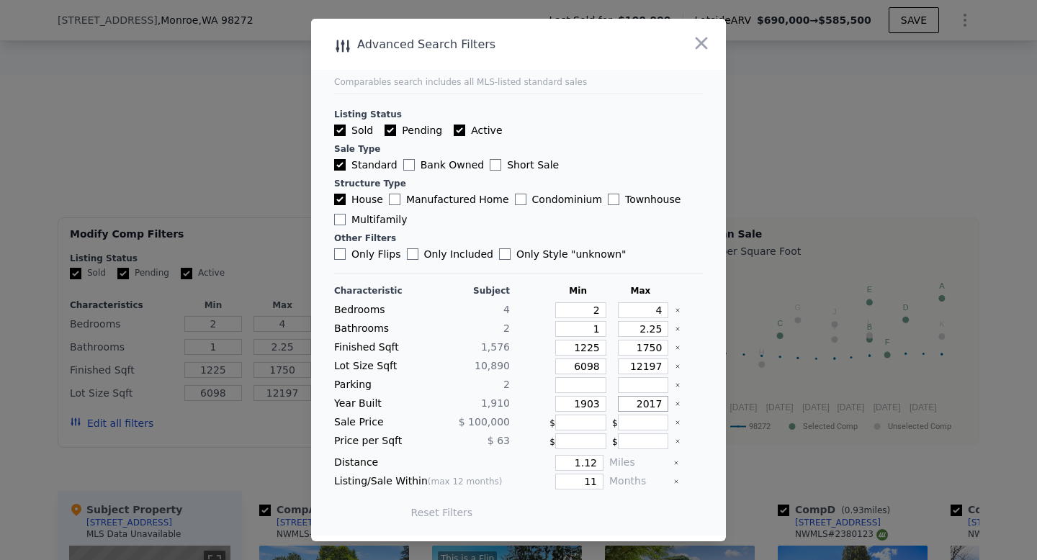
drag, startPoint x: 665, startPoint y: 403, endPoint x: 640, endPoint y: 406, distance: 25.3
click at [640, 406] on input "2017" at bounding box center [643, 404] width 51 height 16
type input "1970"
click at [606, 514] on button "Update Search" at bounding box center [599, 513] width 109 height 20
checkbox input "false"
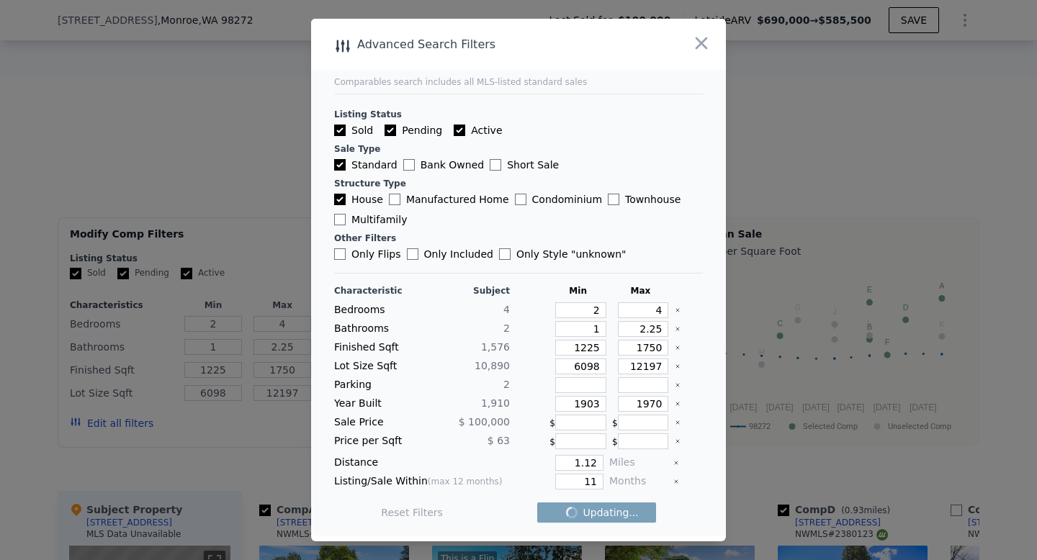
checkbox input "false"
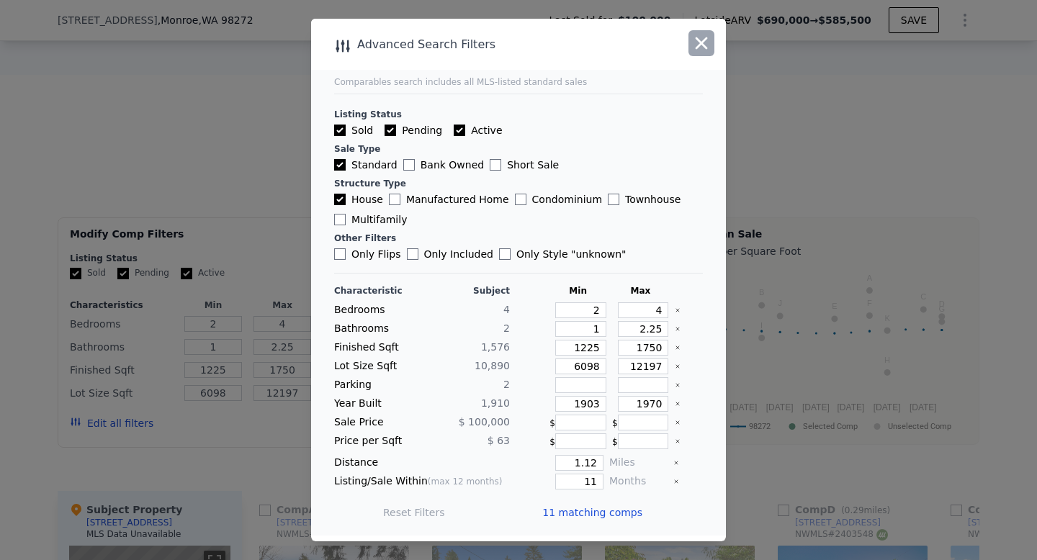
click at [703, 50] on icon "button" at bounding box center [701, 43] width 20 height 20
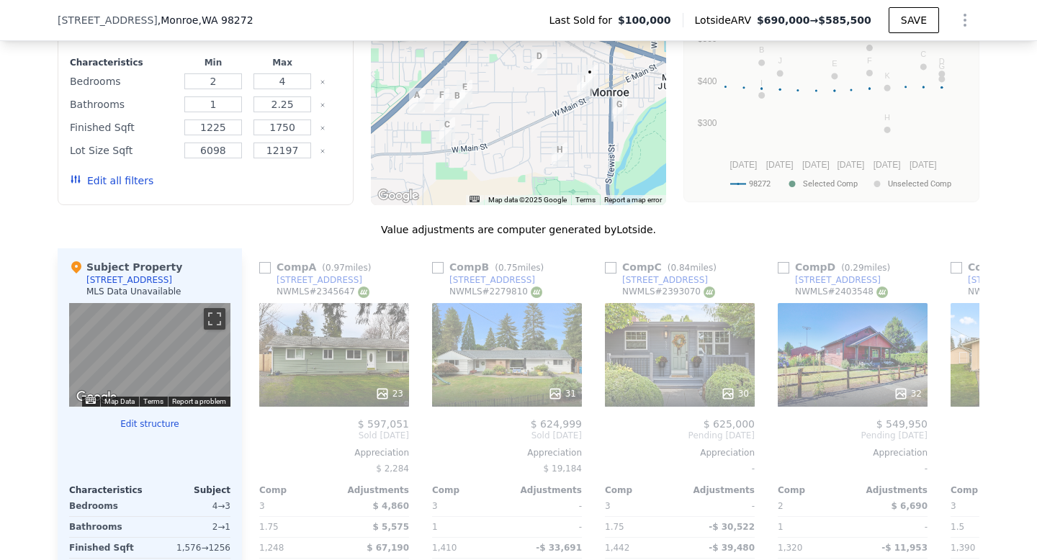
scroll to position [1199, 0]
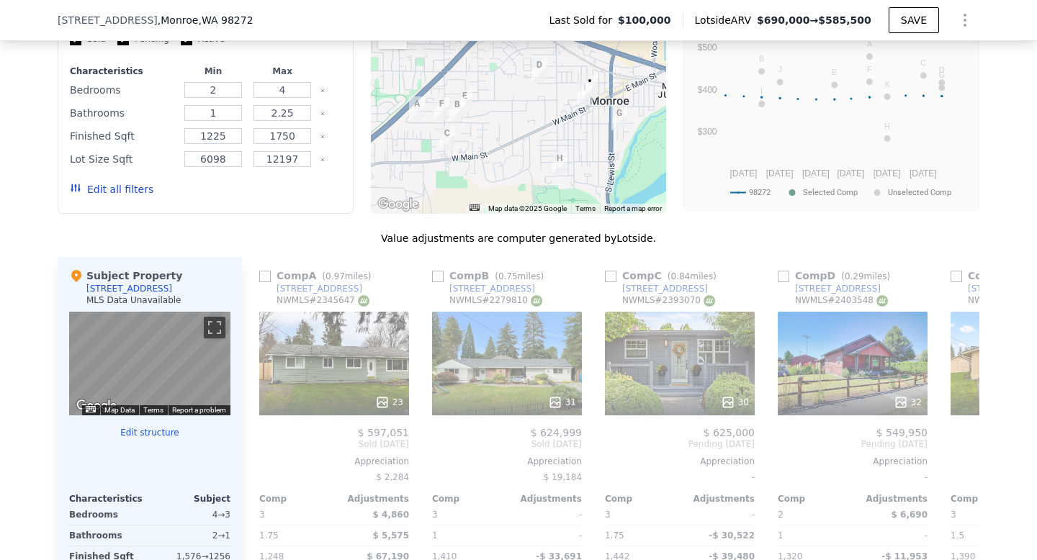
click at [140, 189] on button "Edit all filters" at bounding box center [112, 189] width 84 height 14
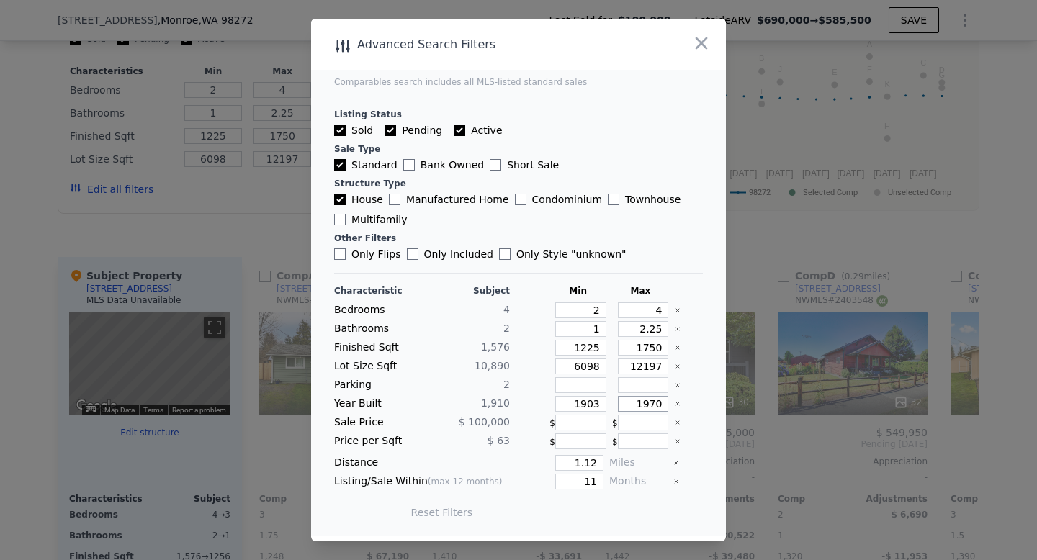
click at [658, 403] on input "1970" at bounding box center [643, 404] width 51 height 16
type input "1950"
click at [625, 514] on button "Update Search" at bounding box center [599, 513] width 109 height 20
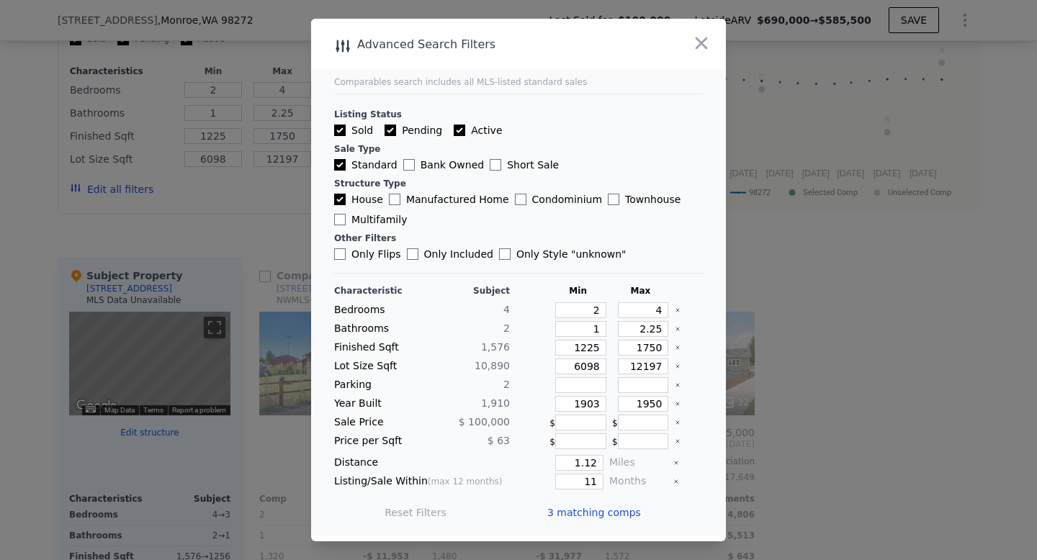
click at [818, 336] on div at bounding box center [518, 280] width 1037 height 560
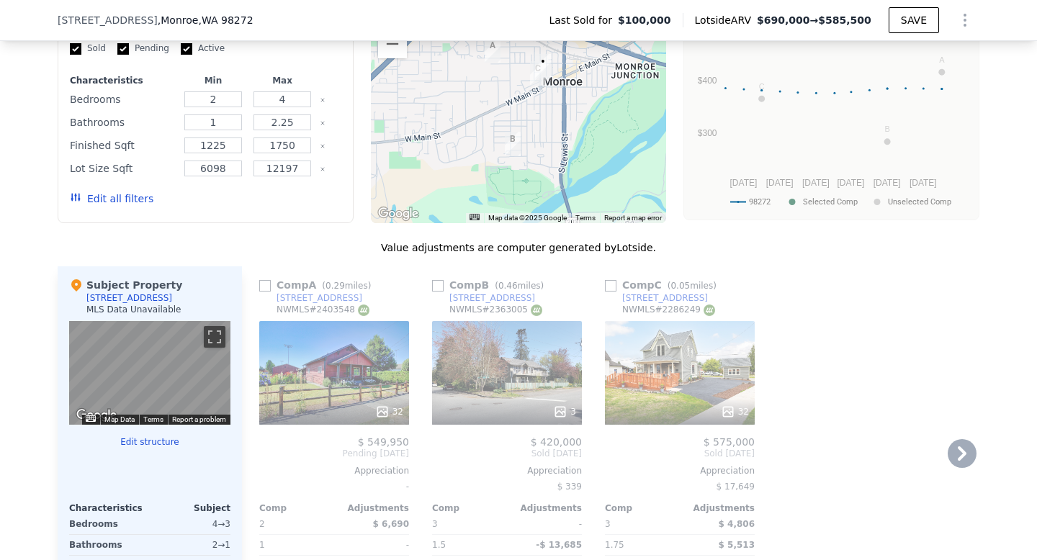
scroll to position [1181, 0]
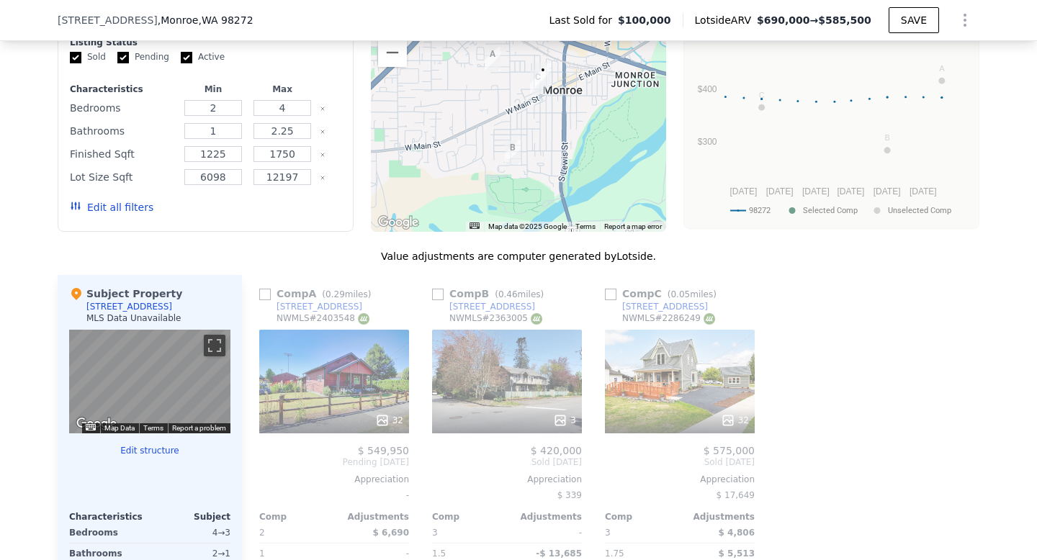
click at [104, 207] on button "Edit all filters" at bounding box center [112, 207] width 84 height 14
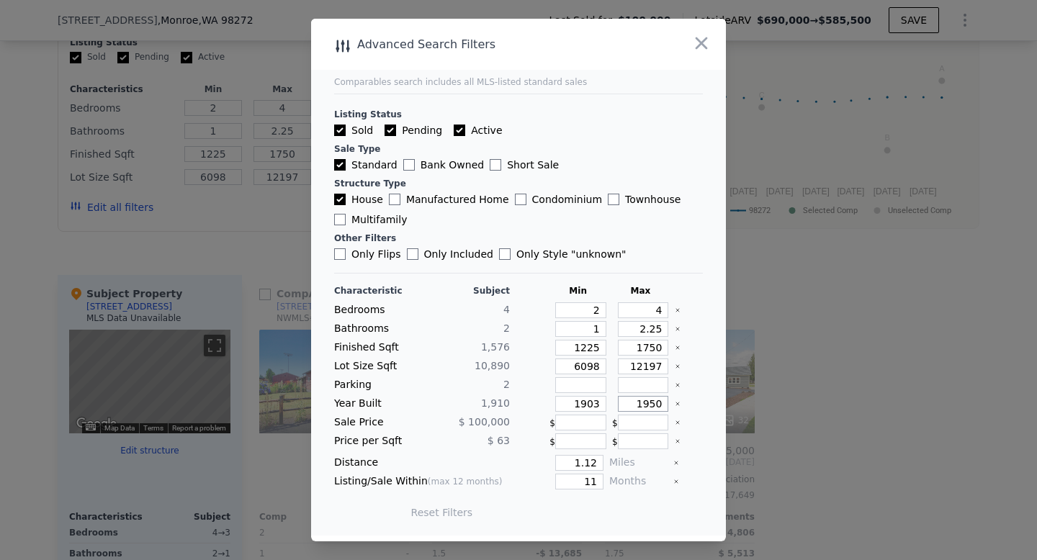
click at [657, 403] on input "1950" at bounding box center [643, 404] width 51 height 16
drag, startPoint x: 602, startPoint y: 348, endPoint x: 574, endPoint y: 349, distance: 28.1
click at [574, 349] on input "1225" at bounding box center [580, 348] width 51 height 16
type input "1"
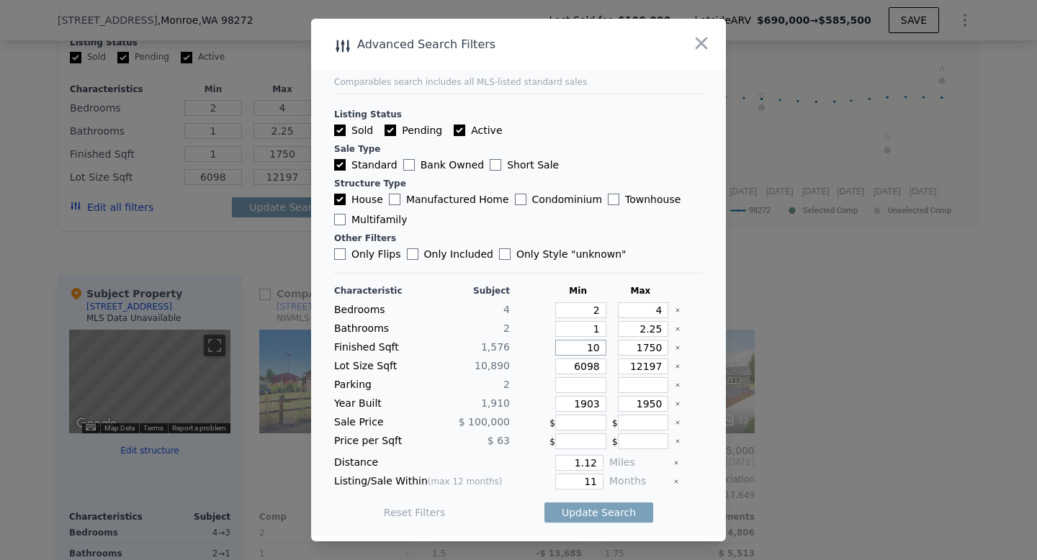
type input "100"
type input "10"
type input "100"
type input "1000"
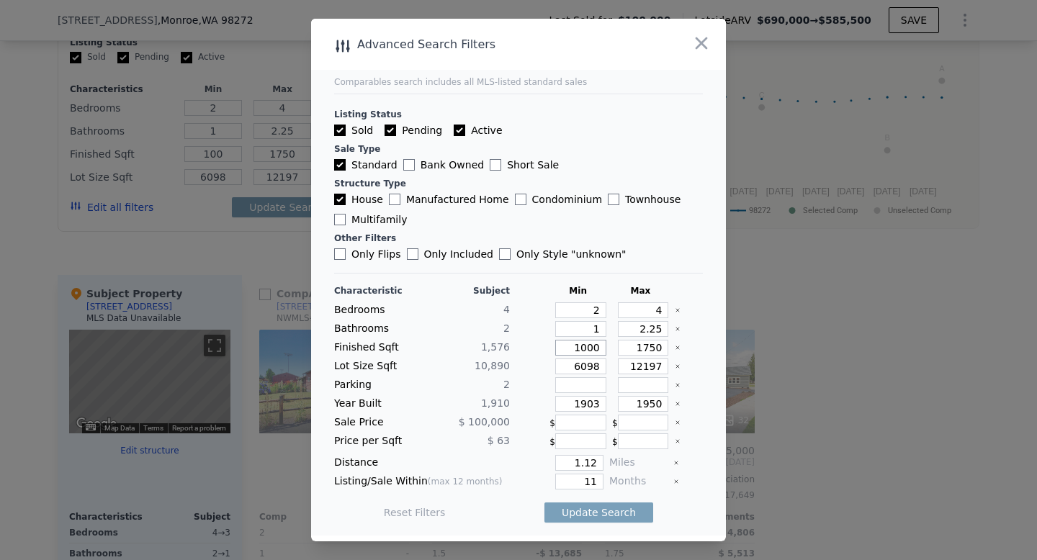
type input "1000"
click at [608, 511] on button "Update Search" at bounding box center [599, 513] width 109 height 20
click at [704, 41] on icon "button" at bounding box center [702, 43] width 12 height 12
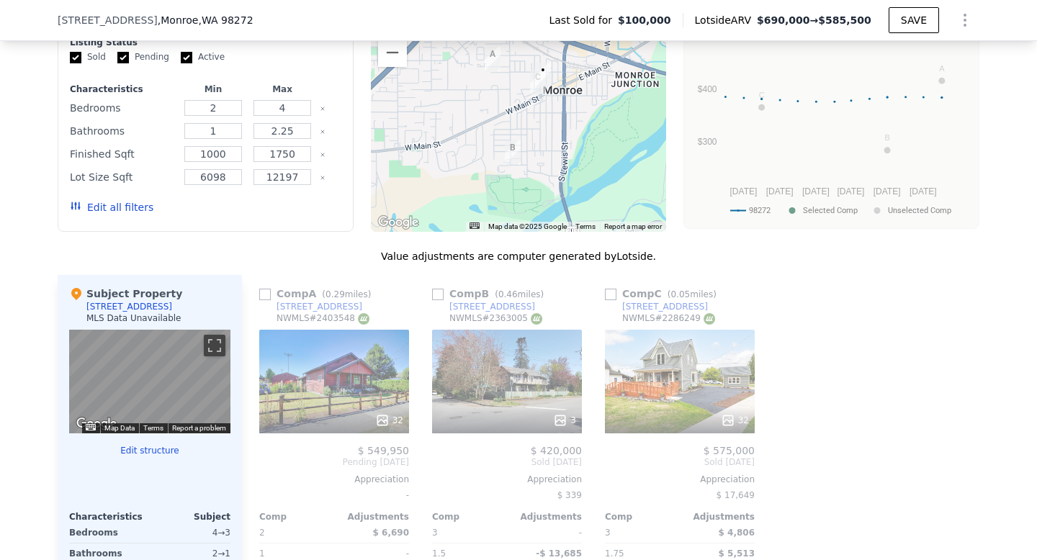
click at [146, 448] on button "Edit structure" at bounding box center [149, 451] width 161 height 12
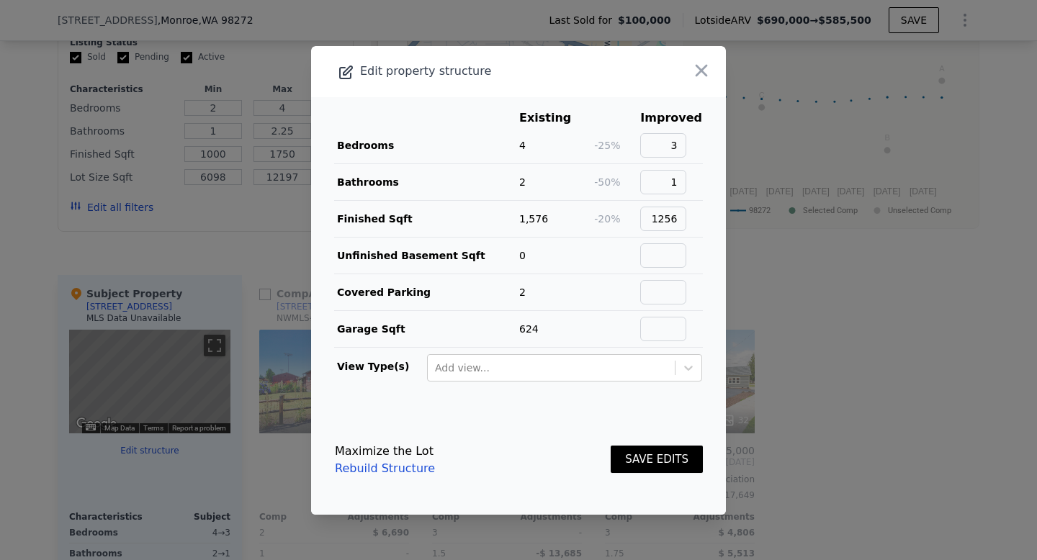
click at [658, 460] on button "SAVE EDITS" at bounding box center [657, 460] width 92 height 28
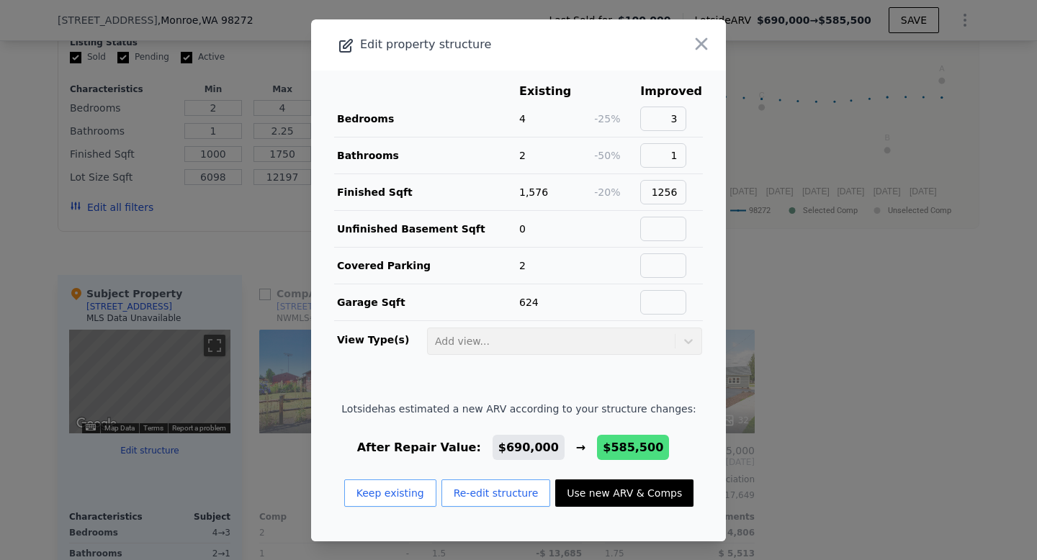
click at [612, 492] on button "Use new ARV & Comps" at bounding box center [624, 493] width 138 height 27
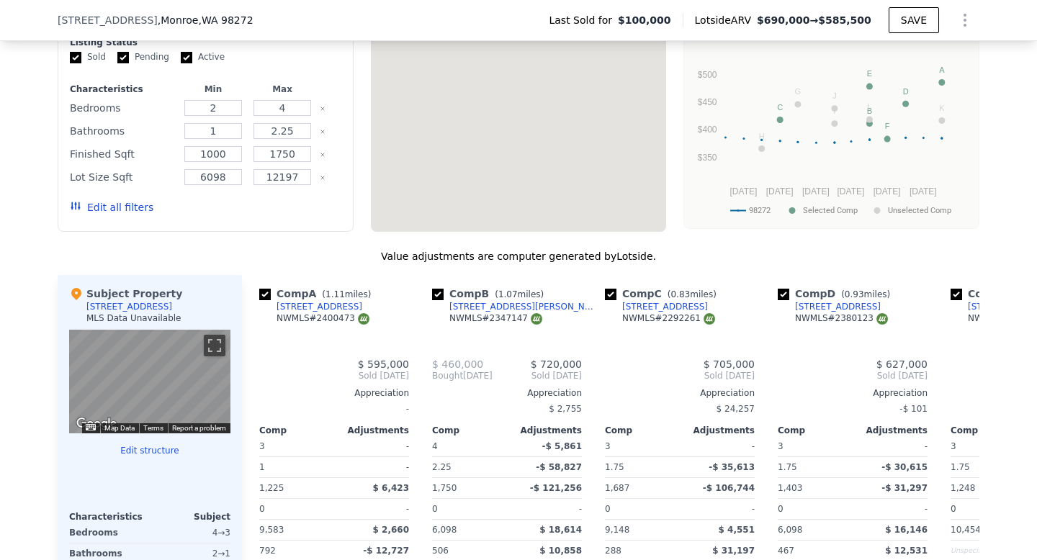
type input "1225"
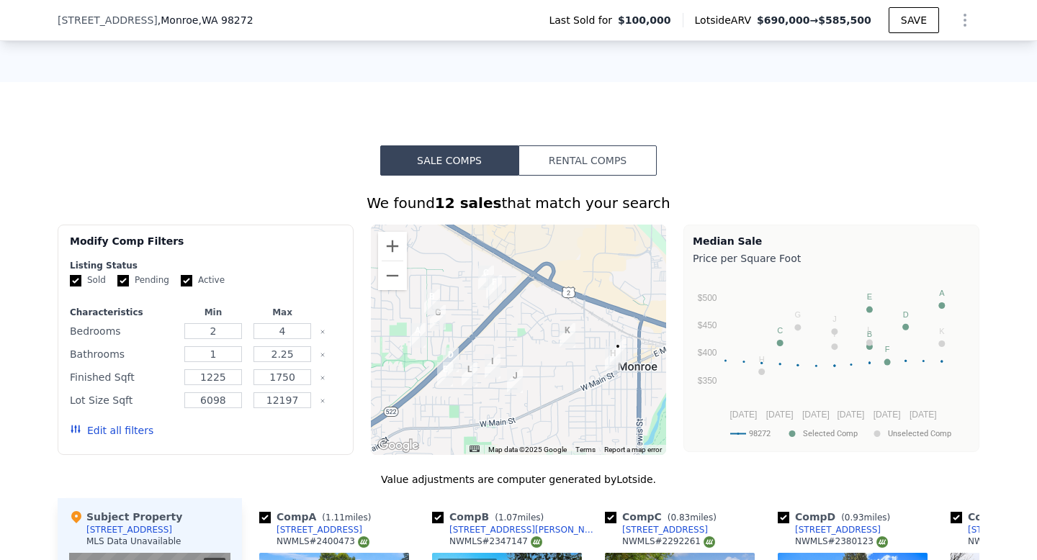
scroll to position [978, 0]
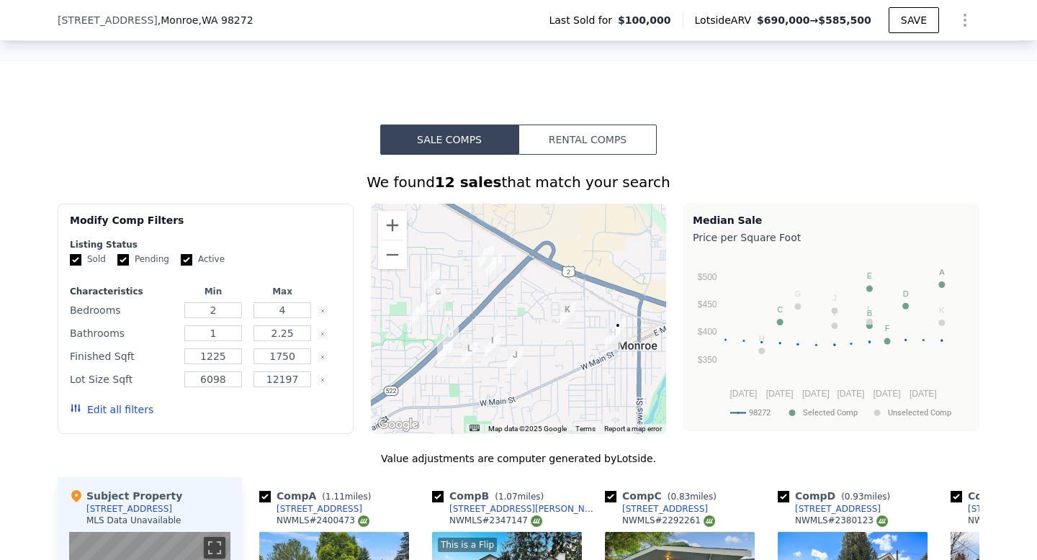
click at [109, 411] on button "Edit all filters" at bounding box center [112, 410] width 84 height 14
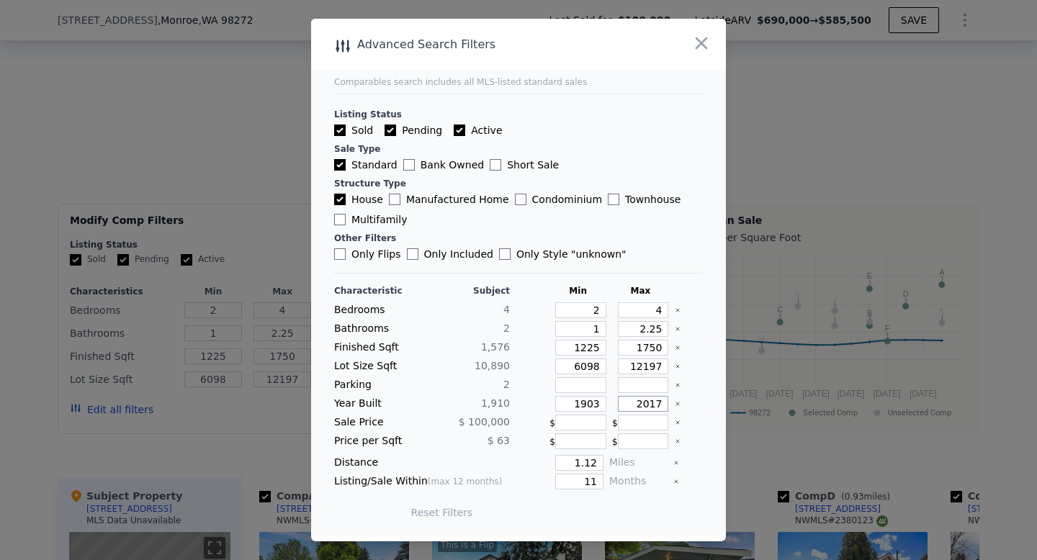
drag, startPoint x: 663, startPoint y: 406, endPoint x: 636, endPoint y: 406, distance: 27.4
click at [636, 406] on input "2017" at bounding box center [643, 404] width 51 height 16
type input "1955"
click at [591, 509] on button "Update Search" at bounding box center [599, 513] width 109 height 20
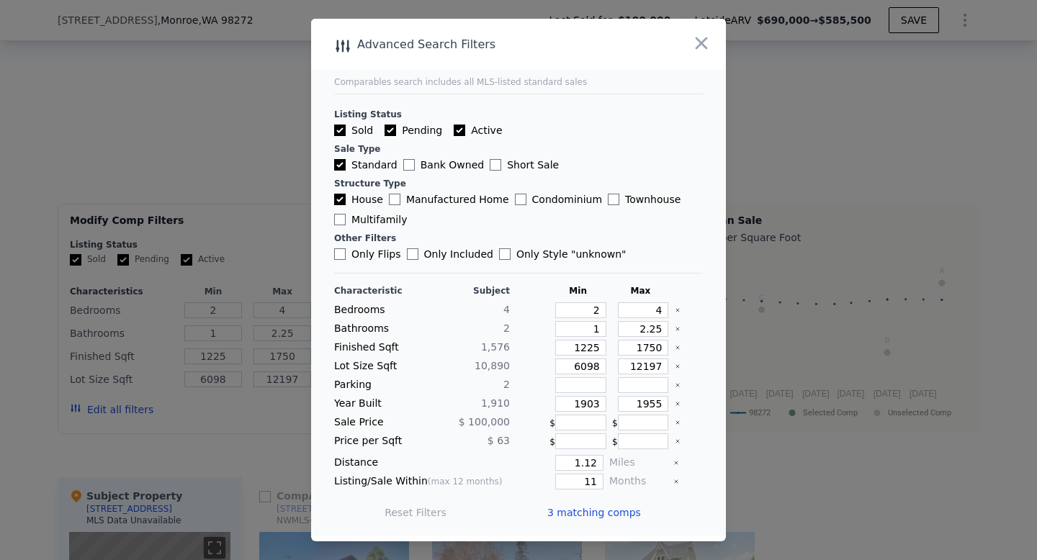
click at [630, 509] on span "3 matching comps" at bounding box center [594, 513] width 94 height 14
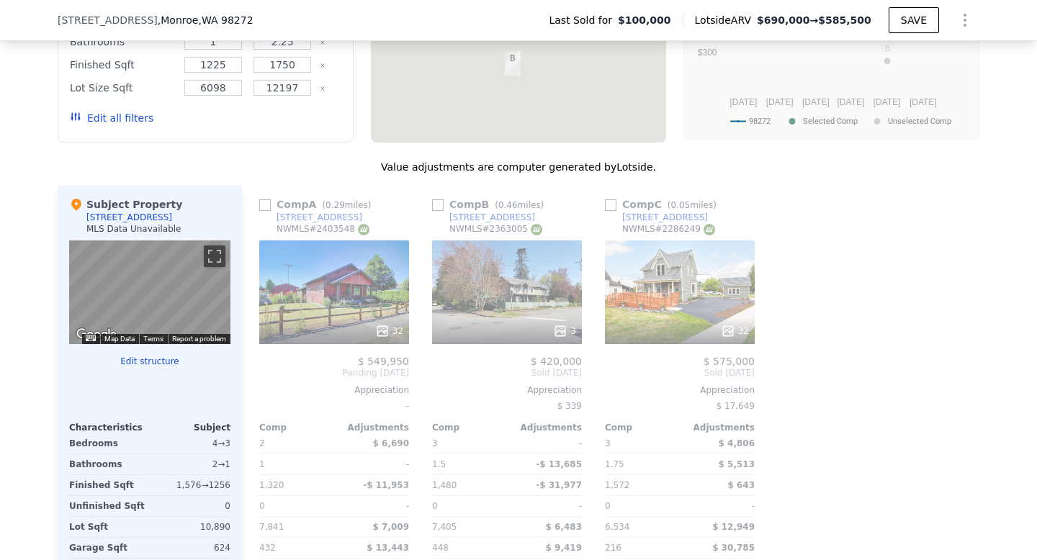
scroll to position [1274, 0]
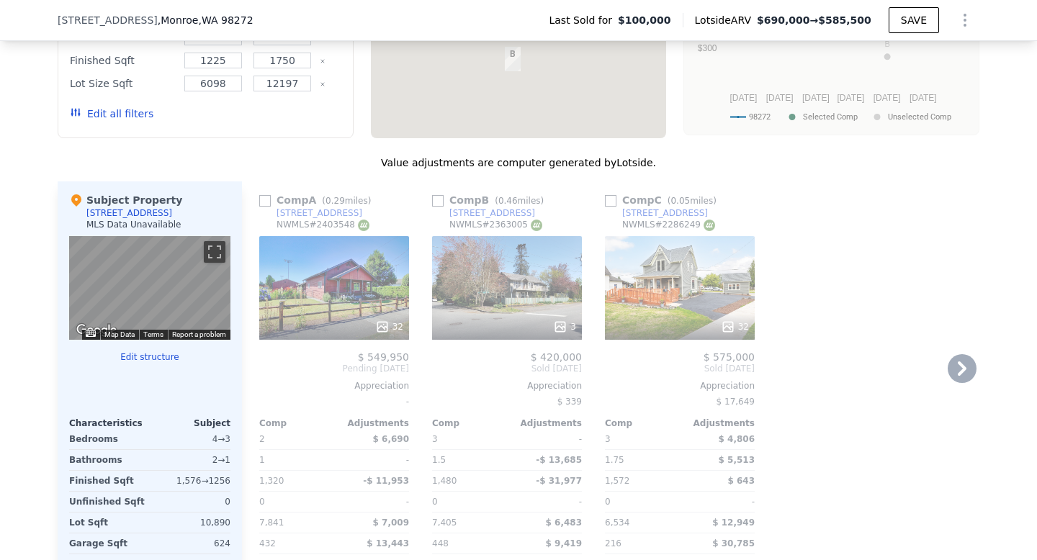
click at [262, 203] on input "checkbox" at bounding box center [265, 201] width 12 height 12
checkbox input "true"
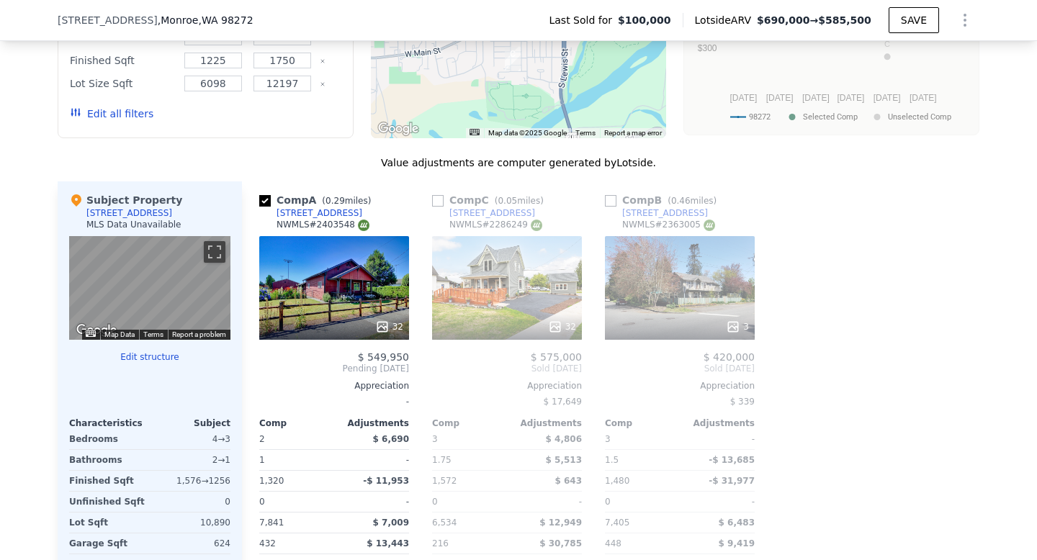
click at [437, 199] on input "checkbox" at bounding box center [438, 201] width 12 height 12
checkbox input "true"
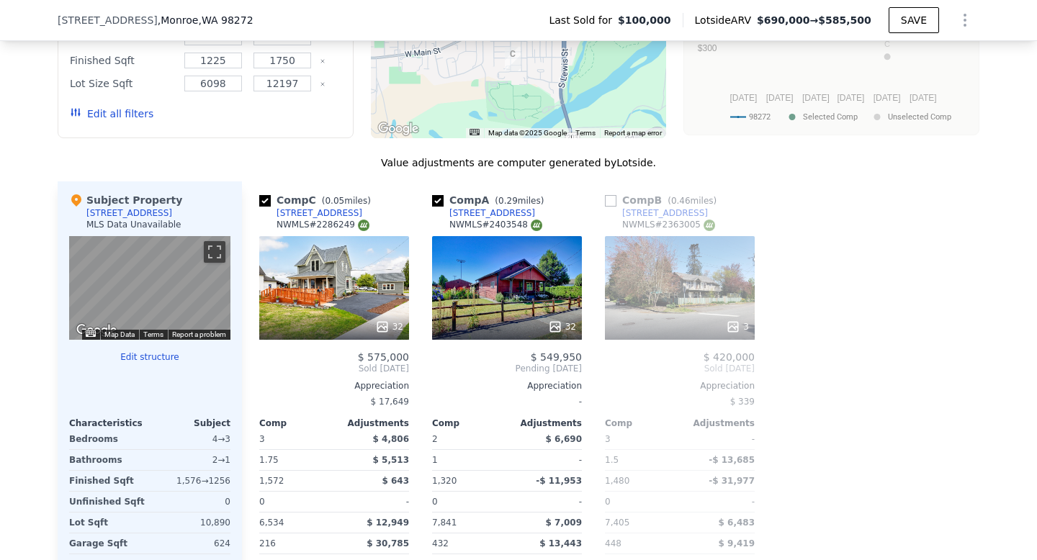
click at [614, 202] on input "checkbox" at bounding box center [611, 201] width 12 height 12
checkbox input "true"
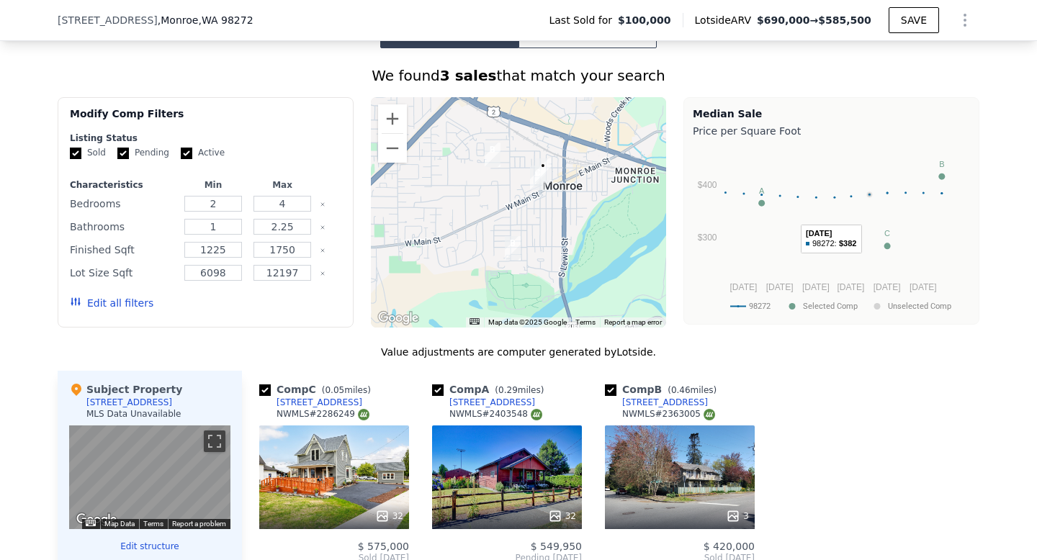
scroll to position [1050, 0]
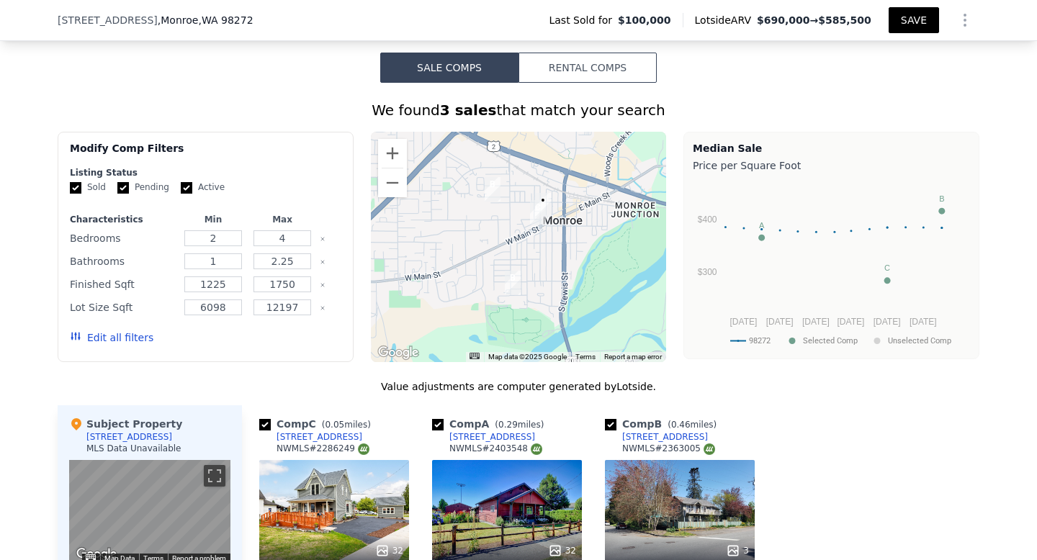
click at [918, 17] on button "SAVE" at bounding box center [914, 20] width 50 height 26
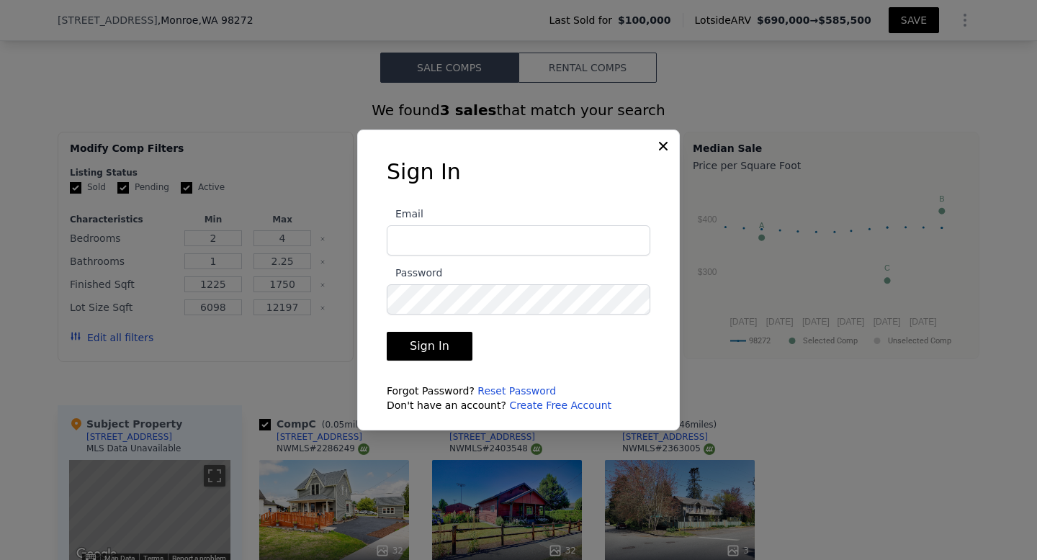
type input "Katethompson1977@gmail.com"
click at [440, 345] on button "Sign In" at bounding box center [430, 346] width 86 height 29
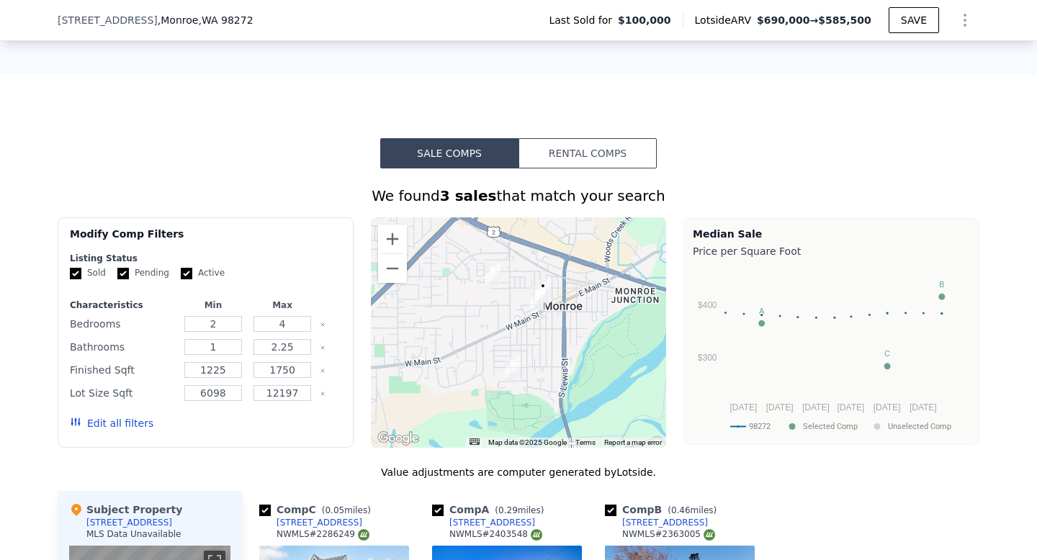
scroll to position [1059, 0]
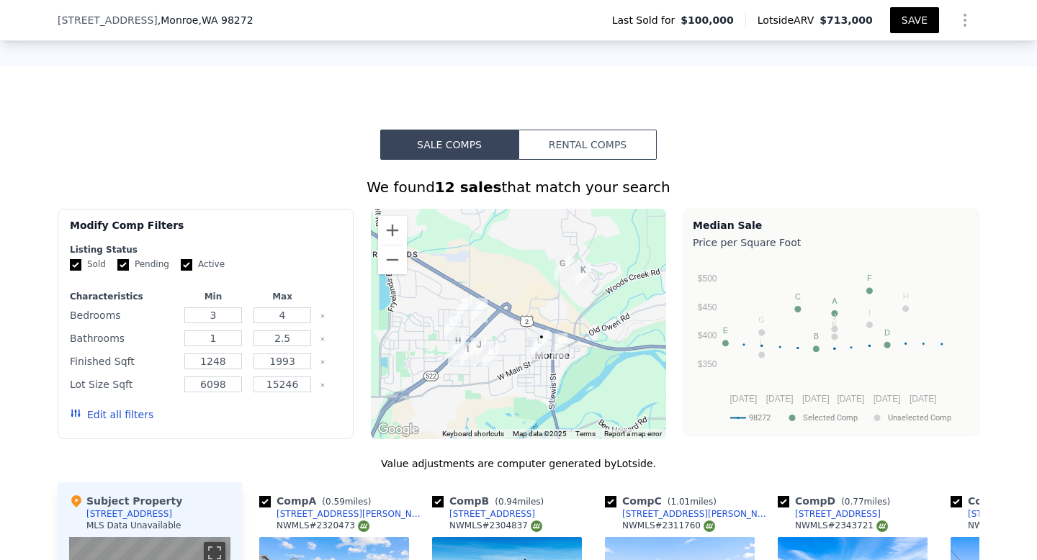
click at [963, 20] on icon "Show Options" at bounding box center [965, 20] width 17 height 17
click at [903, 83] on div "Share Analysis" at bounding box center [898, 86] width 161 height 29
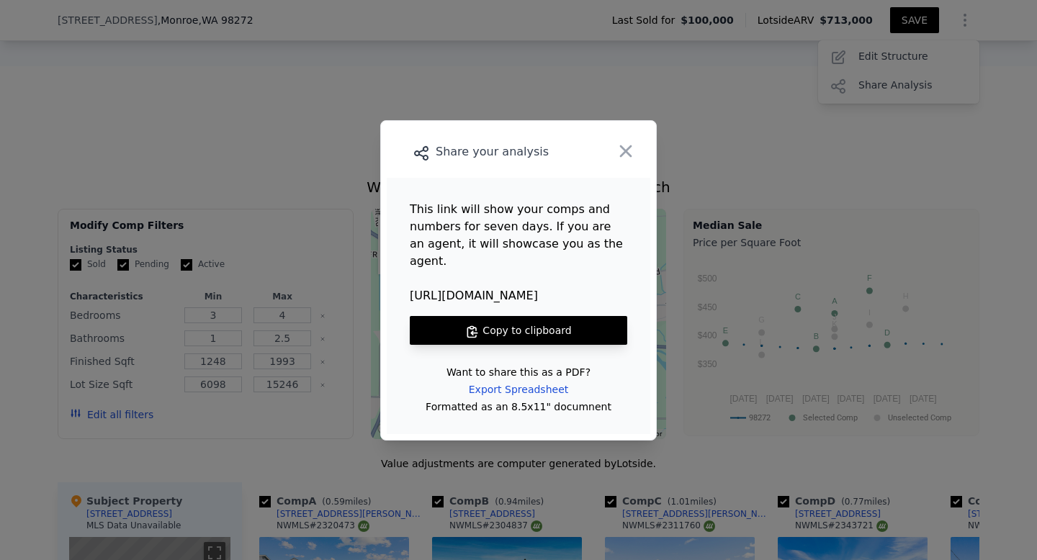
click at [550, 318] on button "Copy to clipboard" at bounding box center [519, 330] width 218 height 29
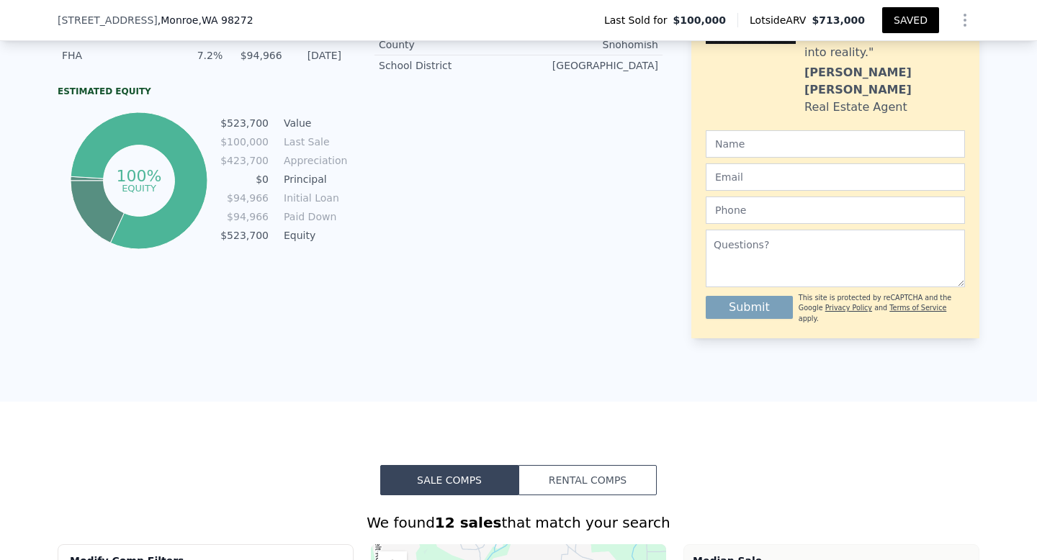
scroll to position [437, 0]
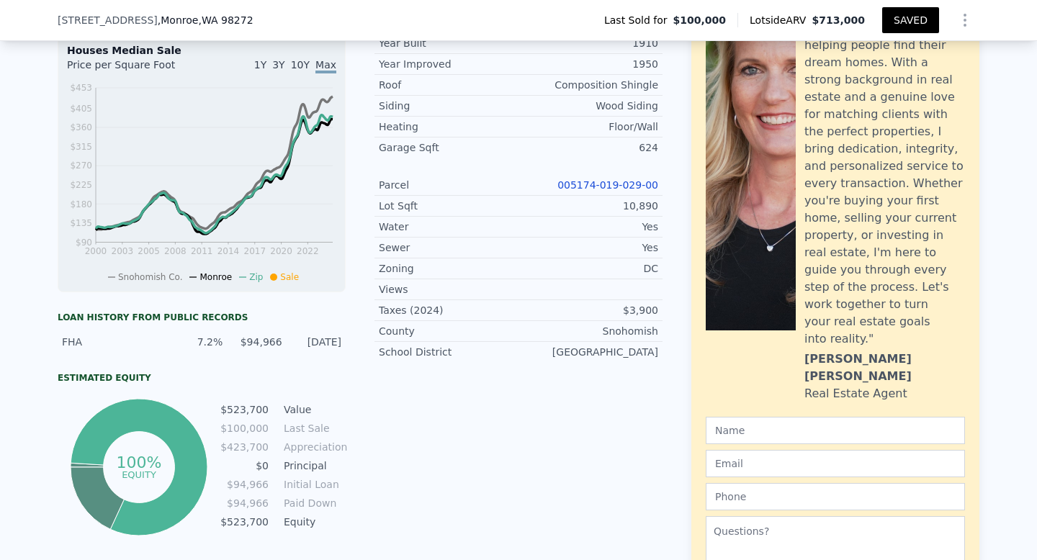
click at [964, 19] on icon "Show Options" at bounding box center [964, 20] width 1 height 12
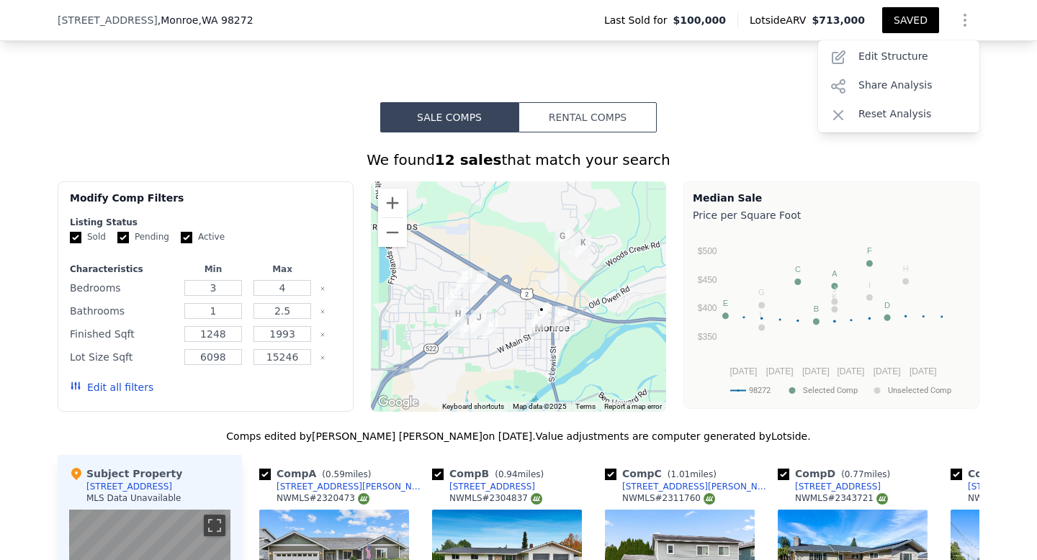
scroll to position [990, 0]
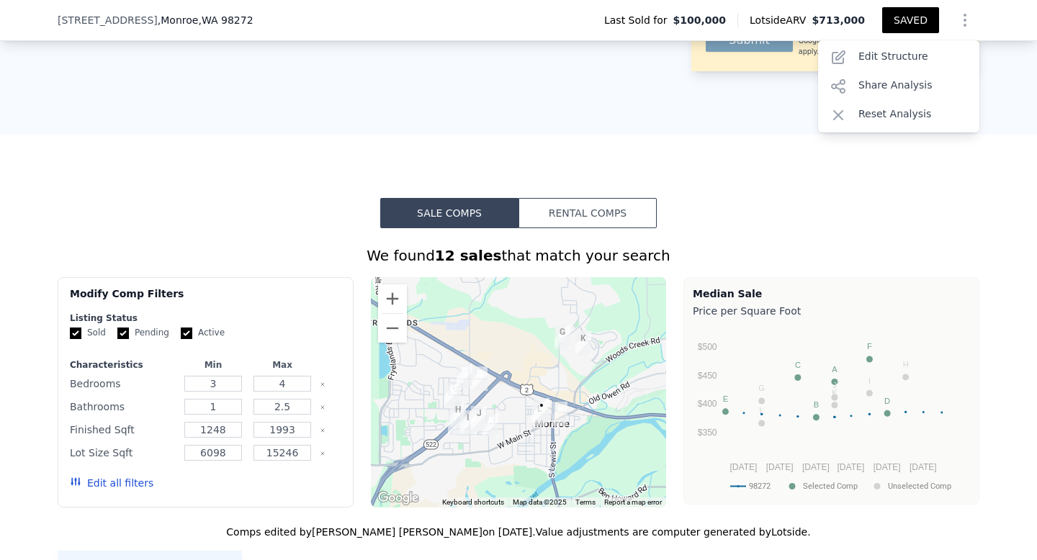
click at [108, 476] on button "Edit all filters" at bounding box center [112, 483] width 84 height 14
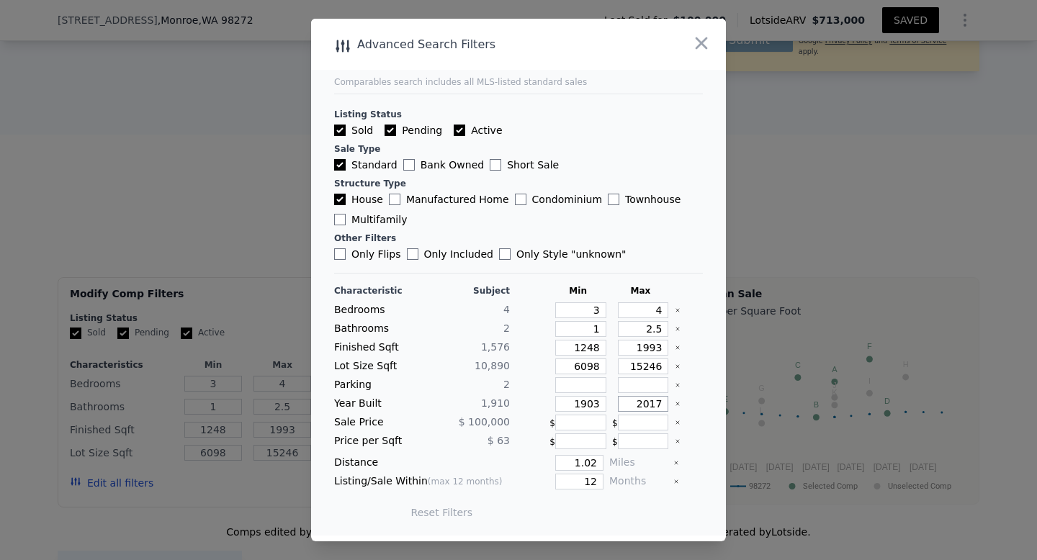
click at [663, 403] on input "2017" at bounding box center [643, 404] width 51 height 16
drag, startPoint x: 663, startPoint y: 403, endPoint x: 639, endPoint y: 403, distance: 24.5
click at [639, 403] on input "2017" at bounding box center [643, 404] width 51 height 16
type input "1"
type input "1955"
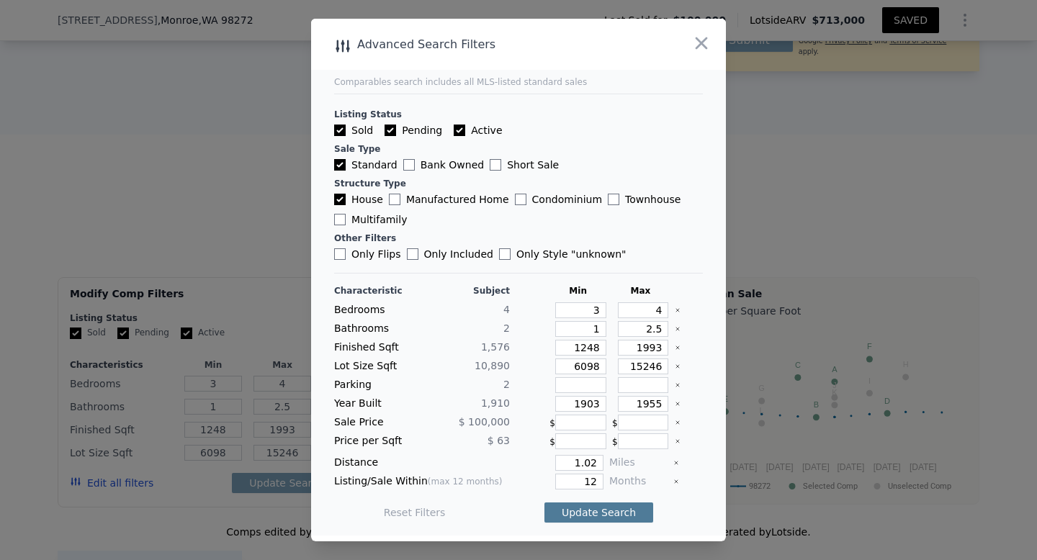
click at [599, 509] on button "Update Search" at bounding box center [599, 513] width 109 height 20
click at [611, 513] on span "2 matching comps" at bounding box center [594, 513] width 94 height 14
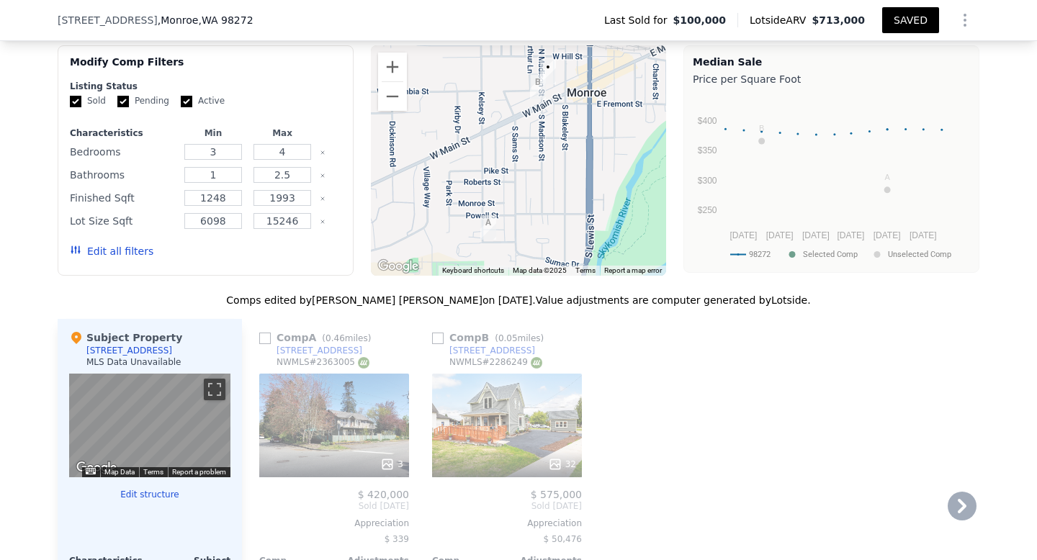
scroll to position [1136, 0]
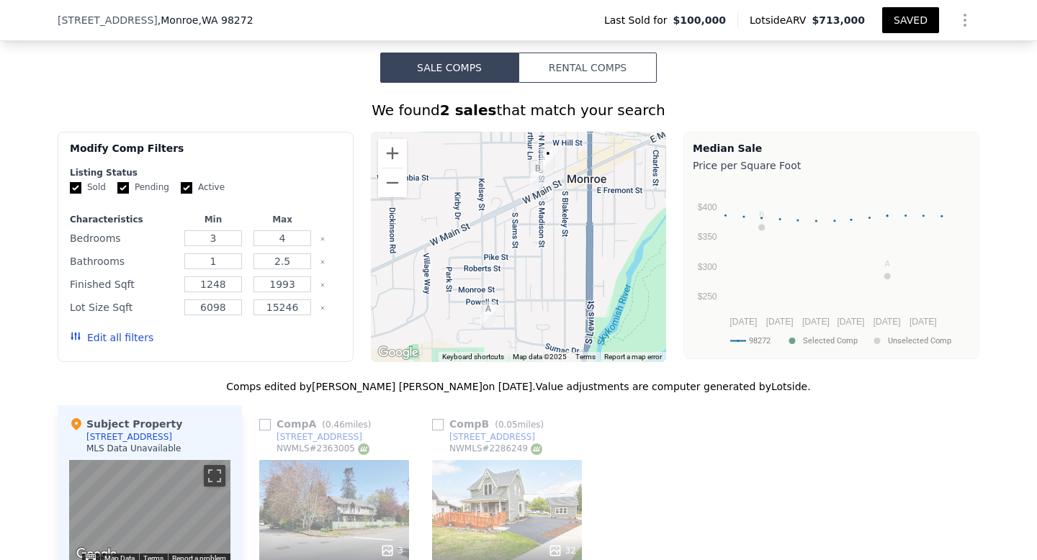
click at [133, 331] on button "Edit all filters" at bounding box center [112, 338] width 84 height 14
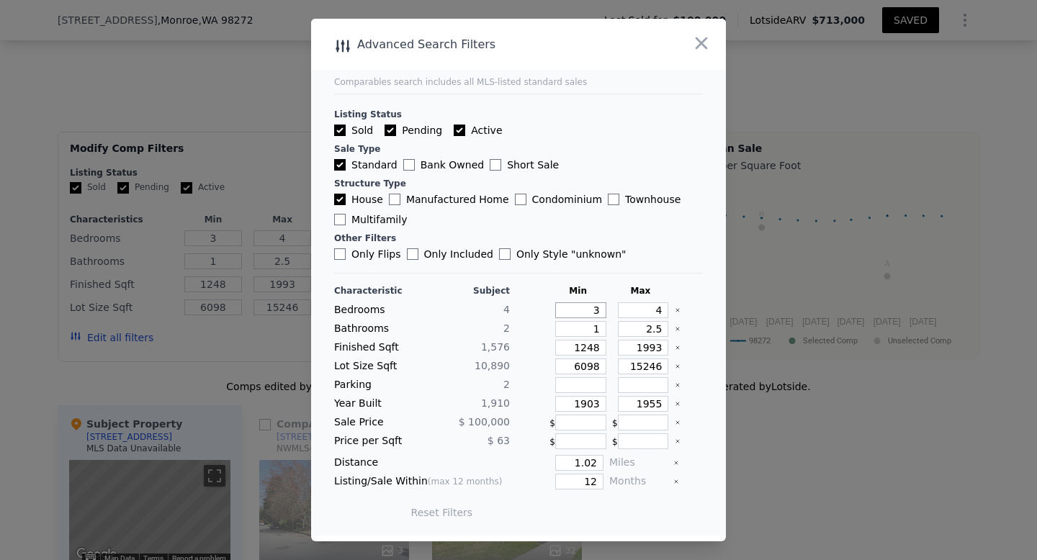
drag, startPoint x: 601, startPoint y: 309, endPoint x: 586, endPoint y: 309, distance: 14.4
click at [587, 309] on input "3" at bounding box center [580, 311] width 51 height 16
type input "2"
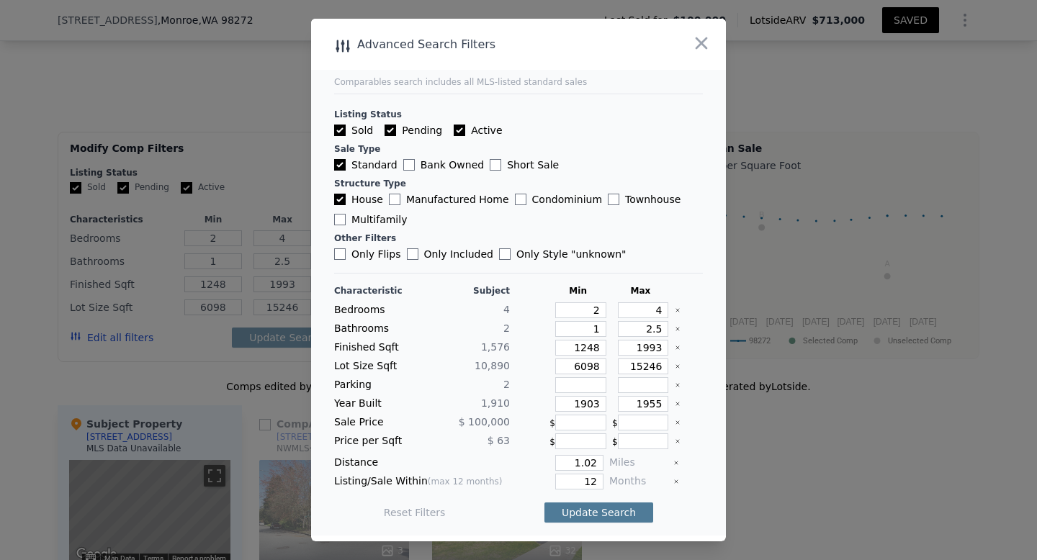
click at [614, 509] on button "Update Search" at bounding box center [599, 513] width 109 height 20
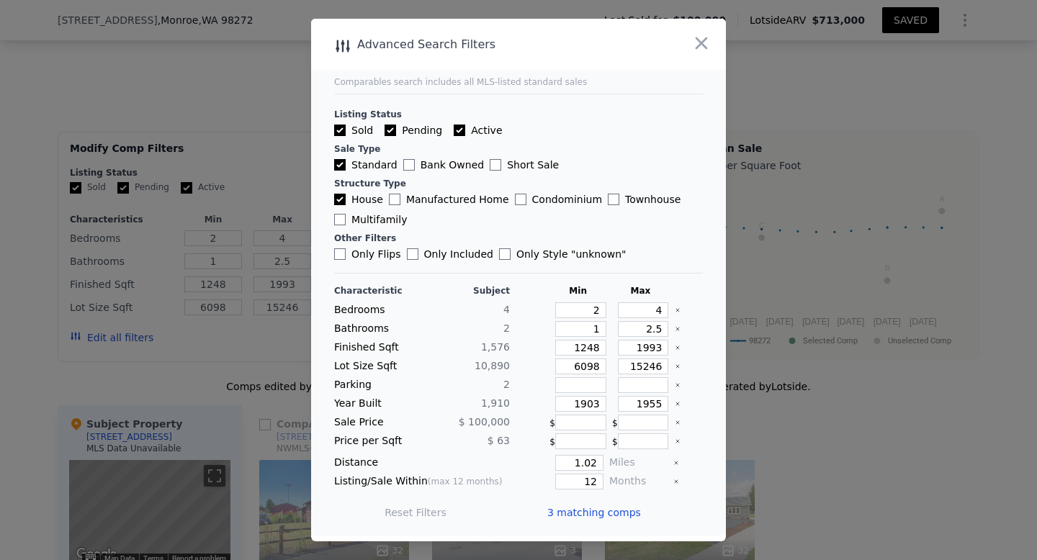
click at [627, 513] on span "3 matching comps" at bounding box center [594, 513] width 94 height 14
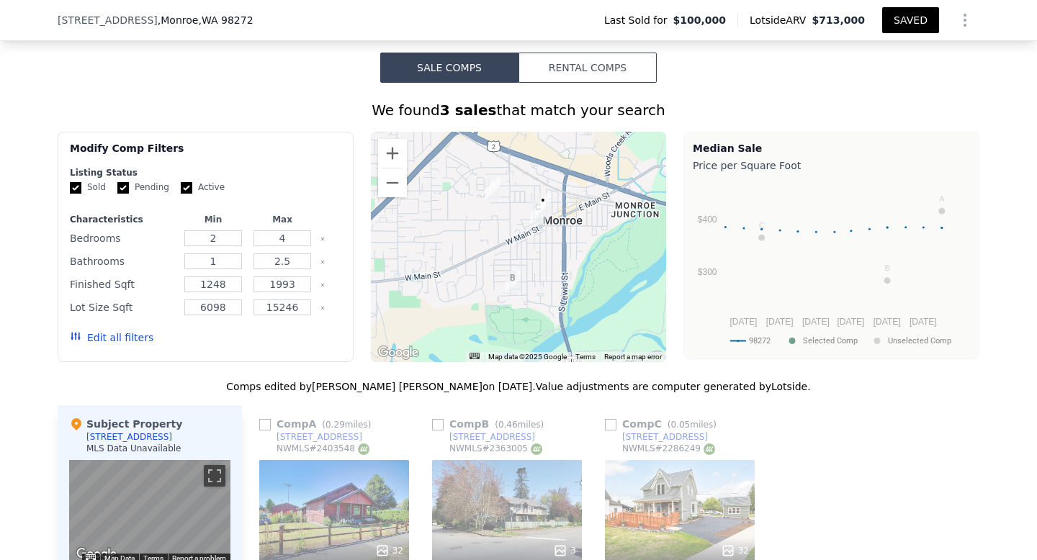
click at [324, 460] on div "32" at bounding box center [334, 512] width 150 height 104
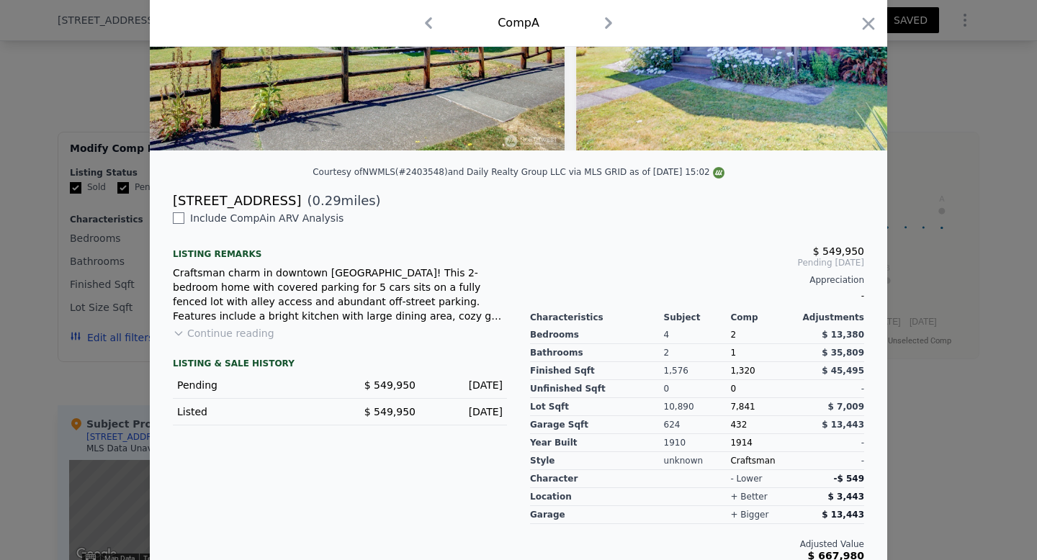
scroll to position [232, 0]
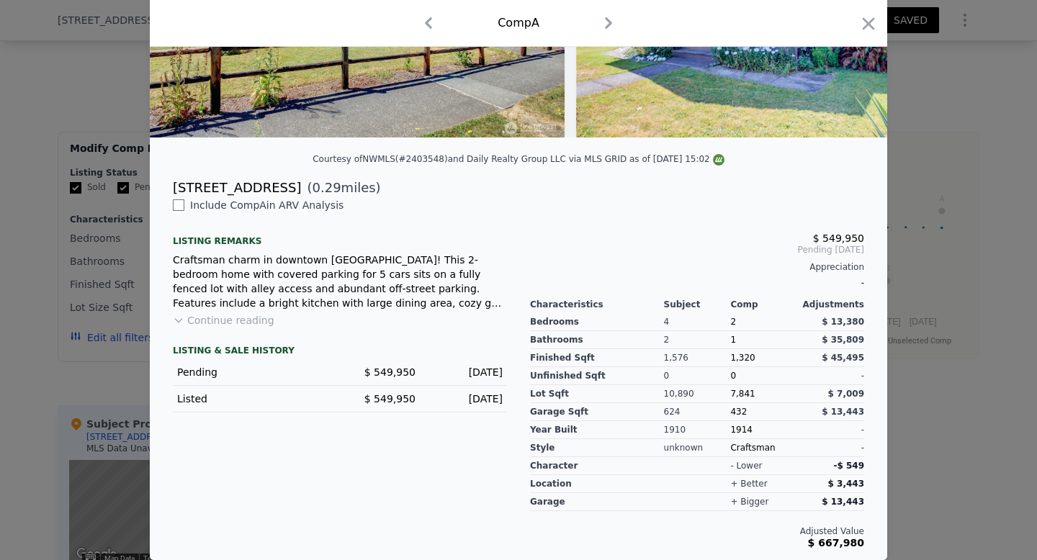
click at [180, 205] on input "checkbox" at bounding box center [179, 206] width 12 height 12
checkbox input "true"
click at [610, 25] on icon "button" at bounding box center [608, 23] width 23 height 23
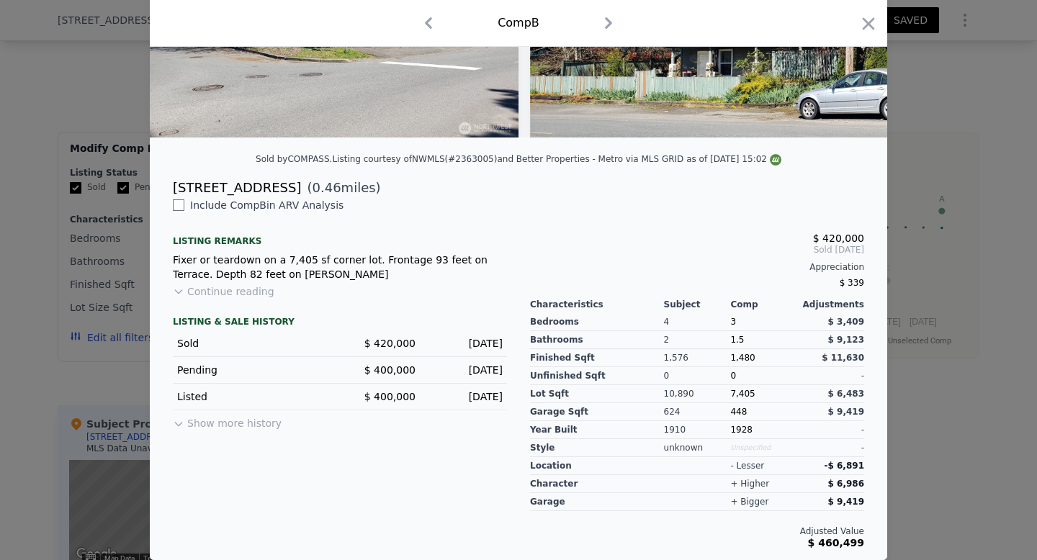
click at [179, 207] on input "checkbox" at bounding box center [179, 206] width 12 height 12
checkbox input "true"
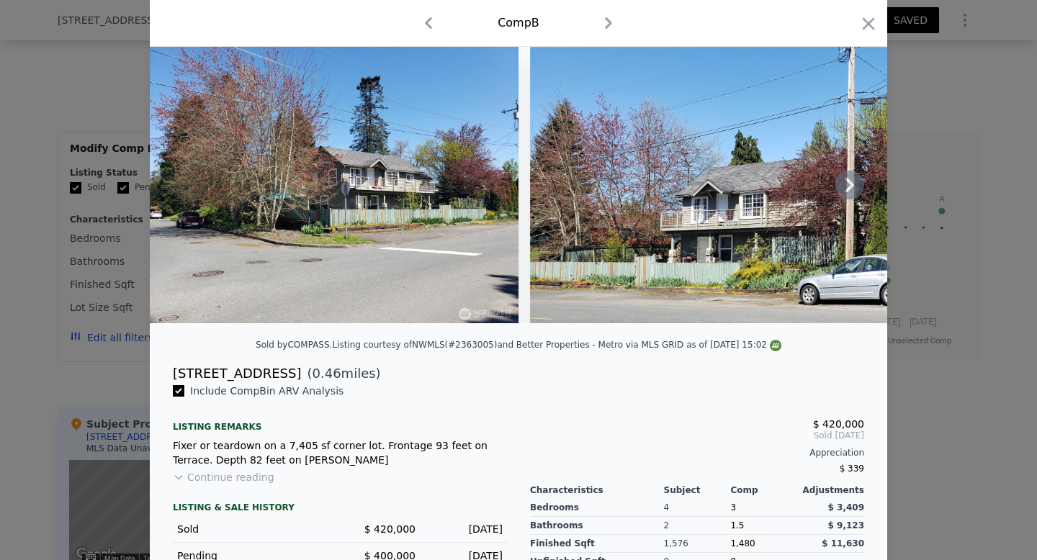
scroll to position [39, 0]
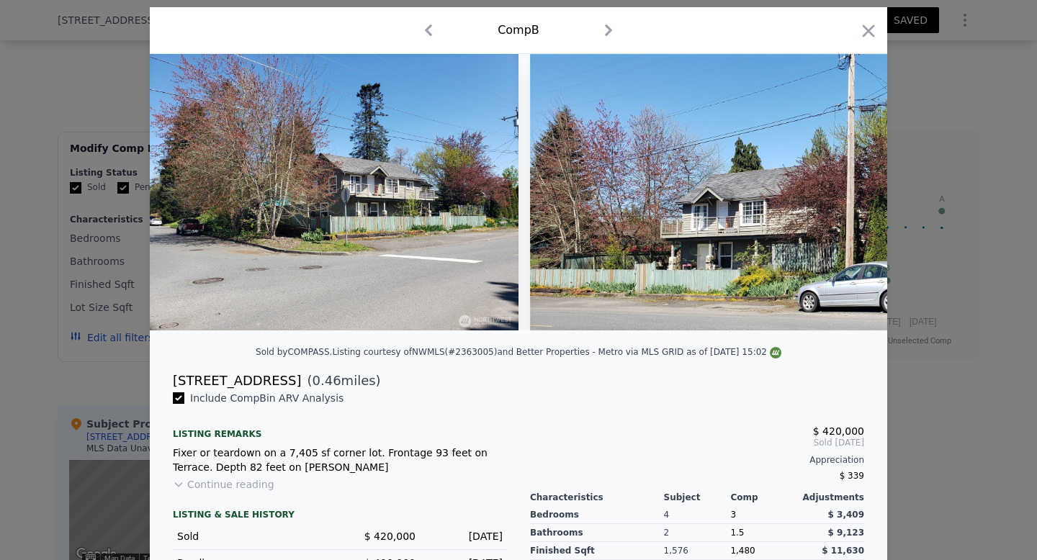
click at [179, 400] on input "checkbox" at bounding box center [179, 399] width 12 height 12
checkbox input "false"
click at [609, 34] on icon "button" at bounding box center [608, 30] width 23 height 23
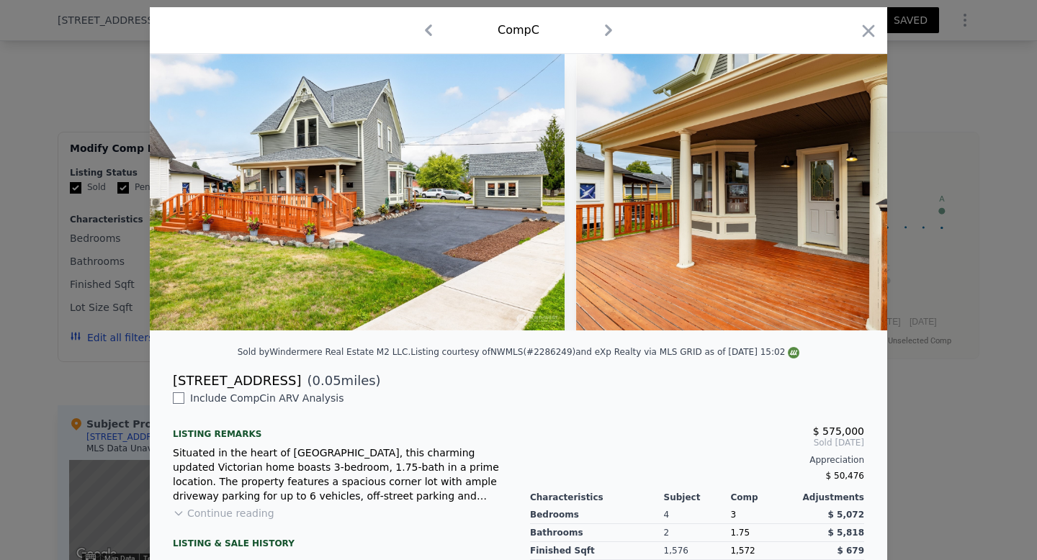
click at [176, 400] on input "checkbox" at bounding box center [179, 399] width 12 height 12
checkbox input "true"
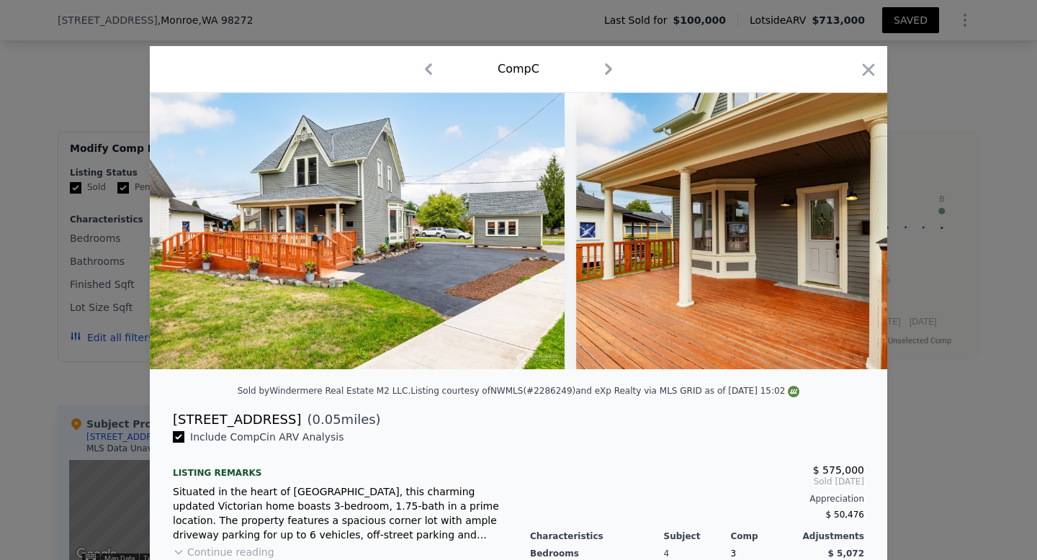
click at [606, 68] on icon "button" at bounding box center [608, 69] width 23 height 23
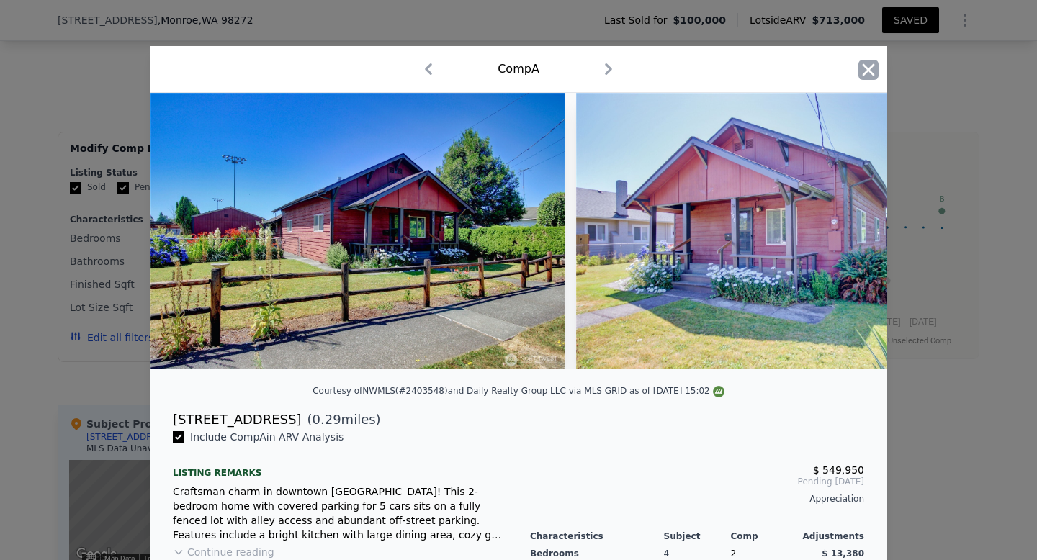
click at [869, 68] on icon "button" at bounding box center [869, 69] width 12 height 12
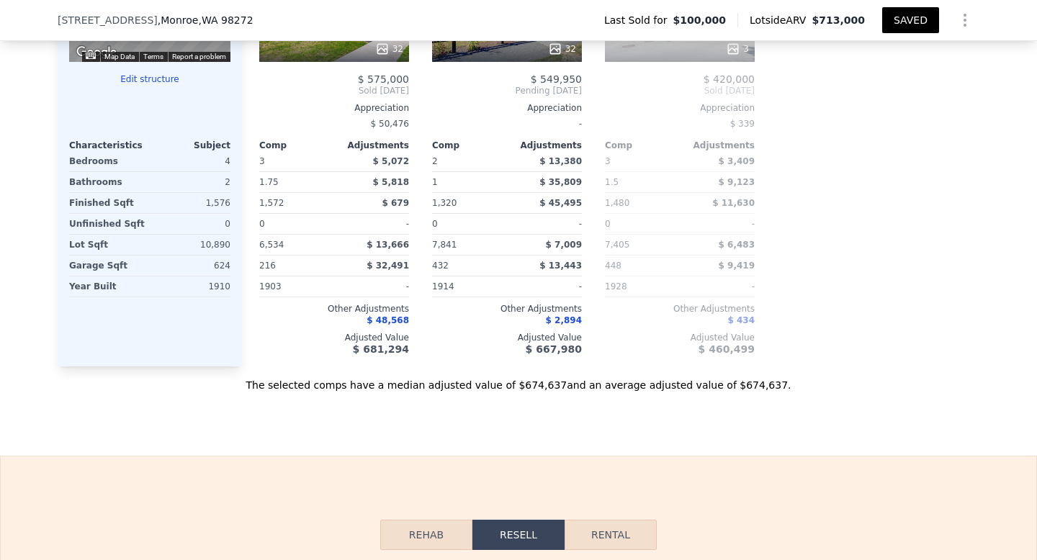
scroll to position [1610, 0]
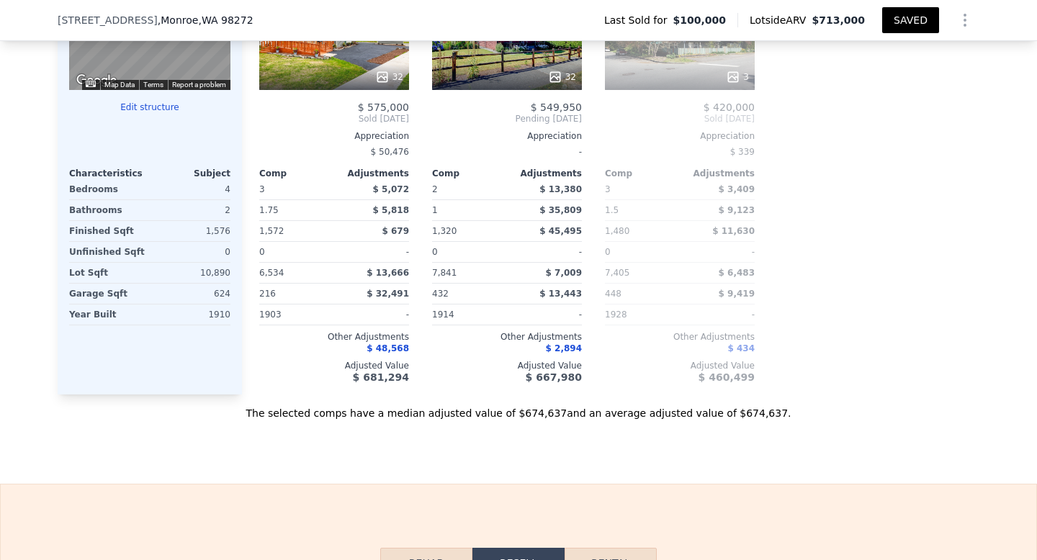
click at [913, 19] on button "SAVED" at bounding box center [910, 20] width 57 height 26
click at [964, 19] on icon "Show Options" at bounding box center [964, 20] width 1 height 12
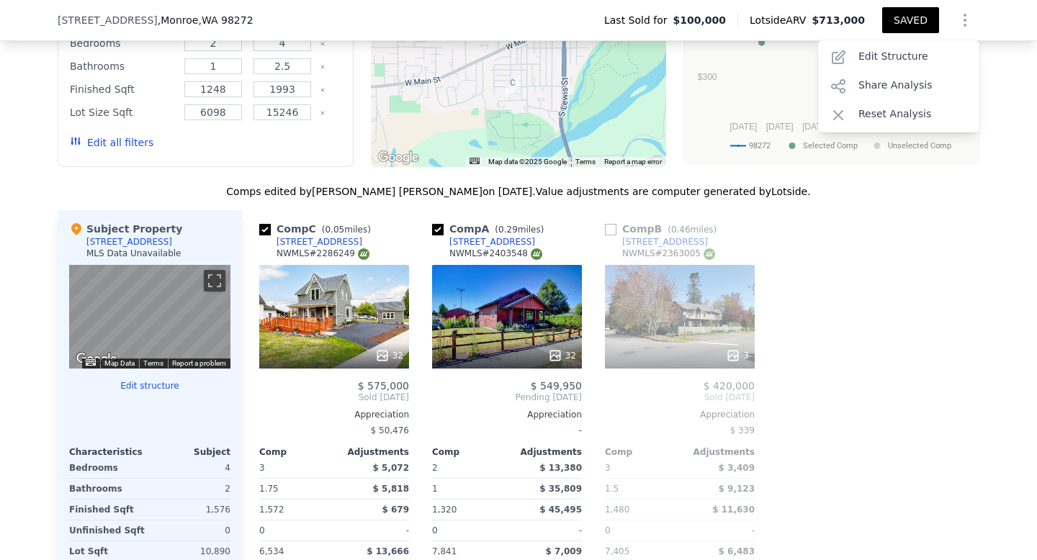
scroll to position [1329, 0]
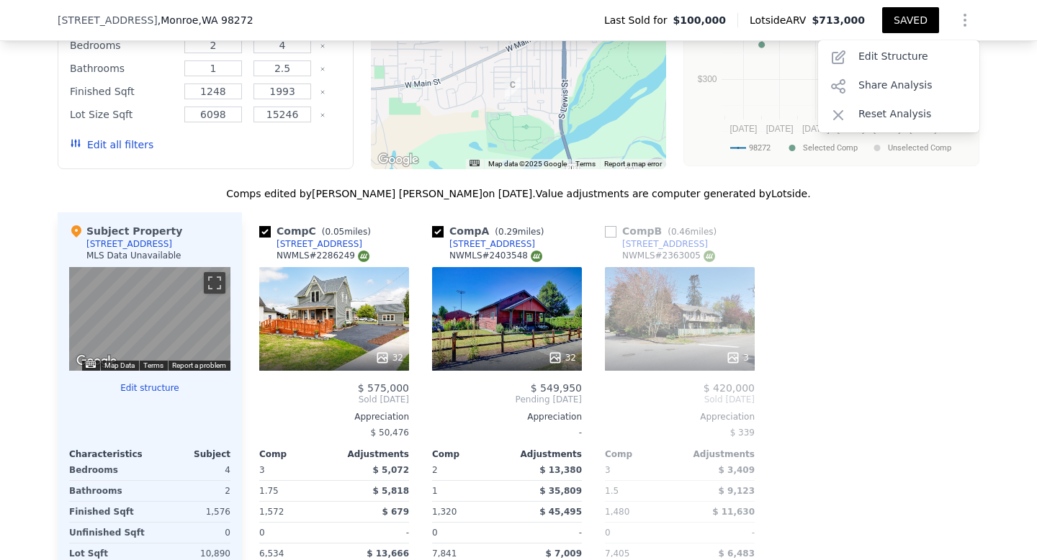
click at [609, 226] on input "checkbox" at bounding box center [611, 232] width 12 height 12
checkbox input "true"
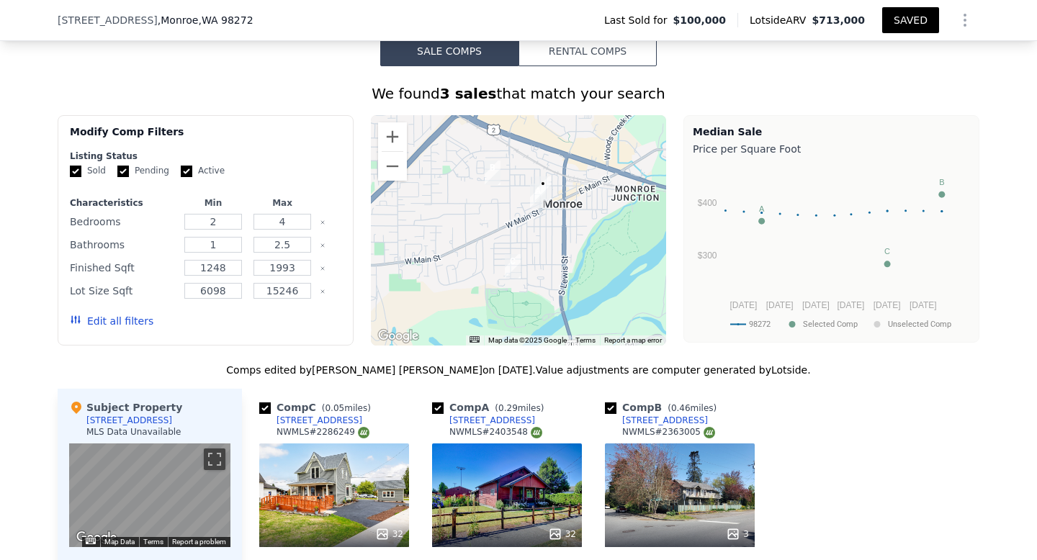
scroll to position [1138, 0]
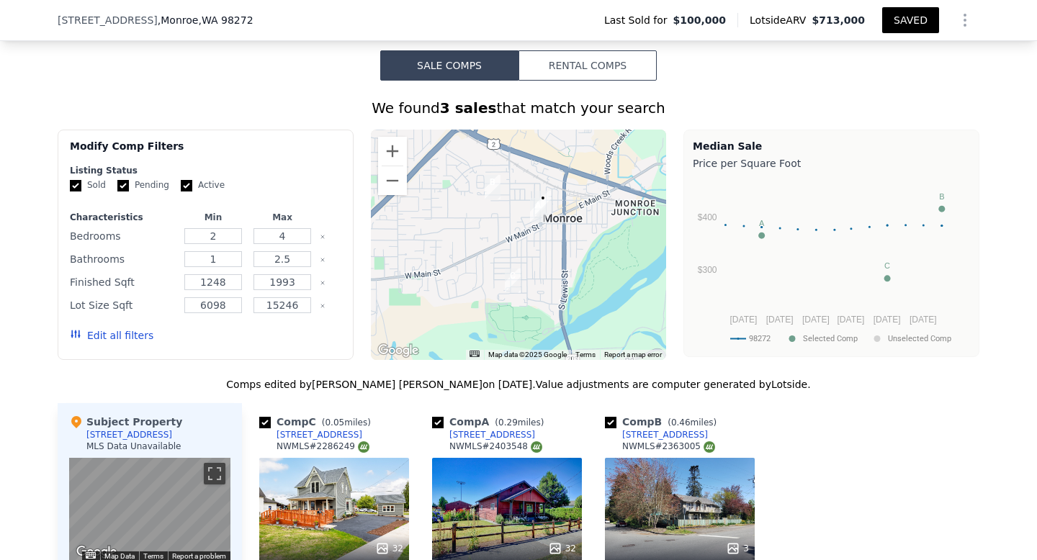
click at [137, 328] on button "Edit all filters" at bounding box center [112, 335] width 84 height 14
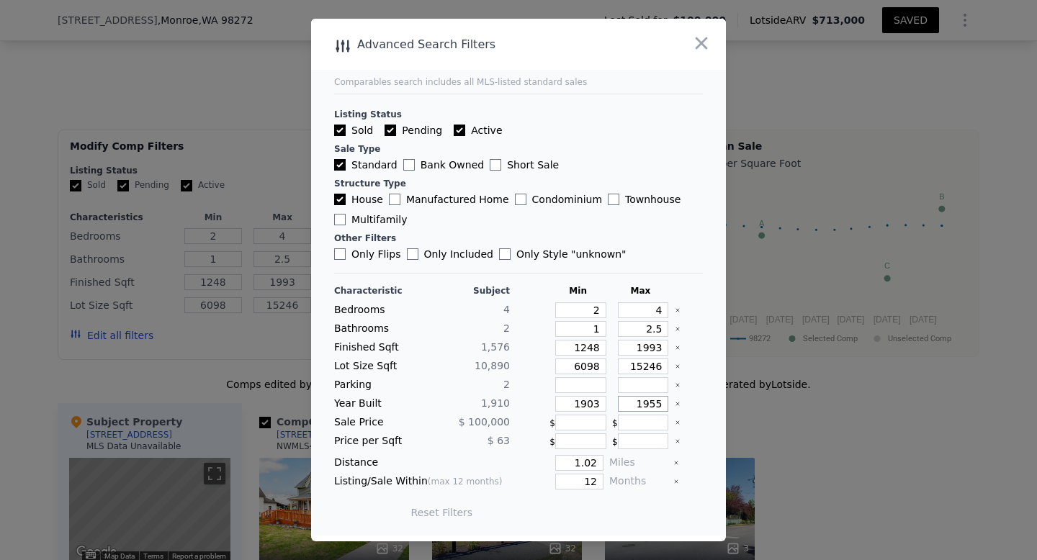
drag, startPoint x: 662, startPoint y: 406, endPoint x: 651, endPoint y: 406, distance: 10.8
click at [651, 406] on input "1955" at bounding box center [643, 404] width 51 height 16
type input "1960"
click at [607, 511] on button "Update Search" at bounding box center [599, 513] width 109 height 20
checkbox input "false"
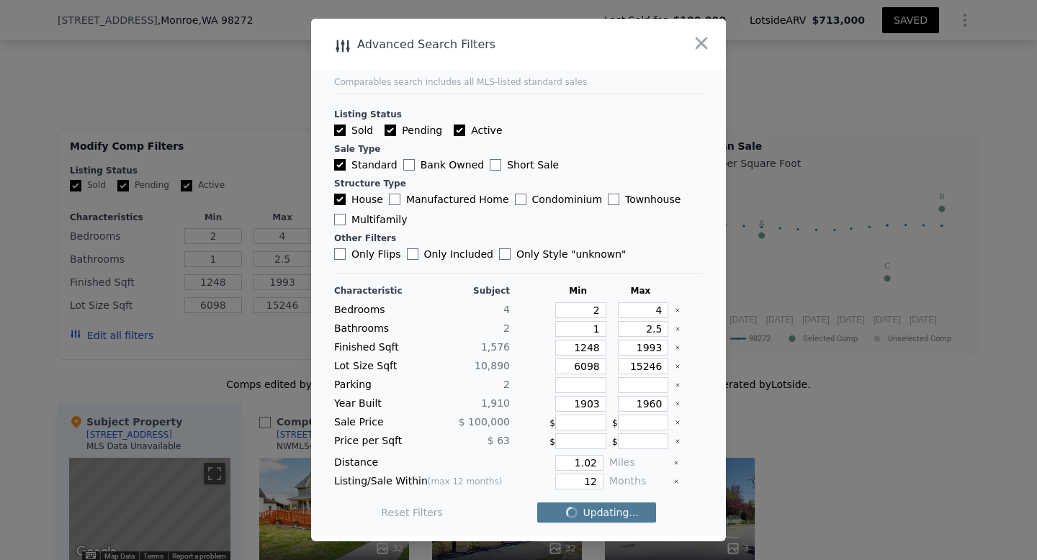
checkbox input "false"
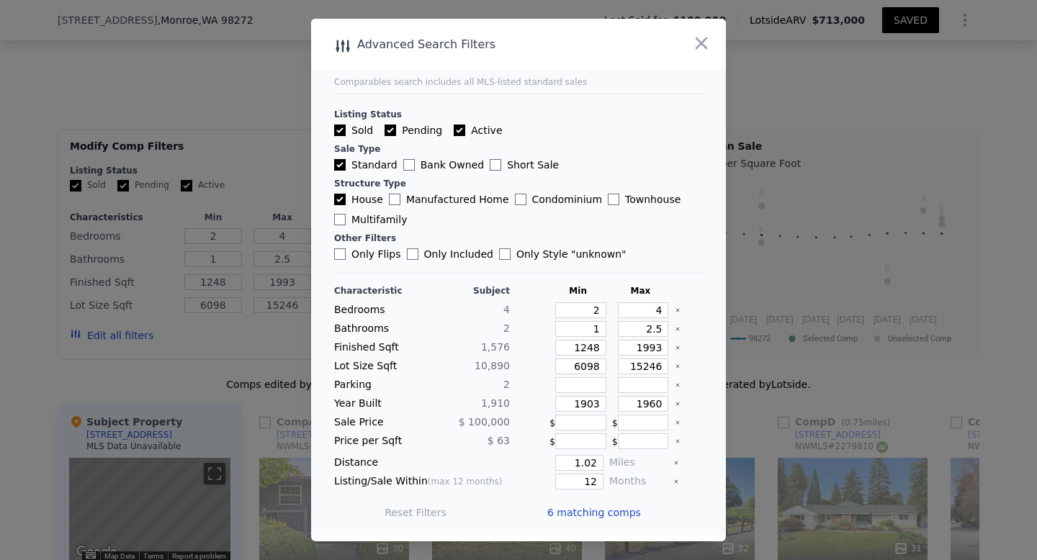
click at [588, 513] on span "6 matching comps" at bounding box center [594, 513] width 94 height 14
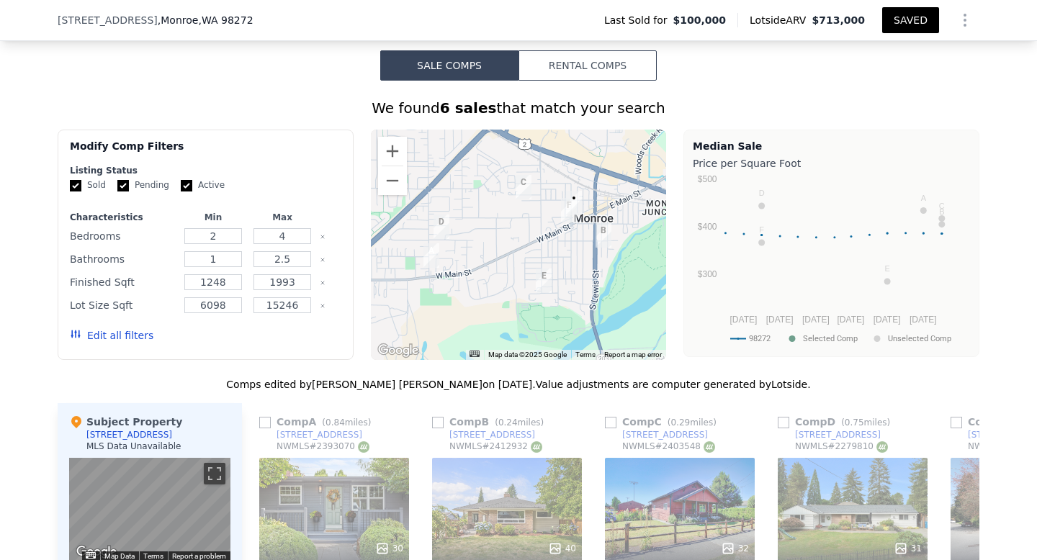
click at [355, 458] on div "30" at bounding box center [334, 510] width 150 height 104
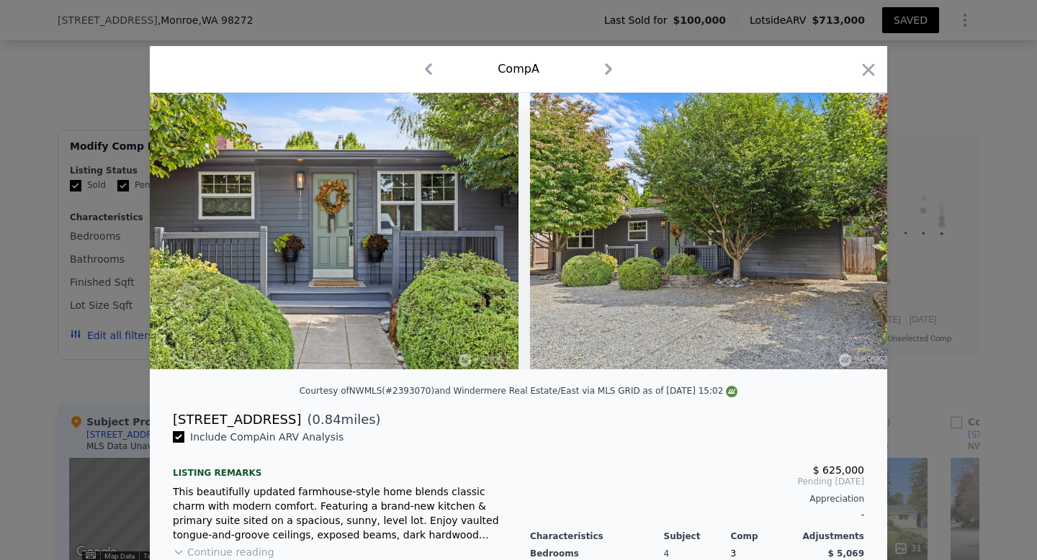
type input "3"
type input "1.75"
type input "1320"
type input "1572"
type input "6534"
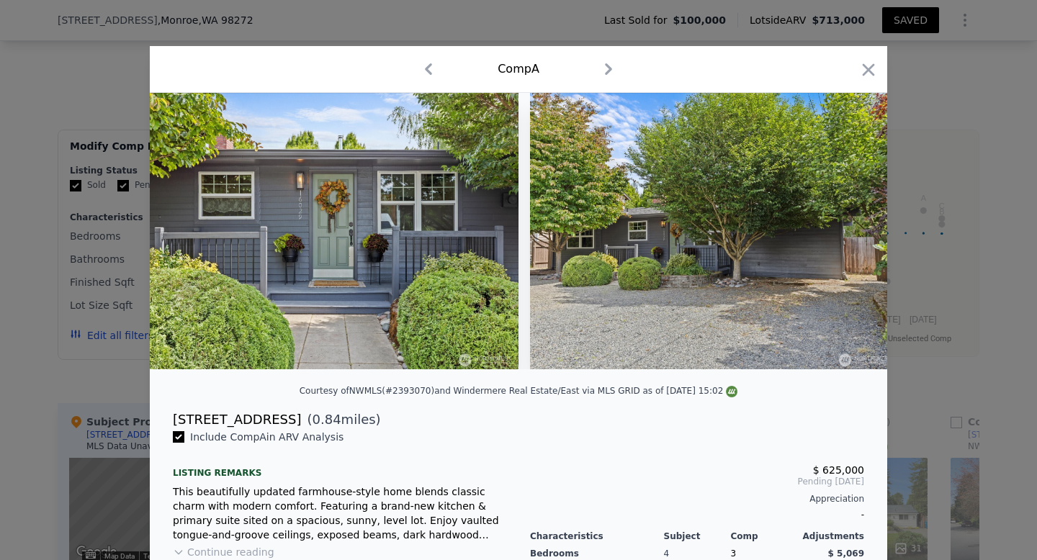
type input "7841"
checkbox input "true"
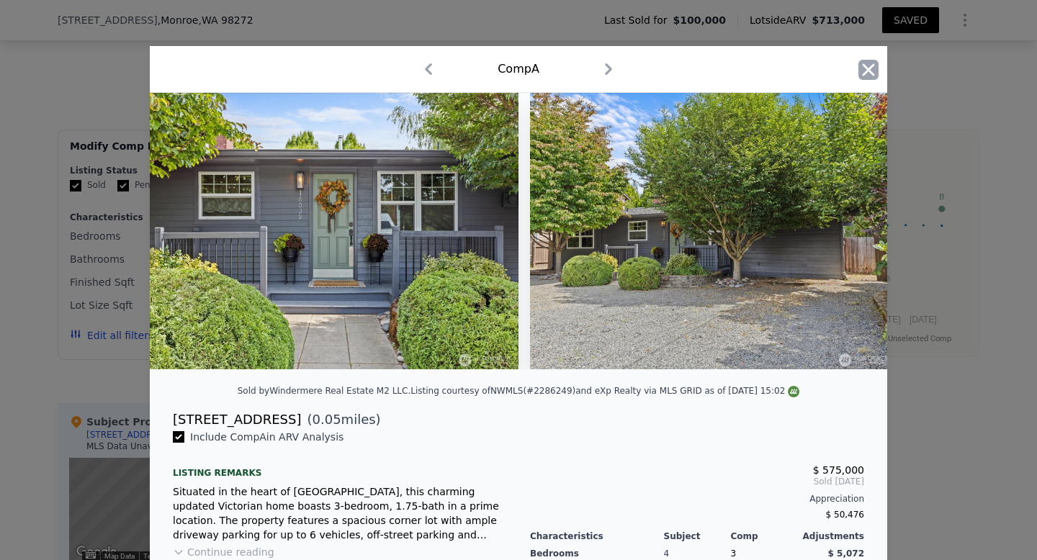
click at [863, 73] on icon "button" at bounding box center [869, 69] width 12 height 12
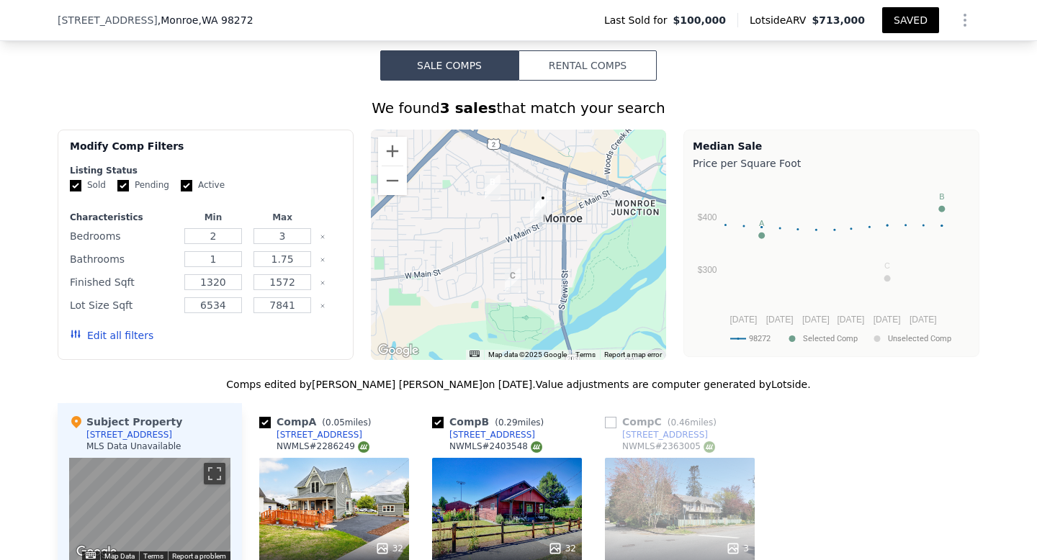
click at [964, 23] on icon "Show Options" at bounding box center [965, 20] width 17 height 17
click at [921, 80] on div "Share Analysis" at bounding box center [898, 86] width 161 height 29
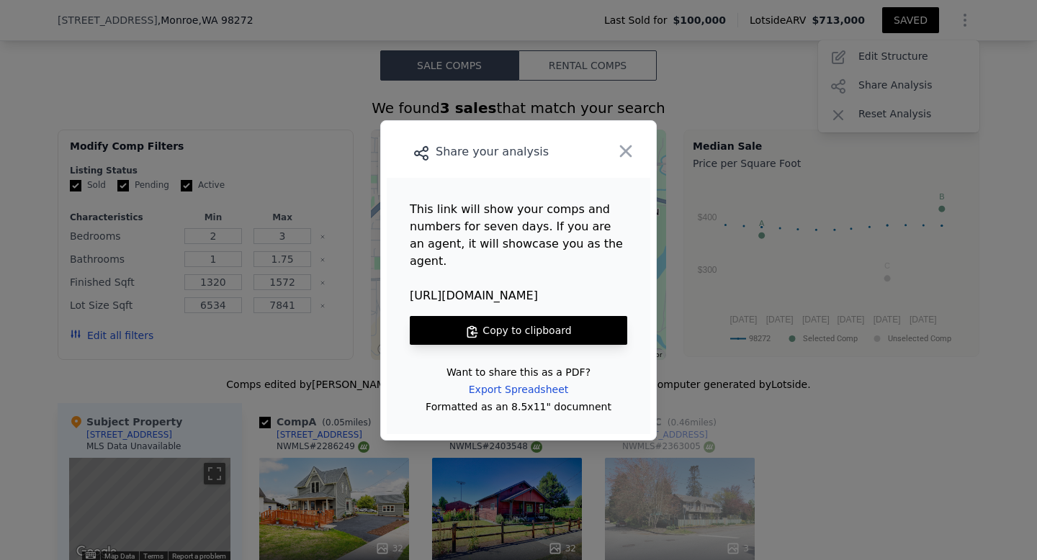
click at [541, 320] on button "Copy to clipboard" at bounding box center [519, 330] width 218 height 29
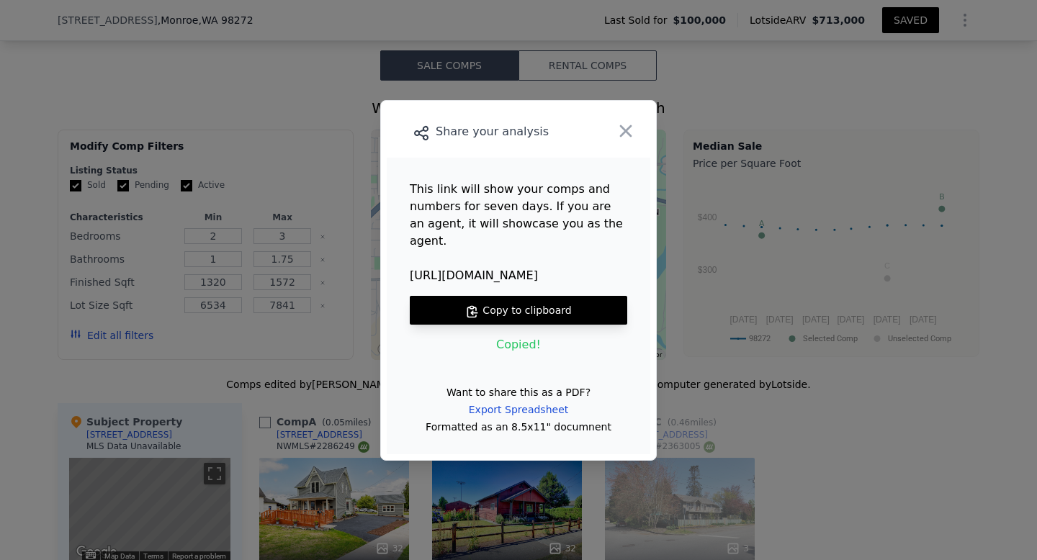
type input "4"
type input "5663"
checkbox input "false"
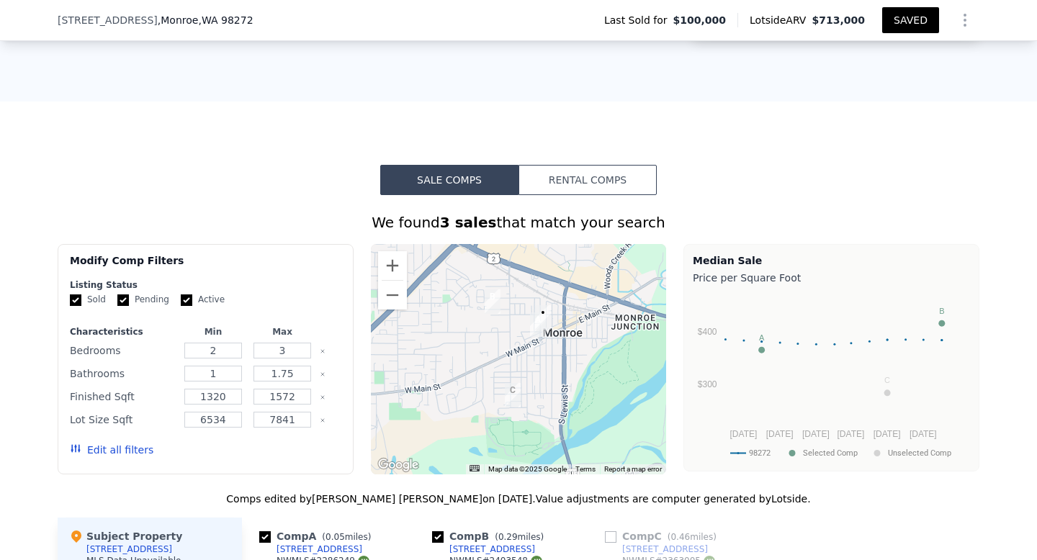
scroll to position [1022, 0]
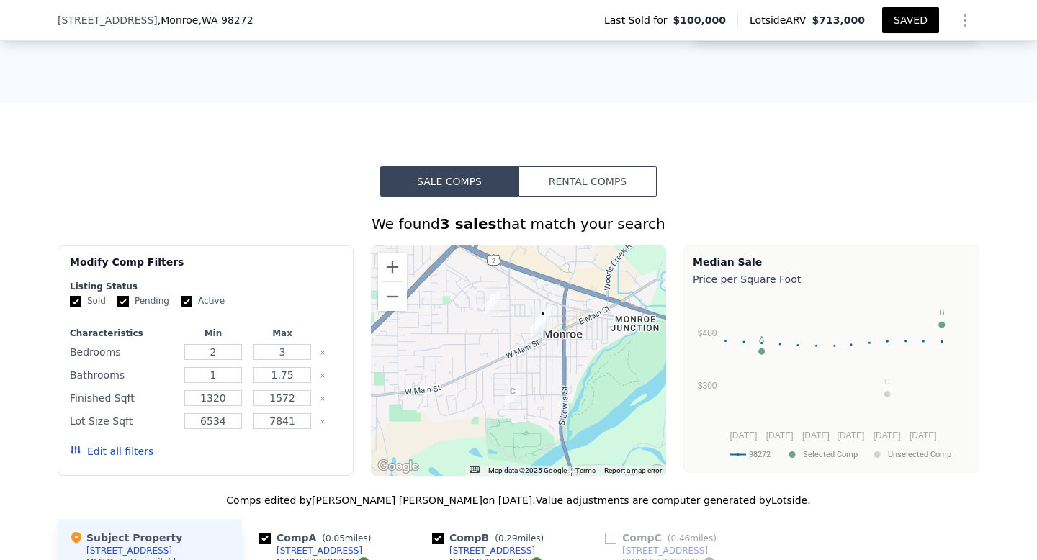
click at [127, 444] on button "Edit all filters" at bounding box center [112, 451] width 84 height 14
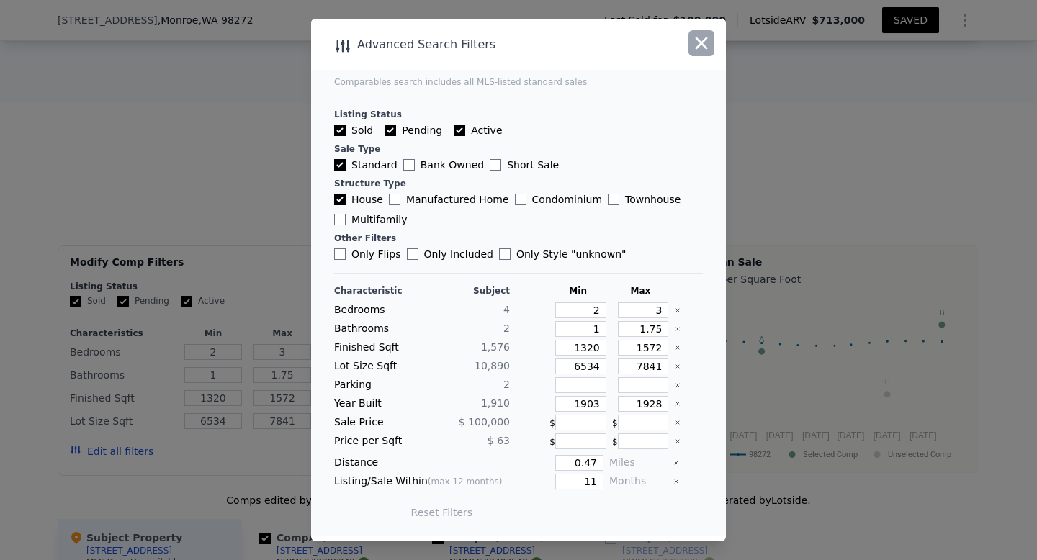
click at [701, 44] on icon "button" at bounding box center [702, 43] width 12 height 12
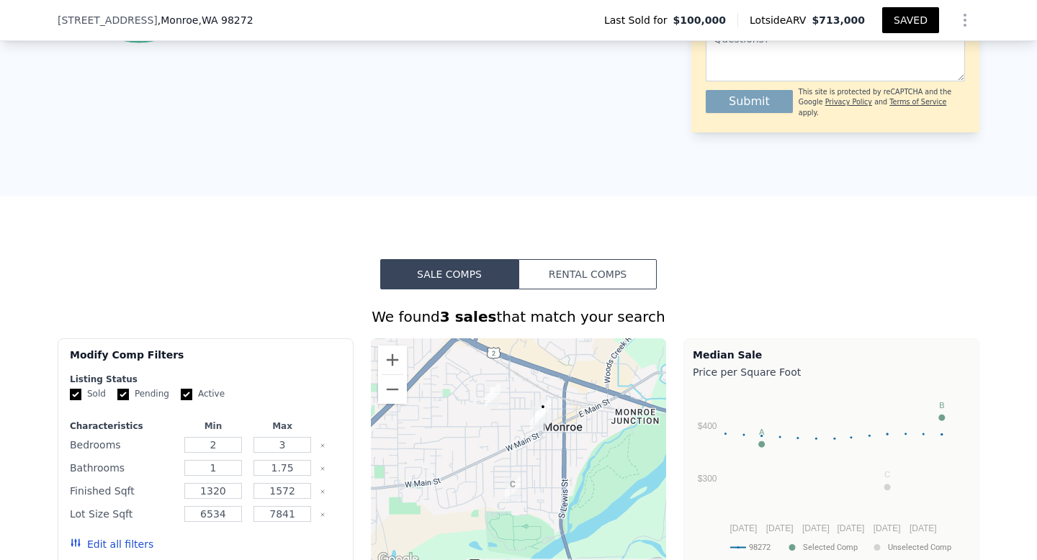
scroll to position [952, 0]
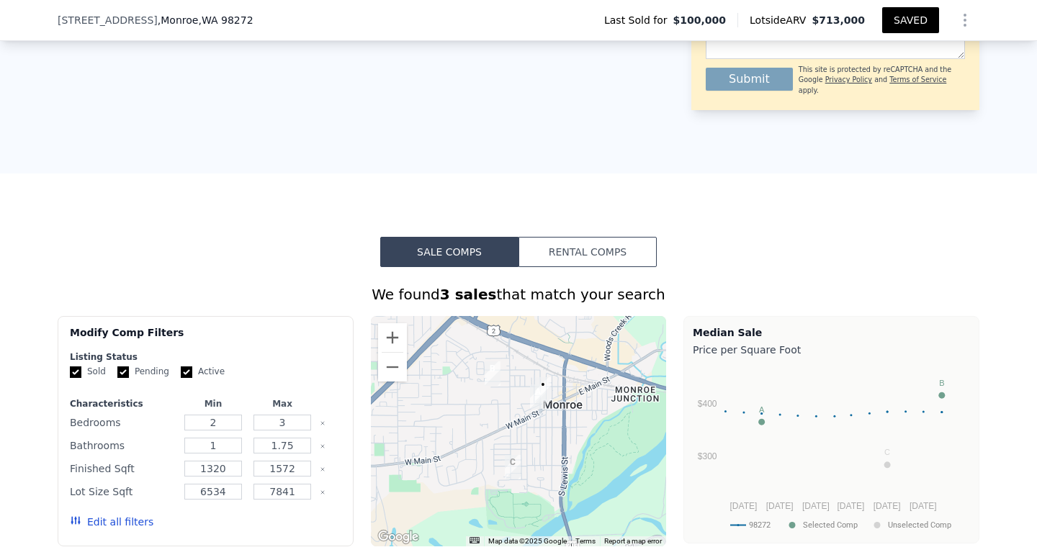
click at [99, 515] on button "Edit all filters" at bounding box center [112, 522] width 84 height 14
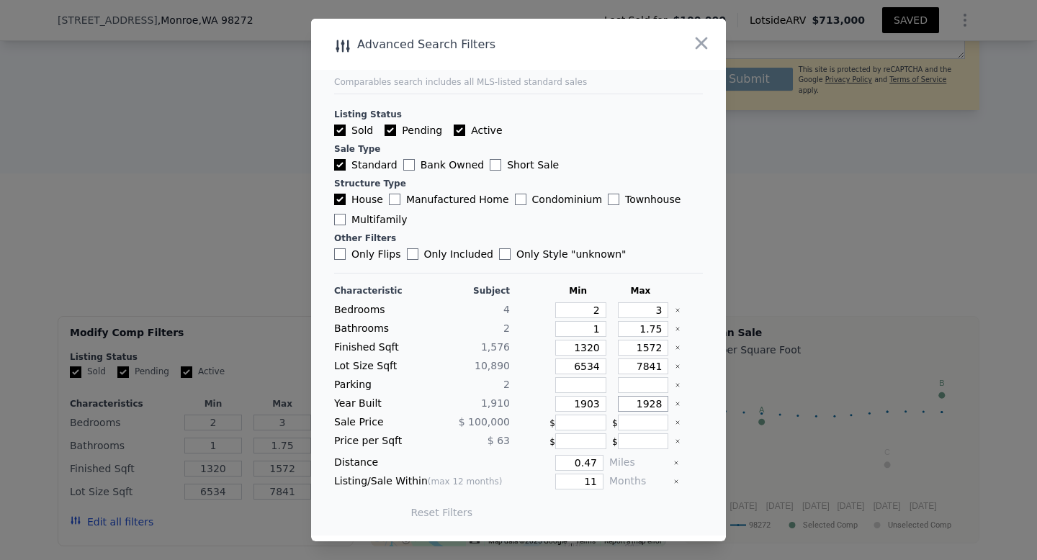
drag, startPoint x: 664, startPoint y: 403, endPoint x: 650, endPoint y: 405, distance: 13.8
click at [650, 405] on input "1928" at bounding box center [643, 404] width 51 height 16
type input "1950"
click at [627, 511] on button "Update Search" at bounding box center [599, 513] width 109 height 20
checkbox input "false"
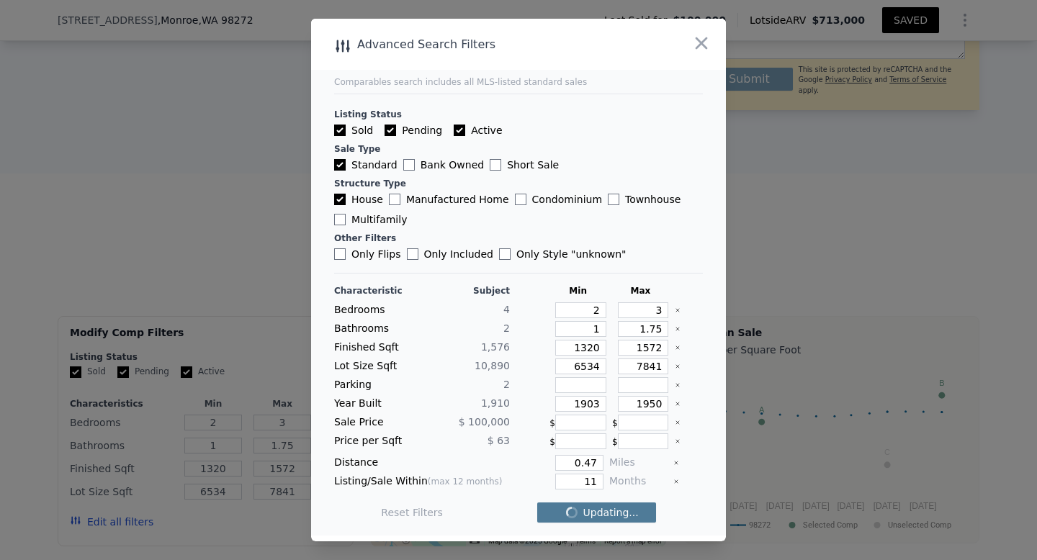
checkbox input "false"
click at [601, 404] on input "1903" at bounding box center [580, 404] width 51 height 16
type input "1900"
click at [588, 511] on button "Update Search" at bounding box center [599, 513] width 109 height 20
click at [600, 462] on input "0.47" at bounding box center [579, 463] width 48 height 16
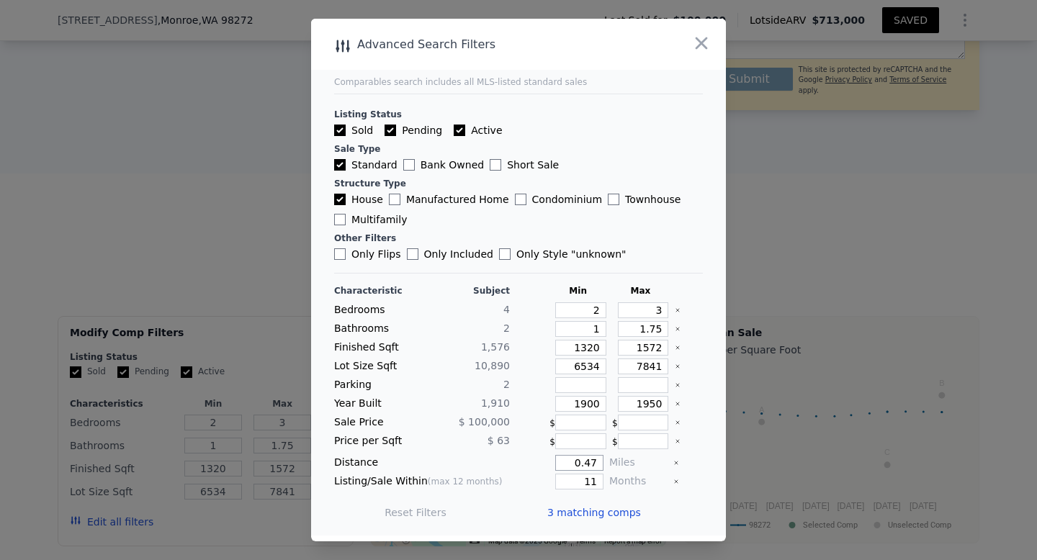
drag, startPoint x: 600, startPoint y: 462, endPoint x: 576, endPoint y: 462, distance: 23.8
click at [576, 462] on input "0.47" at bounding box center [579, 463] width 48 height 16
type input "1.5"
click at [573, 515] on button "Update Search" at bounding box center [599, 513] width 109 height 20
drag, startPoint x: 604, startPoint y: 348, endPoint x: 570, endPoint y: 352, distance: 34.0
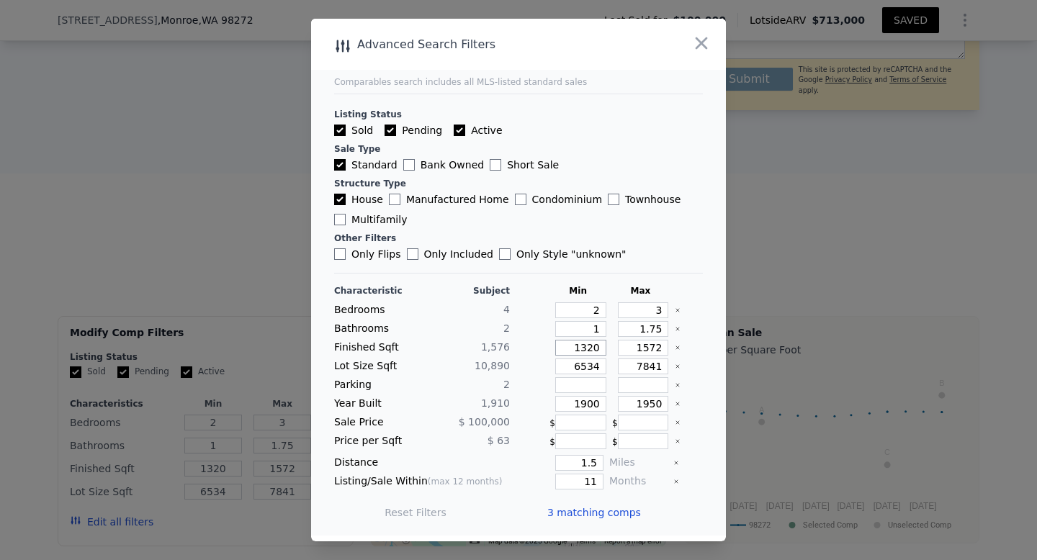
click at [570, 352] on input "1320" at bounding box center [580, 348] width 51 height 16
type input "11"
type input "1"
type input "100"
type input "10"
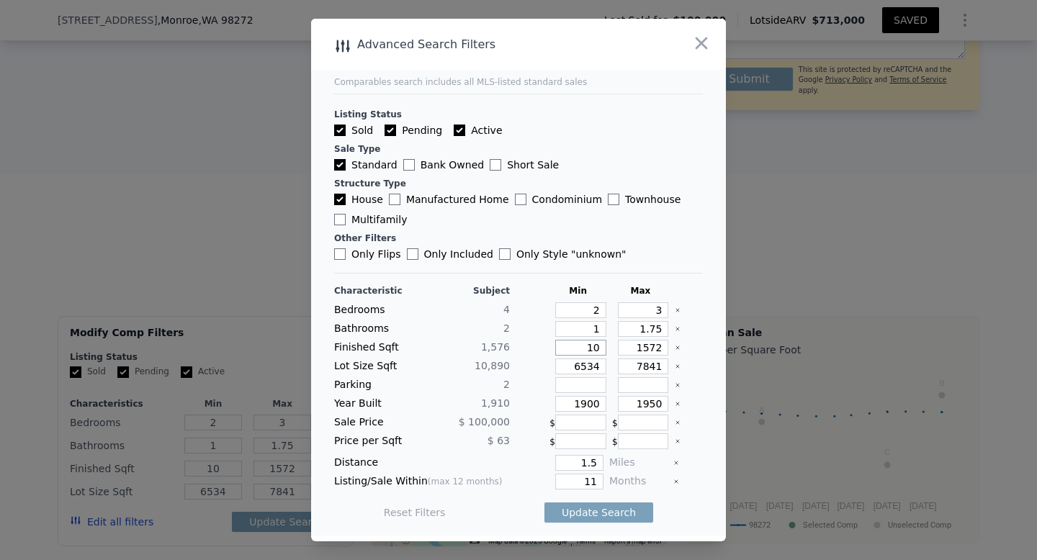
type input "1"
type input "11"
type input "110"
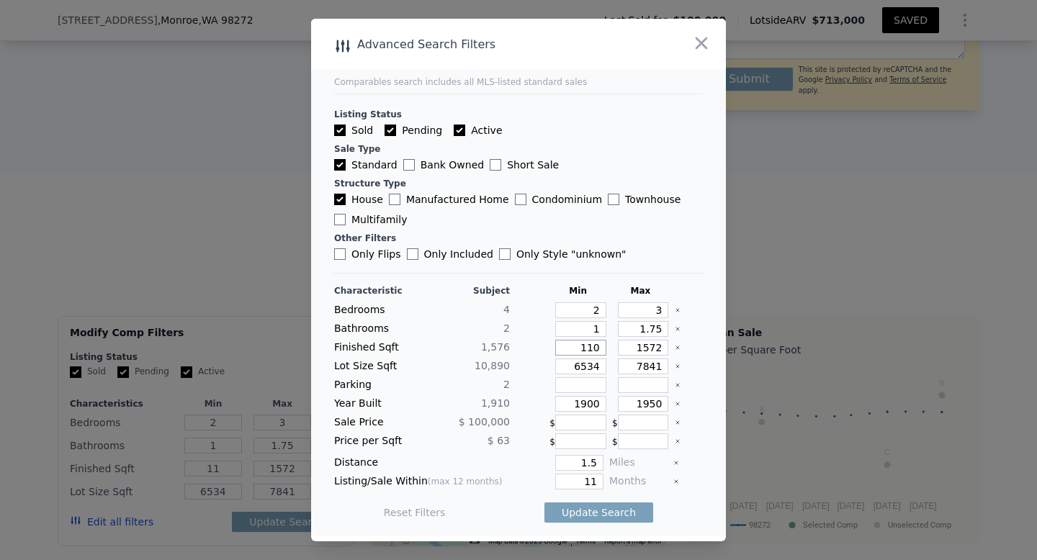
type input "110"
type input "1100"
click at [609, 513] on button "Update Search" at bounding box center [599, 513] width 109 height 20
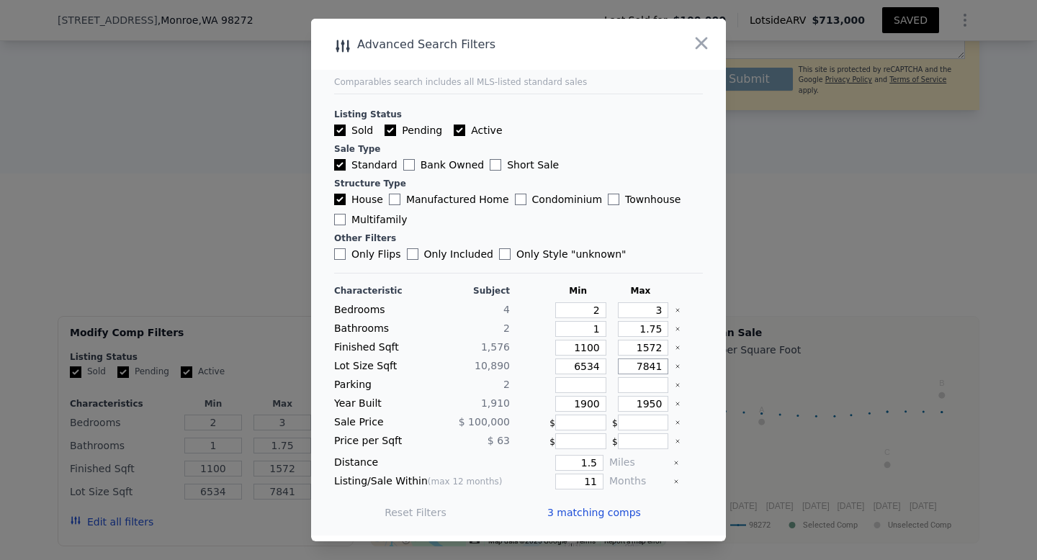
drag, startPoint x: 665, startPoint y: 367, endPoint x: 633, endPoint y: 367, distance: 31.7
click at [633, 367] on input "7841" at bounding box center [643, 367] width 51 height 16
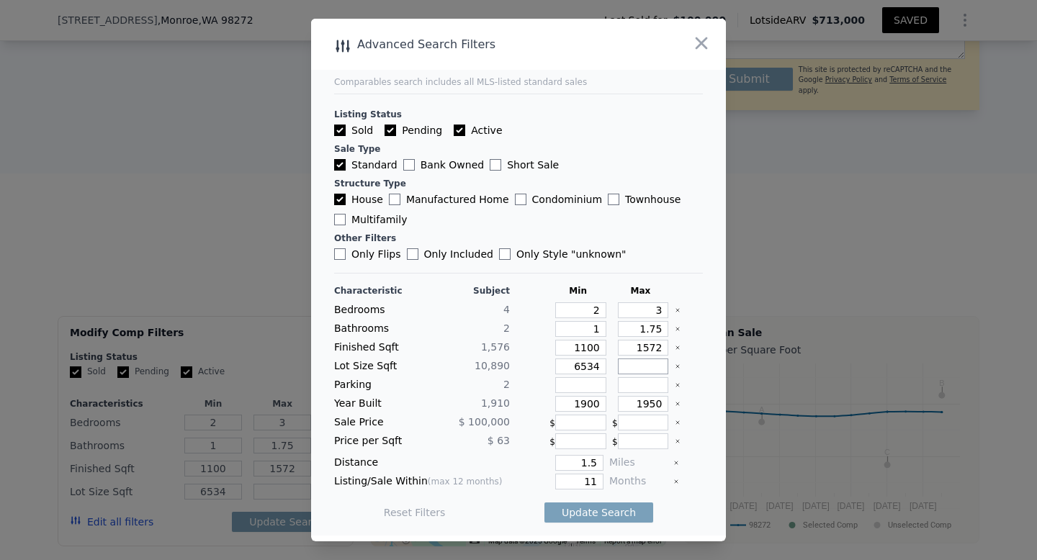
type input "1"
type input "12"
type input "120"
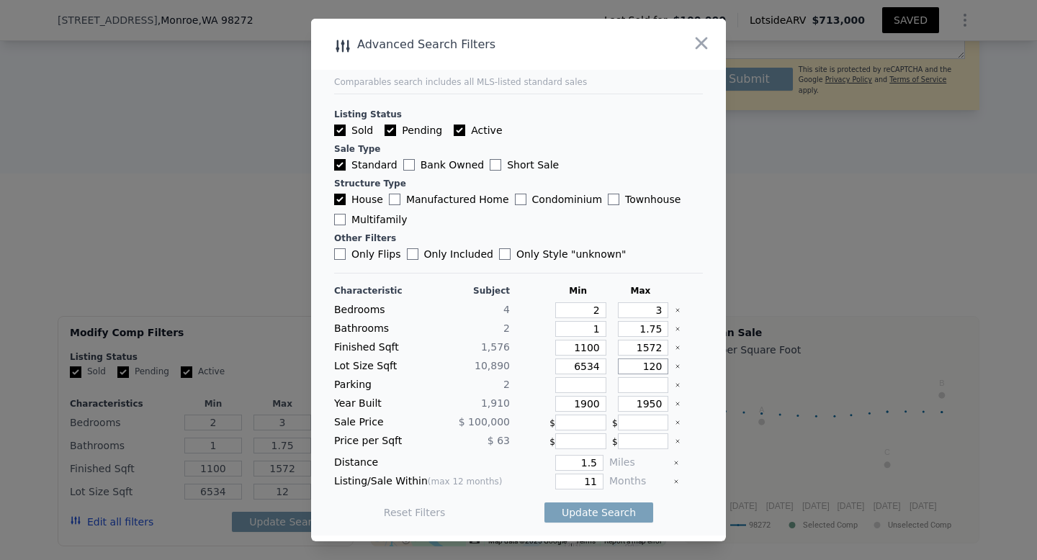
type input "120"
type input "1200"
type input "12000"
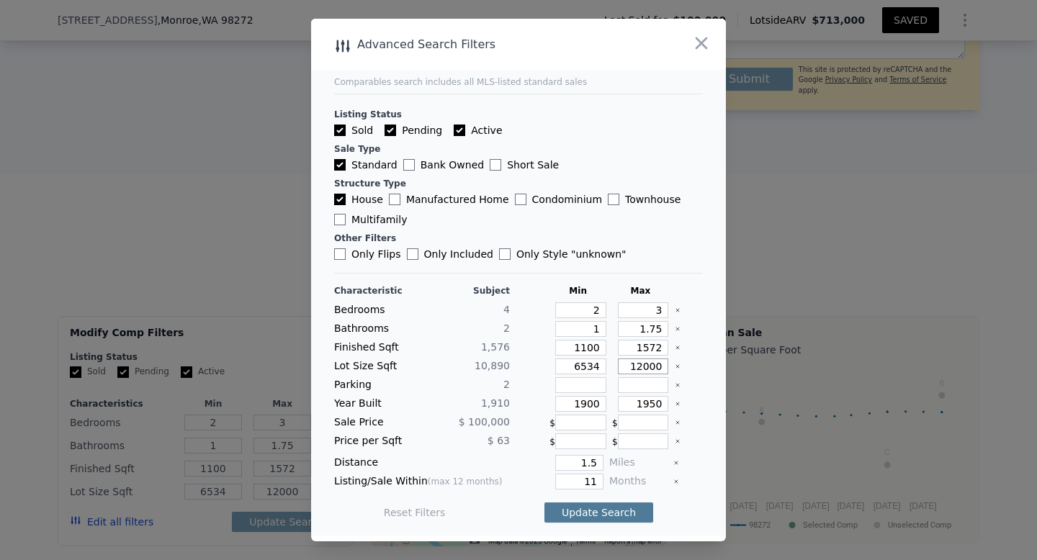
type input "12000"
click at [597, 516] on button "Update Search" at bounding box center [599, 513] width 109 height 20
drag, startPoint x: 663, startPoint y: 348, endPoint x: 638, endPoint y: 349, distance: 25.2
click at [638, 349] on input "1572" at bounding box center [643, 348] width 51 height 16
type input "2"
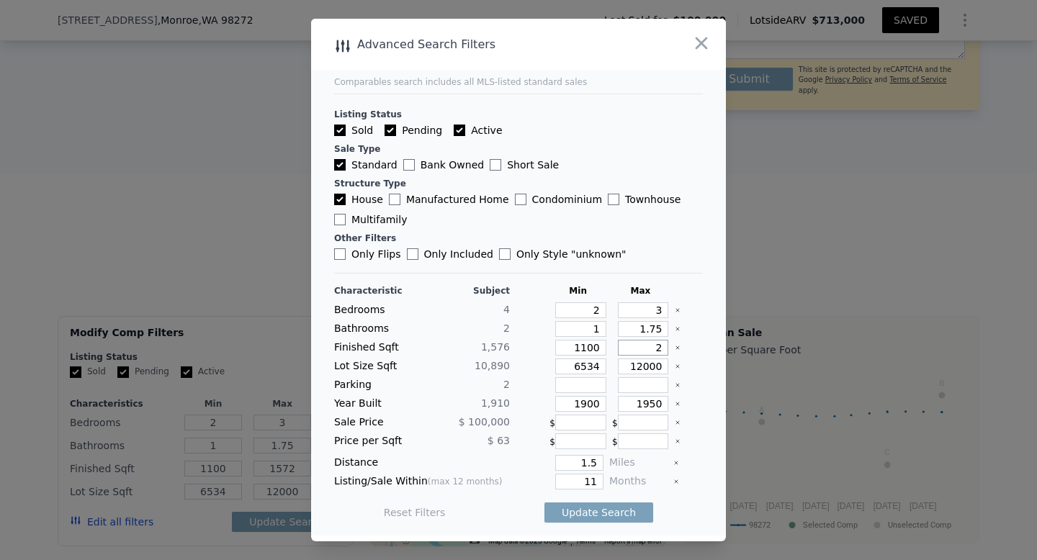
type input "2"
type input "20"
type input "200"
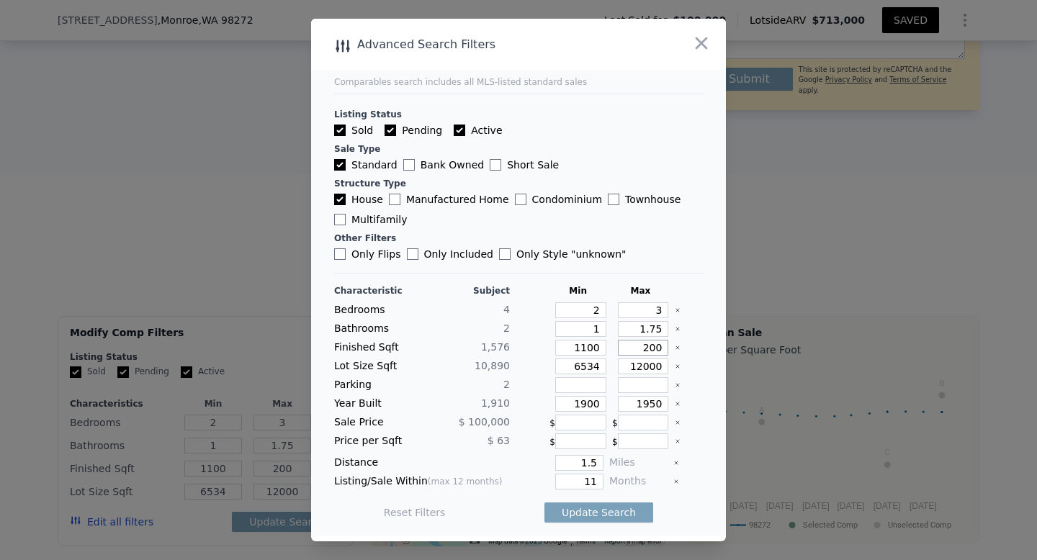
type input "2000"
click at [600, 510] on button "Update Search" at bounding box center [599, 513] width 109 height 20
click at [600, 510] on span "3 matching comps" at bounding box center [594, 513] width 94 height 14
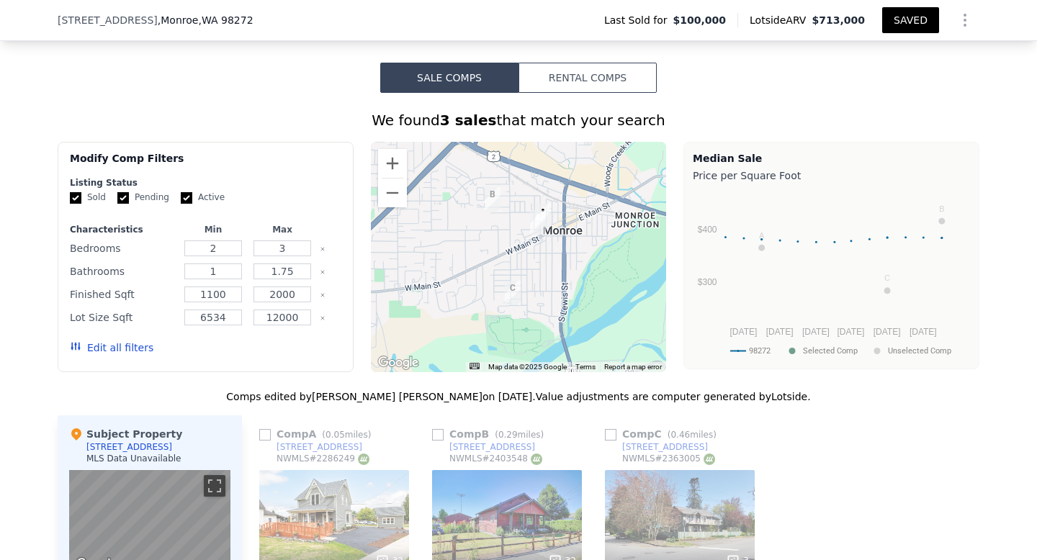
scroll to position [1119, 0]
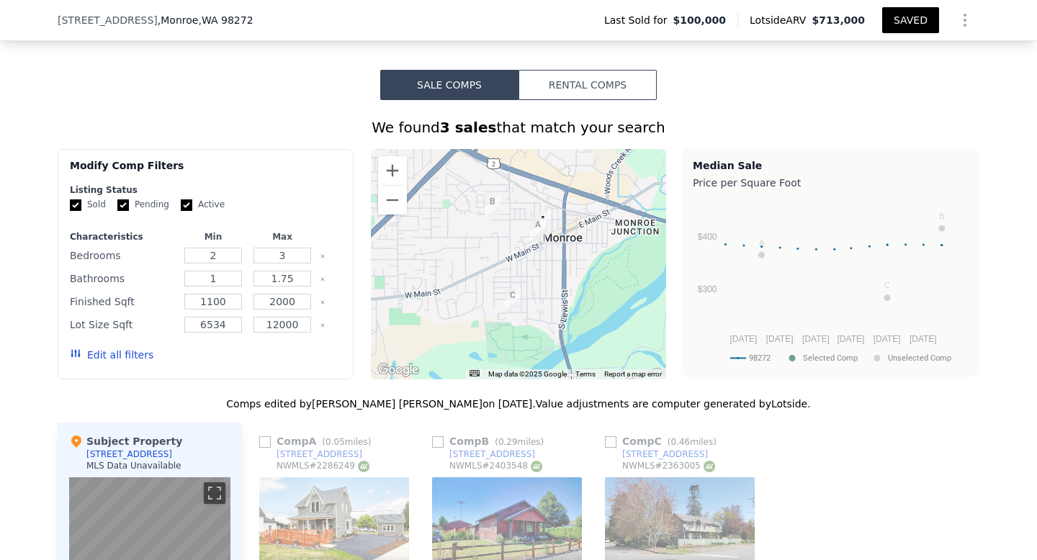
click at [134, 348] on button "Edit all filters" at bounding box center [112, 355] width 84 height 14
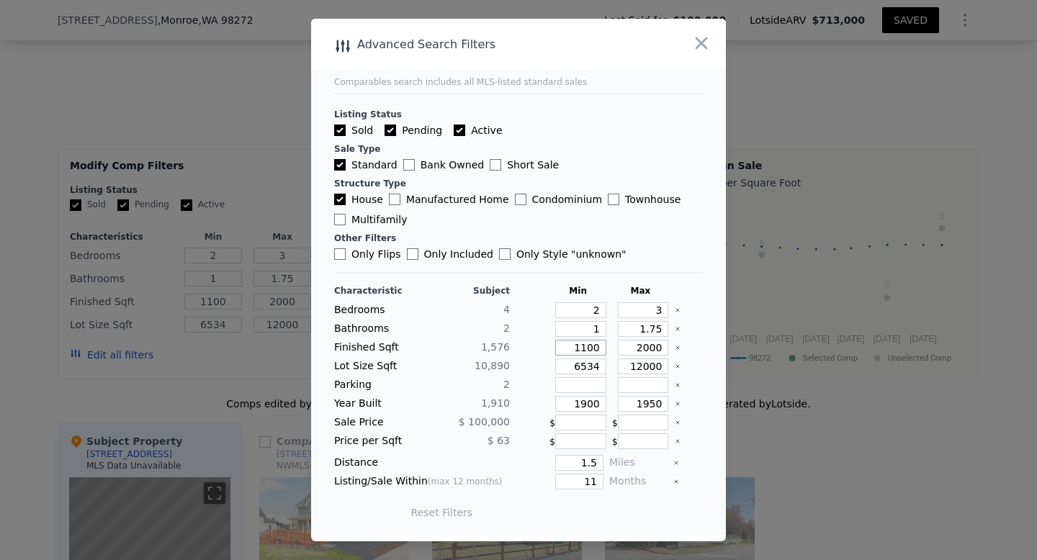
drag, startPoint x: 601, startPoint y: 348, endPoint x: 570, endPoint y: 349, distance: 30.3
click at [570, 349] on input "1100" at bounding box center [580, 348] width 51 height 16
type input "9"
type input "90"
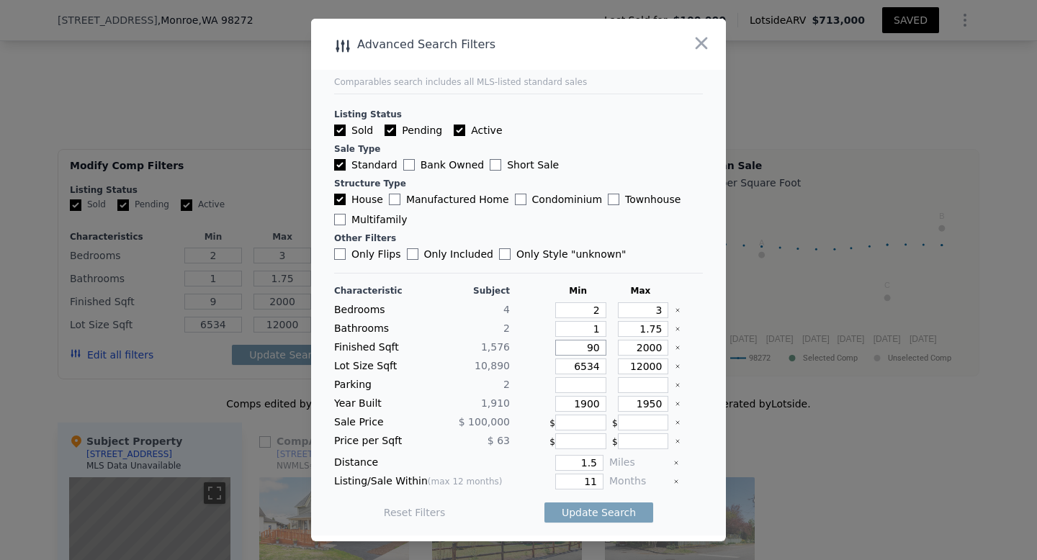
type input "90"
type input "900"
click at [649, 345] on input "2000" at bounding box center [643, 348] width 51 height 16
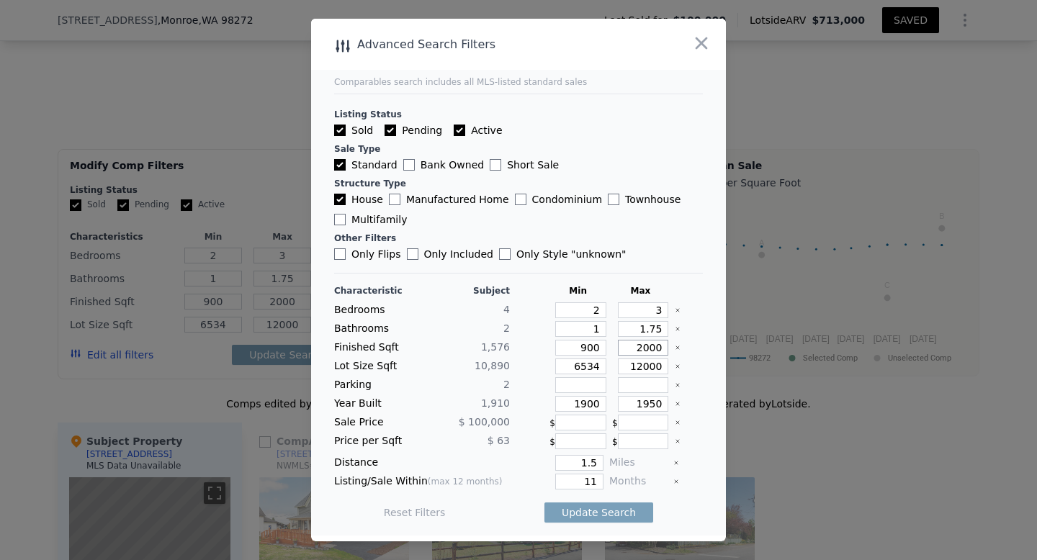
type input "200"
type input "2200"
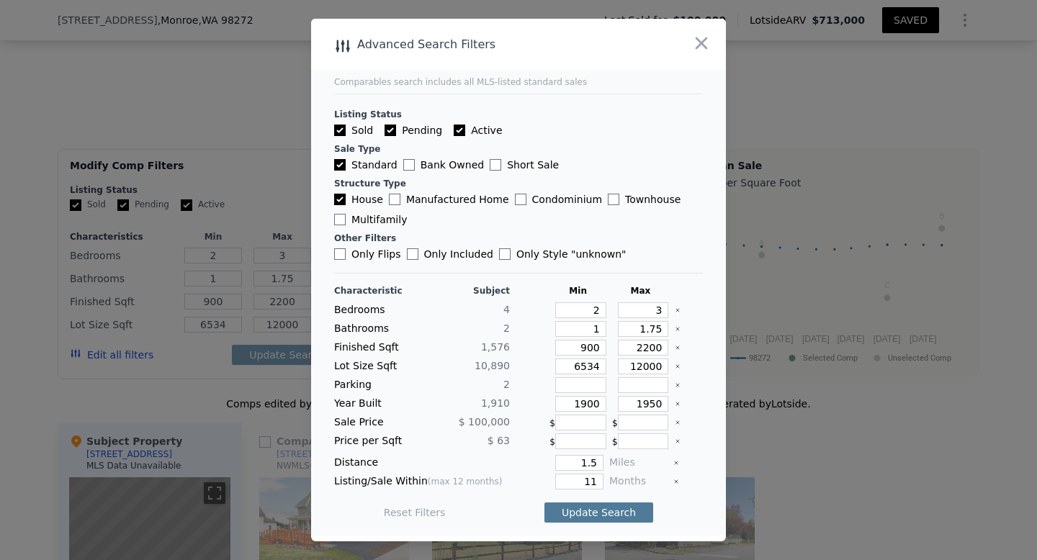
click at [598, 519] on button "Update Search" at bounding box center [599, 513] width 109 height 20
click at [663, 404] on input "1950" at bounding box center [643, 404] width 51 height 16
type input "1960"
click at [595, 518] on button "Update Search" at bounding box center [599, 513] width 109 height 20
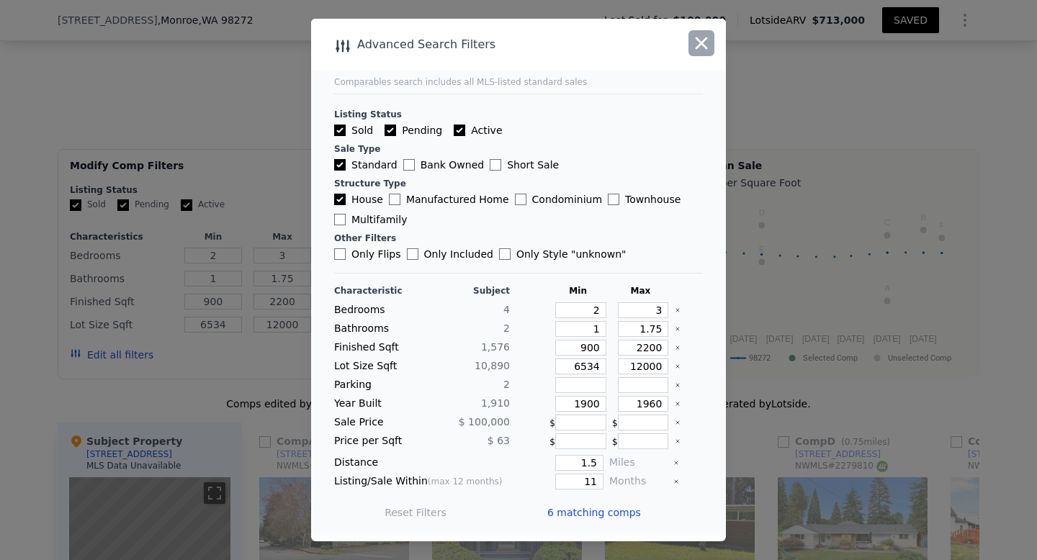
click at [702, 45] on icon "button" at bounding box center [701, 43] width 20 height 20
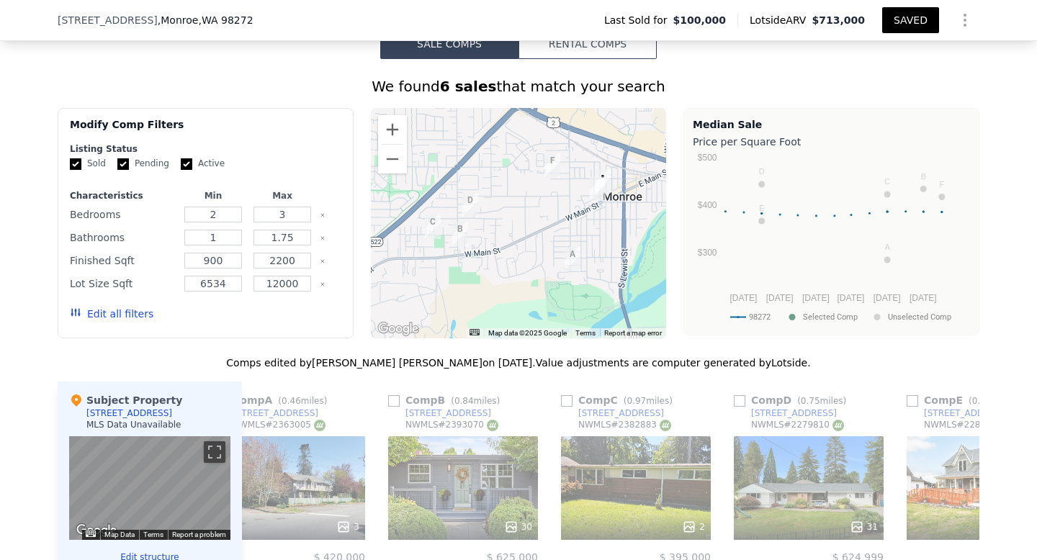
scroll to position [0, 0]
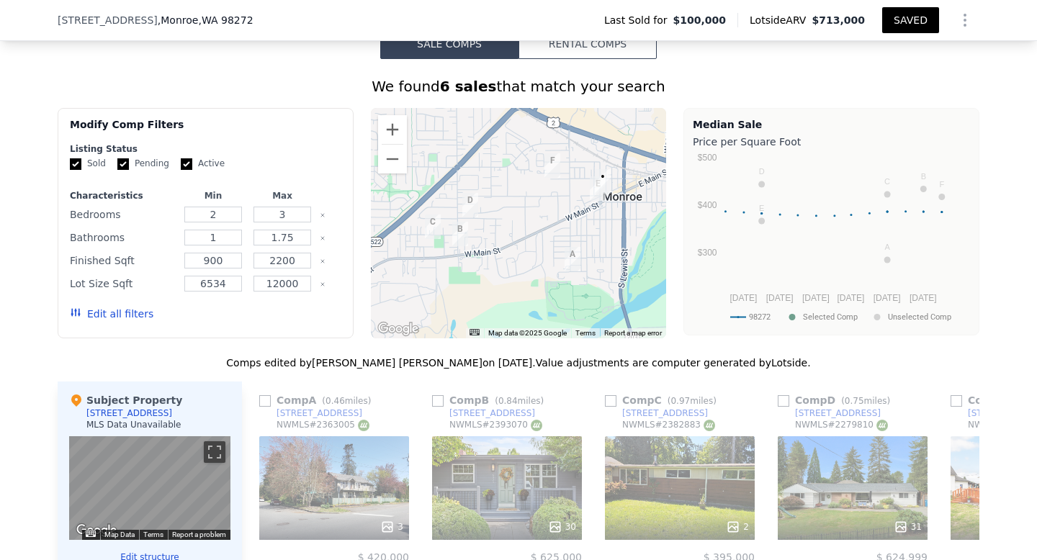
click at [119, 307] on button "Edit all filters" at bounding box center [112, 314] width 84 height 14
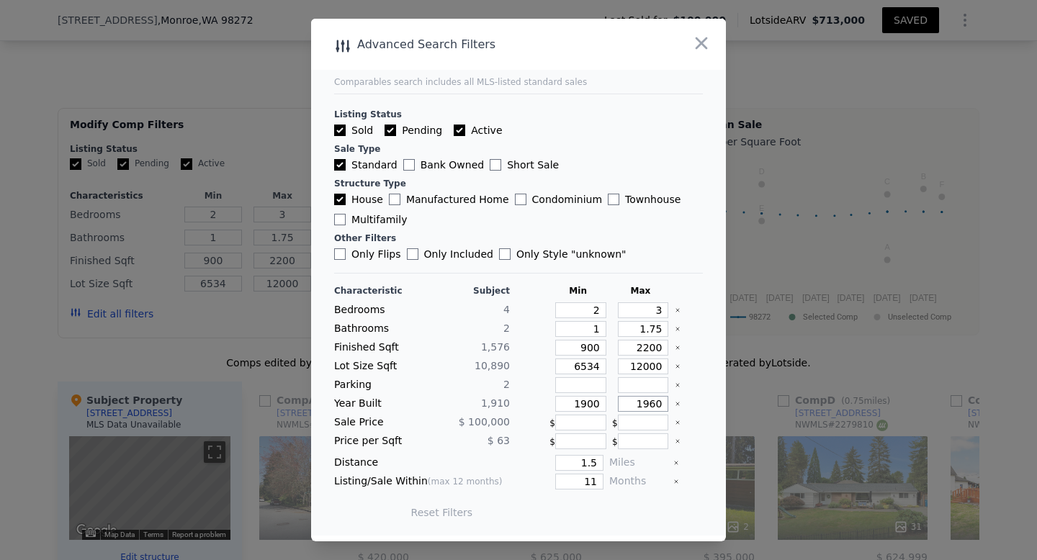
click at [663, 403] on input "1960" at bounding box center [643, 404] width 51 height 16
type input "1950"
click at [643, 349] on input "2200" at bounding box center [643, 348] width 51 height 16
type input "200"
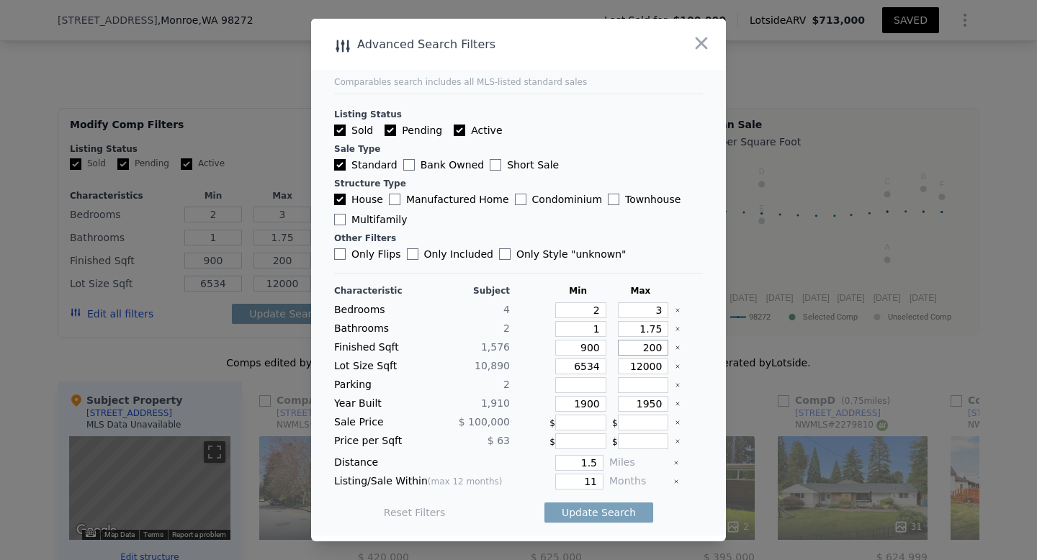
type input "3200"
click at [618, 513] on button "Update Search" at bounding box center [599, 513] width 109 height 20
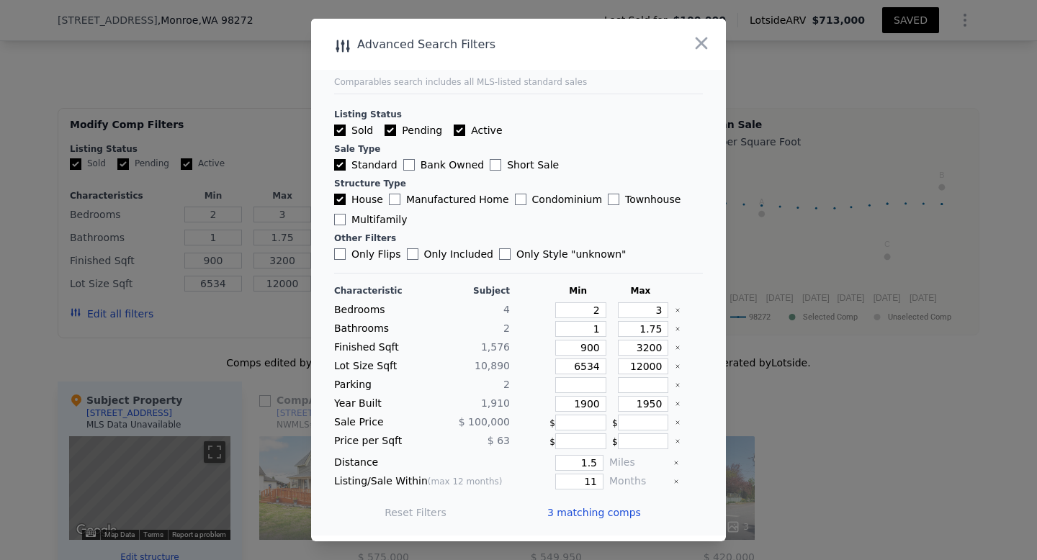
click at [617, 511] on span "3 matching comps" at bounding box center [594, 513] width 94 height 14
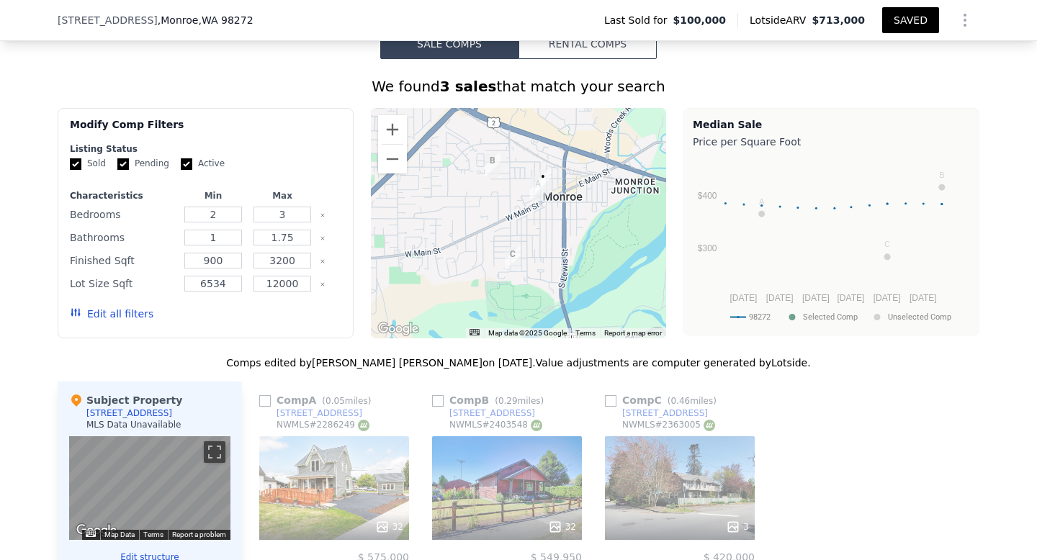
click at [132, 307] on button "Edit all filters" at bounding box center [112, 314] width 84 height 14
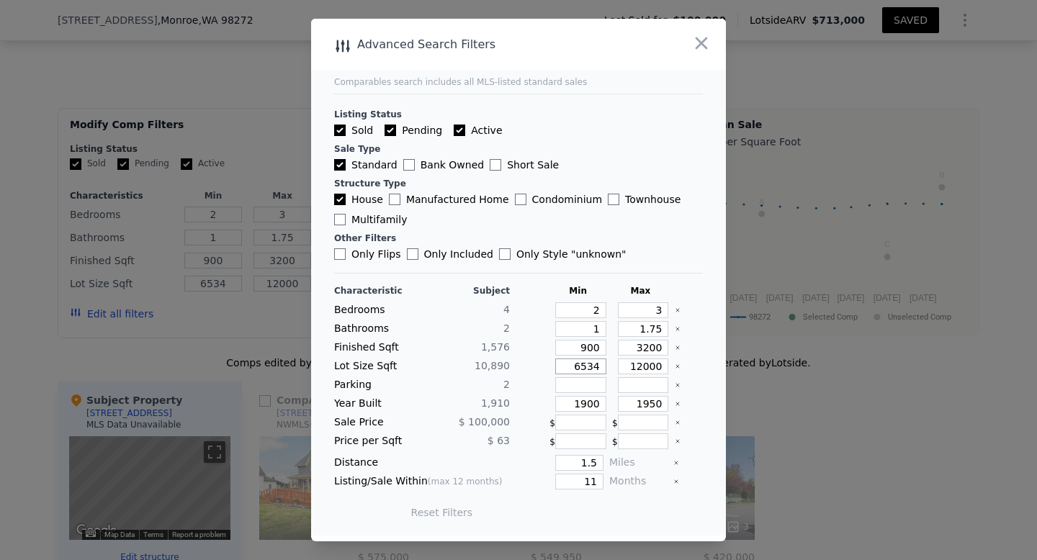
drag, startPoint x: 573, startPoint y: 365, endPoint x: 617, endPoint y: 364, distance: 43.9
click at [616, 364] on div "Lot Size Sqft 10,890 6534 12000" at bounding box center [518, 367] width 369 height 16
type input "5"
type input "50"
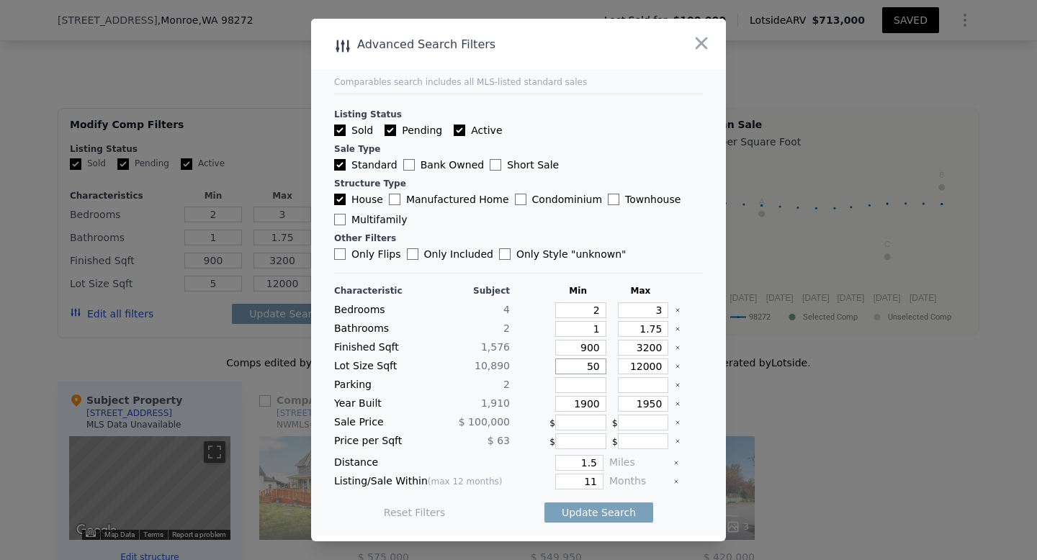
type input "50"
type input "500"
type input "5000"
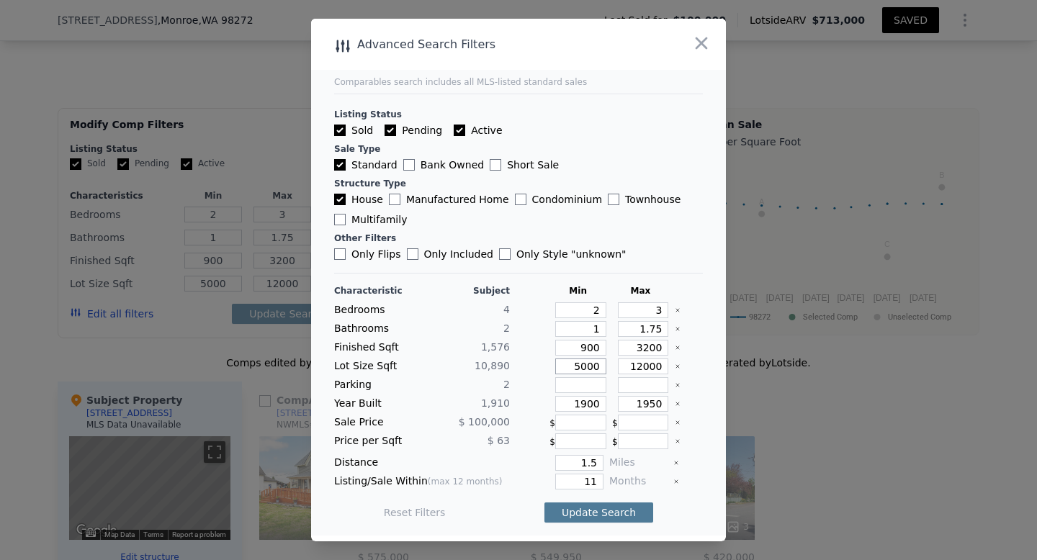
type input "5000"
click at [625, 509] on button "Update Search" at bounding box center [599, 513] width 109 height 20
type input "1320"
type input "1572"
type input "6534"
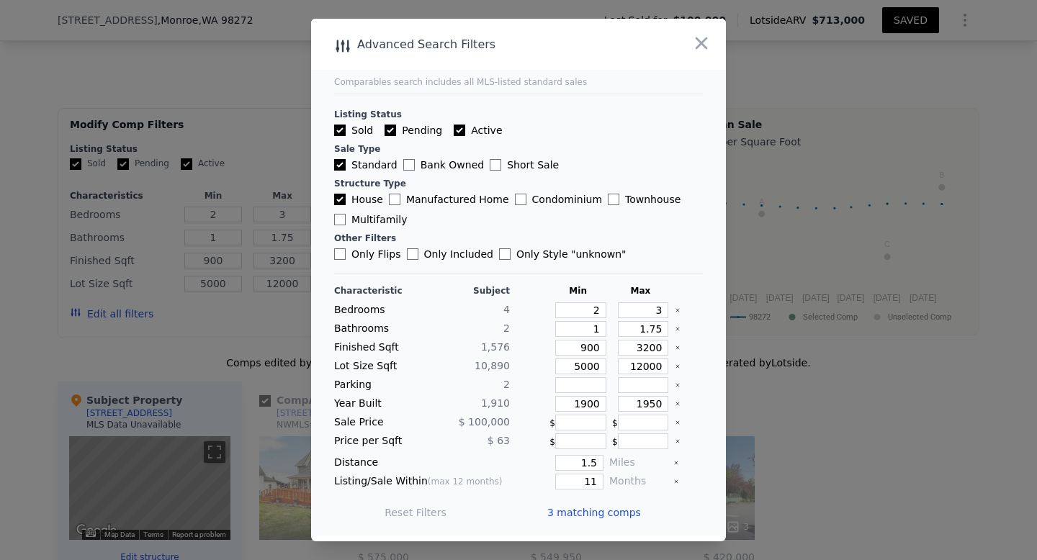
type input "7841"
checkbox input "true"
type input "1320"
type input "1572"
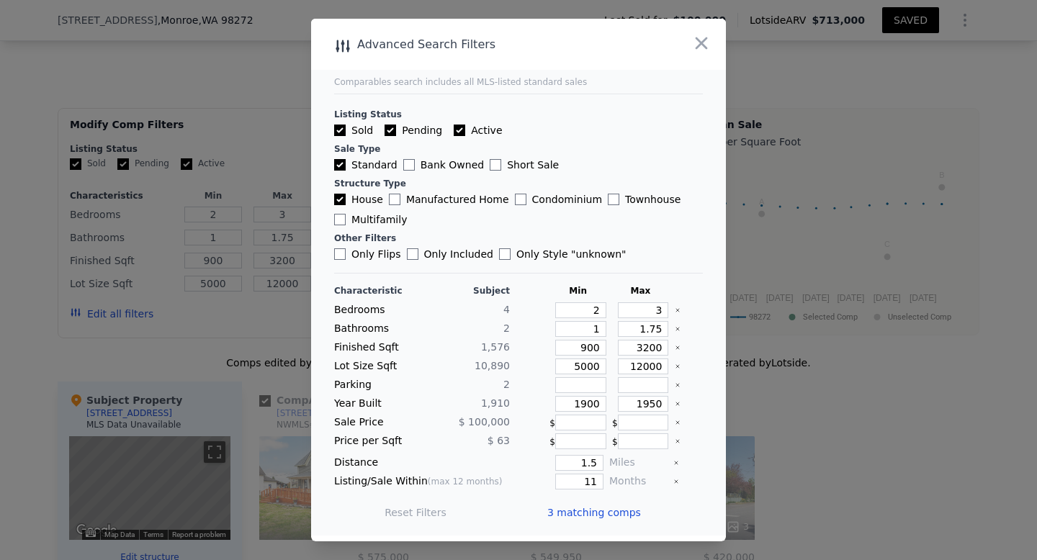
type input "6534"
type input "7841"
type input "1903"
type input "1928"
type input "0.47"
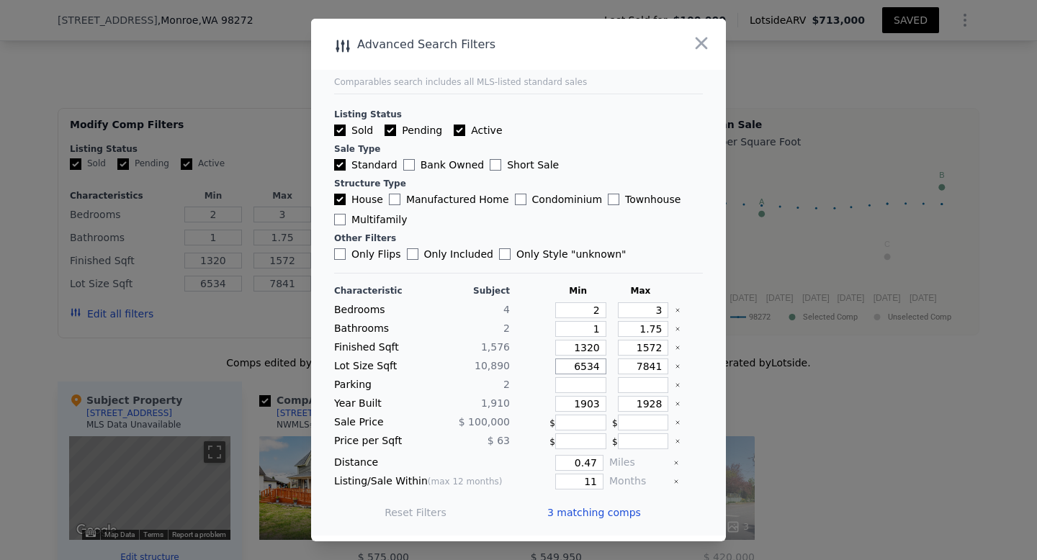
drag, startPoint x: 601, startPoint y: 367, endPoint x: 568, endPoint y: 368, distance: 33.1
click at [568, 368] on input "6534" at bounding box center [580, 367] width 51 height 16
type input "5"
type input "50"
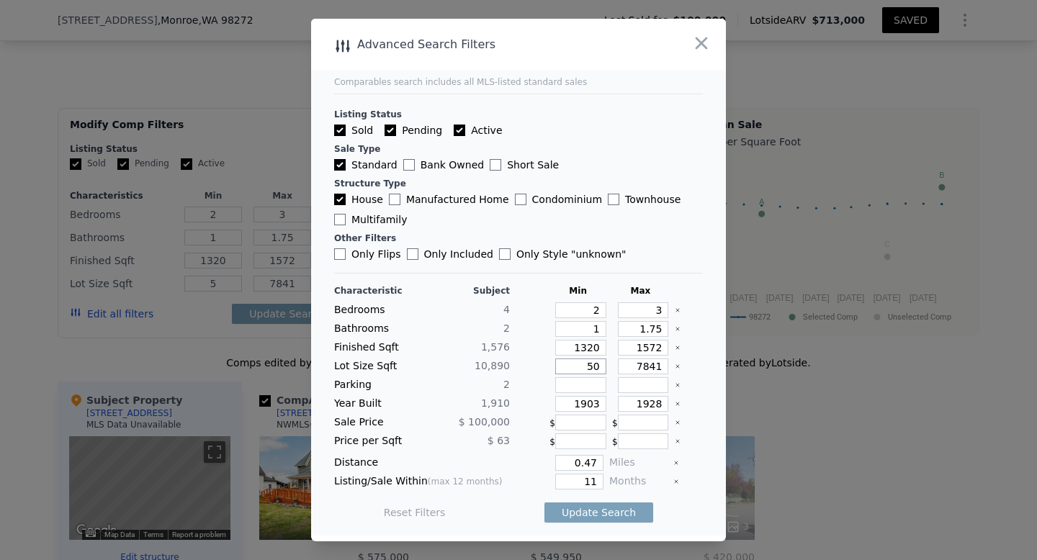
type input "50"
type input "500"
type input "5000"
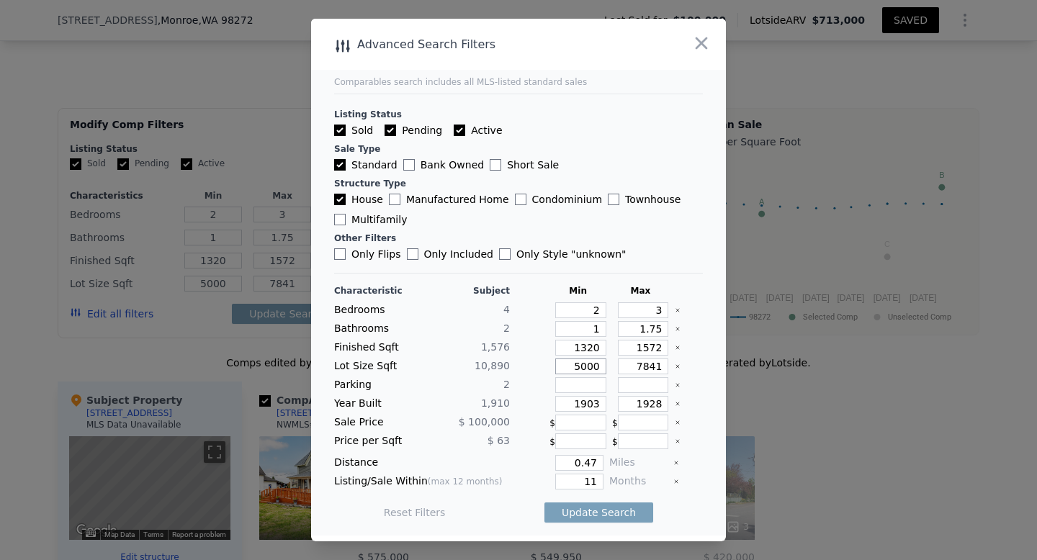
type input "5000"
drag, startPoint x: 663, startPoint y: 364, endPoint x: 635, endPoint y: 364, distance: 28.1
click at [635, 365] on input "7841" at bounding box center [643, 367] width 51 height 16
type input "1"
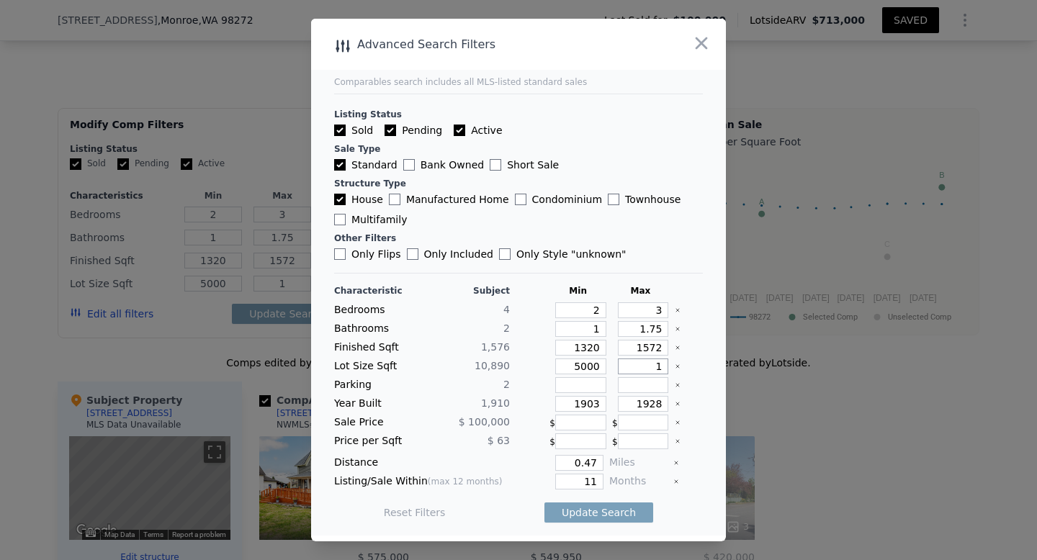
type input "12"
type input "120"
type input "1200"
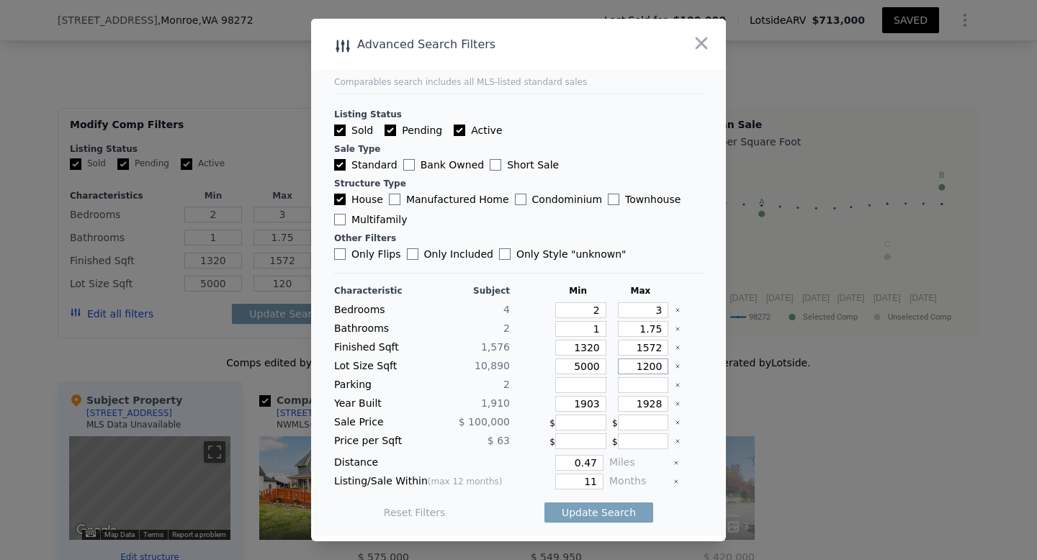
type input "1200"
type input "12000"
click at [664, 404] on input "1928" at bounding box center [643, 404] width 51 height 16
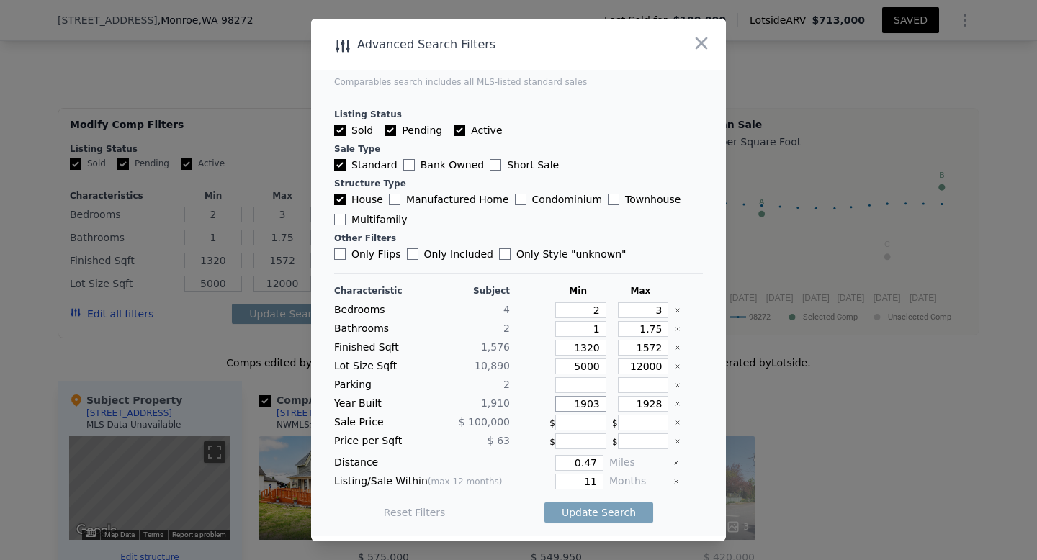
click at [600, 403] on input "1903" at bounding box center [580, 404] width 51 height 16
type input "1900"
drag, startPoint x: 602, startPoint y: 460, endPoint x: 573, endPoint y: 466, distance: 29.4
click at [573, 466] on input "0.47" at bounding box center [579, 463] width 48 height 16
type input "1"
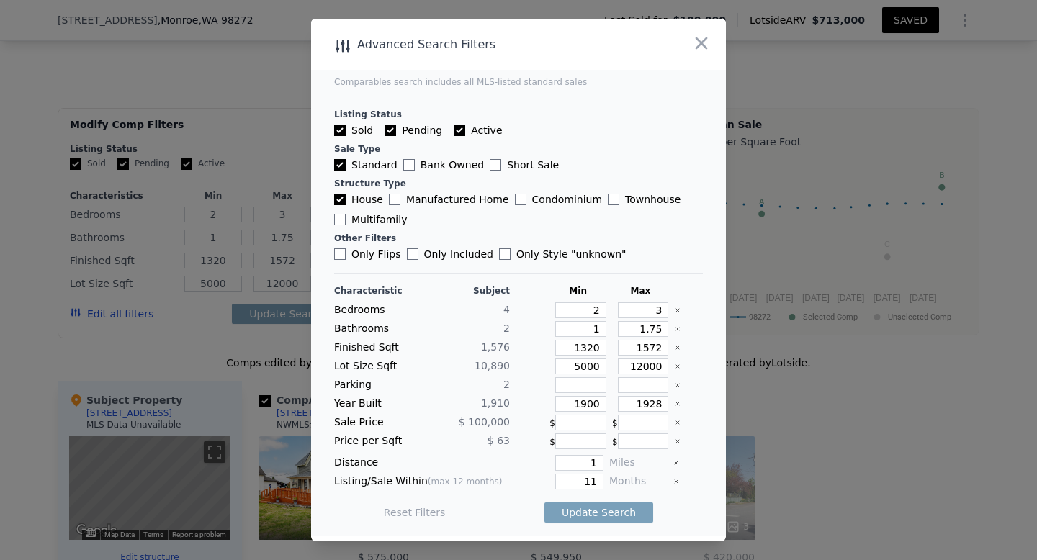
click at [706, 493] on main "Comparables search includes all MLS-listed standard sales Listing Status Sold P…" at bounding box center [518, 277] width 415 height 517
drag, startPoint x: 601, startPoint y: 348, endPoint x: 573, endPoint y: 349, distance: 28.1
click at [573, 349] on input "1320" at bounding box center [580, 348] width 51 height 16
type input "1"
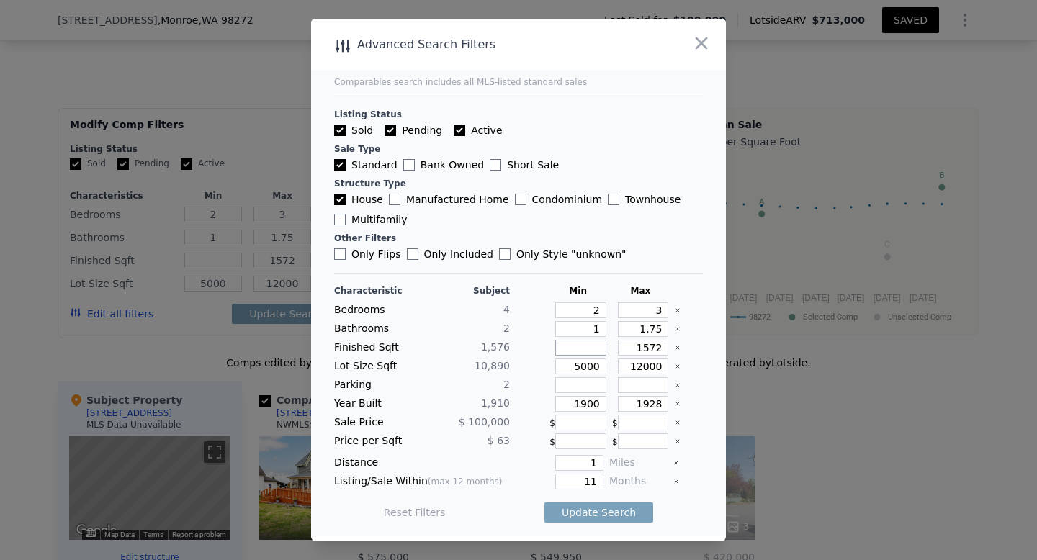
type input "9"
type input "90"
type input "900"
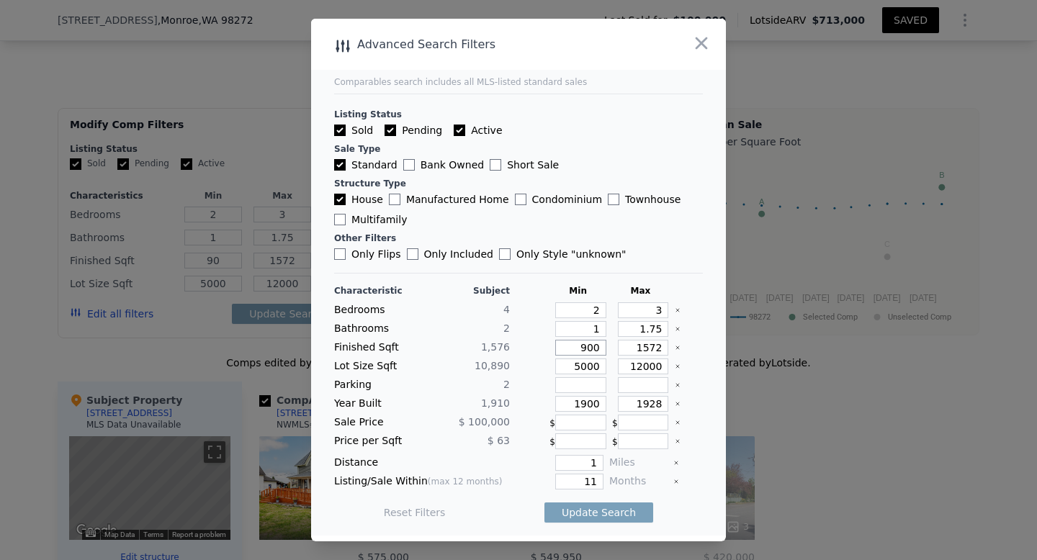
type input "900"
drag, startPoint x: 665, startPoint y: 346, endPoint x: 636, endPoint y: 349, distance: 29.0
click at [636, 349] on input "1572" at bounding box center [643, 348] width 51 height 16
type input "1"
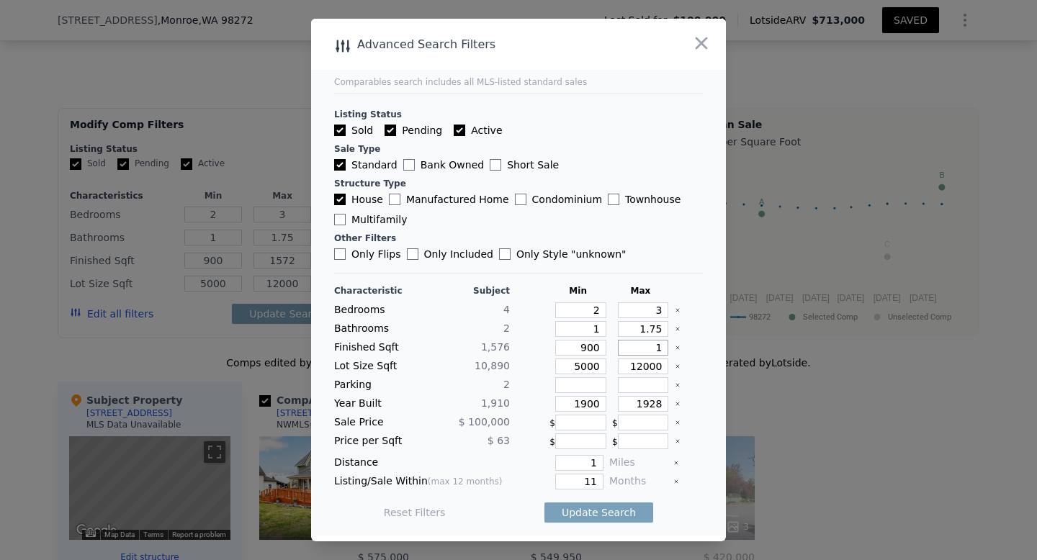
type input "1"
type input "17"
type input "170"
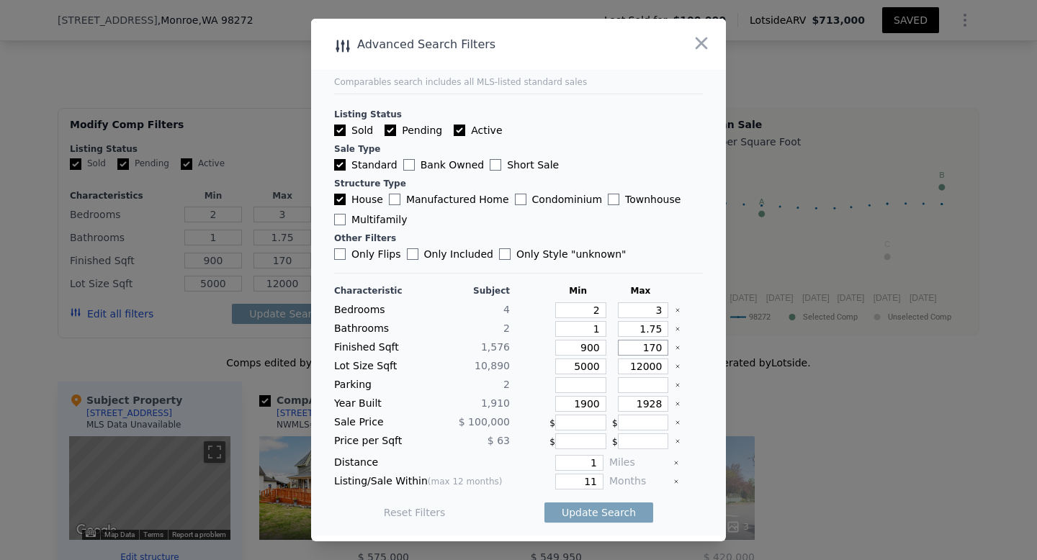
type input "1700"
drag, startPoint x: 663, startPoint y: 309, endPoint x: 655, endPoint y: 310, distance: 7.2
click at [655, 310] on input "3" at bounding box center [643, 311] width 51 height 16
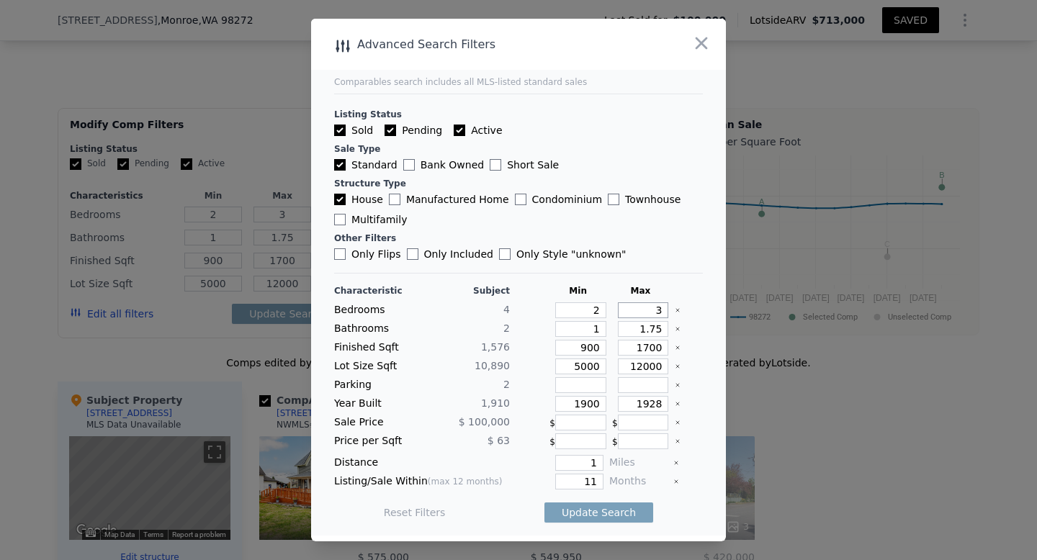
type input "4"
click at [590, 513] on button "Update Search" at bounding box center [599, 513] width 109 height 20
checkbox input "false"
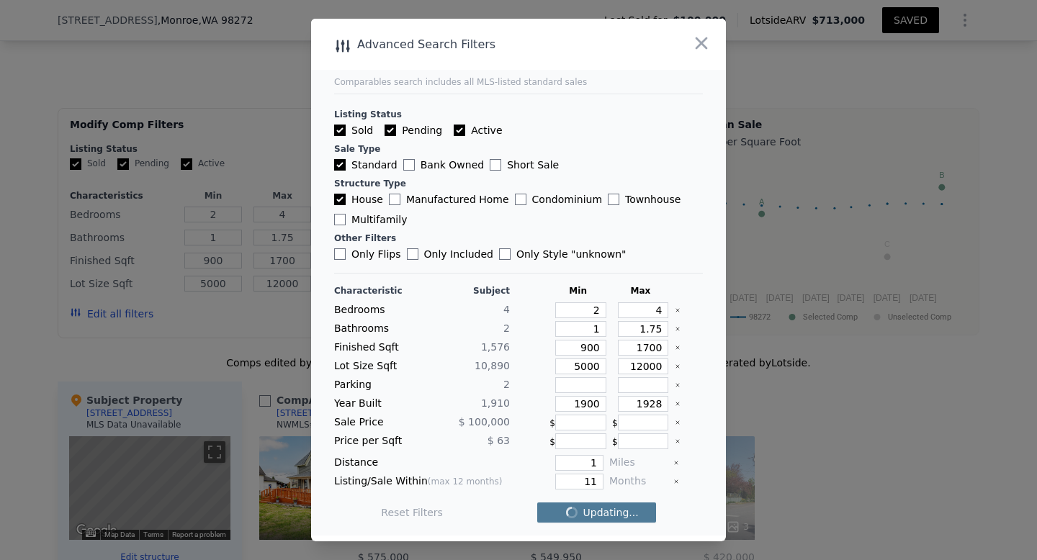
checkbox input "false"
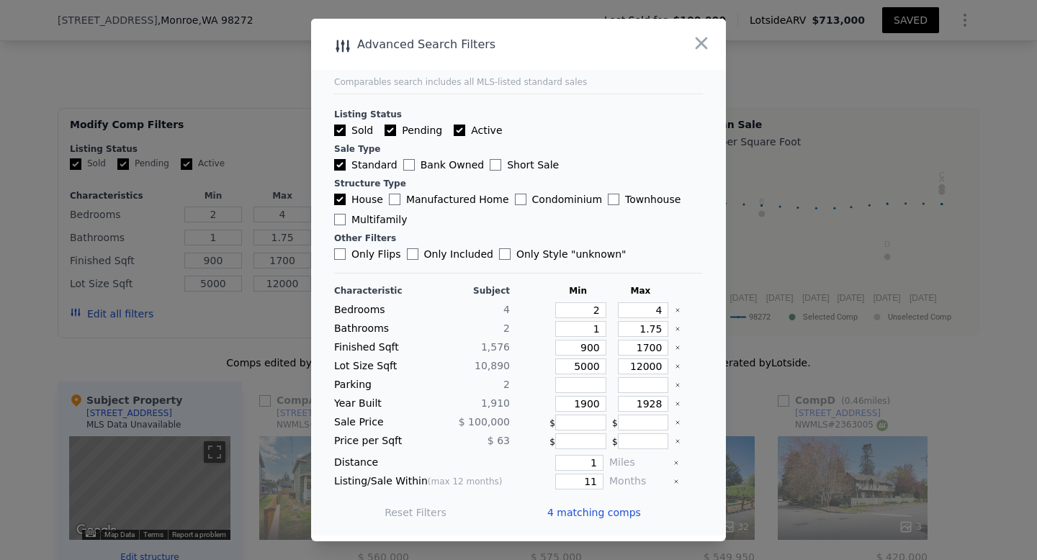
click at [623, 514] on span "4 matching comps" at bounding box center [594, 513] width 94 height 14
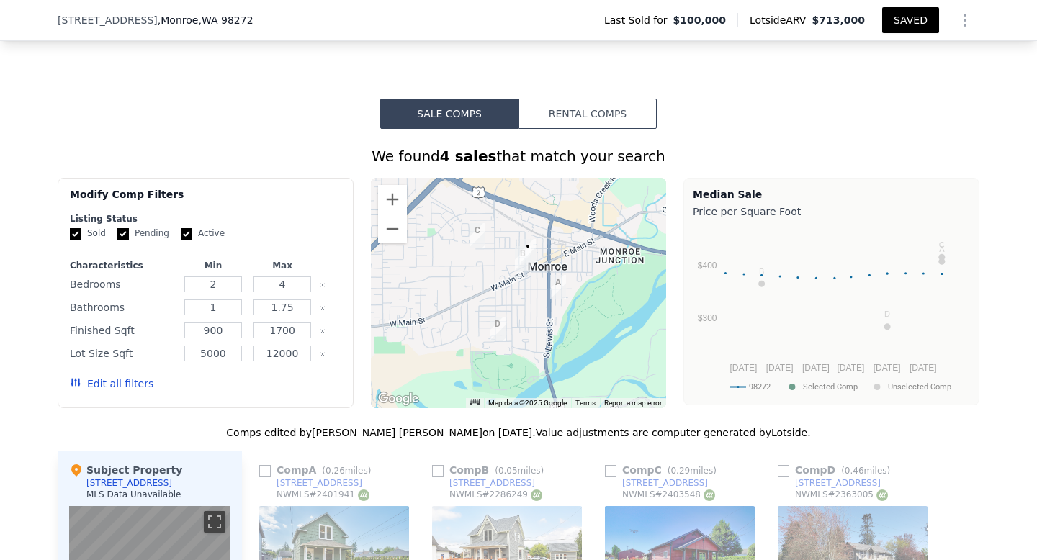
scroll to position [1076, 0]
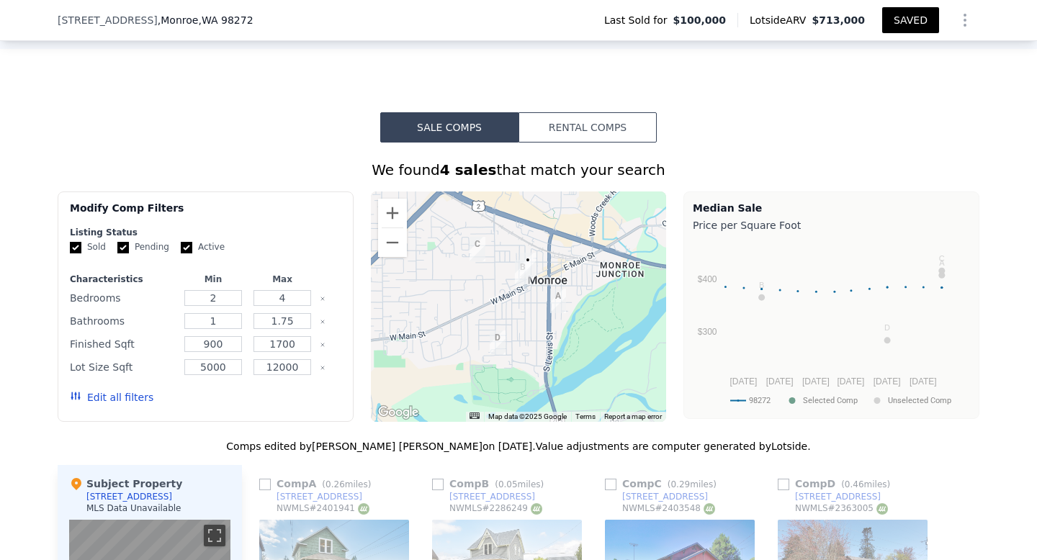
click at [119, 390] on button "Edit all filters" at bounding box center [112, 397] width 84 height 14
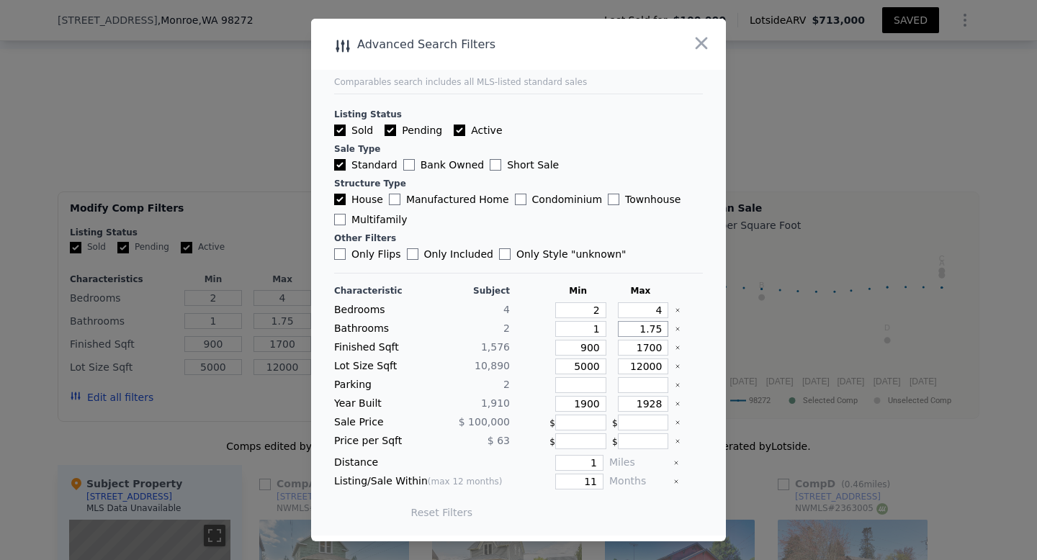
drag, startPoint x: 662, startPoint y: 328, endPoint x: 639, endPoint y: 331, distance: 23.2
click at [639, 331] on input "1.75" at bounding box center [643, 329] width 51 height 16
type input "2"
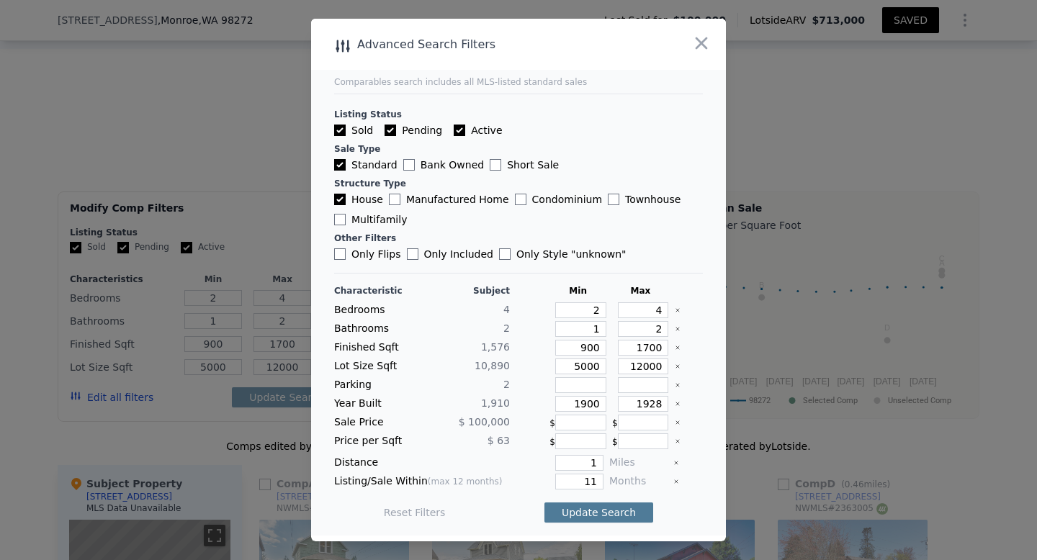
click at [609, 504] on button "Update Search" at bounding box center [599, 513] width 109 height 20
click at [663, 404] on input "1928" at bounding box center [643, 404] width 51 height 16
click at [630, 511] on button "Update Search" at bounding box center [599, 513] width 109 height 20
click at [665, 406] on input "1945" at bounding box center [643, 404] width 51 height 16
type input "1950"
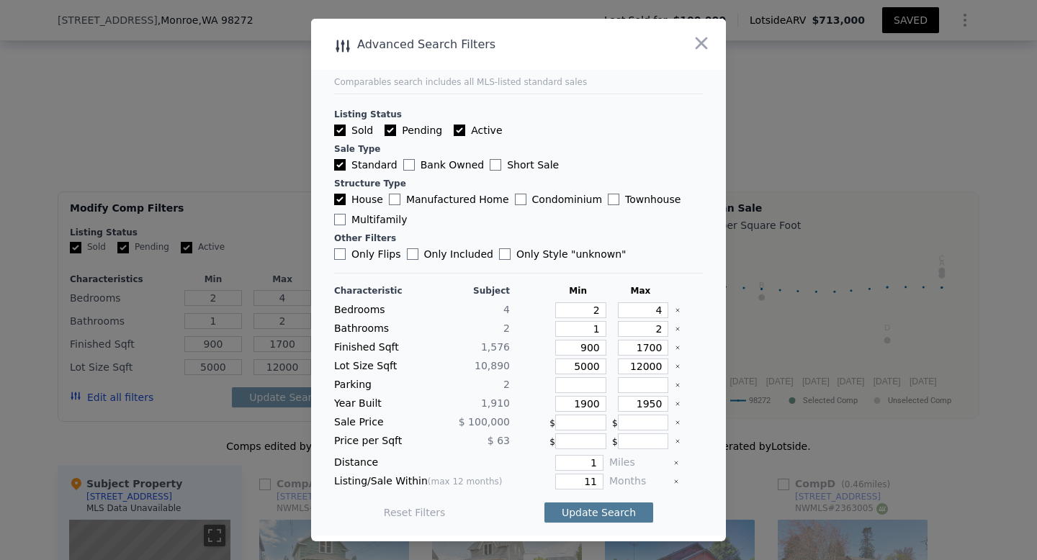
click at [605, 513] on button "Update Search" at bounding box center [599, 513] width 109 height 20
click at [598, 462] on input "1" at bounding box center [579, 463] width 48 height 16
type input "1.5"
click at [582, 513] on button "Update Search" at bounding box center [599, 513] width 109 height 20
click at [582, 511] on span "4 matching comps" at bounding box center [594, 513] width 94 height 14
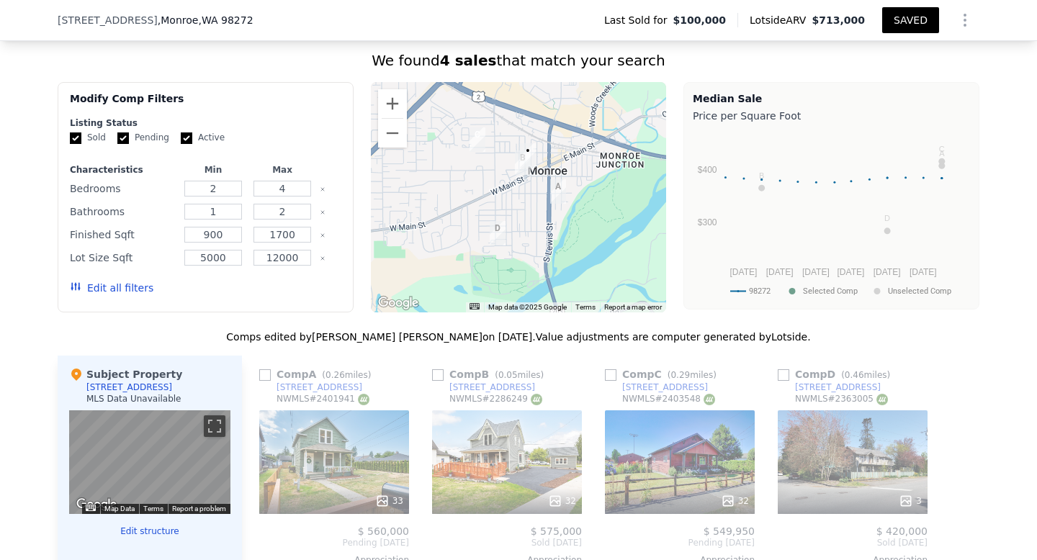
scroll to position [1185, 0]
click at [926, 24] on button "SAVED" at bounding box center [910, 20] width 57 height 26
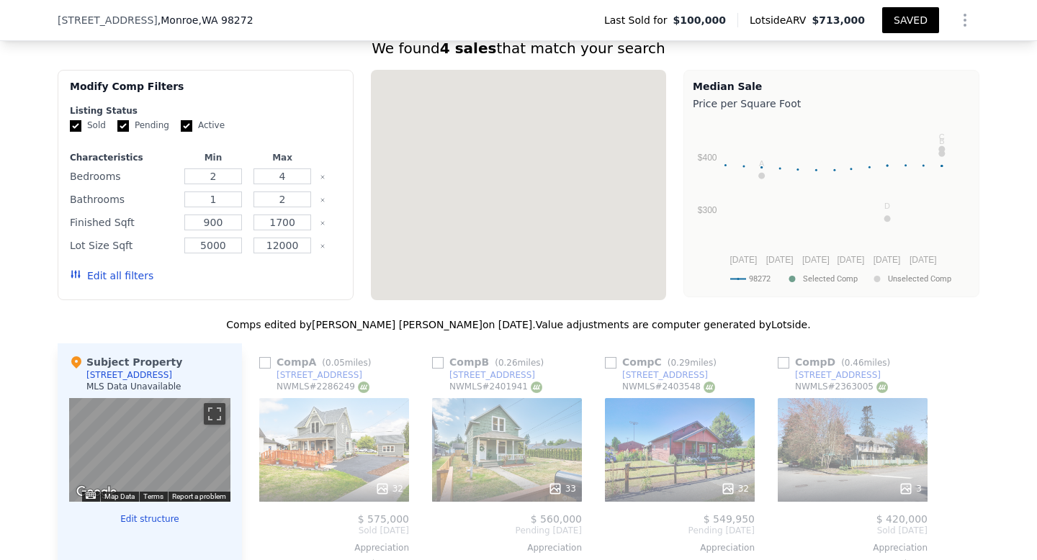
type input "1.75"
type input "1320"
type input "1572"
type input "5663"
type input "7841"
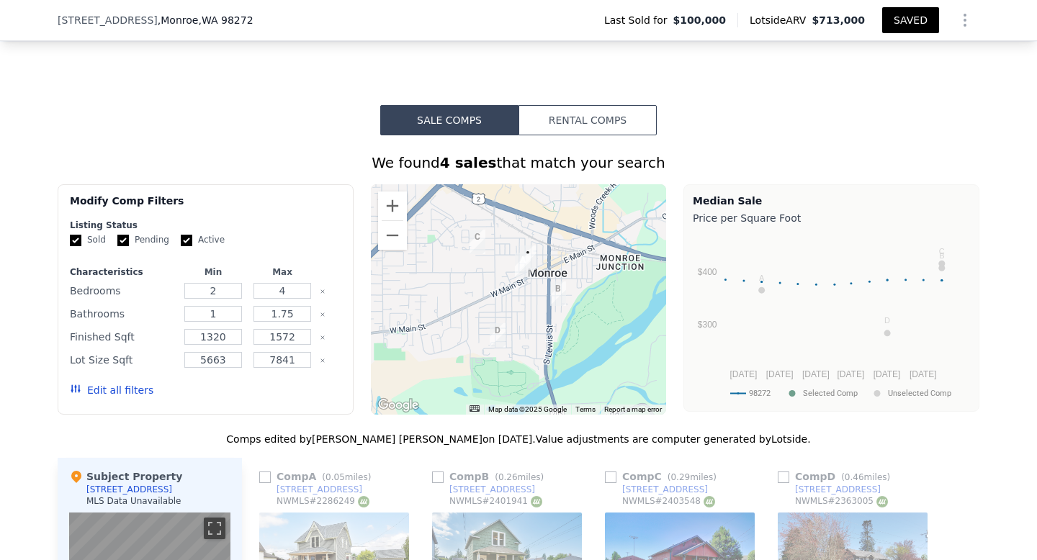
scroll to position [1046, 0]
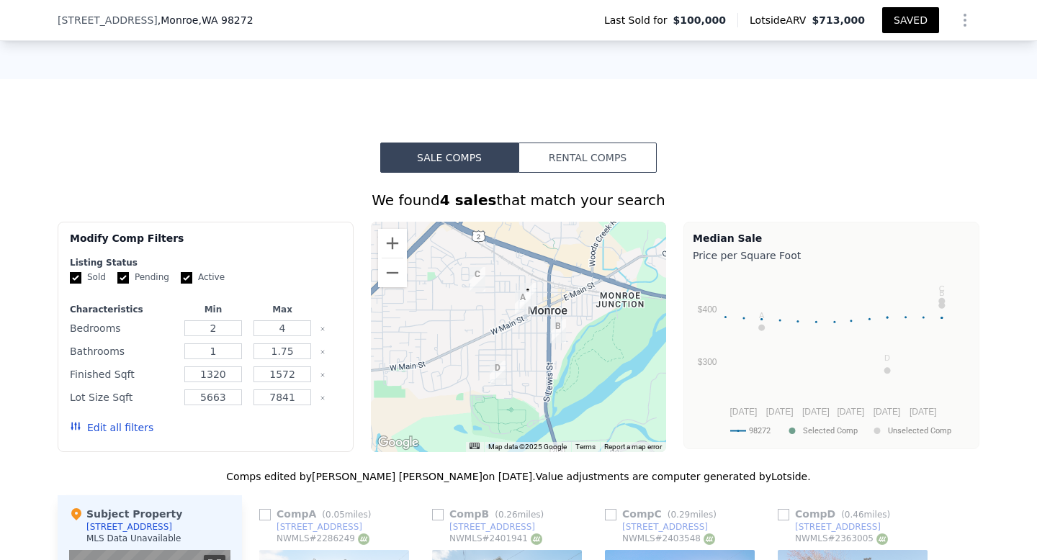
click at [120, 421] on button "Edit all filters" at bounding box center [112, 428] width 84 height 14
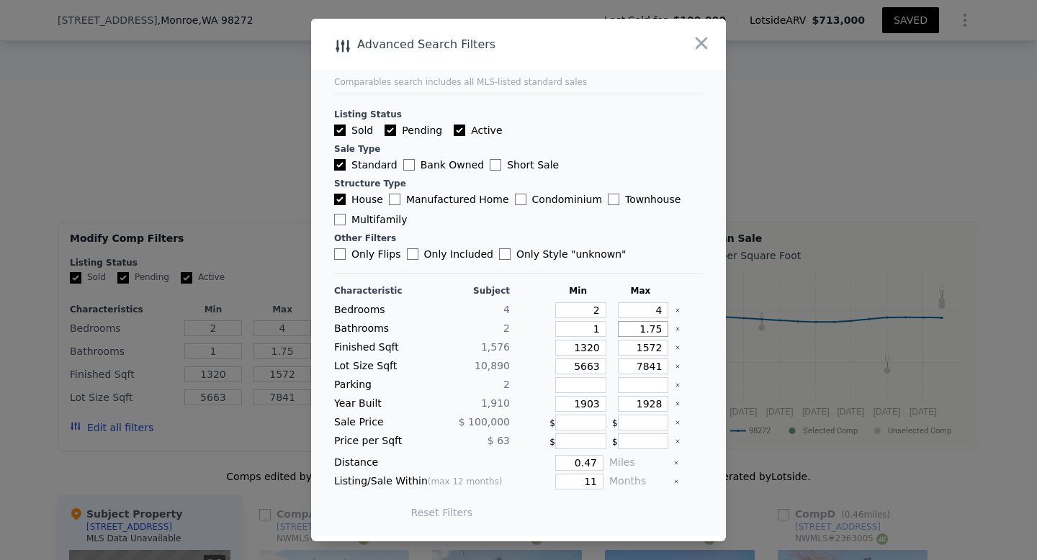
drag, startPoint x: 665, startPoint y: 331, endPoint x: 640, endPoint y: 332, distance: 24.5
click at [640, 332] on input "1.75" at bounding box center [643, 329] width 51 height 16
type input "2"
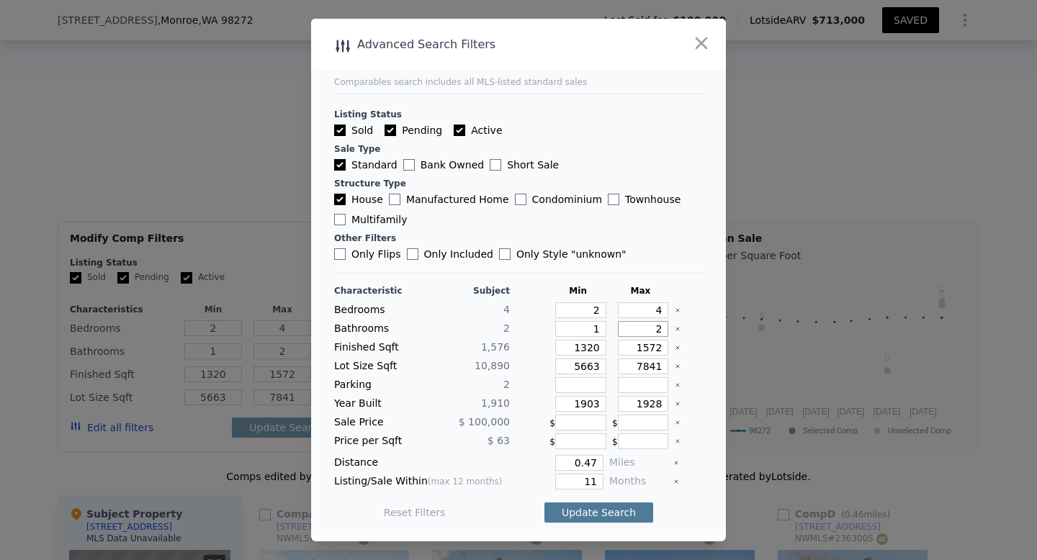
type input "2"
click at [593, 510] on button "Update Search" at bounding box center [599, 513] width 109 height 20
drag, startPoint x: 663, startPoint y: 403, endPoint x: 650, endPoint y: 406, distance: 13.3
click at [650, 406] on input "1928" at bounding box center [643, 404] width 51 height 16
click at [618, 512] on button "Update Search" at bounding box center [599, 513] width 109 height 20
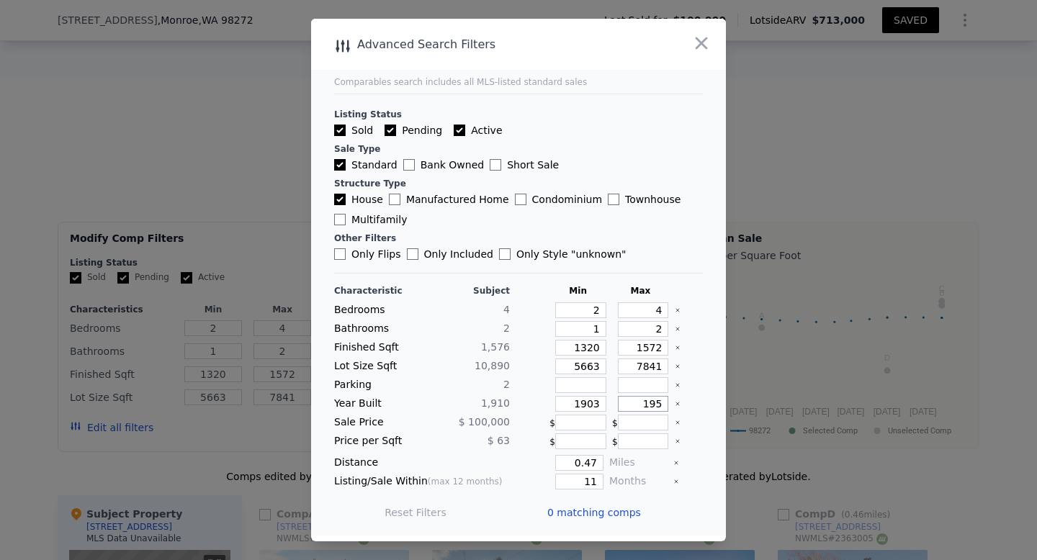
click at [663, 404] on input "195" at bounding box center [643, 404] width 51 height 16
type input "1950"
click at [630, 511] on button "Update Search" at bounding box center [599, 513] width 109 height 20
click at [600, 404] on input "1903" at bounding box center [580, 404] width 51 height 16
type input "1901"
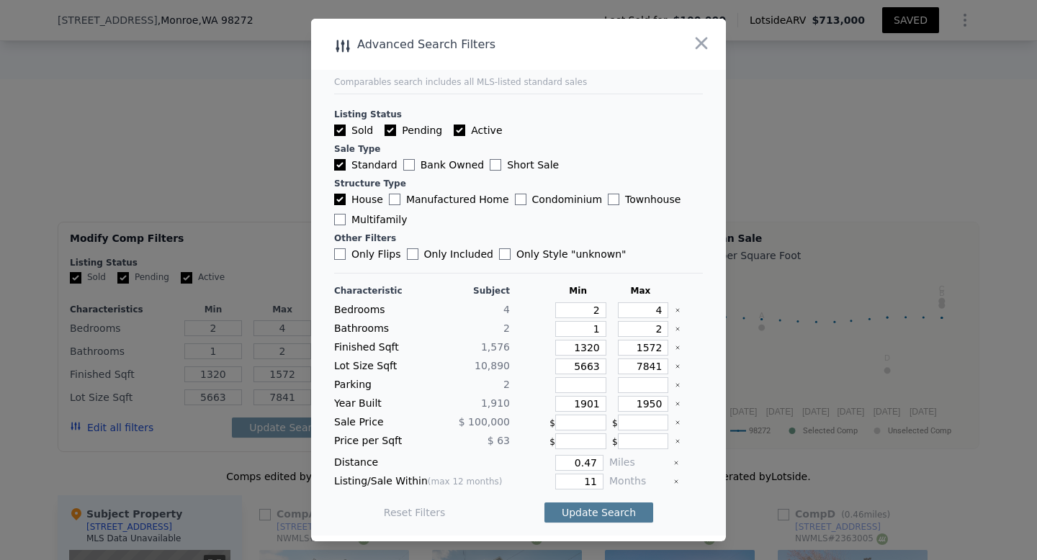
click at [593, 514] on button "Update Search" at bounding box center [599, 513] width 109 height 20
drag, startPoint x: 665, startPoint y: 366, endPoint x: 634, endPoint y: 367, distance: 31.0
click at [635, 367] on input "7841" at bounding box center [643, 367] width 51 height 16
type input "1"
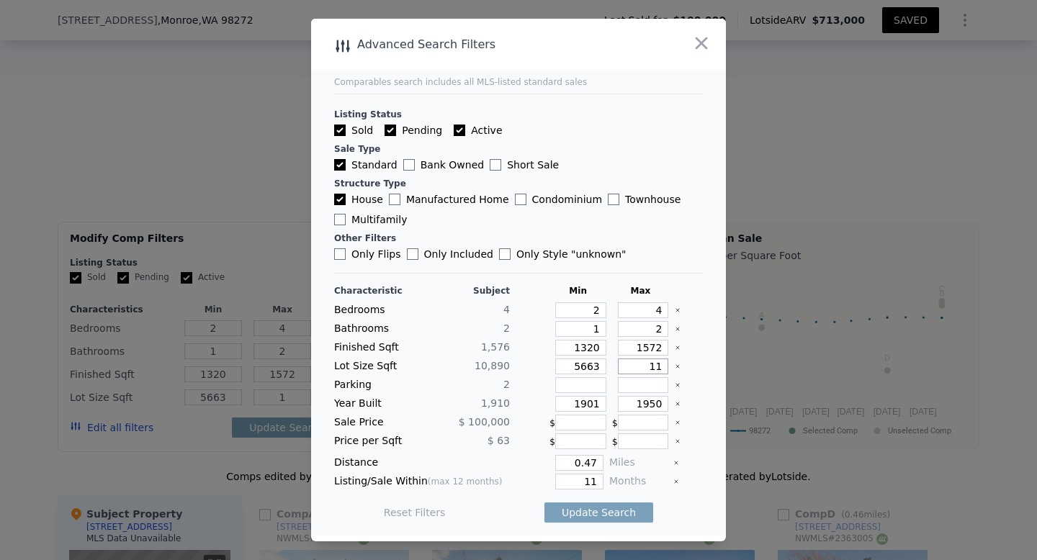
type input "110"
type input "11"
type input "1"
type input "10"
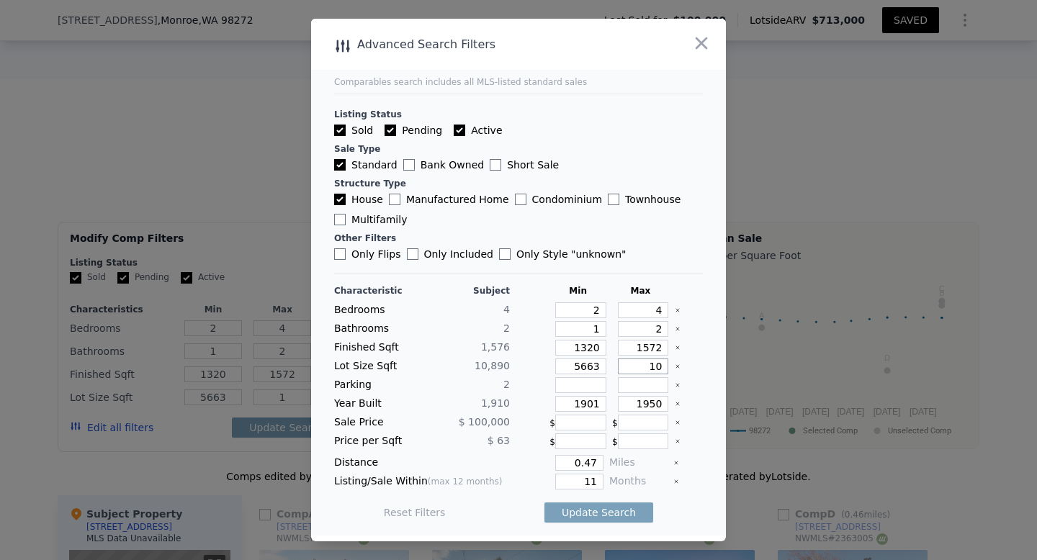
type input "10"
type input "100"
type input "1000"
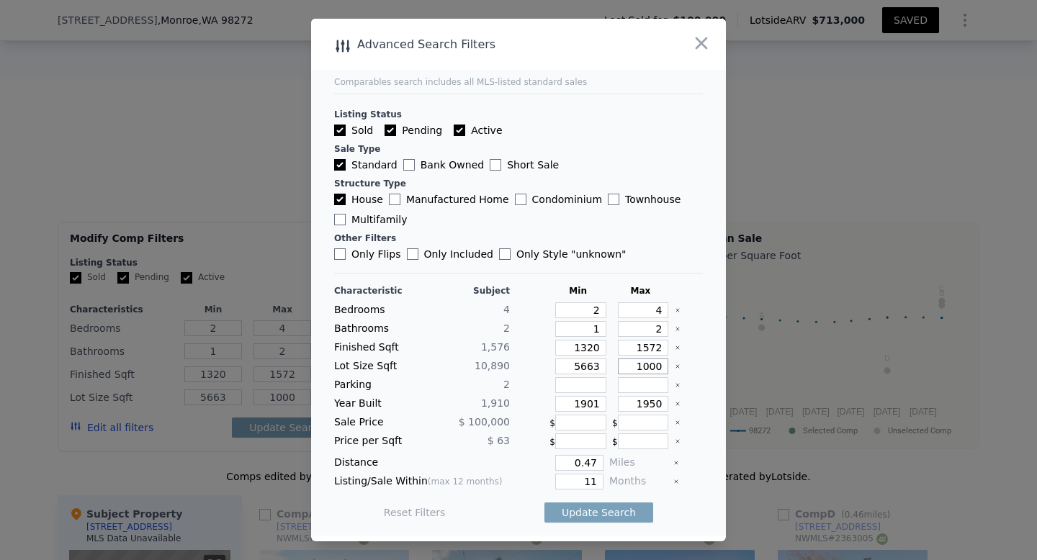
type input "1000"
drag, startPoint x: 601, startPoint y: 349, endPoint x: 571, endPoint y: 349, distance: 30.3
click at [571, 349] on input "1320" at bounding box center [580, 348] width 51 height 16
type input "9"
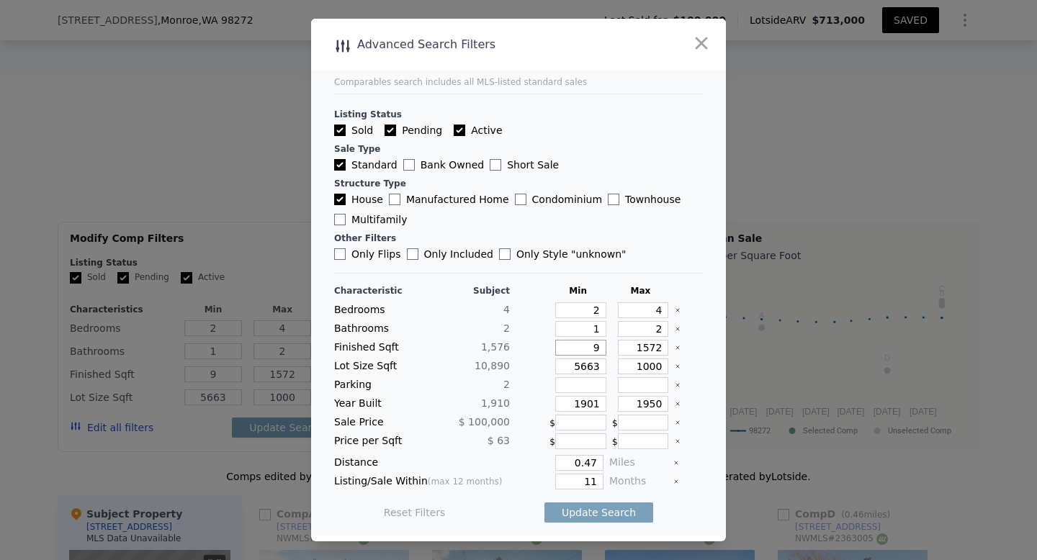
type input "90"
type input "900"
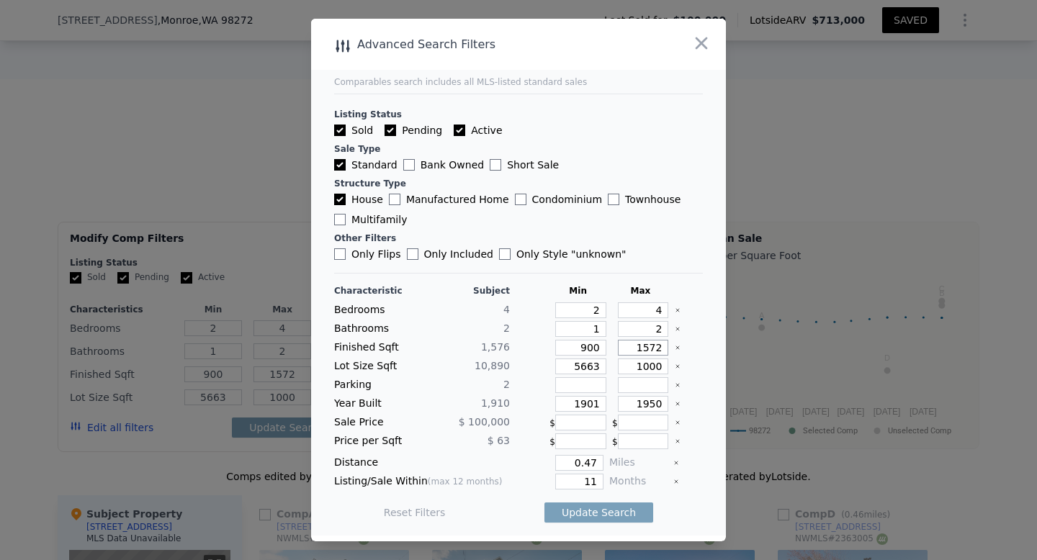
drag, startPoint x: 665, startPoint y: 346, endPoint x: 638, endPoint y: 349, distance: 26.8
click at [638, 349] on input "1572" at bounding box center [643, 348] width 51 height 16
type input "2"
type input "20"
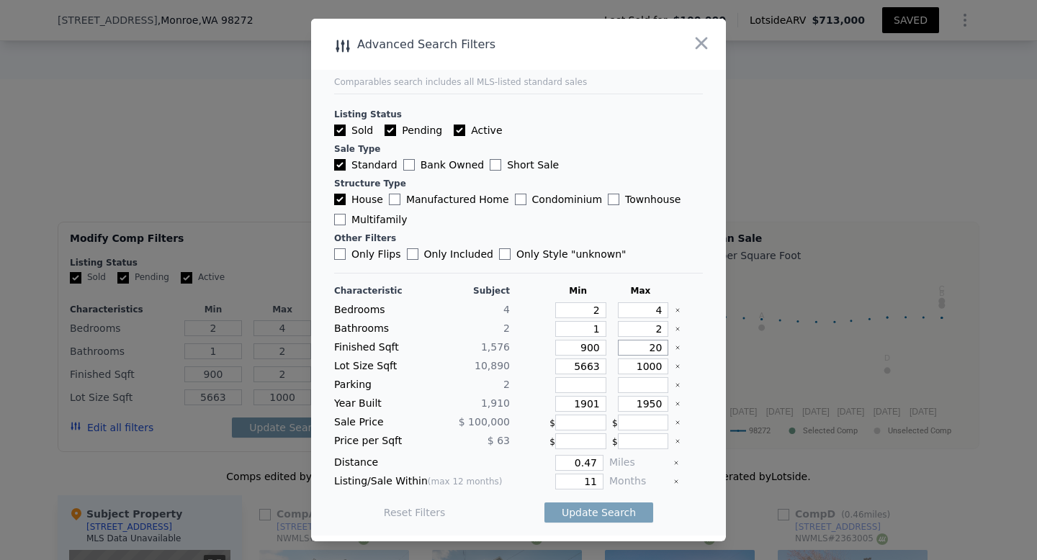
type input "20"
type input "200"
type input "2000"
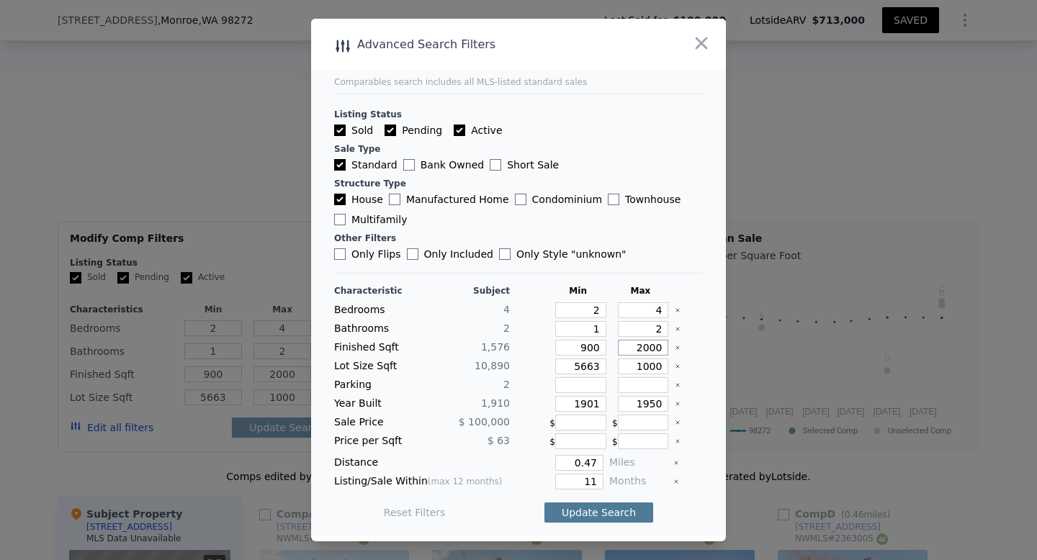
type input "2000"
click at [606, 511] on button "Update Search" at bounding box center [599, 513] width 109 height 20
click at [649, 367] on input "1000" at bounding box center [643, 367] width 51 height 16
type input "10000"
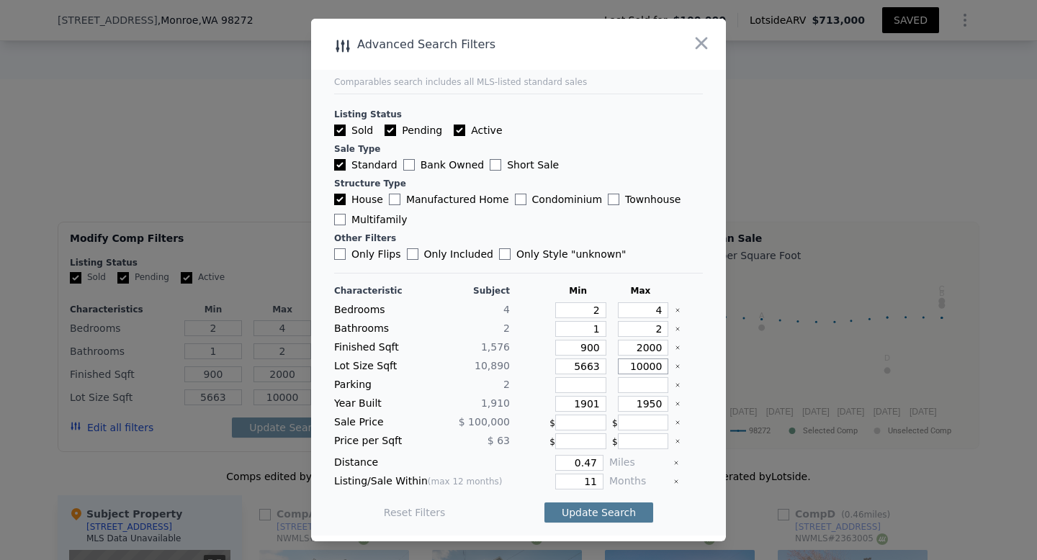
type input "10000"
click at [608, 511] on button "Update Search" at bounding box center [599, 513] width 109 height 20
click at [649, 347] on input "2000" at bounding box center [643, 348] width 51 height 16
type input "200"
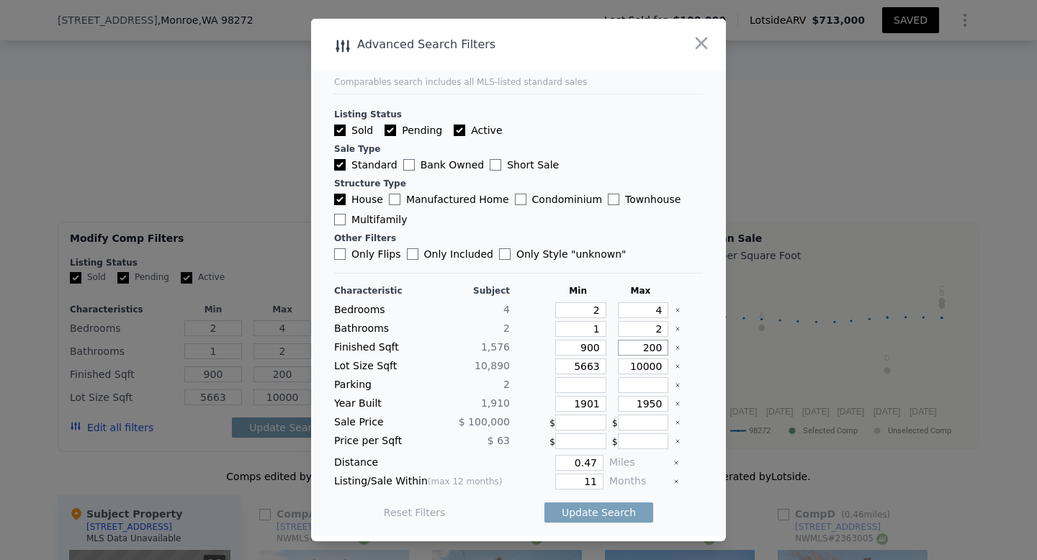
type input "2200"
click at [624, 506] on button "Update Search" at bounding box center [599, 513] width 109 height 20
click at [663, 404] on input "1950" at bounding box center [643, 404] width 51 height 16
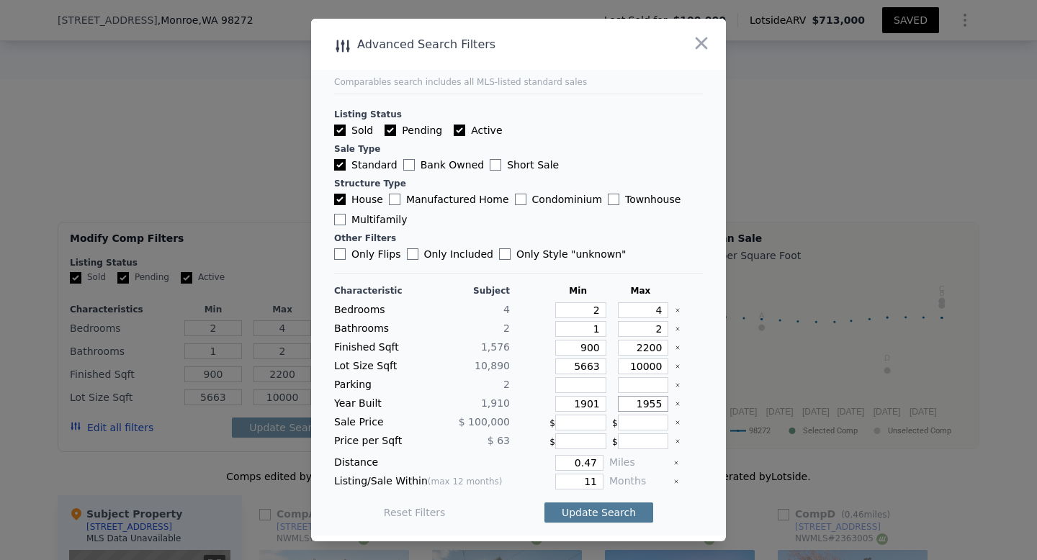
type input "1955"
click at [621, 511] on button "Update Search" at bounding box center [599, 513] width 109 height 20
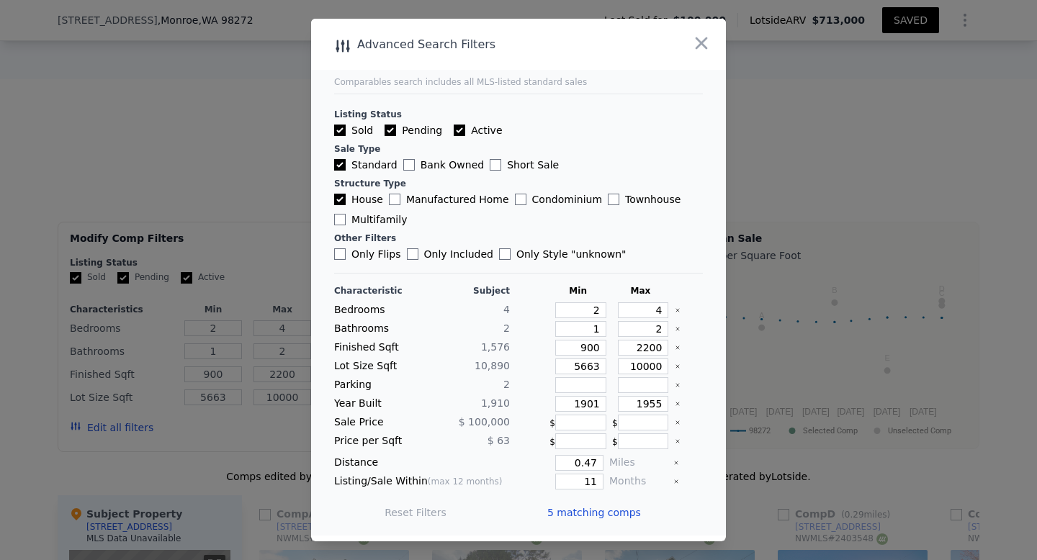
click at [594, 515] on span "5 matching comps" at bounding box center [594, 513] width 94 height 14
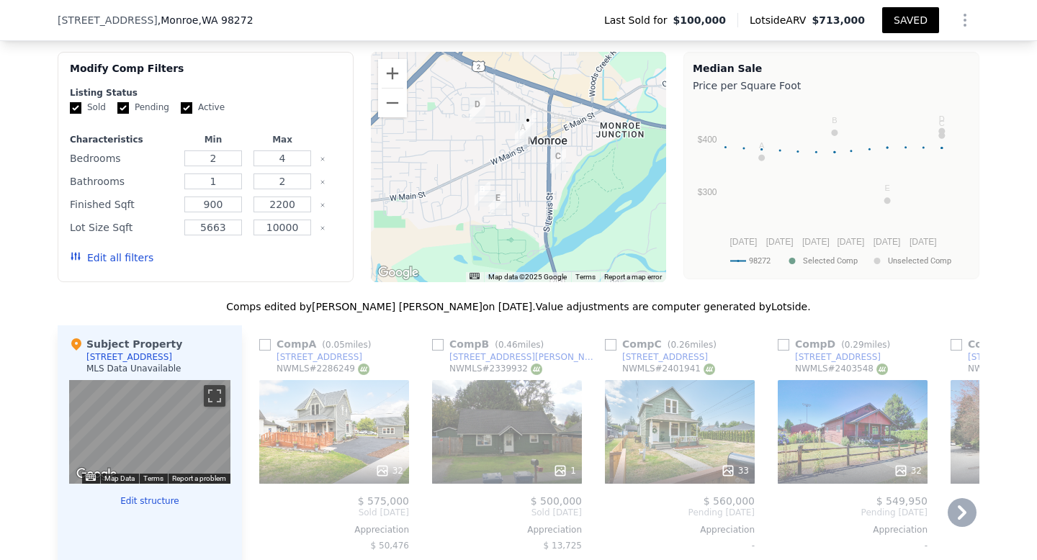
scroll to position [1215, 0]
click at [522, 381] on div "1" at bounding box center [507, 433] width 150 height 104
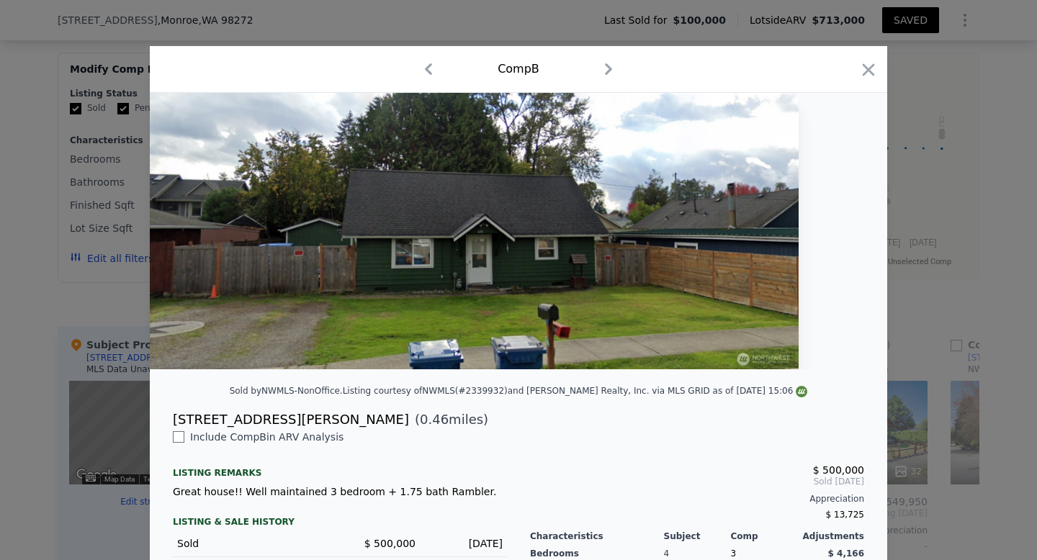
click at [764, 262] on img at bounding box center [474, 231] width 649 height 277
click at [872, 63] on icon "button" at bounding box center [869, 70] width 20 height 20
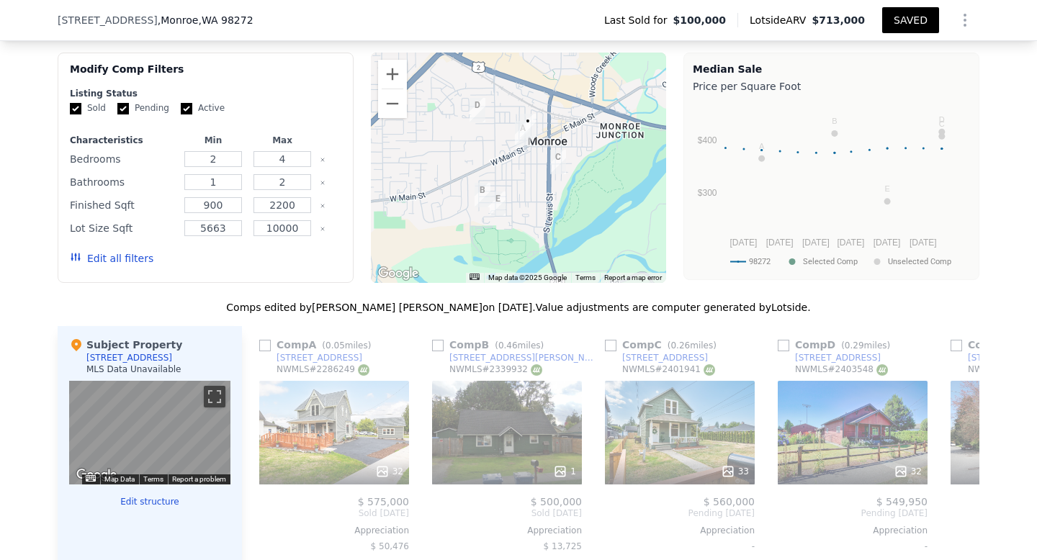
click at [934, 25] on button "SAVED" at bounding box center [910, 20] width 57 height 26
click at [965, 24] on icon "Show Options" at bounding box center [964, 20] width 1 height 12
click at [919, 83] on div "Share Analysis" at bounding box center [898, 86] width 161 height 29
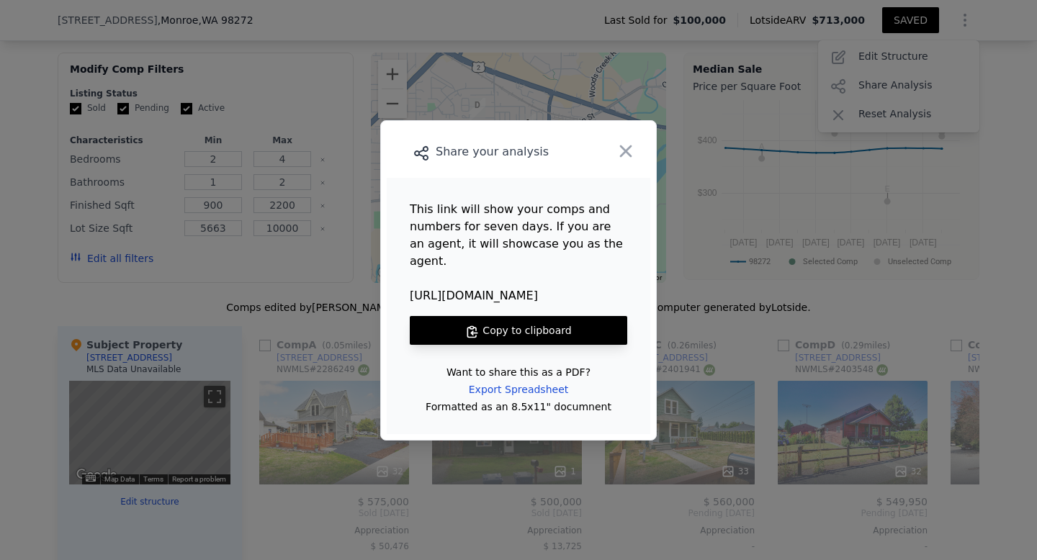
click at [511, 318] on button "Copy to clipboard" at bounding box center [519, 330] width 218 height 29
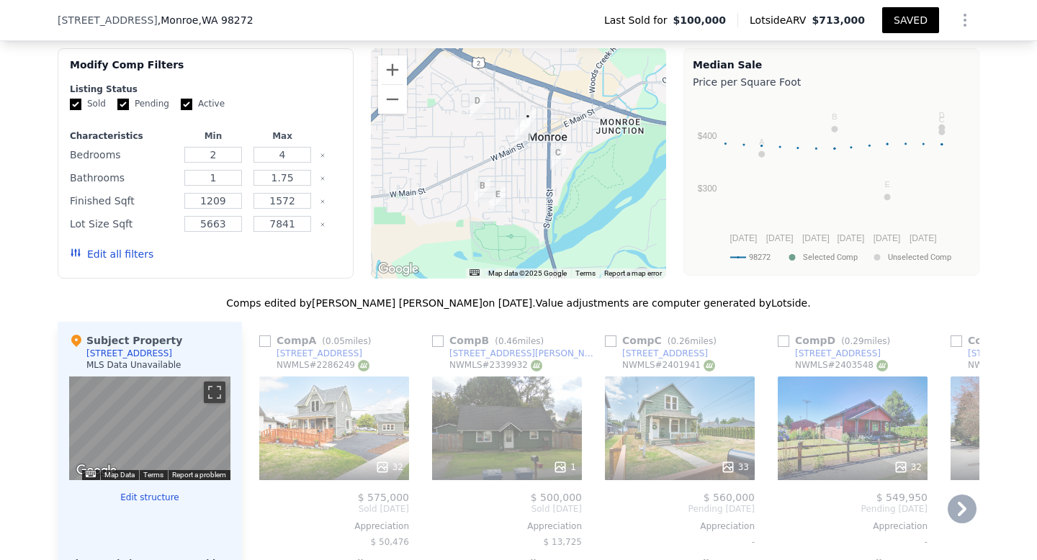
click at [339, 377] on div "32" at bounding box center [334, 429] width 150 height 104
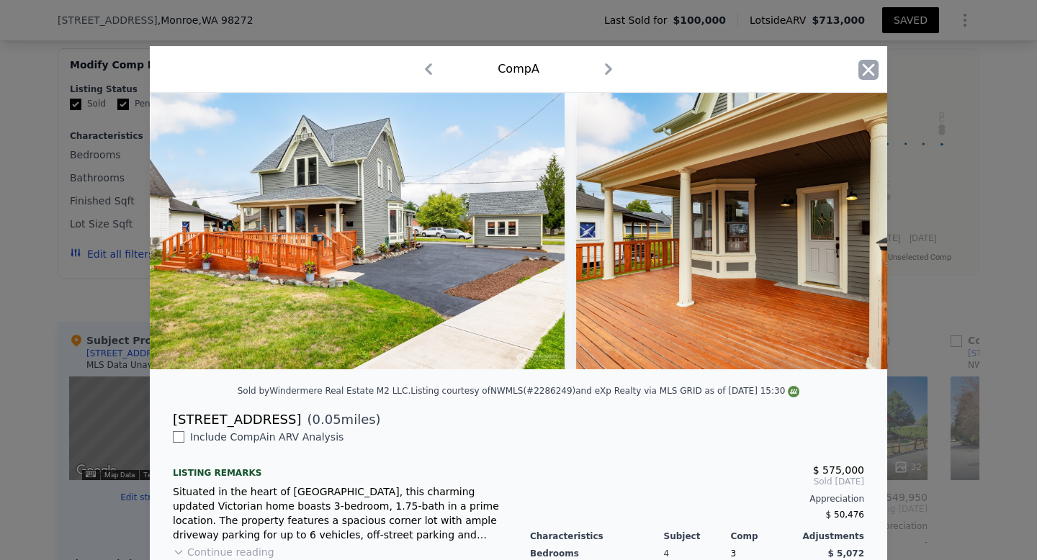
click at [870, 69] on icon "button" at bounding box center [869, 70] width 20 height 20
